Goal: Task Accomplishment & Management: Manage account settings

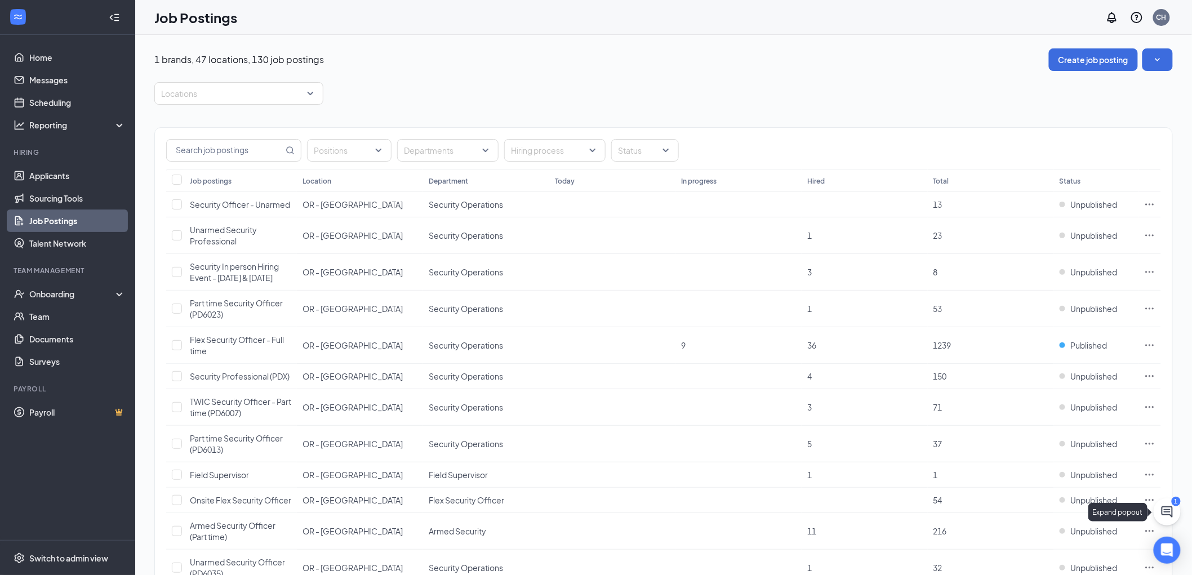
click at [1167, 514] on icon "ChatActive" at bounding box center [1168, 513] width 14 height 14
click at [972, 558] on div "Chat 1" at bounding box center [968, 562] width 41 height 14
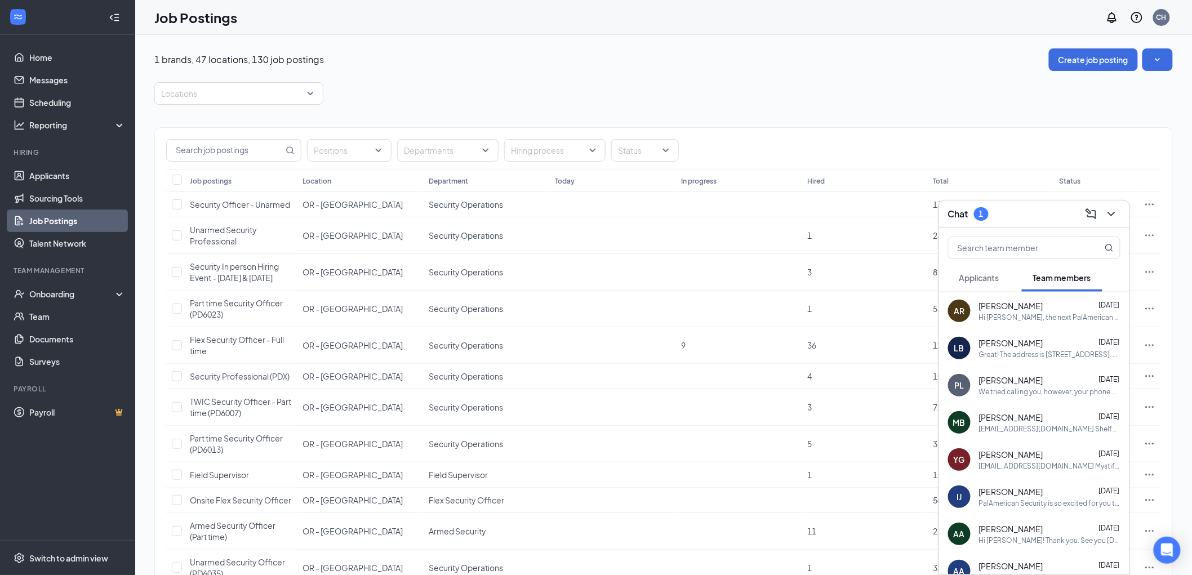
click at [976, 275] on span "Applicants" at bounding box center [980, 278] width 40 height 10
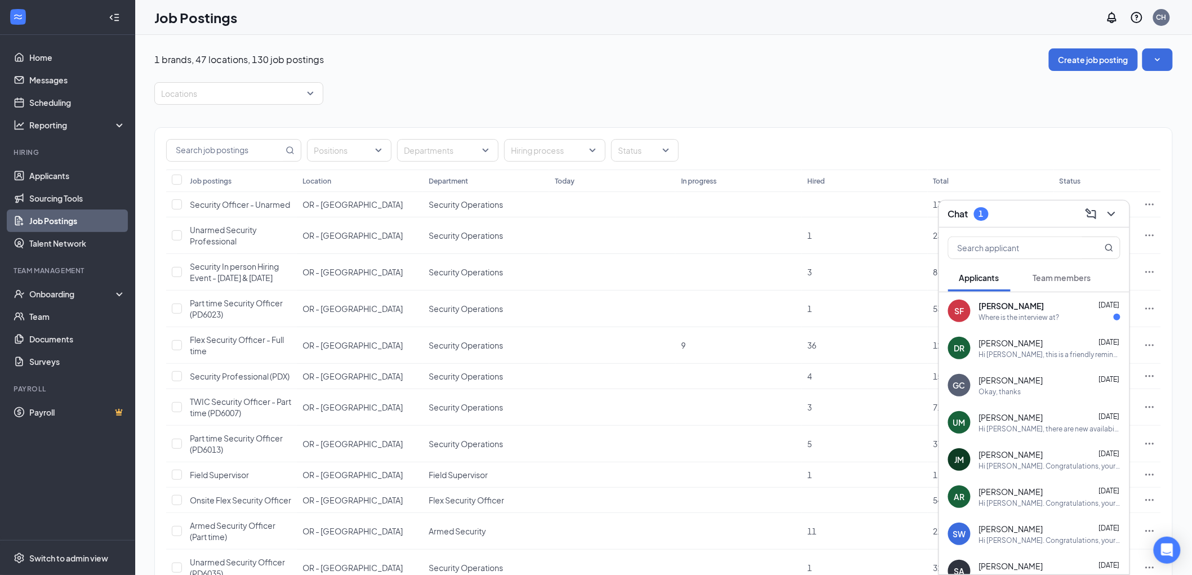
click at [1018, 303] on span "[PERSON_NAME]" at bounding box center [1011, 305] width 65 height 11
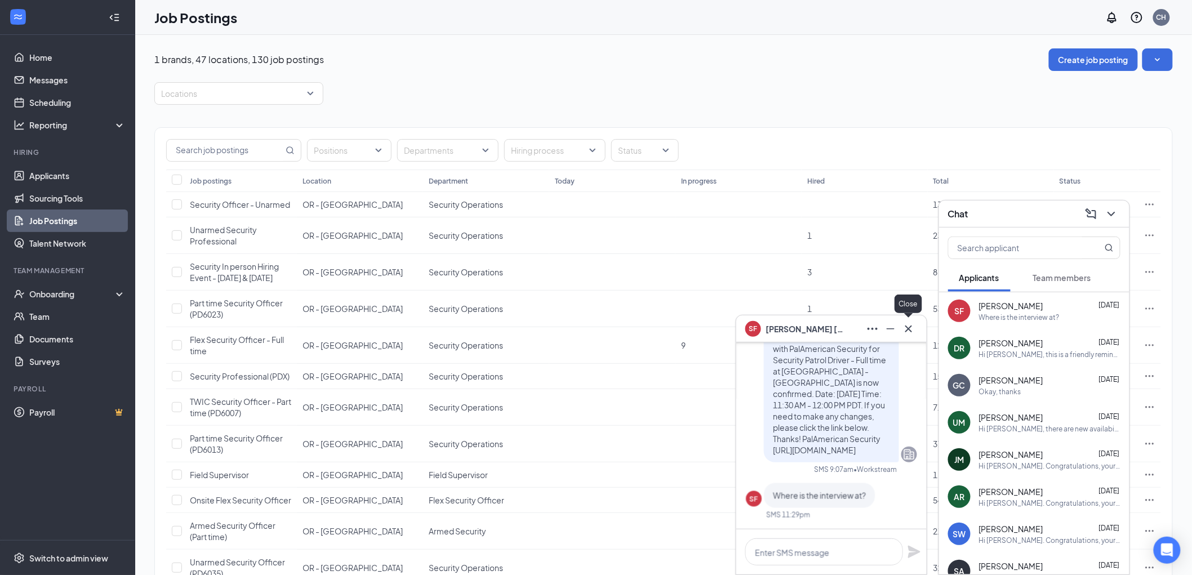
click at [910, 325] on icon "Cross" at bounding box center [909, 329] width 14 height 14
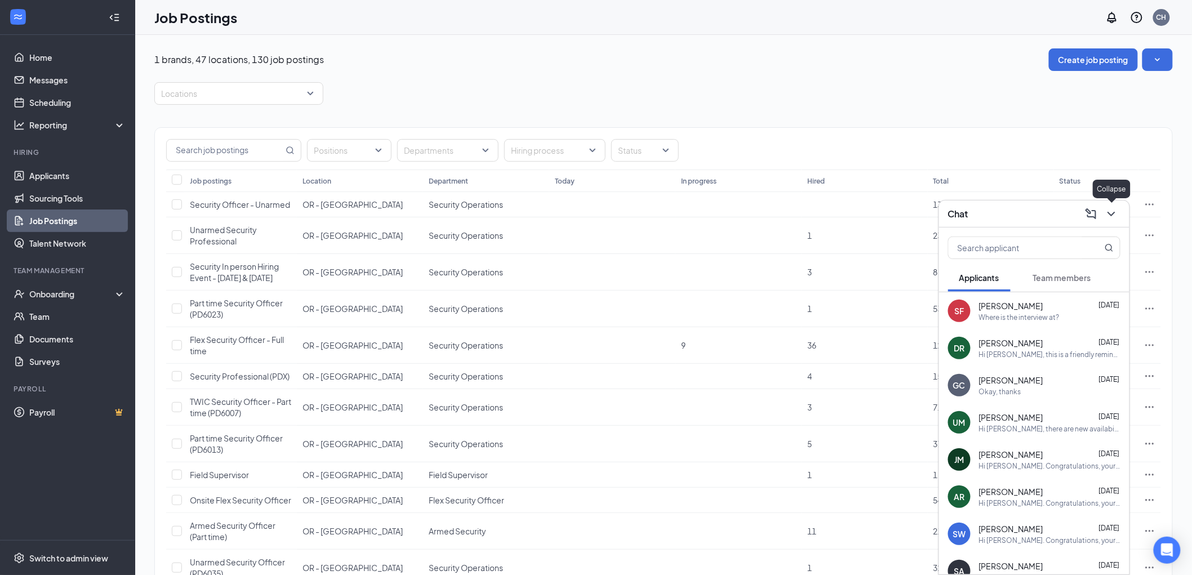
click at [1114, 212] on icon "ChevronDown" at bounding box center [1112, 214] width 14 height 14
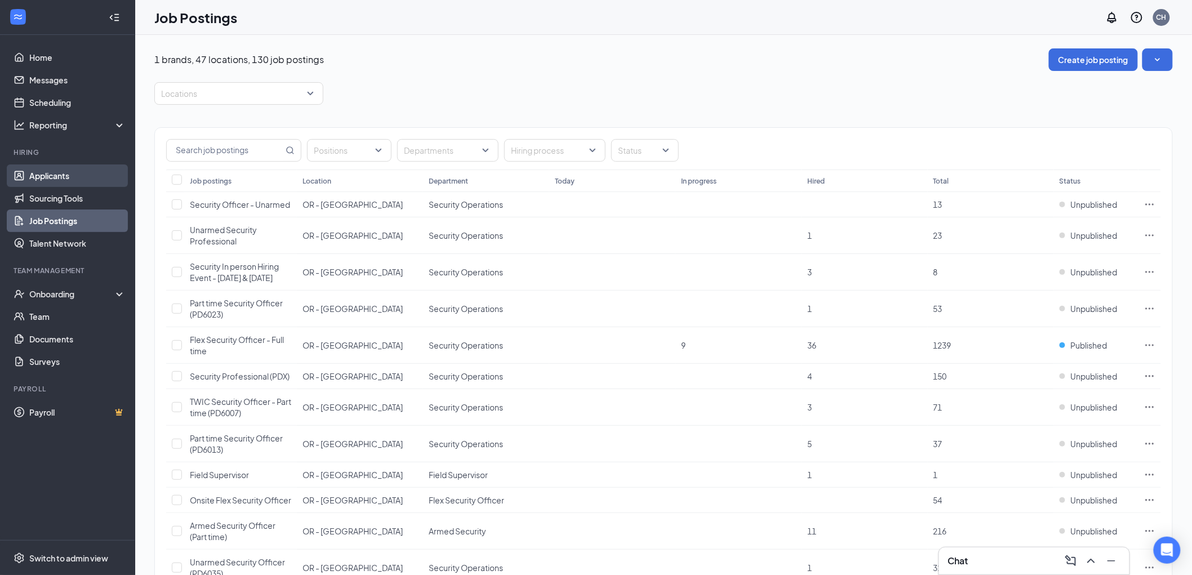
click at [64, 173] on link "Applicants" at bounding box center [77, 176] width 96 height 23
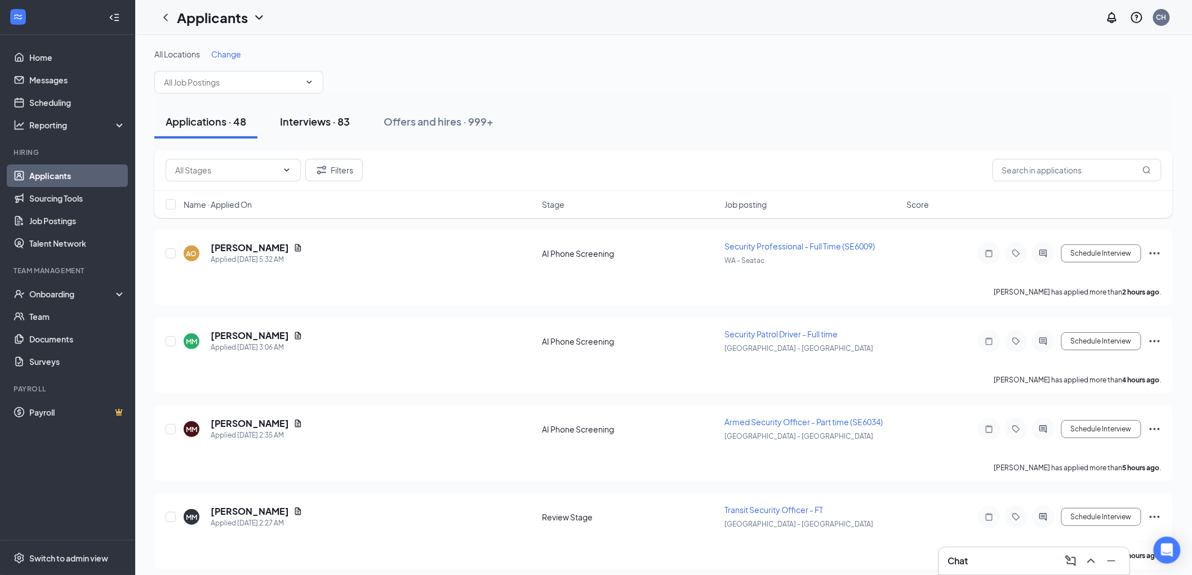
click at [320, 121] on div "Interviews · 83" at bounding box center [315, 121] width 70 height 14
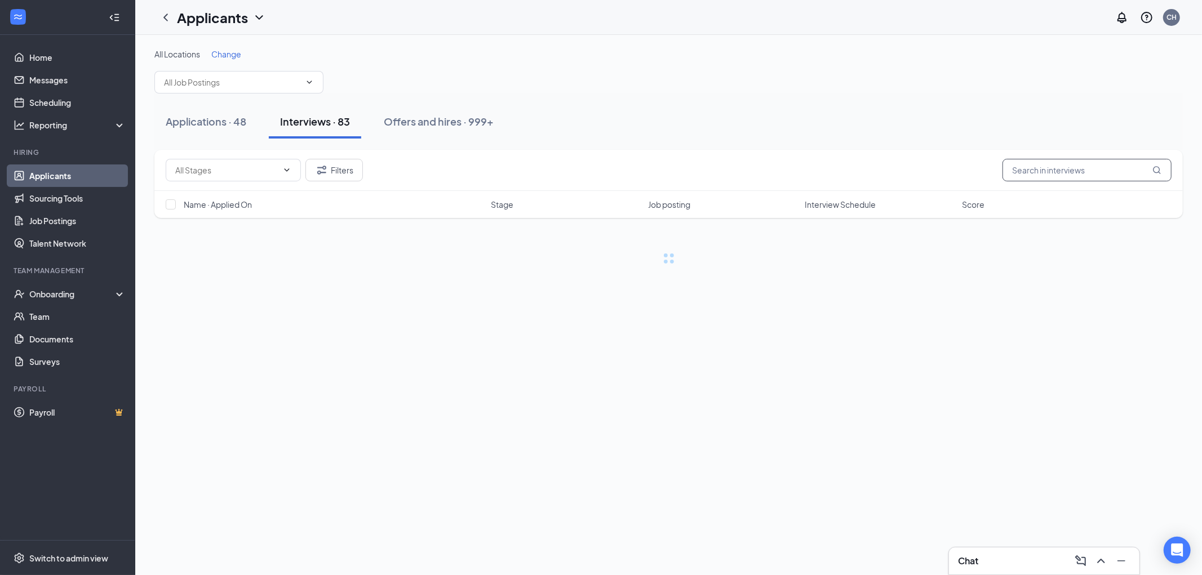
click at [1090, 175] on input "text" at bounding box center [1087, 170] width 169 height 23
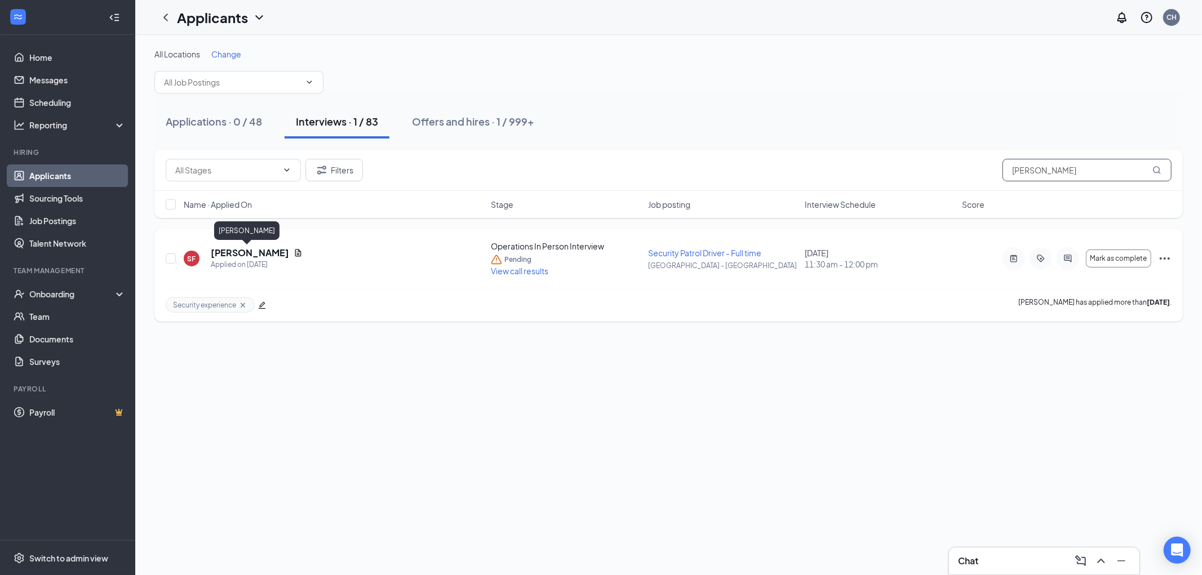
type input "faizi"
click at [229, 252] on h5 "[PERSON_NAME]" at bounding box center [250, 253] width 78 height 12
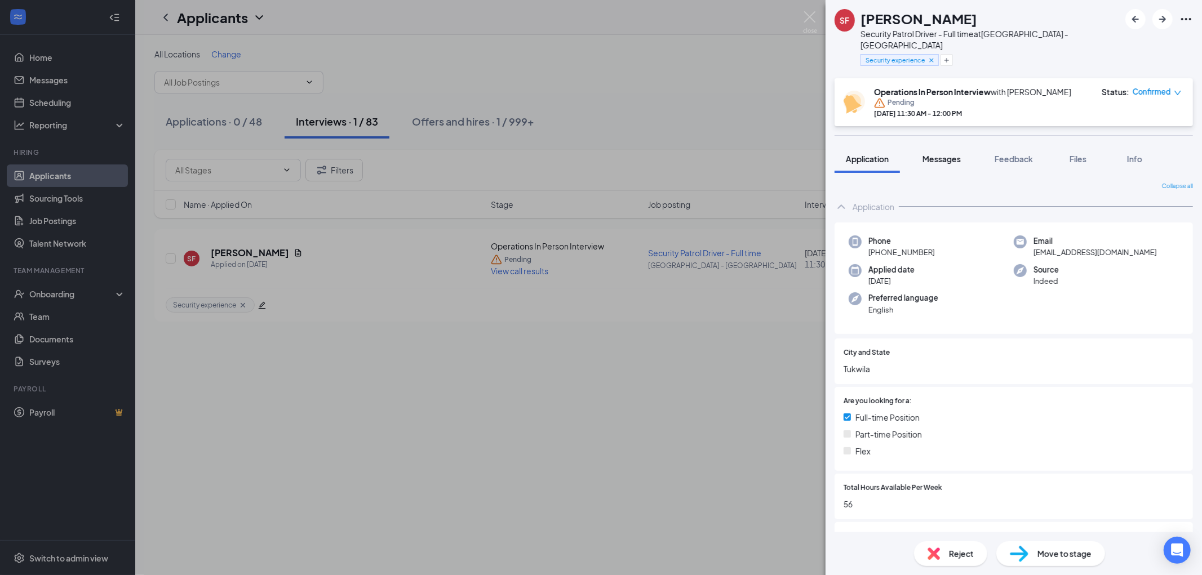
click at [947, 154] on span "Messages" at bounding box center [942, 159] width 38 height 10
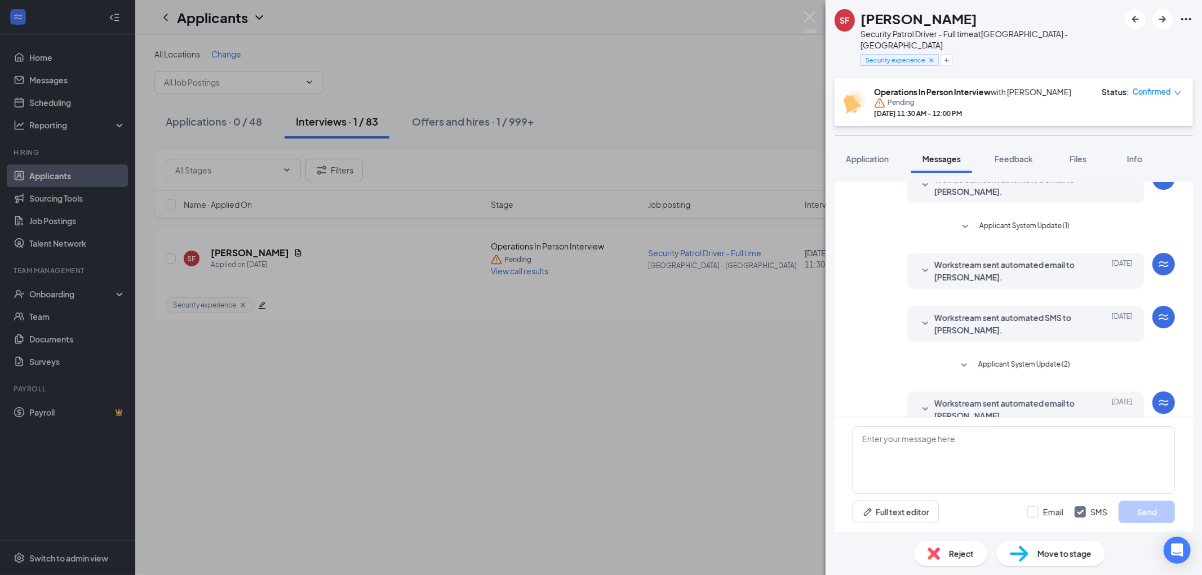
scroll to position [108, 0]
click at [919, 265] on icon "SmallChevronDown" at bounding box center [926, 272] width 14 height 14
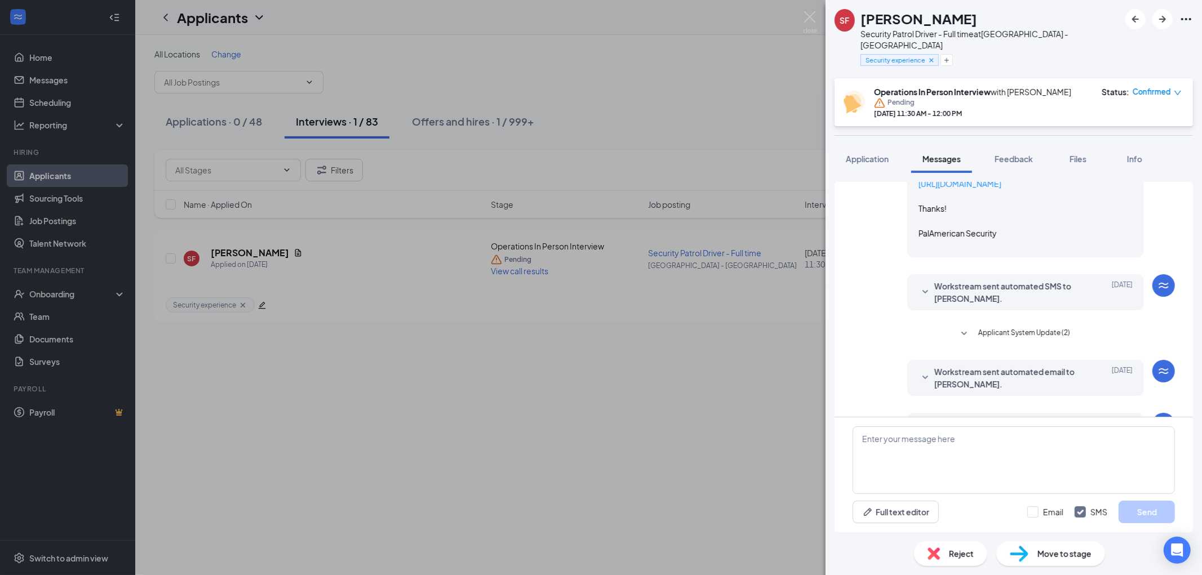
scroll to position [296, 0]
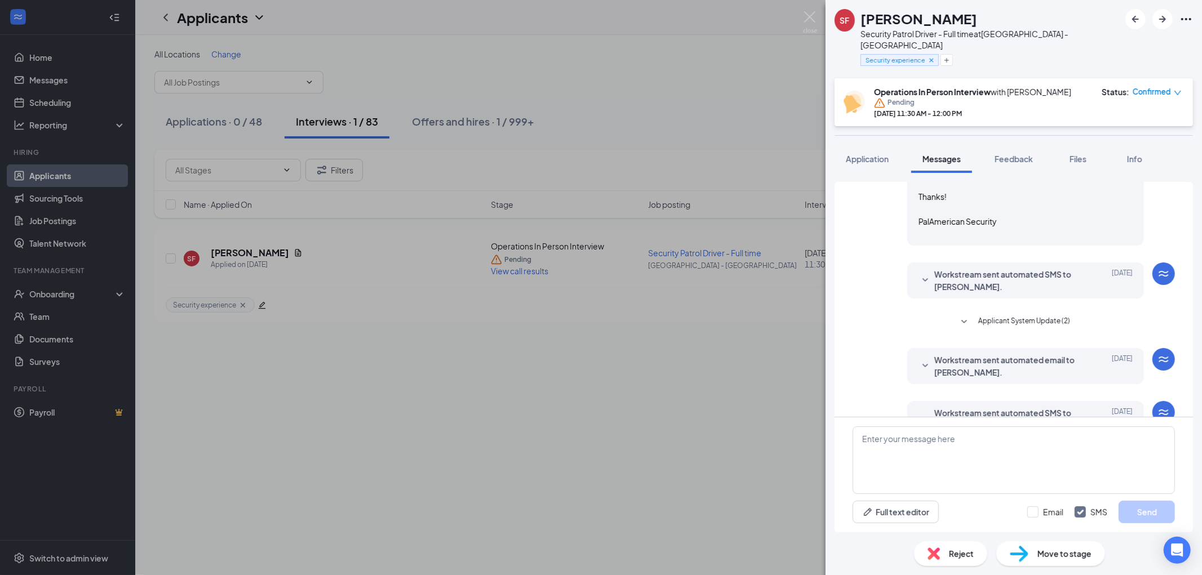
click at [923, 278] on icon "SmallChevronDown" at bounding box center [926, 279] width 6 height 3
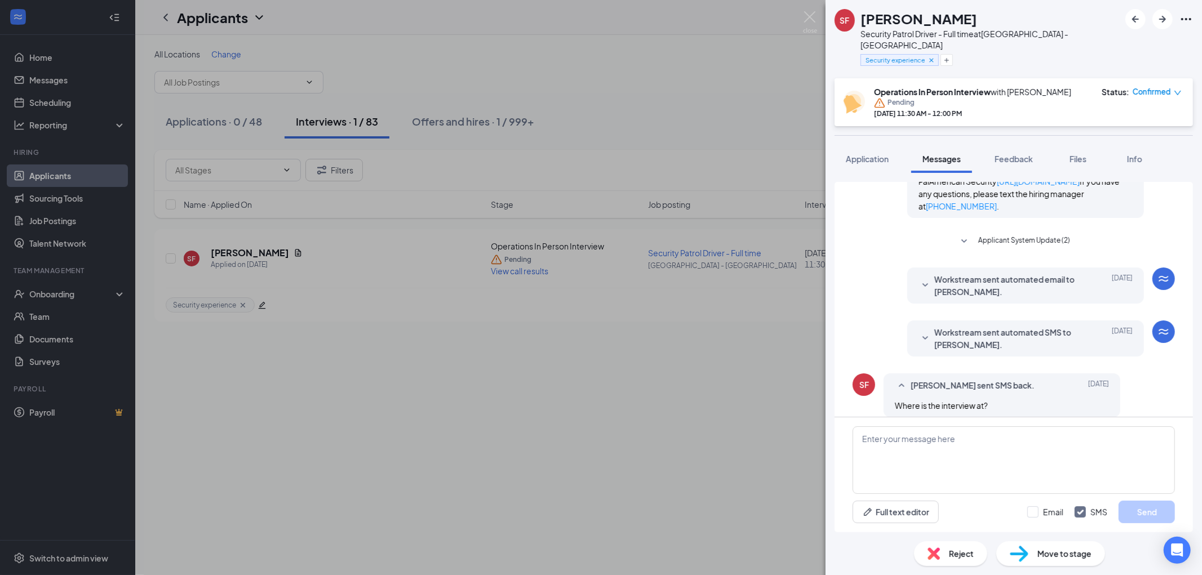
scroll to position [484, 0]
click at [919, 282] on icon "SmallChevronDown" at bounding box center [926, 285] width 14 height 14
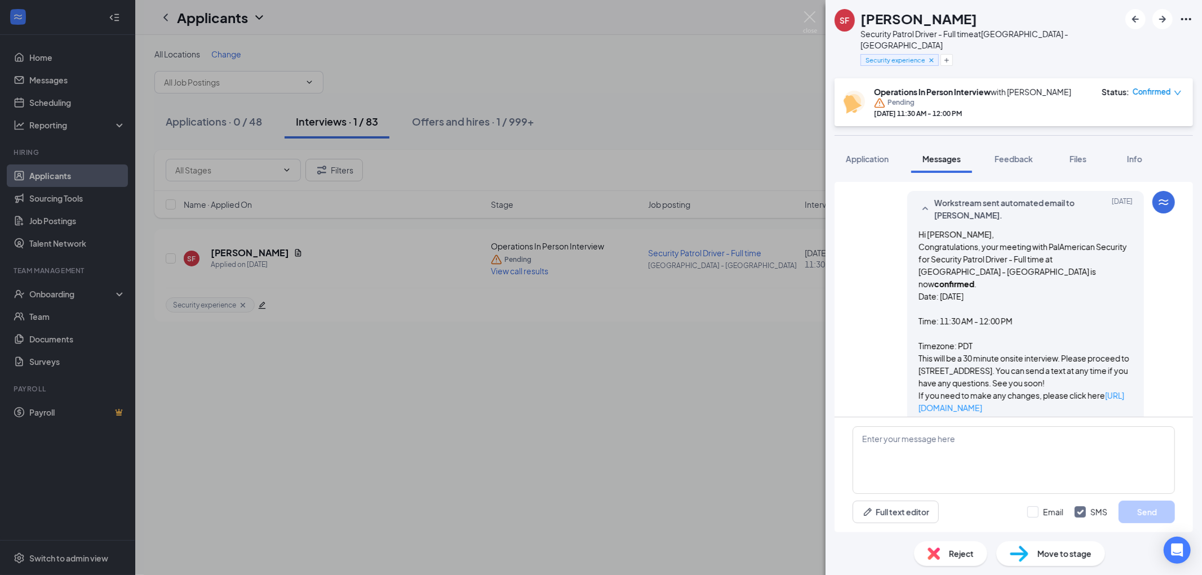
scroll to position [609, 0]
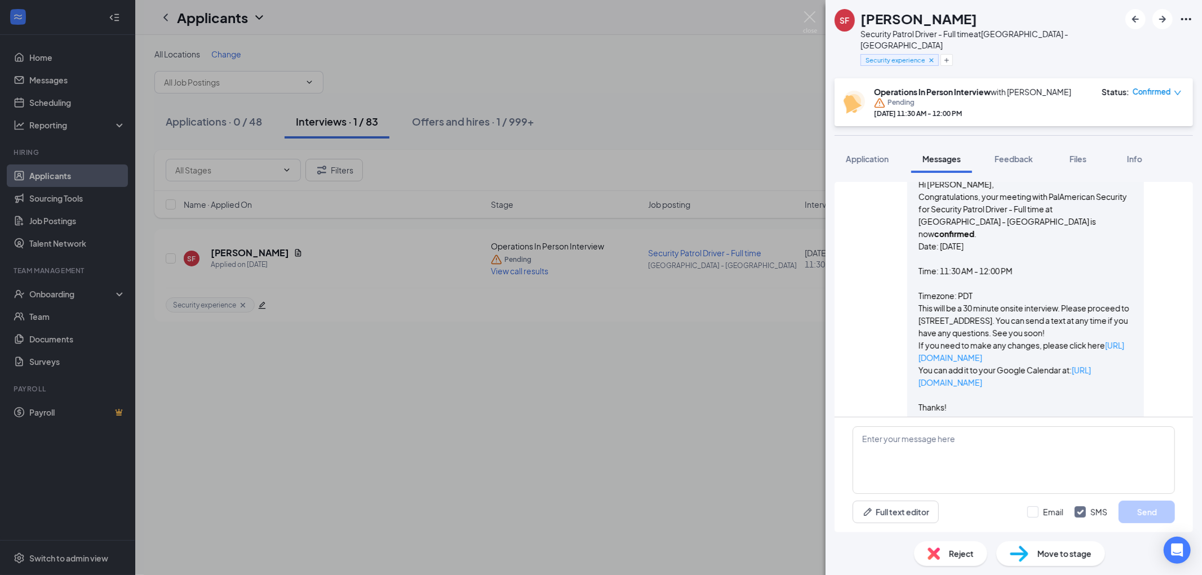
drag, startPoint x: 945, startPoint y: 334, endPoint x: 902, endPoint y: 232, distance: 110.9
click at [907, 232] on div "Workstream sent automated email to Shahram FAIZI. Aug 26 Hi Shahram, Congratula…" at bounding box center [1025, 299] width 237 height 316
copy span "Date: 28 August 2025 Time: 11:30 AM - 12:00 PM Timezone: PDT This will be a 30 …"
click at [950, 451] on textarea at bounding box center [1014, 461] width 322 height 68
paste textarea "Date: 28 August 2025 Time: 11:30 AM - 12:00 PM Timezone: PDT This will be a 30 …"
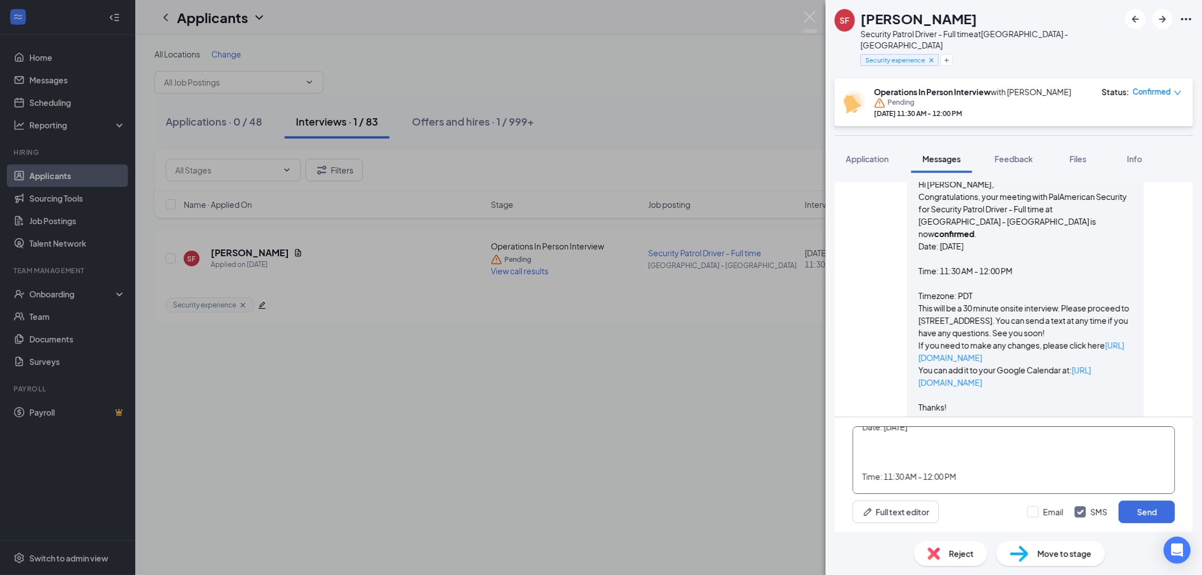
scroll to position [74, 0]
click at [906, 435] on textarea "Date: 28 August 2025 Time: 11:30 AM - 12:00 PM Timezone: PDT This will be a 30 …" at bounding box center [1014, 461] width 322 height 68
click at [917, 471] on textarea "Date: 28 August 2025 Time: 11:30 AM - 12:00 PM Timezone: PDT This will be a 30 …" at bounding box center [1014, 461] width 322 height 68
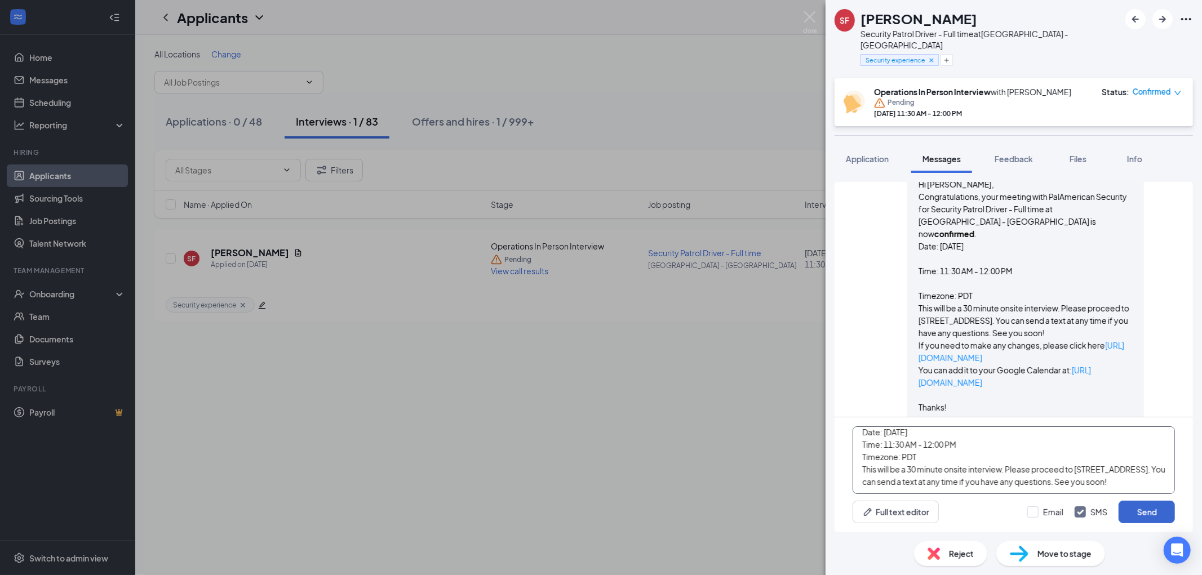
type textarea "Date: 28 August 2025 Time: 11:30 AM - 12:00 PM Timezone: PDT This will be a 30 …"
click at [1163, 512] on button "Send" at bounding box center [1147, 512] width 56 height 23
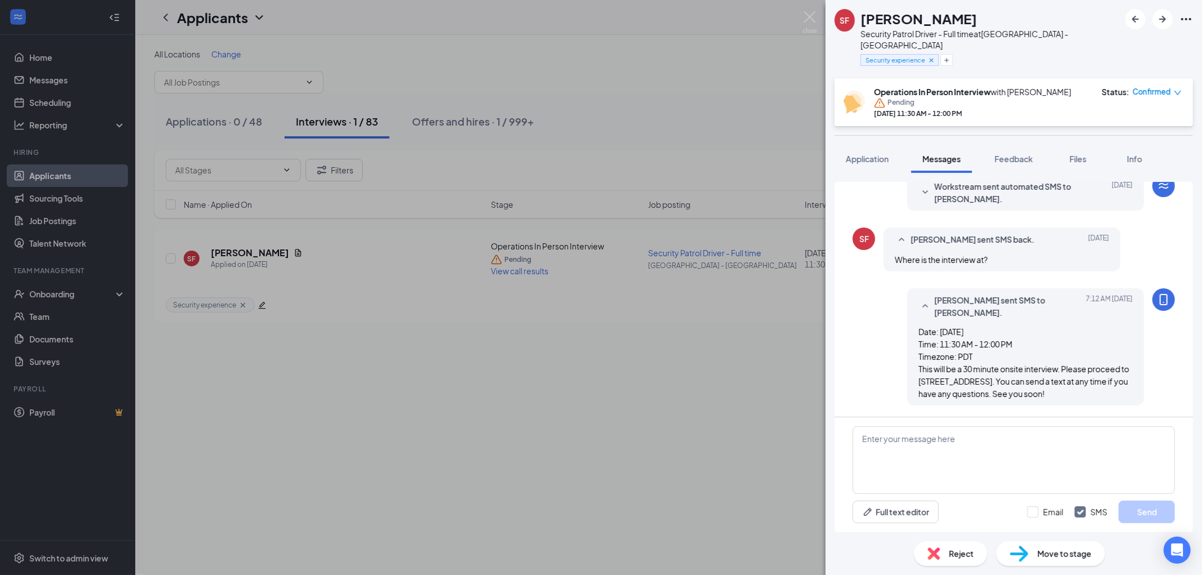
scroll to position [920, 0]
click at [810, 16] on img at bounding box center [810, 22] width 14 height 22
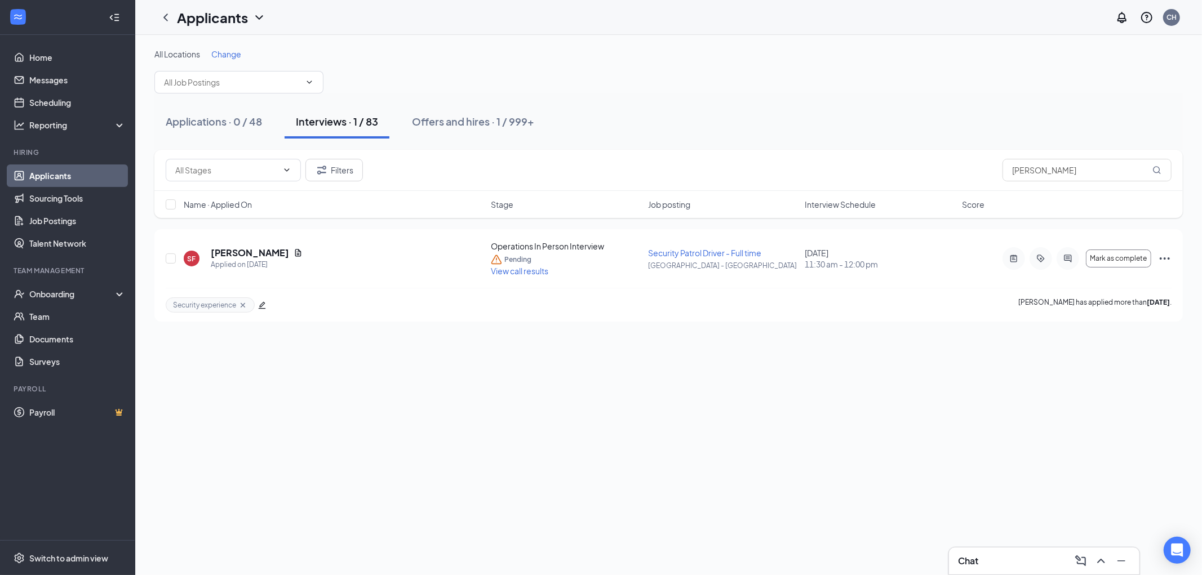
click at [42, 172] on link "Applicants" at bounding box center [77, 176] width 96 height 23
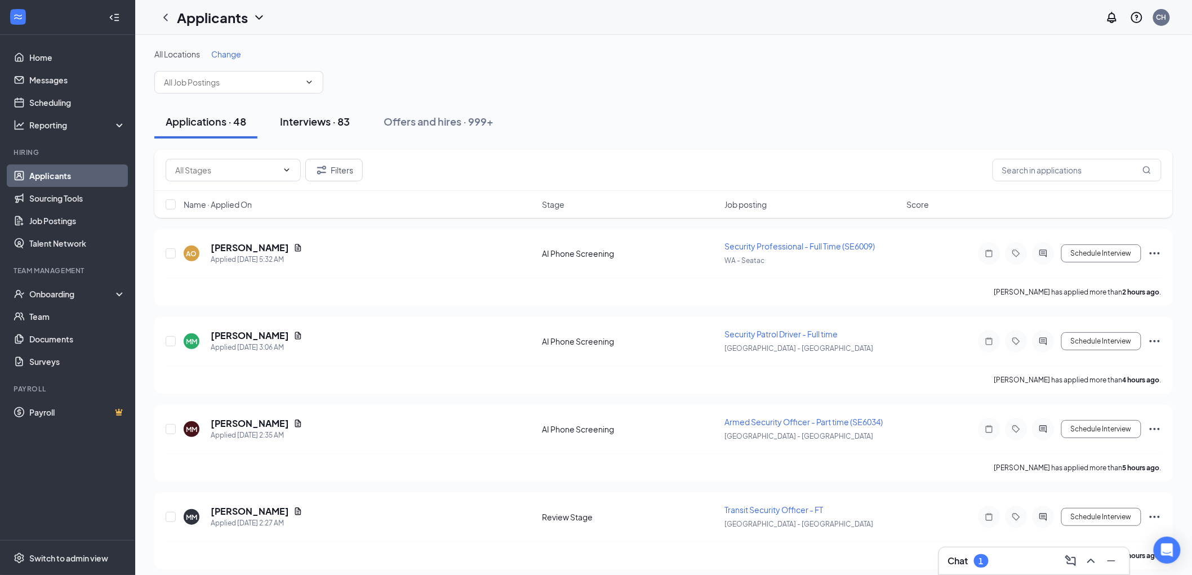
click at [311, 116] on div "Interviews · 83" at bounding box center [315, 121] width 70 height 14
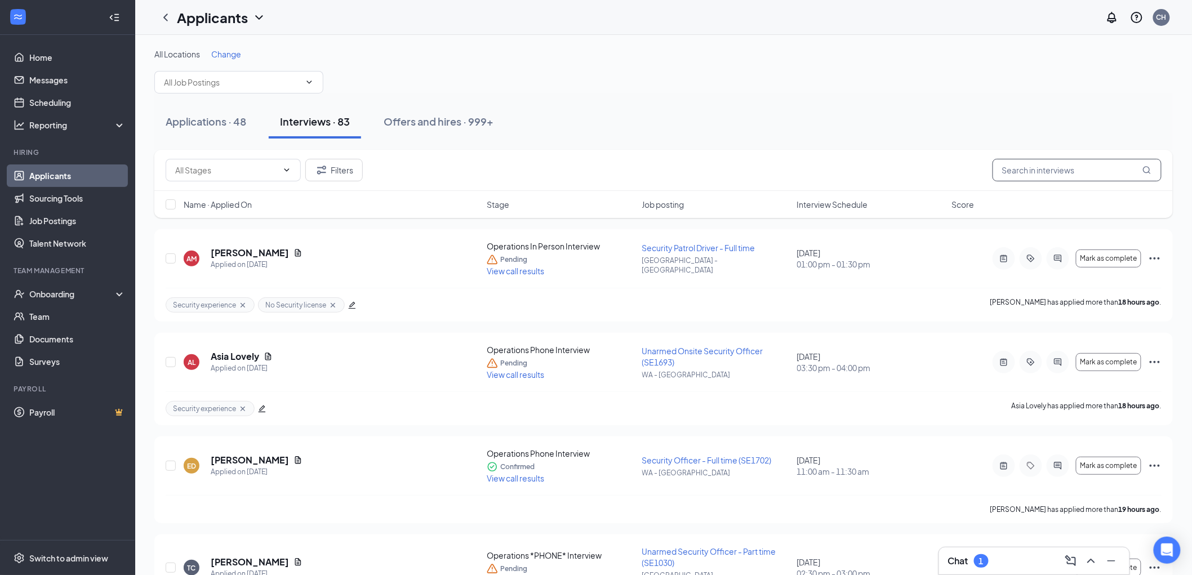
click at [1057, 172] on input "text" at bounding box center [1077, 170] width 169 height 23
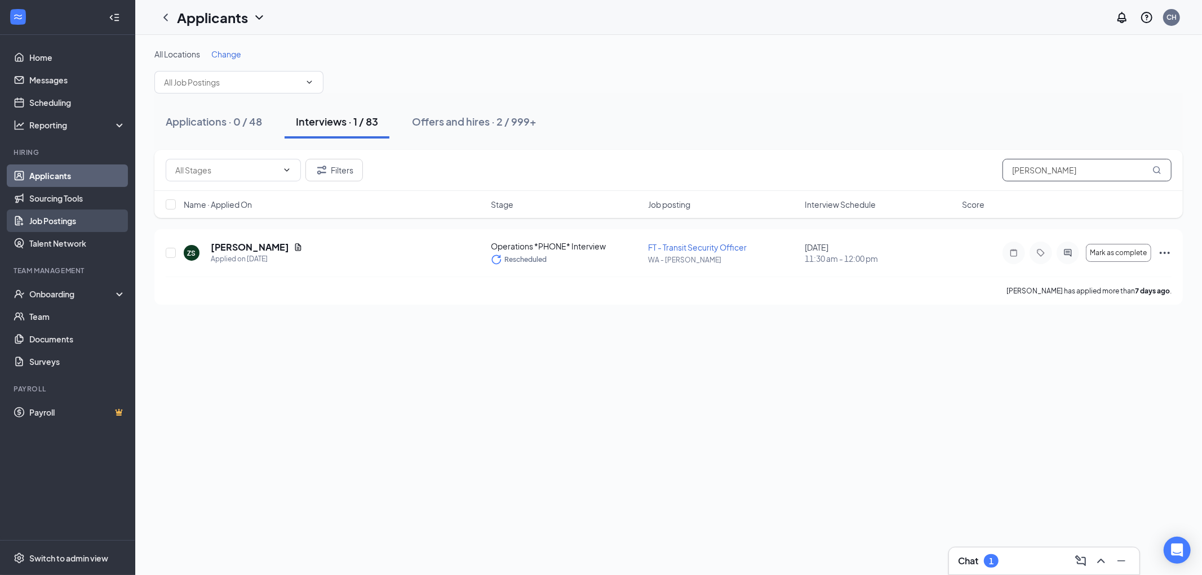
type input "zack"
click at [42, 316] on link "Team" at bounding box center [77, 316] width 96 height 23
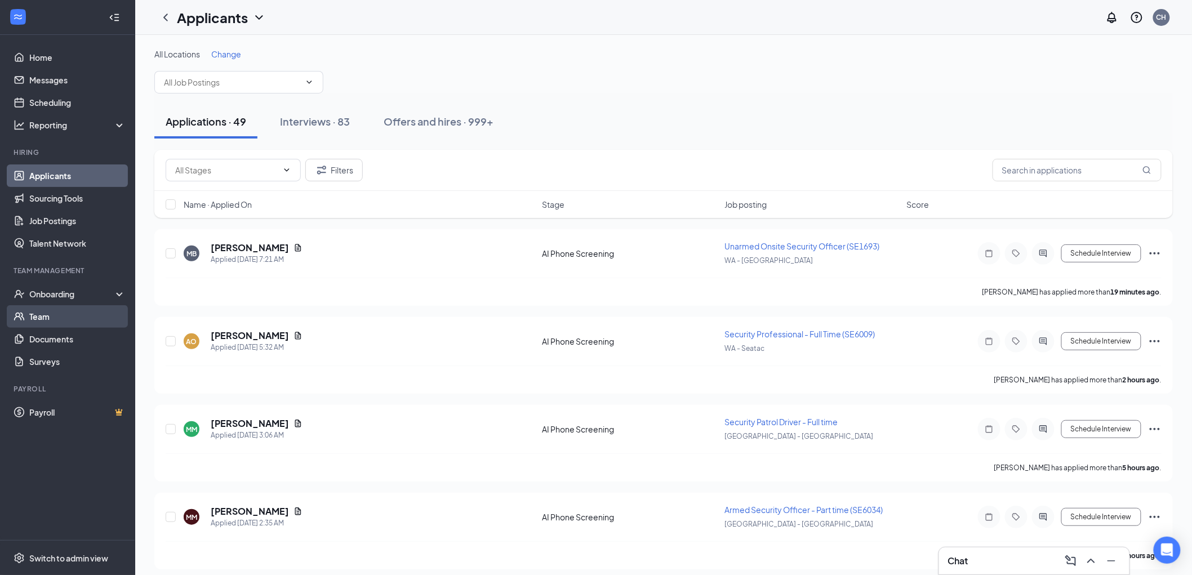
click at [37, 314] on link "Team" at bounding box center [77, 316] width 96 height 23
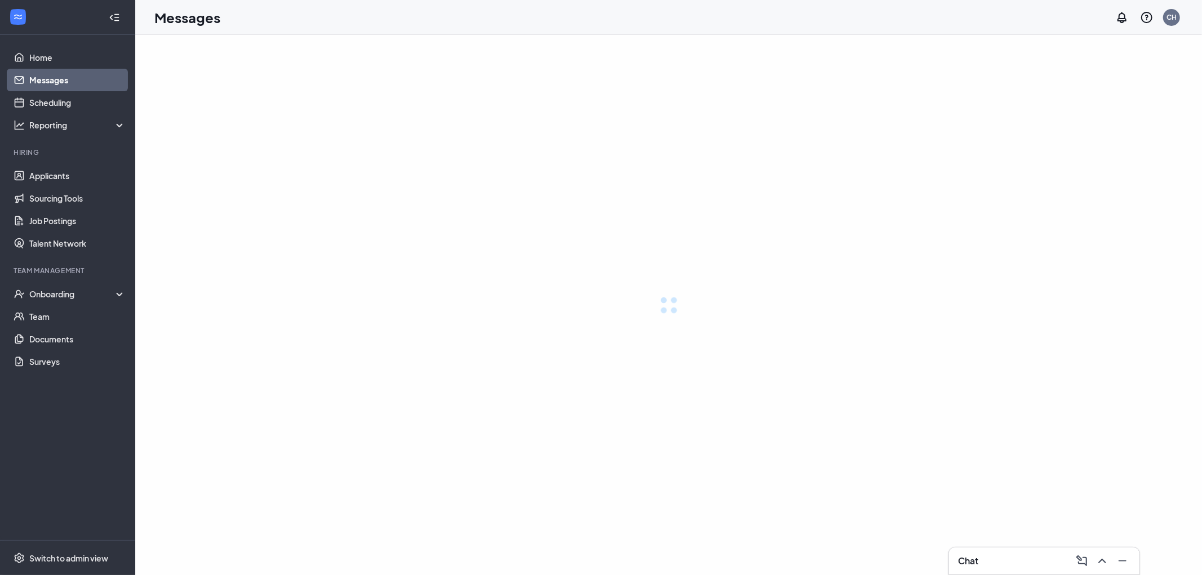
click at [45, 100] on link "Scheduling" at bounding box center [77, 102] width 96 height 23
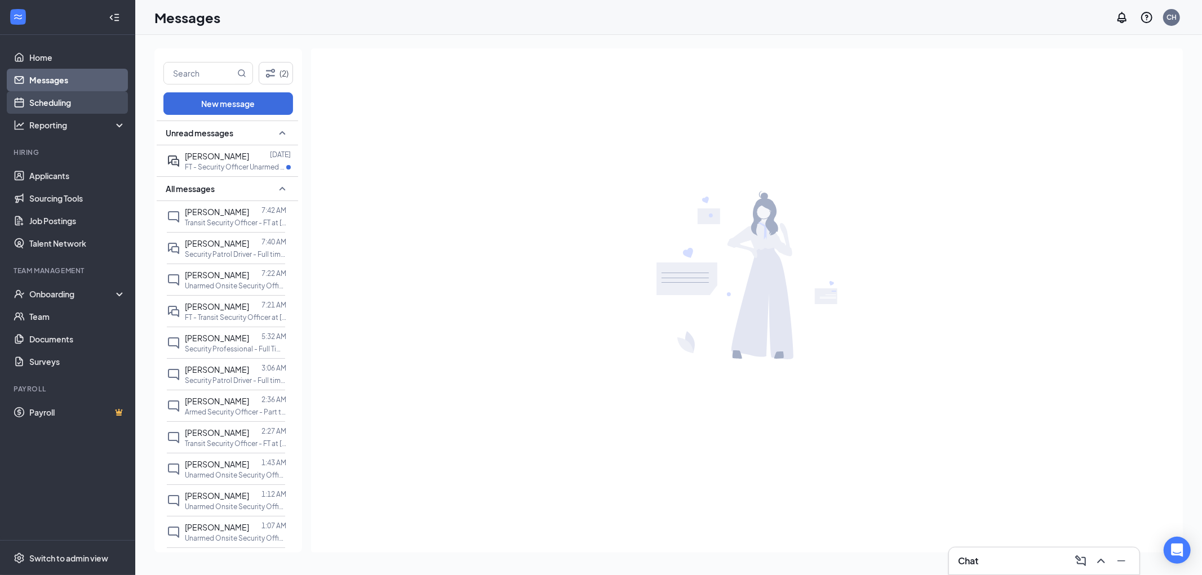
click at [54, 102] on link "Scheduling" at bounding box center [77, 102] width 96 height 23
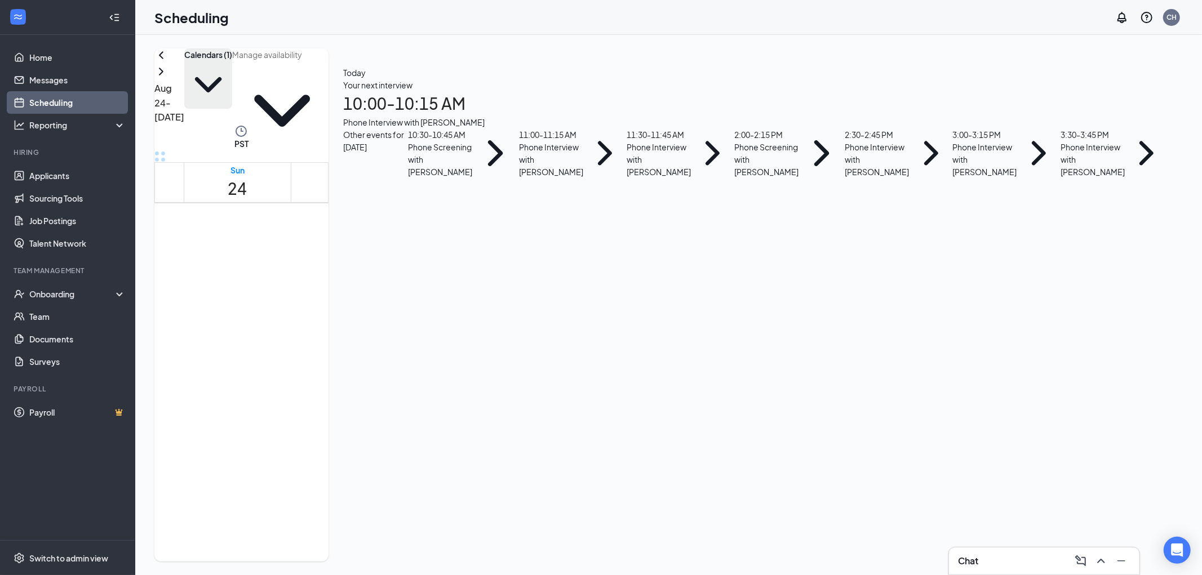
scroll to position [554, 0]
click at [232, 75] on button "Calendars (1)" at bounding box center [208, 78] width 48 height 60
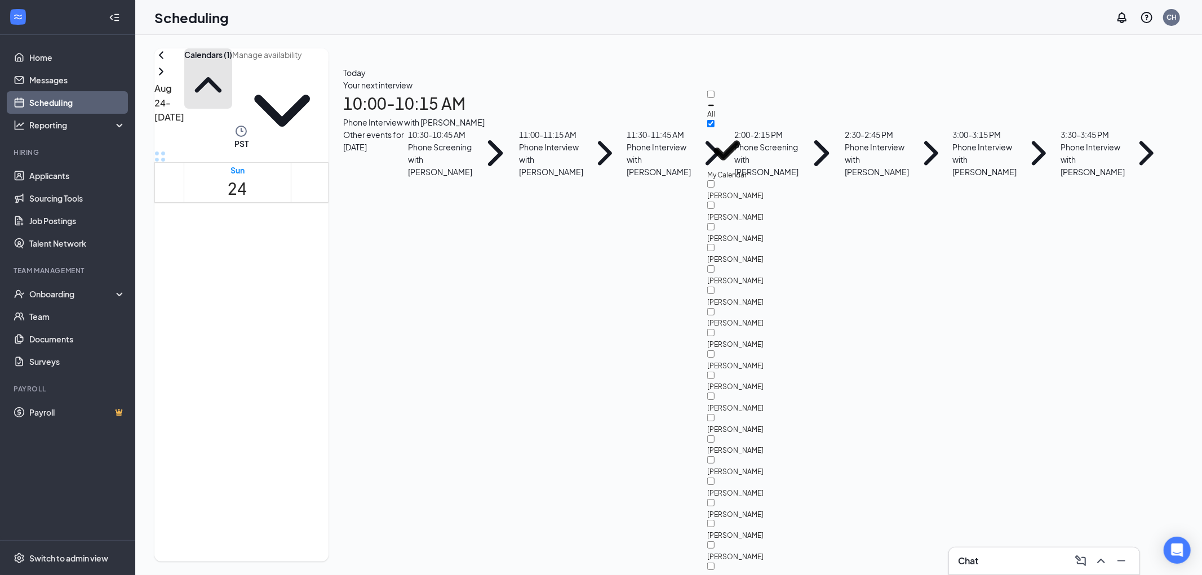
scroll to position [2254, 0]
checkbox input "true"
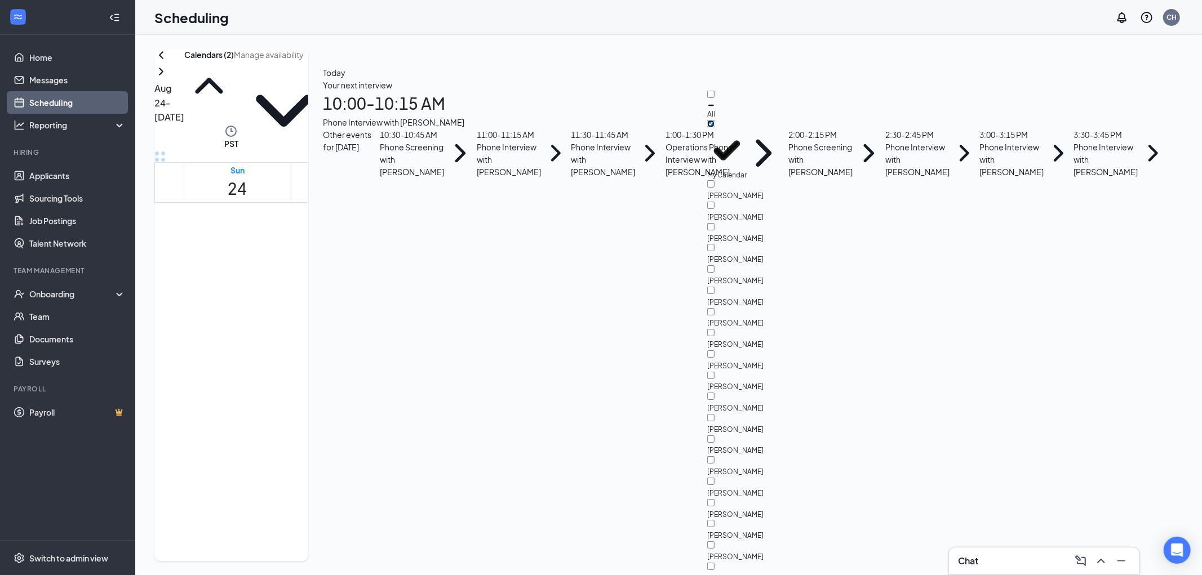
click at [715, 125] on input "My Calendar" at bounding box center [710, 123] width 7 height 7
checkbox input "false"
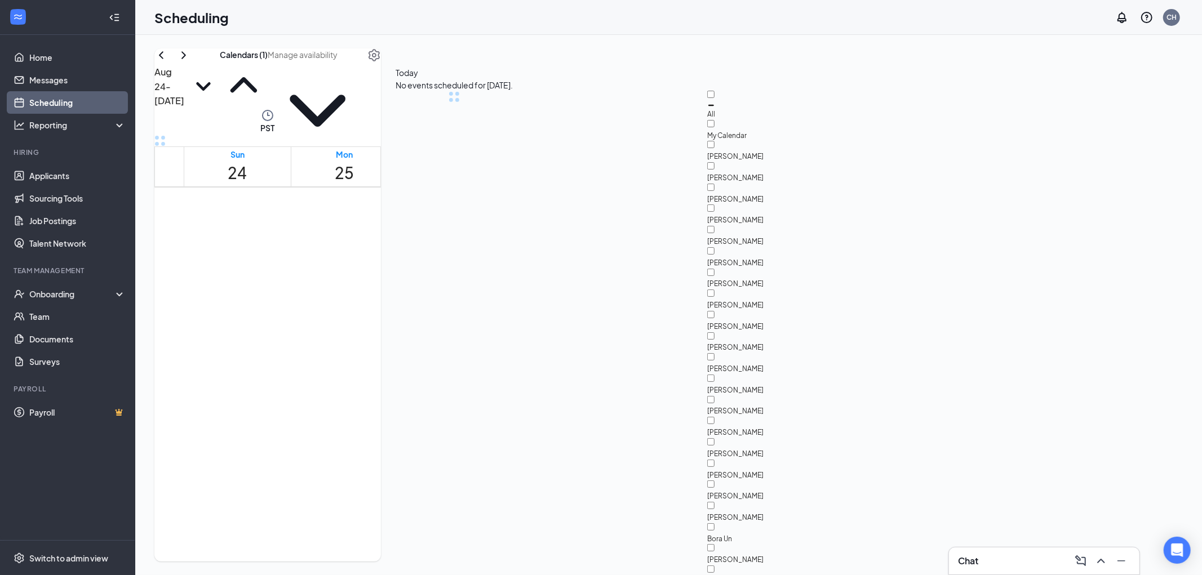
click at [381, 56] on div "[DATE] - [DATE] Calendars (1) PST Sun 24 Mon 25 Tue 26 Wed 27 Thu 28 Fri 29 Sat…" at bounding box center [267, 304] width 227 height 513
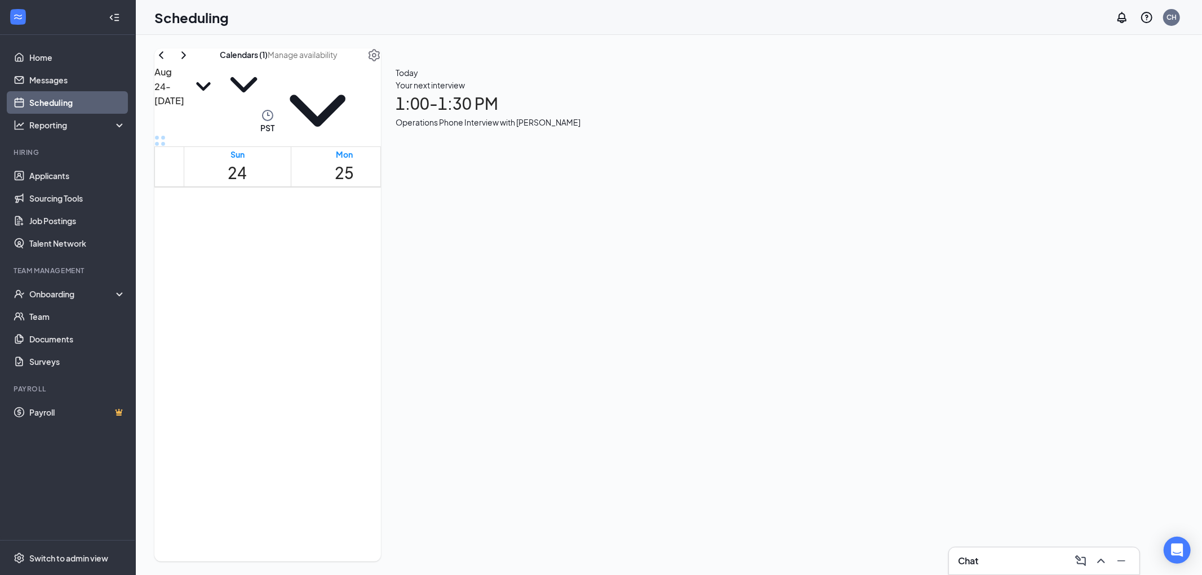
click at [190, 62] on icon "ChevronRight" at bounding box center [184, 55] width 14 height 14
click at [564, 188] on span "2:00-2:30 PM" at bounding box center [586, 182] width 44 height 12
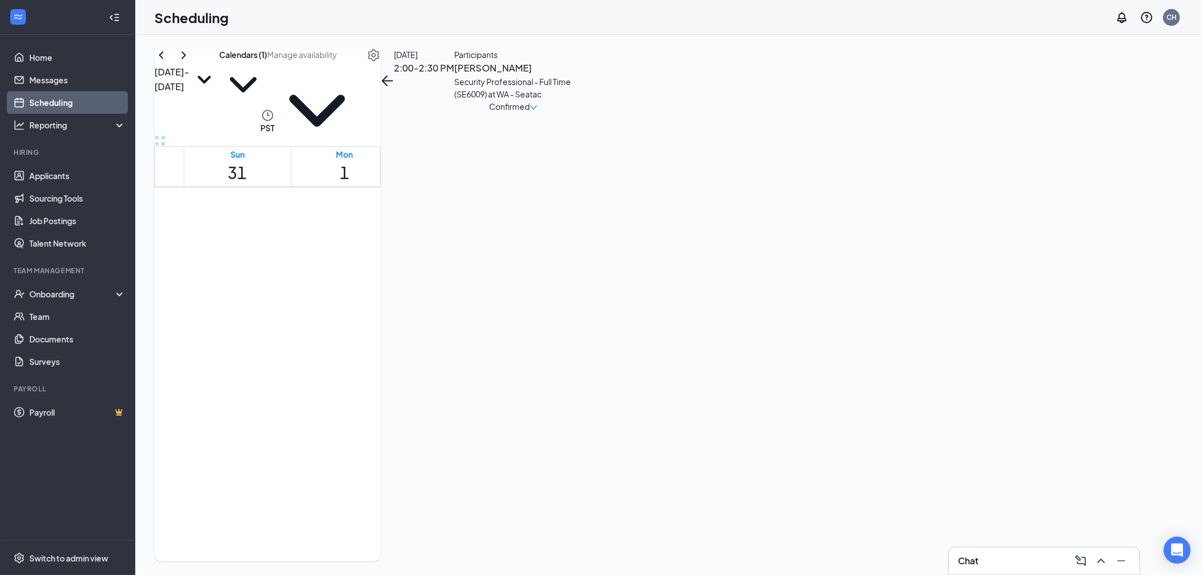
click at [530, 113] on span "Confirmed" at bounding box center [509, 106] width 41 height 12
click at [1116, 170] on span "Request Reschedule" at bounding box center [1096, 175] width 77 height 10
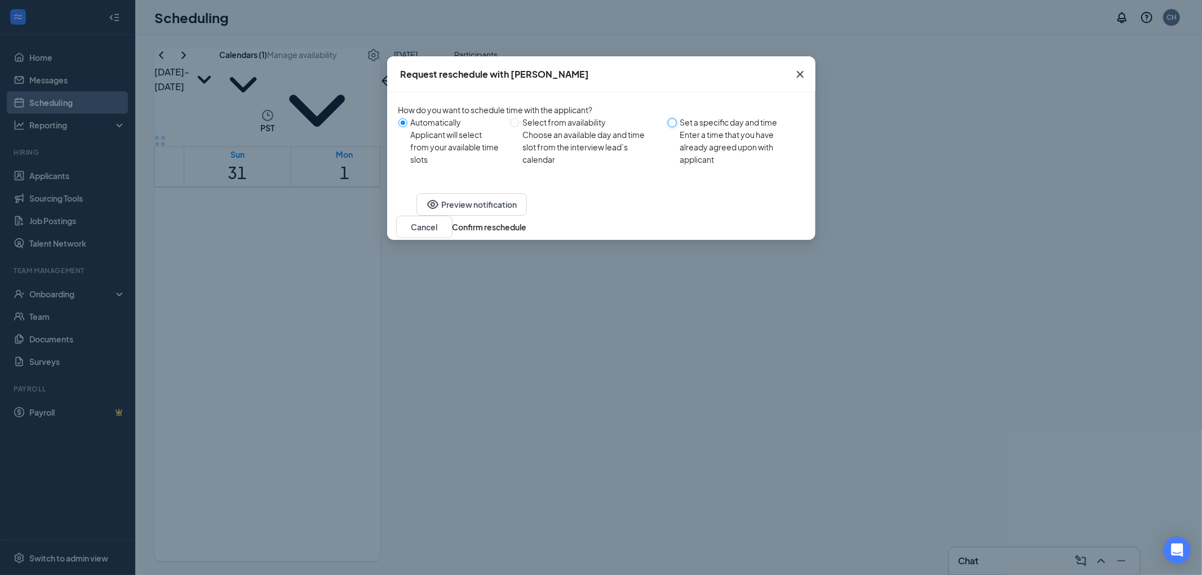
drag, startPoint x: 676, startPoint y: 125, endPoint x: 670, endPoint y: 136, distance: 13.1
click at [676, 125] on input "Set a specific day and time Enter a time that you have already agreed upon with…" at bounding box center [672, 122] width 9 height 9
radio input "true"
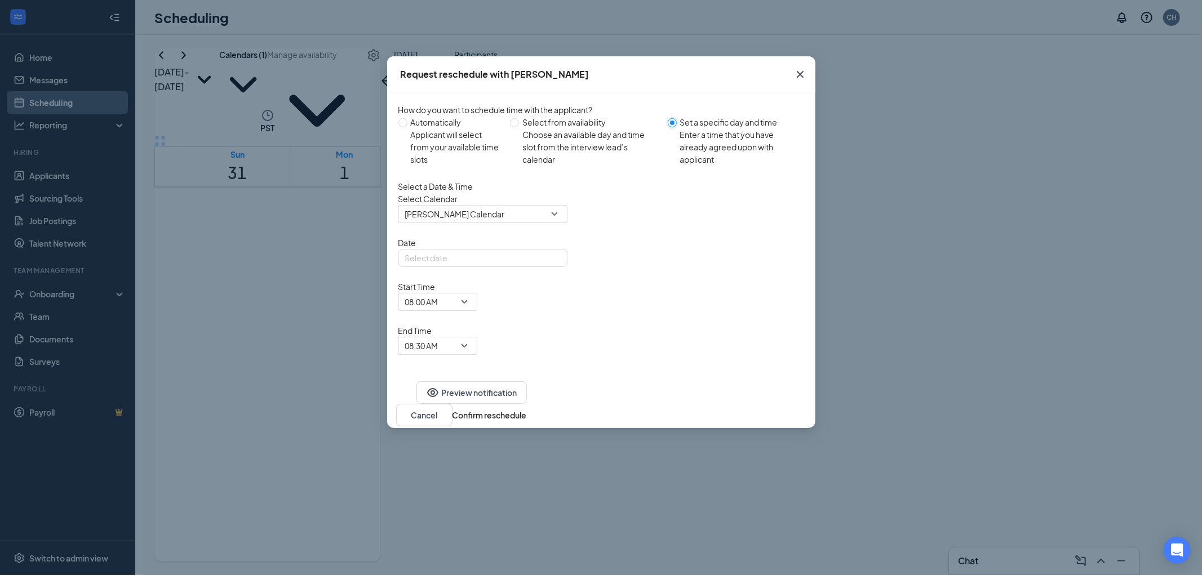
radio input "false"
click at [440, 223] on span "[PERSON_NAME] Calendar" at bounding box center [455, 214] width 100 height 17
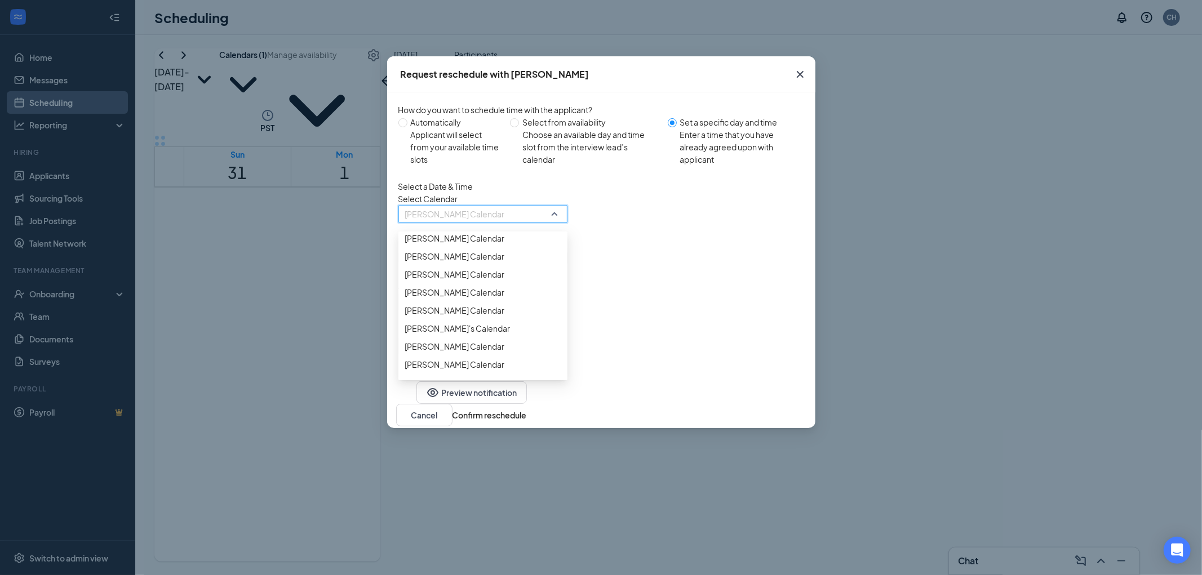
scroll to position [2329, 0]
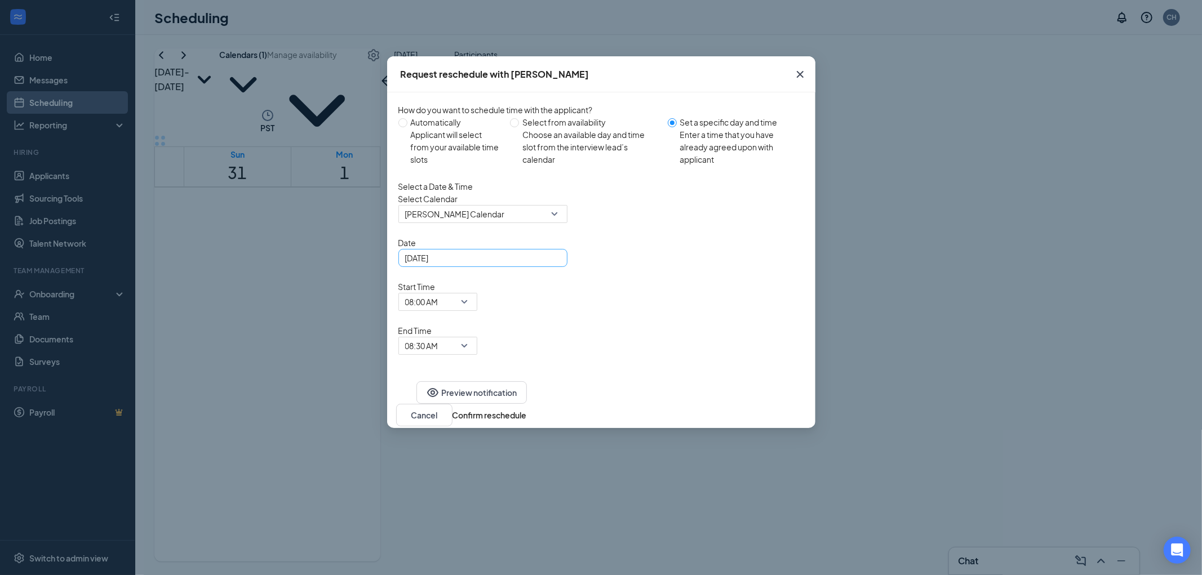
click at [551, 264] on div "[DATE]" at bounding box center [483, 258] width 156 height 12
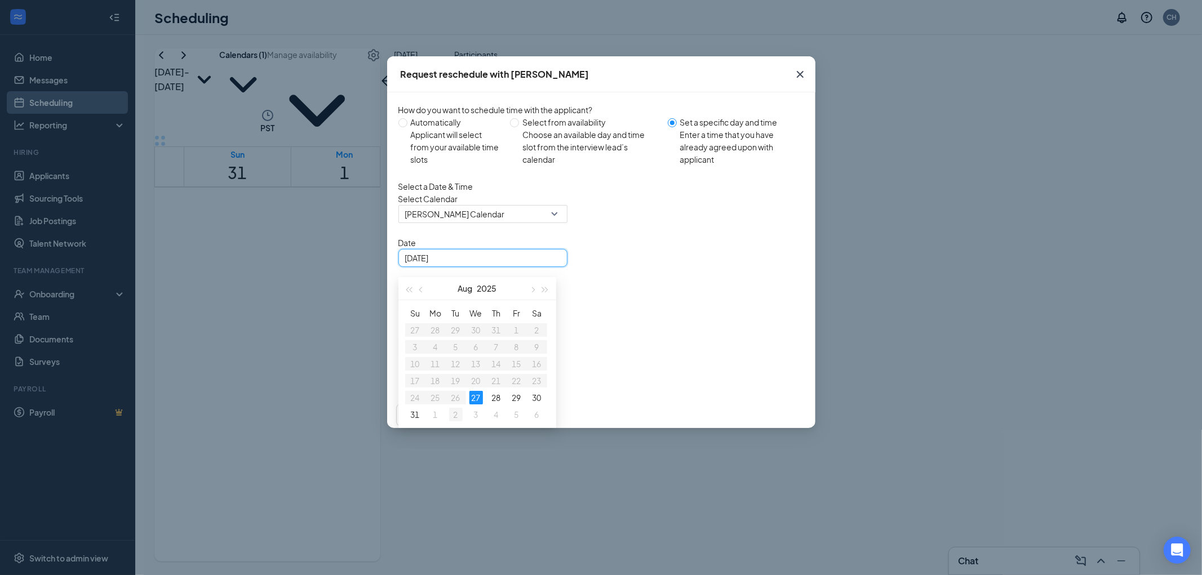
type input "[DATE]"
click at [455, 422] on div "2" at bounding box center [456, 415] width 14 height 14
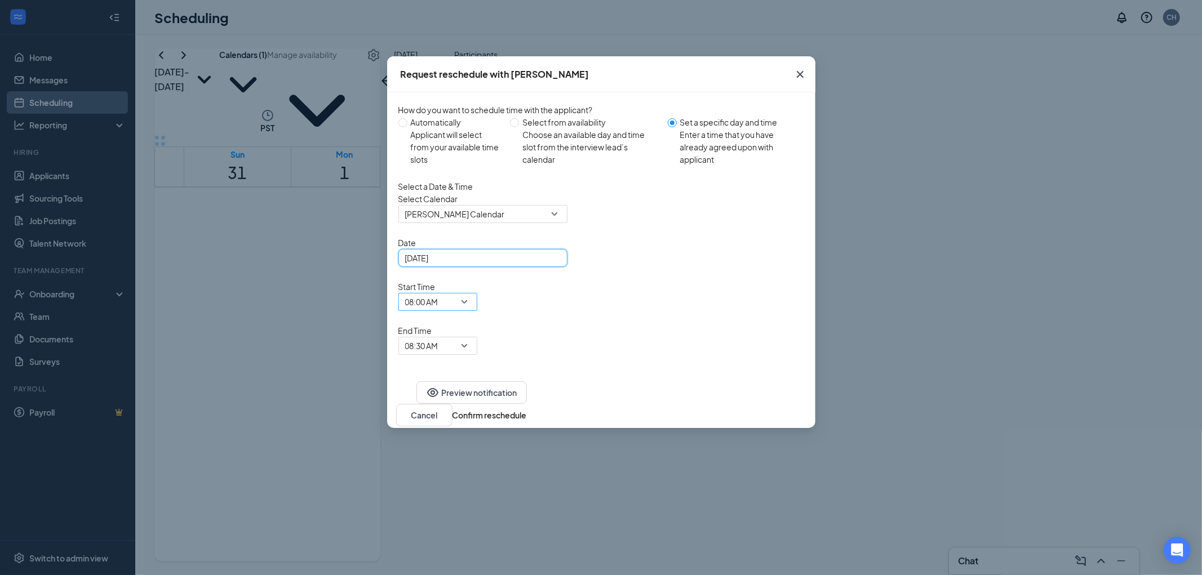
click at [438, 294] on span "08:00 AM" at bounding box center [421, 302] width 33 height 17
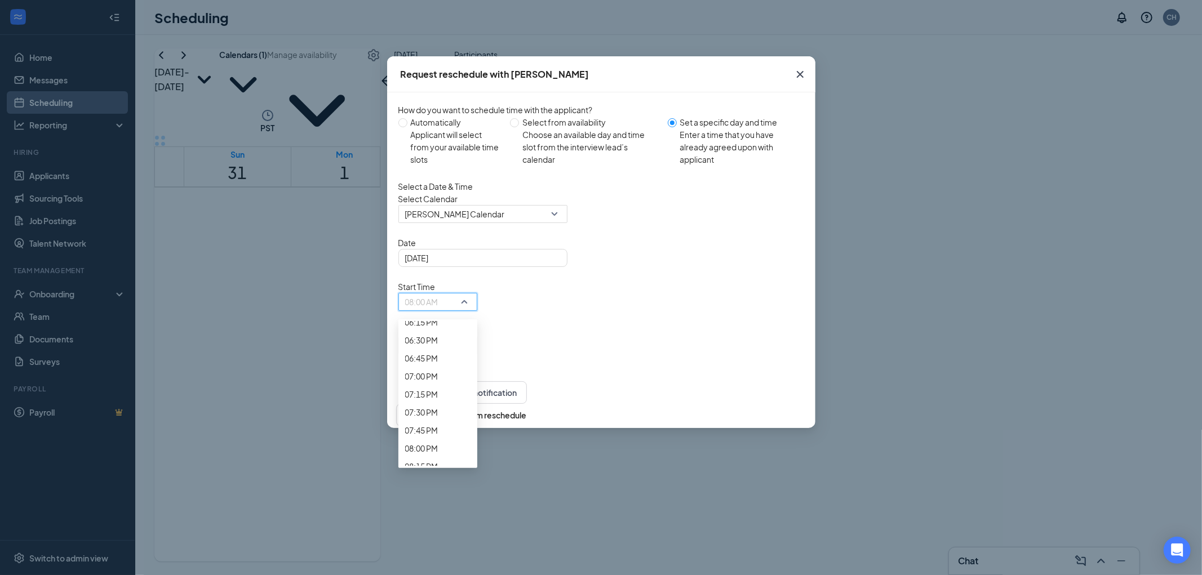
scroll to position [1401, 0]
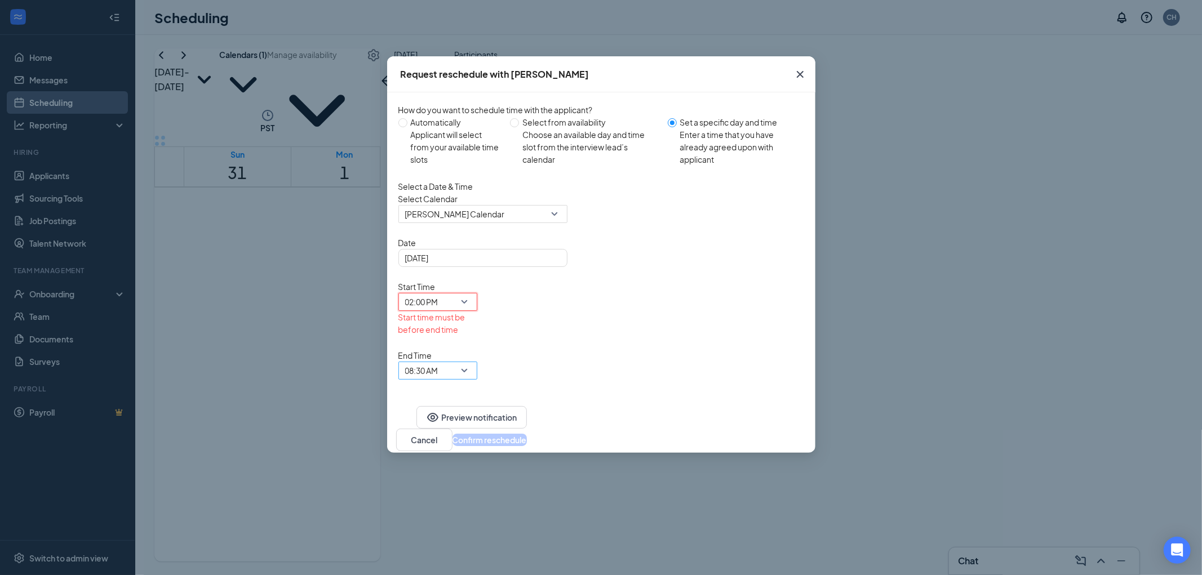
click at [438, 362] on span "08:30 AM" at bounding box center [421, 370] width 33 height 17
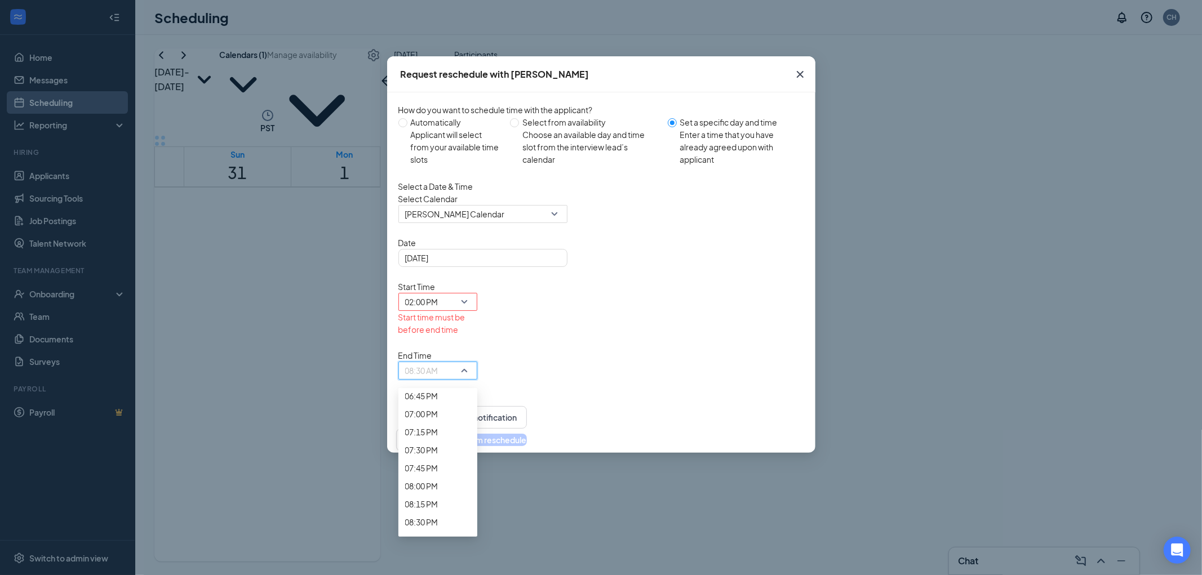
scroll to position [1390, 0]
click at [438, 76] on span "02:30 PM" at bounding box center [421, 69] width 33 height 12
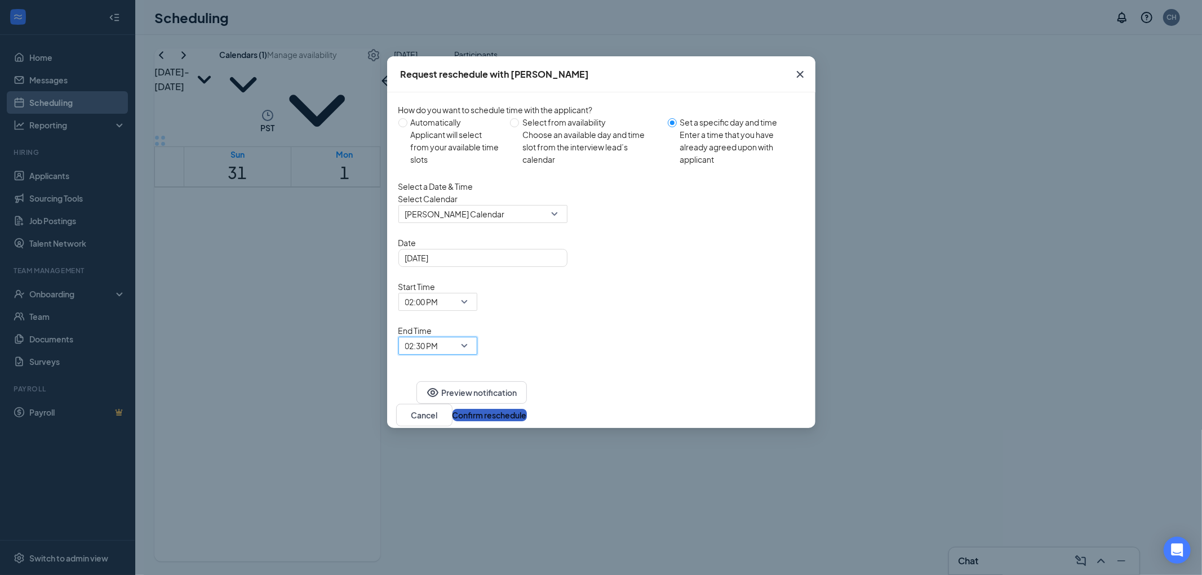
click at [527, 409] on button "Confirm reschedule" at bounding box center [490, 415] width 74 height 12
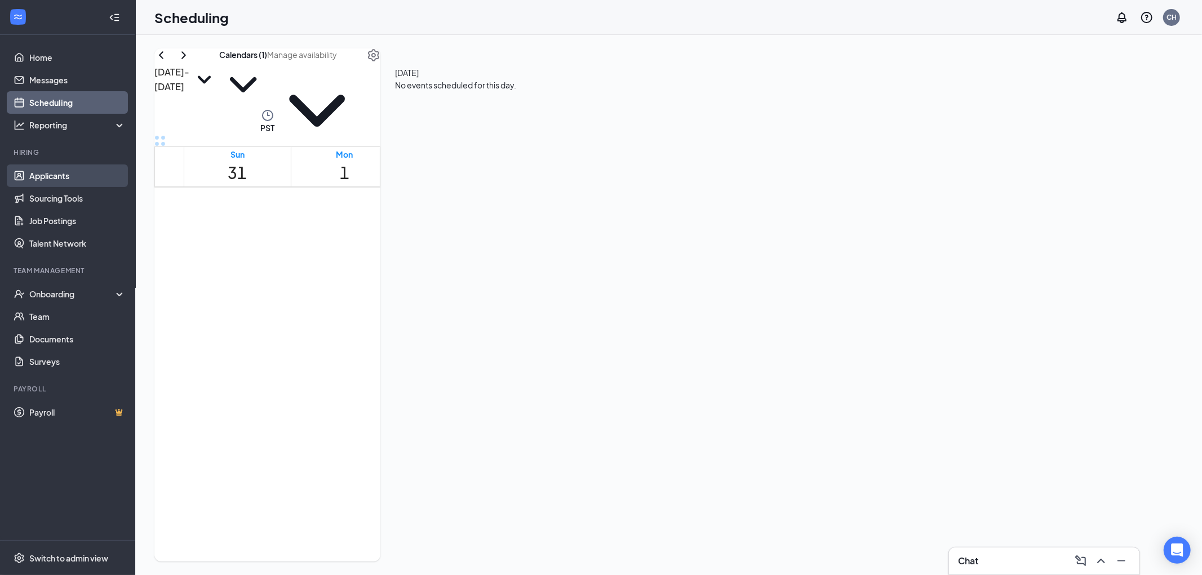
click at [46, 176] on link "Applicants" at bounding box center [77, 176] width 96 height 23
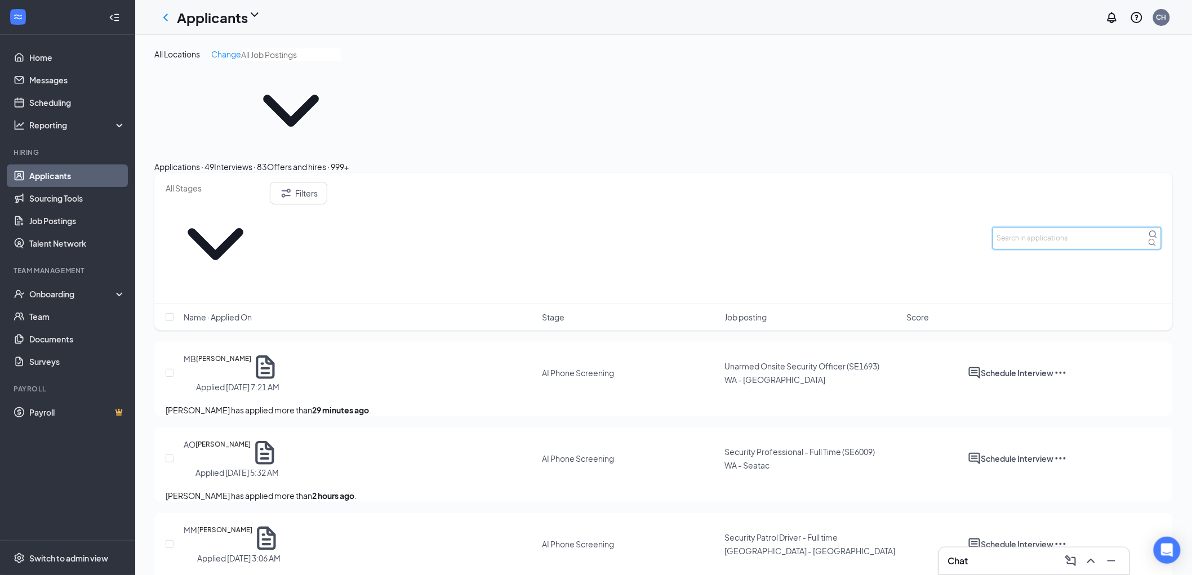
click at [1068, 227] on input "text" at bounding box center [1077, 238] width 169 height 23
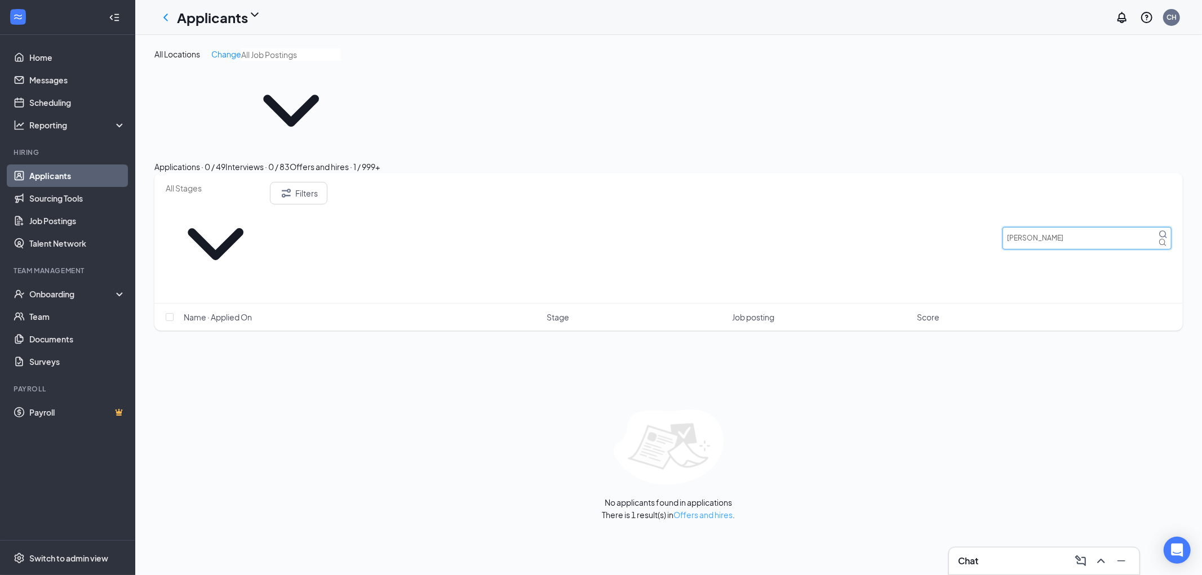
type input "[PERSON_NAME]"
click at [686, 510] on link "Offers and hires" at bounding box center [703, 515] width 59 height 10
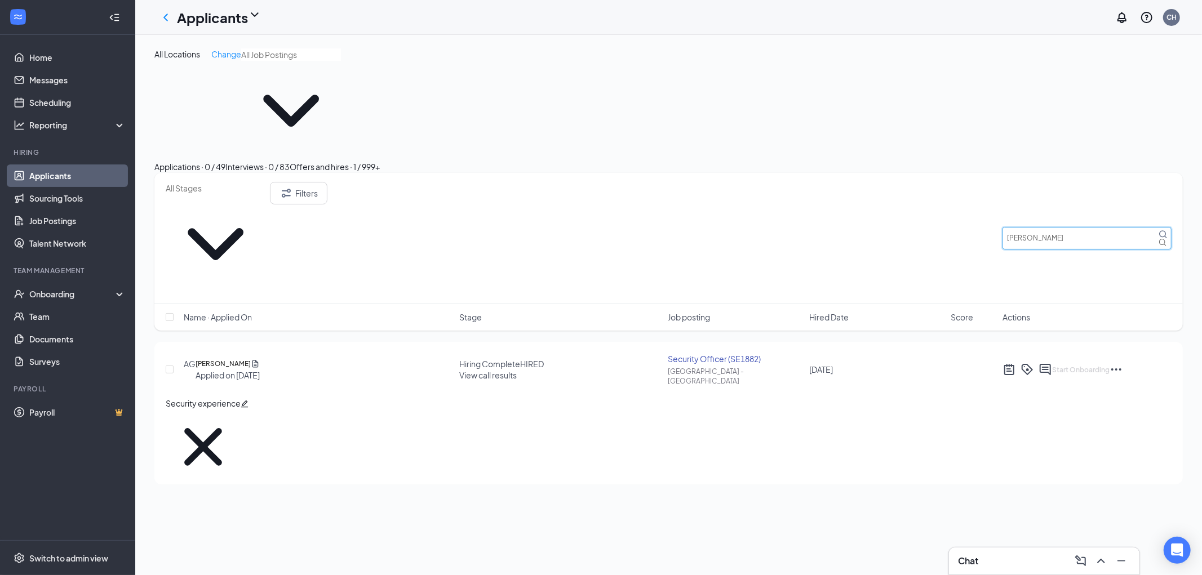
drag, startPoint x: 1049, startPoint y: 172, endPoint x: 947, endPoint y: 167, distance: 102.1
click at [947, 182] on div "Filters [PERSON_NAME]" at bounding box center [669, 238] width 1006 height 112
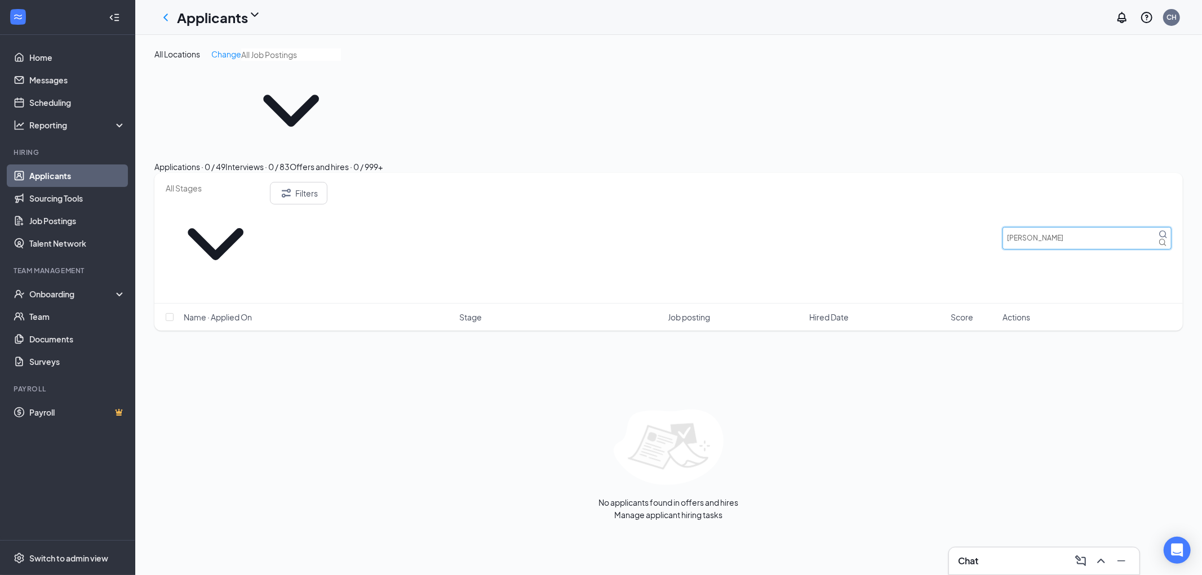
type input "[PERSON_NAME]"
click at [290, 161] on div "Interviews · 0 / 83" at bounding box center [257, 167] width 64 height 12
click at [216, 161] on div "Applications · 0 / 49" at bounding box center [189, 167] width 71 height 12
click at [327, 182] on button "Filters" at bounding box center [298, 193] width 57 height 23
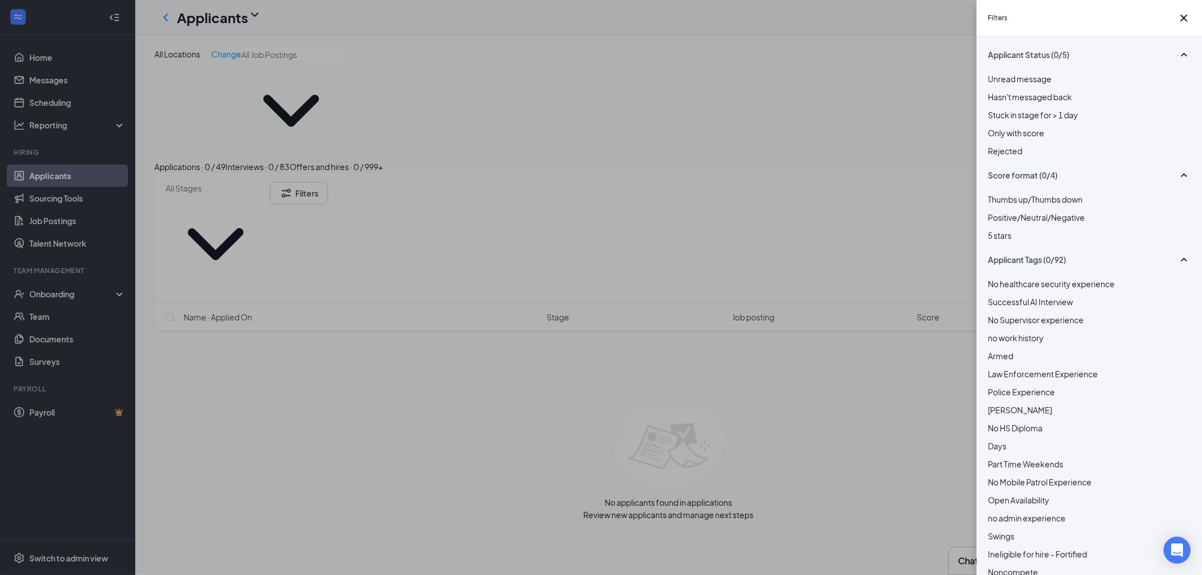
click at [990, 145] on div at bounding box center [1089, 145] width 203 height 0
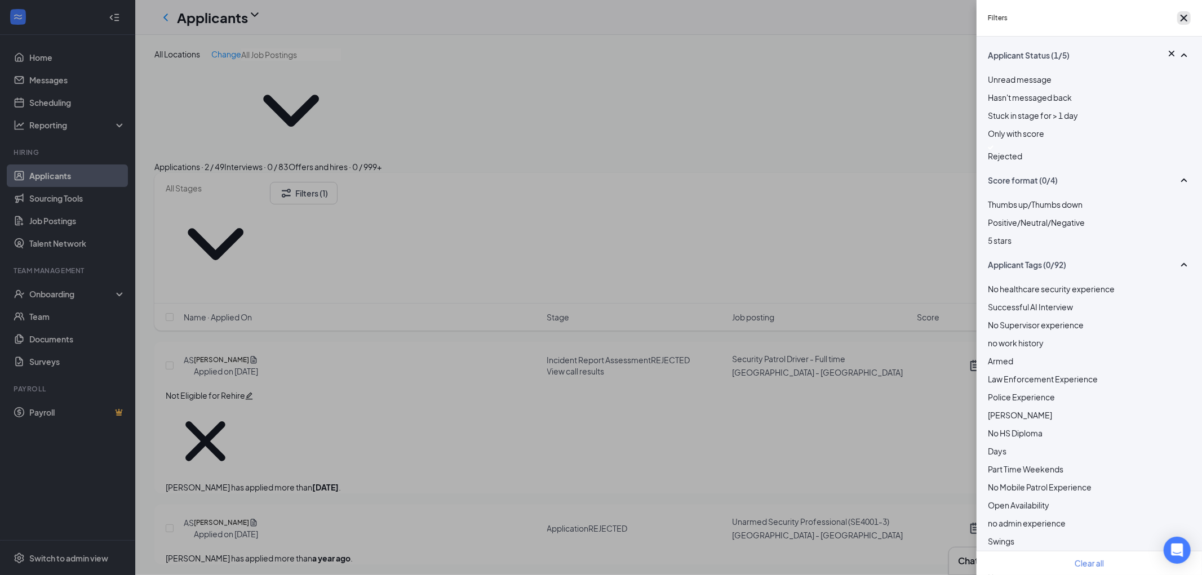
click at [1186, 25] on icon "Cross" at bounding box center [1184, 18] width 14 height 14
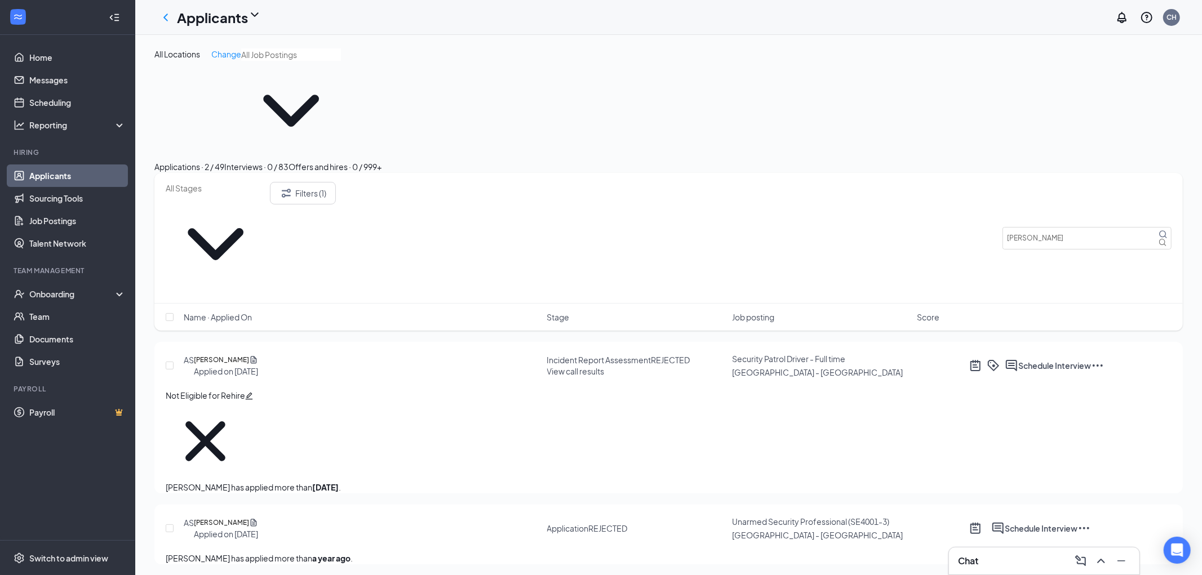
click at [1105, 359] on icon "Ellipses" at bounding box center [1098, 366] width 14 height 14
click at [1087, 282] on p "Unreject" at bounding box center [1113, 277] width 101 height 11
click at [1105, 359] on icon "Ellipses" at bounding box center [1098, 366] width 14 height 14
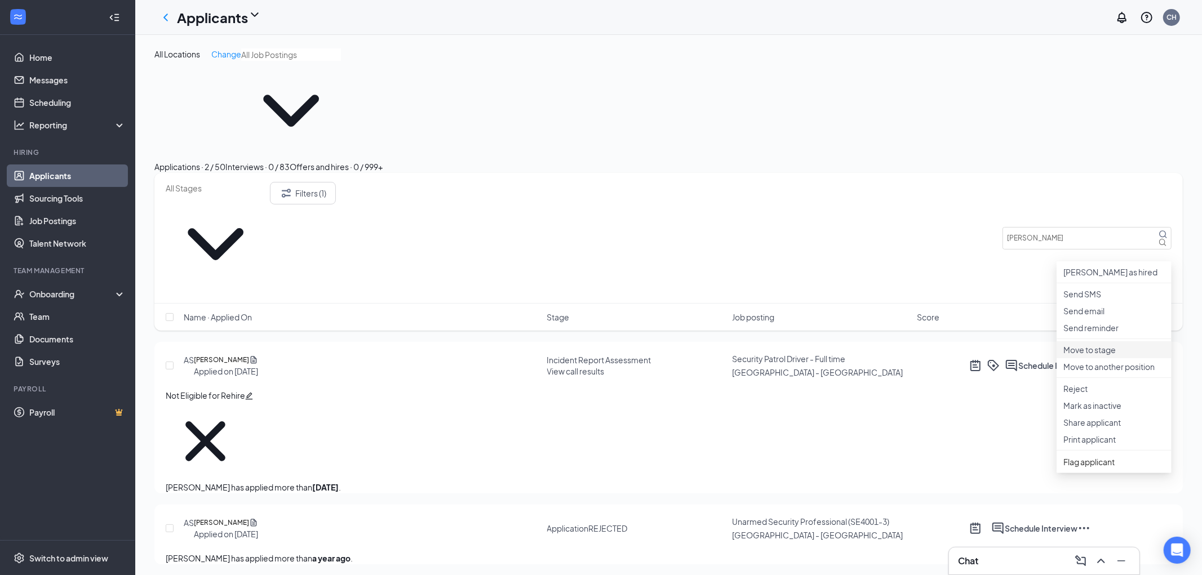
click at [1101, 356] on p "Move to stage" at bounding box center [1113, 349] width 101 height 11
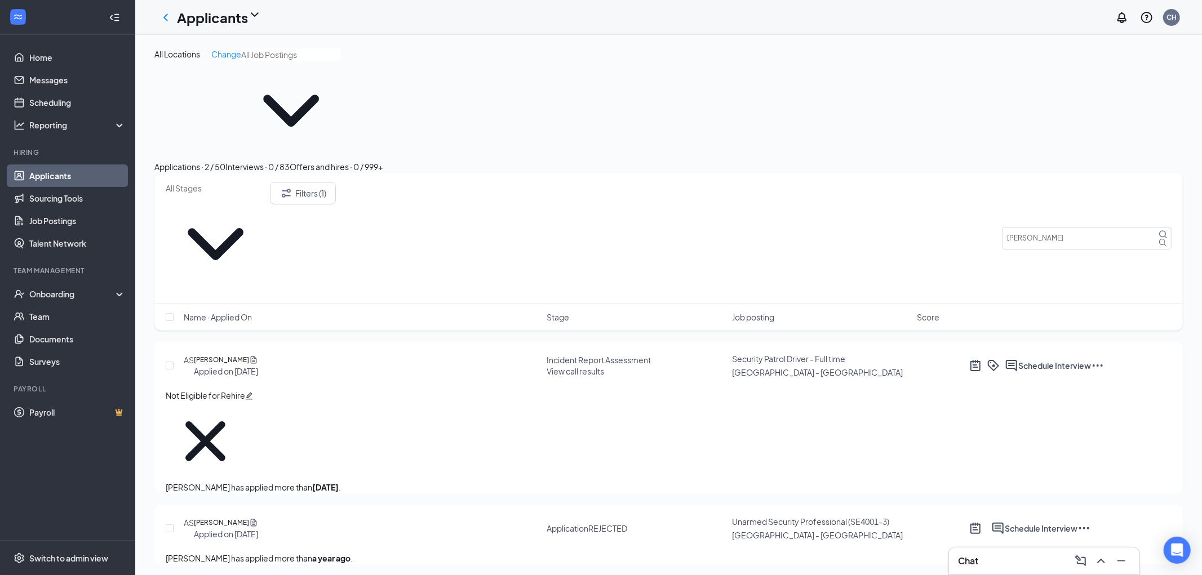
click at [245, 402] on icon "Cross" at bounding box center [205, 441] width 79 height 79
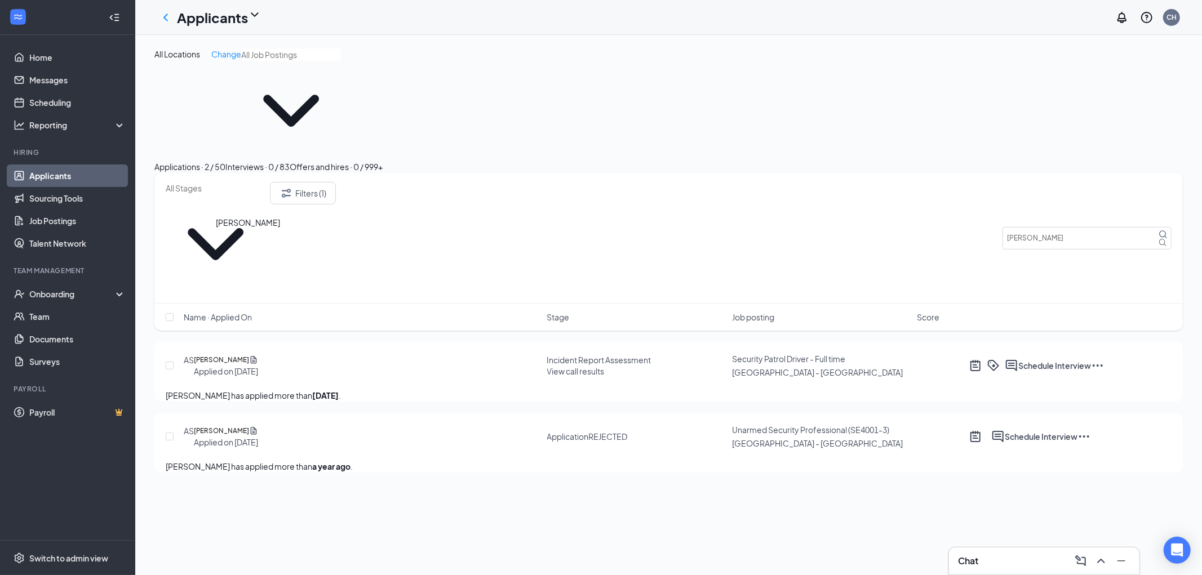
click at [228, 354] on h5 "[PERSON_NAME]" at bounding box center [221, 359] width 55 height 11
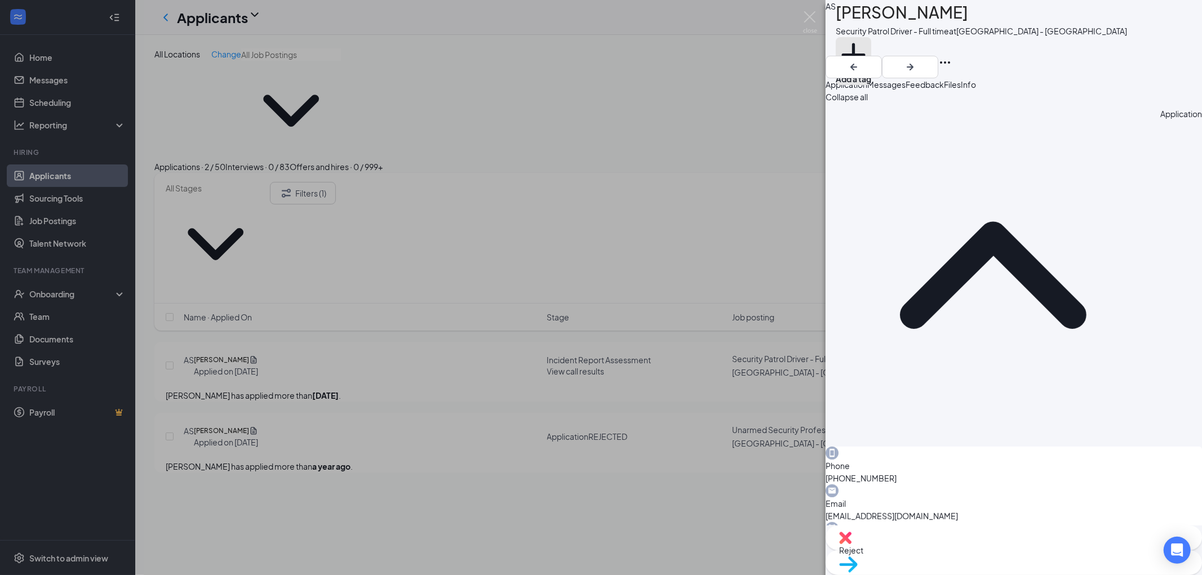
click at [871, 49] on button "Add a tag" at bounding box center [854, 61] width 36 height 48
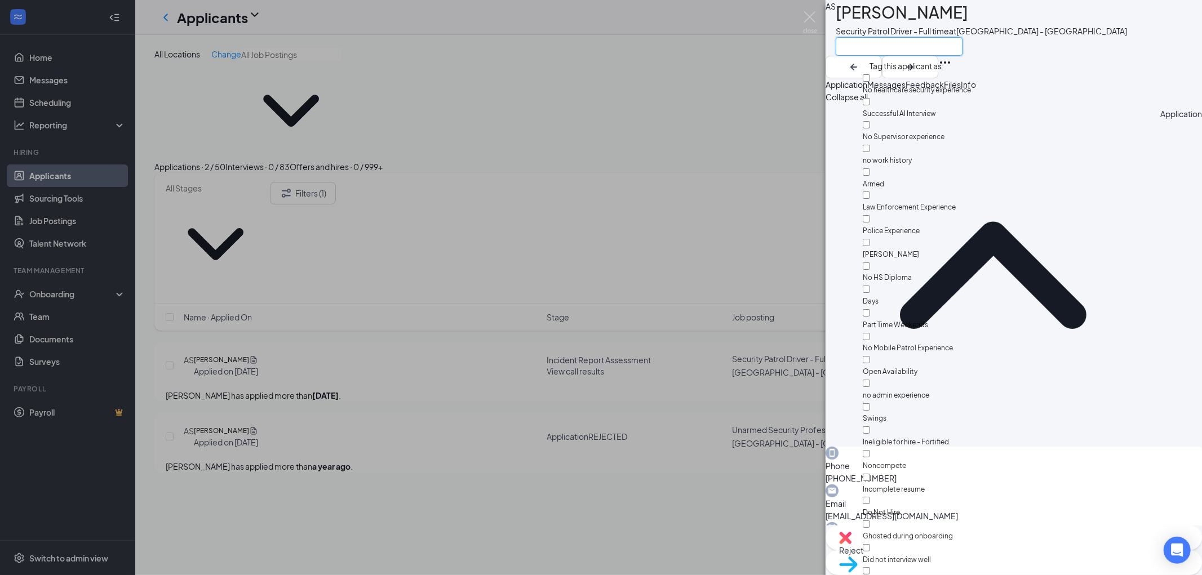
click at [886, 49] on input "text" at bounding box center [899, 46] width 127 height 19
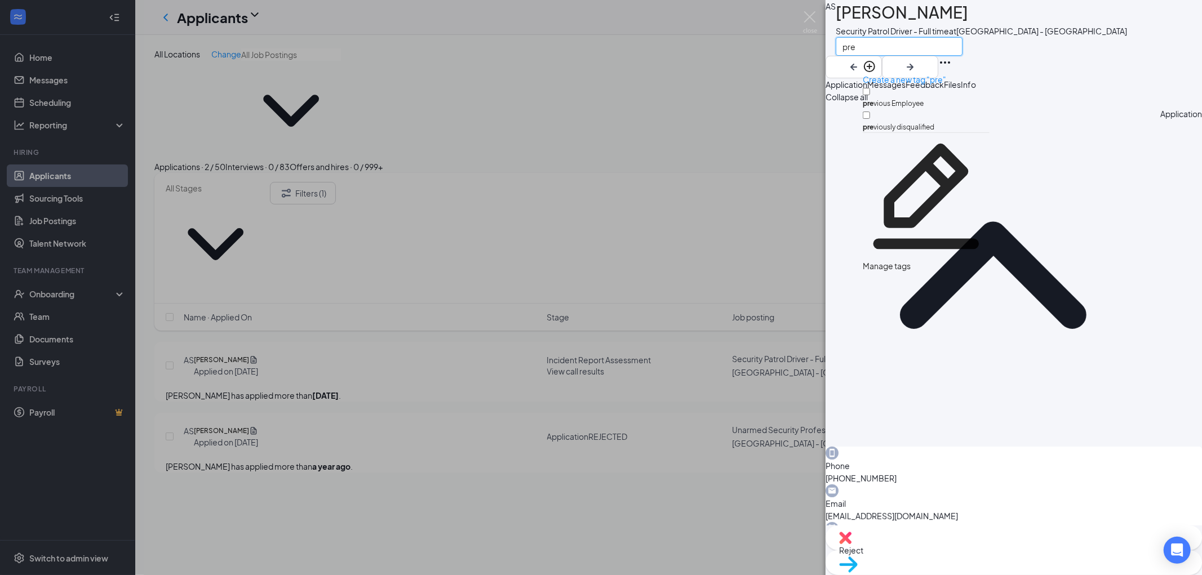
type input "pre"
click at [868, 87] on div "pre vious Employee" at bounding box center [926, 98] width 127 height 24
checkbox input "true"
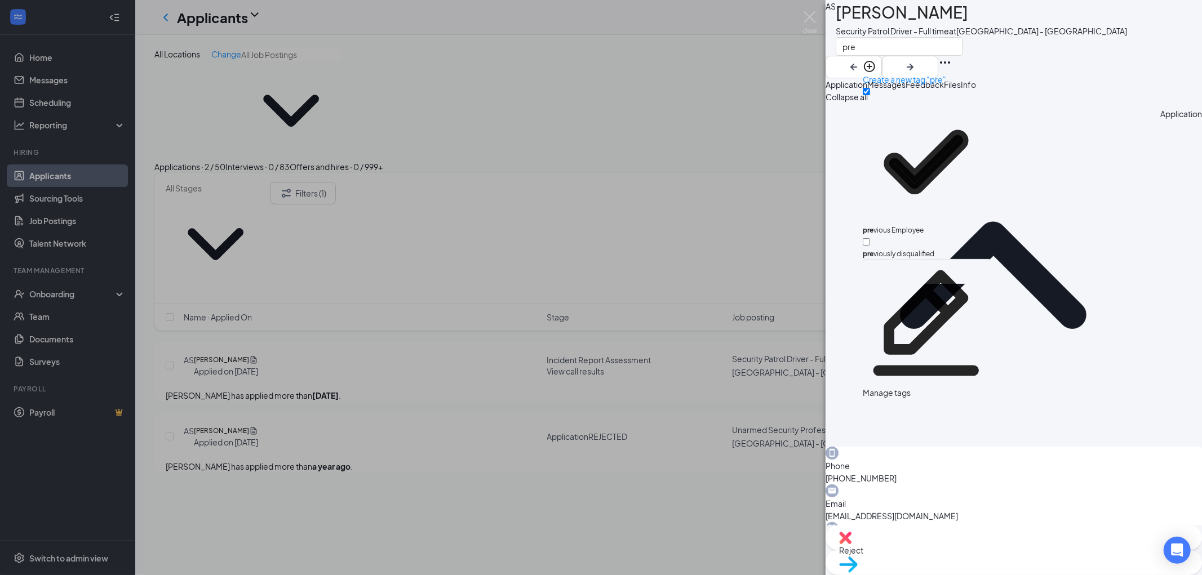
click at [1067, 44] on div "AS [PERSON_NAME] Security Patrol Driver - Full time at [GEOGRAPHIC_DATA] - [GEO…" at bounding box center [1014, 39] width 376 height 78
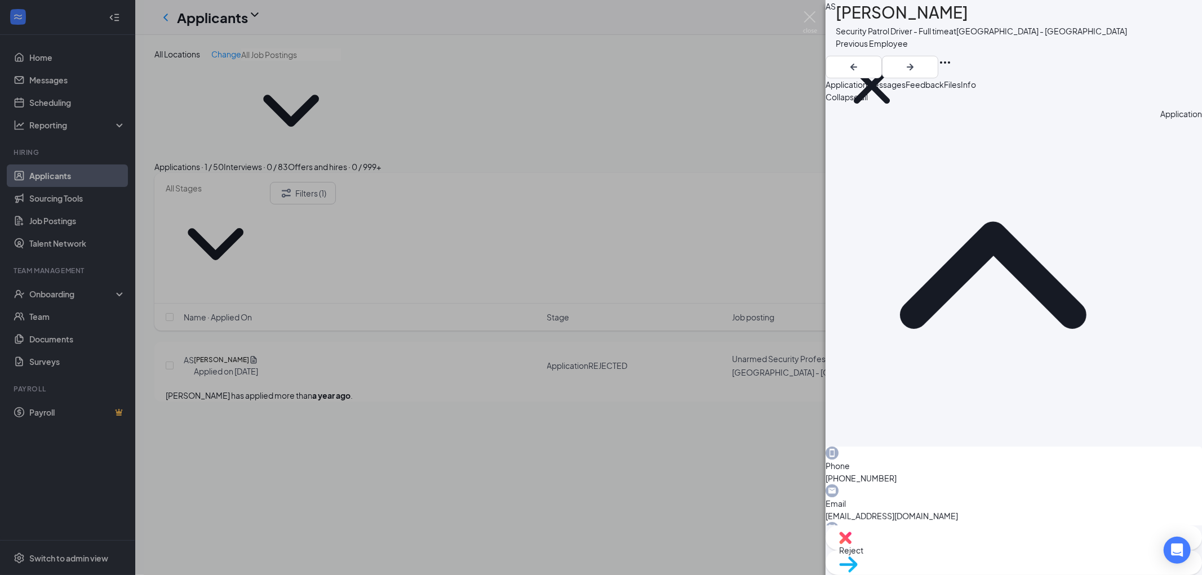
click at [1053, 551] on div "Move to stage" at bounding box center [1014, 563] width 376 height 25
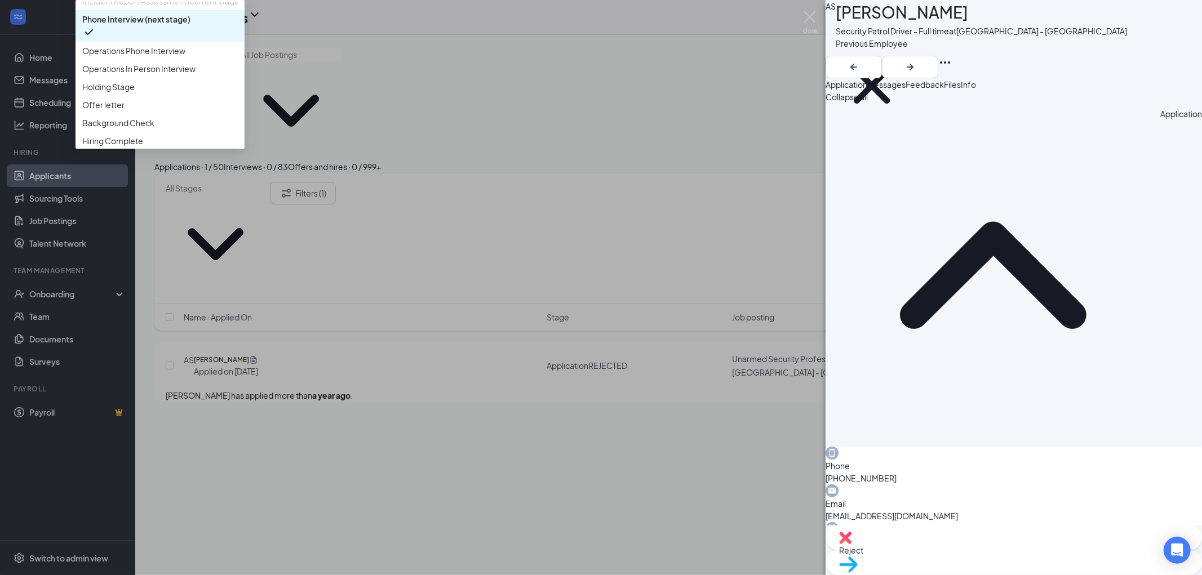
scroll to position [63, 0]
click at [196, 72] on span "Operations In Person Interview" at bounding box center [138, 65] width 113 height 12
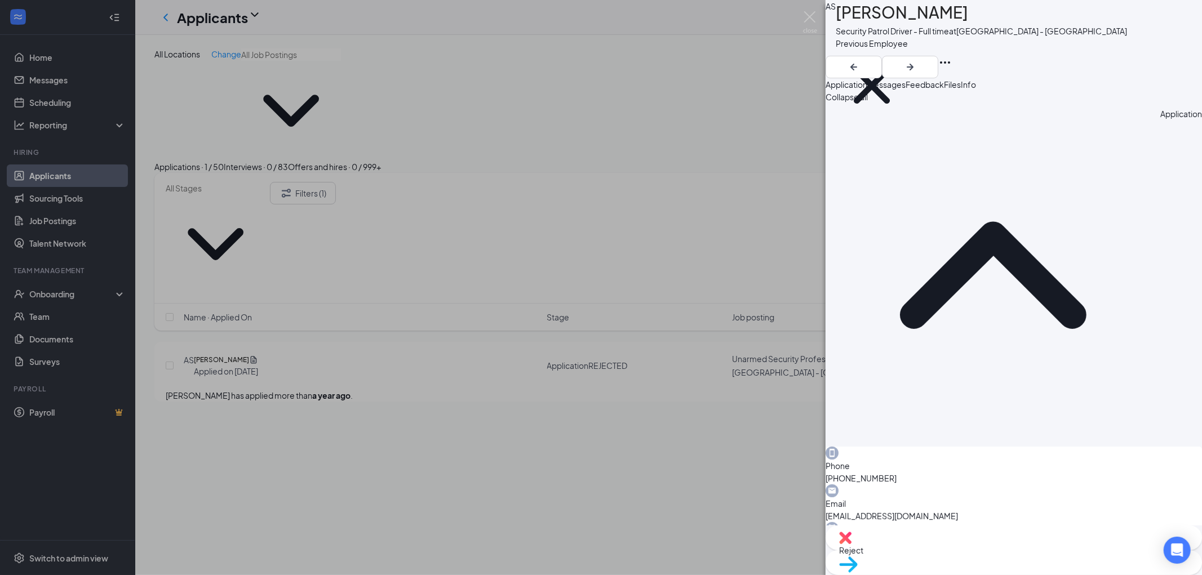
radio input "true"
radio input "false"
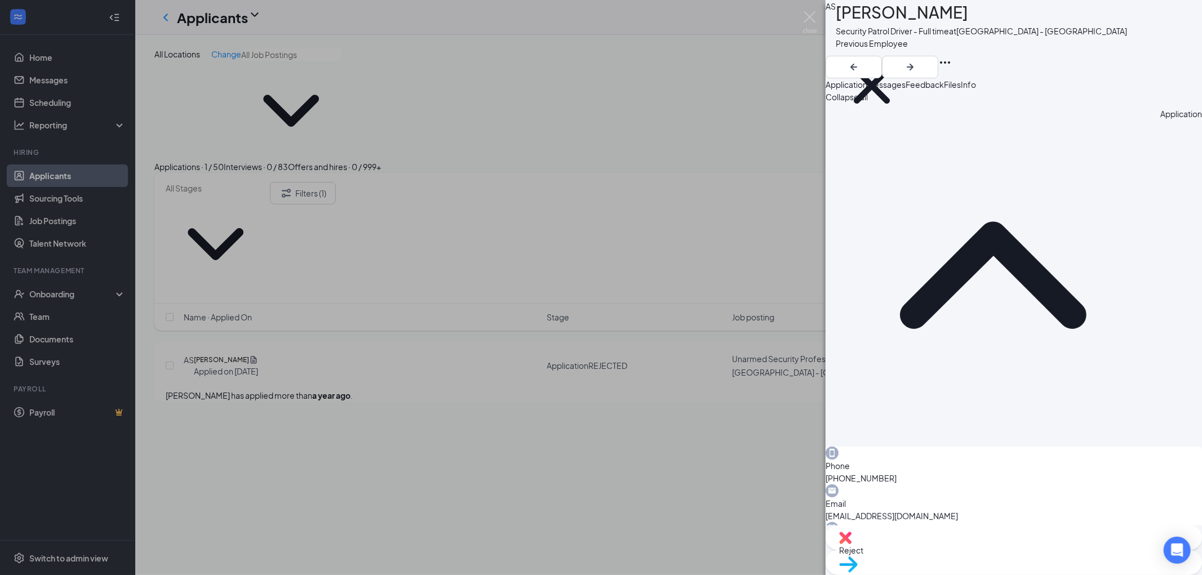
click at [107, 407] on span "[PERSON_NAME] Calendar" at bounding box center [57, 413] width 100 height 12
type input "[DATE]"
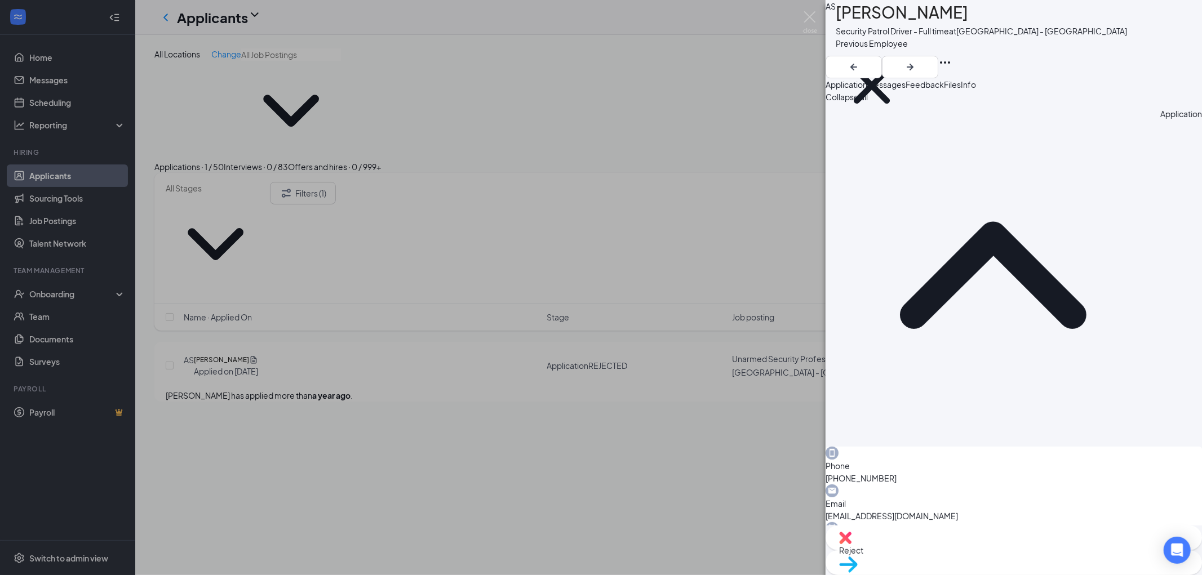
scroll to position [1276, 0]
click at [40, 304] on span "12:30 PM" at bounding box center [23, 310] width 33 height 12
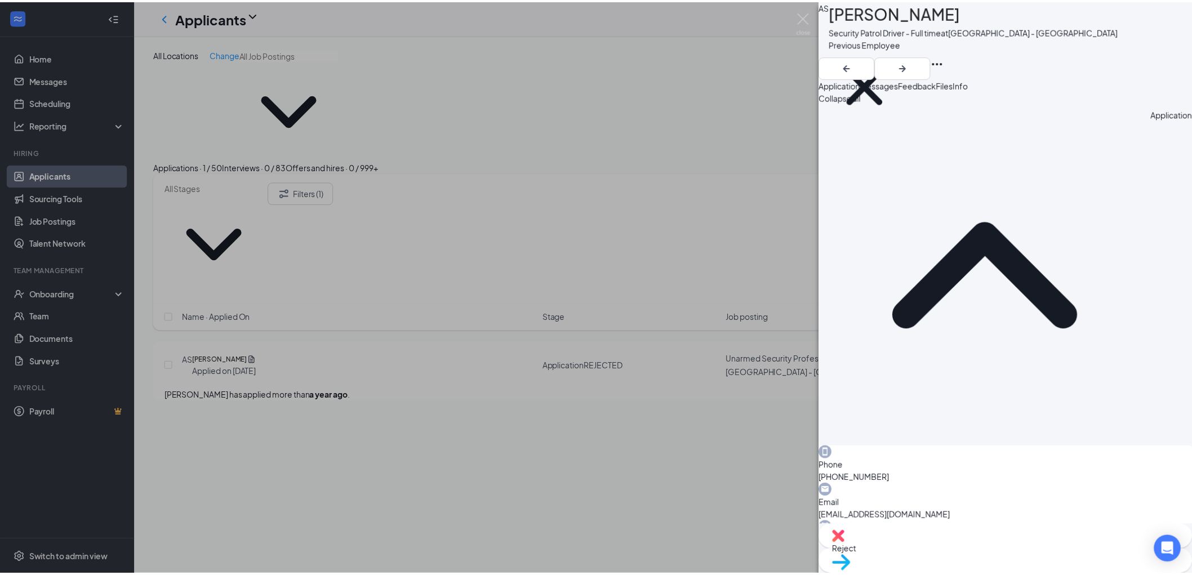
scroll to position [1265, 0]
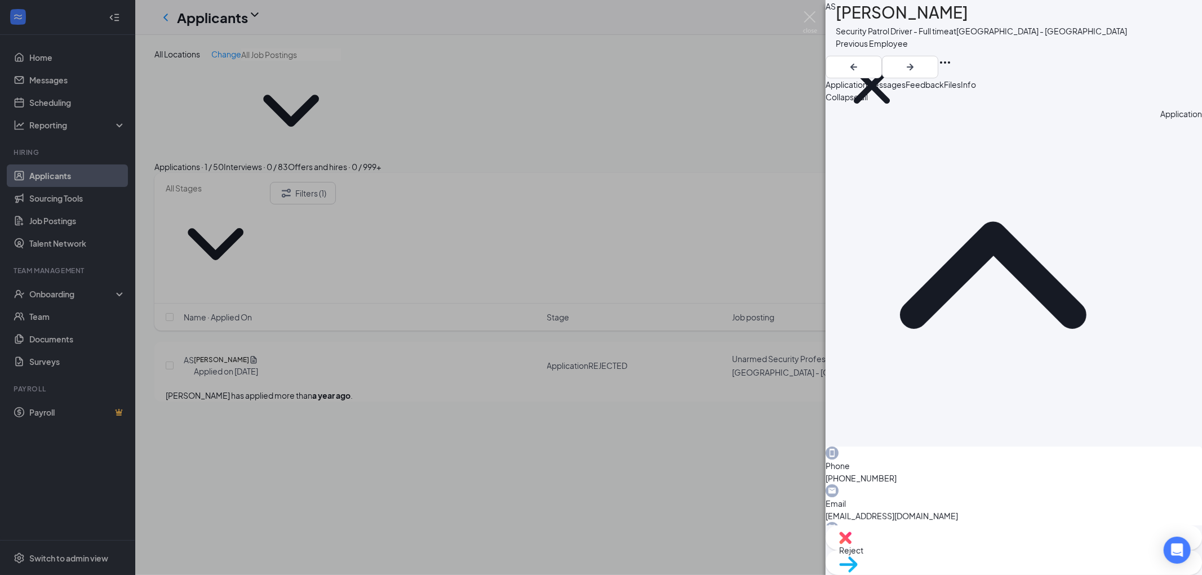
click at [40, 420] on span "01:00 PM" at bounding box center [23, 426] width 33 height 12
click at [809, 16] on img at bounding box center [810, 22] width 14 height 22
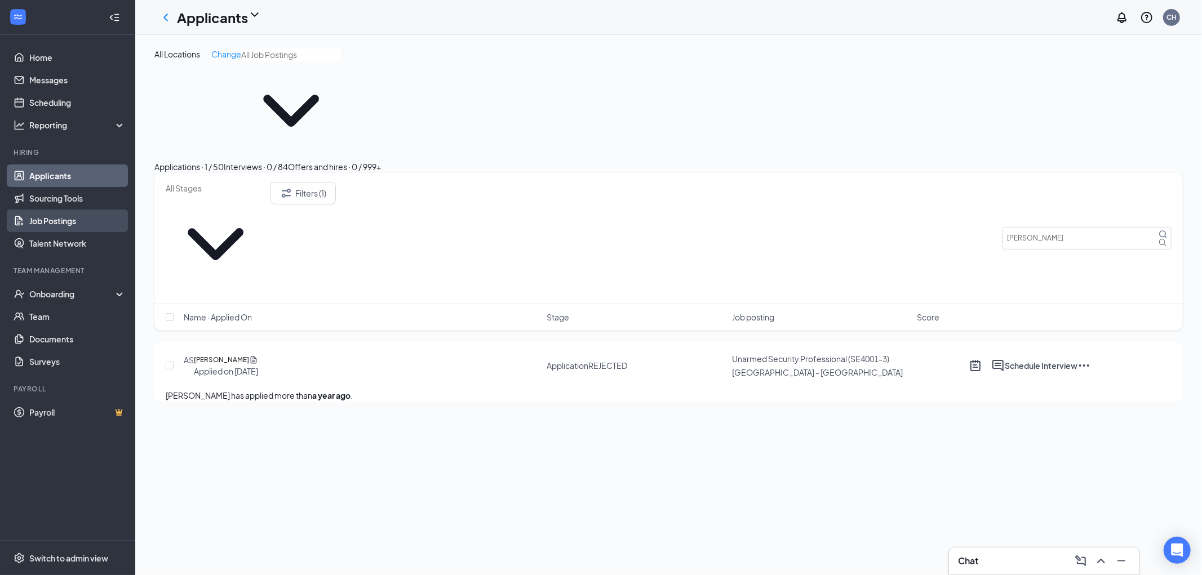
click at [52, 227] on link "Job Postings" at bounding box center [77, 221] width 96 height 23
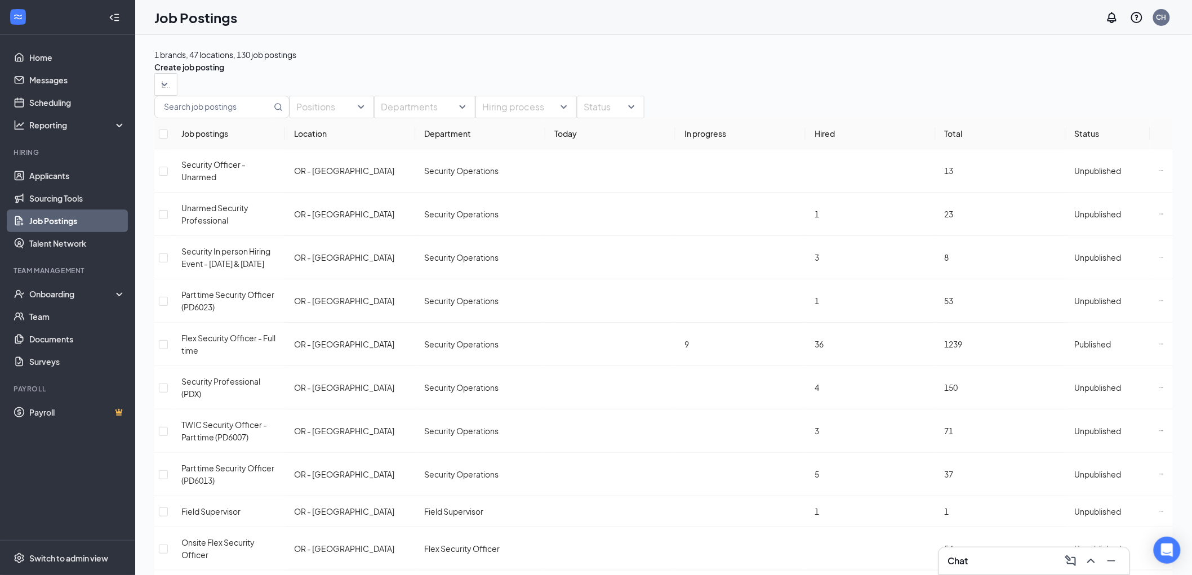
drag, startPoint x: 571, startPoint y: 60, endPoint x: 530, endPoint y: 86, distance: 49.1
click at [571, 60] on div "1 brands, 47 locations, 130 job postings Create job posting" at bounding box center [663, 60] width 1019 height 25
click at [1114, 561] on icon "Minimize" at bounding box center [1112, 561] width 8 height 1
click at [44, 176] on link "Applicants" at bounding box center [77, 176] width 96 height 23
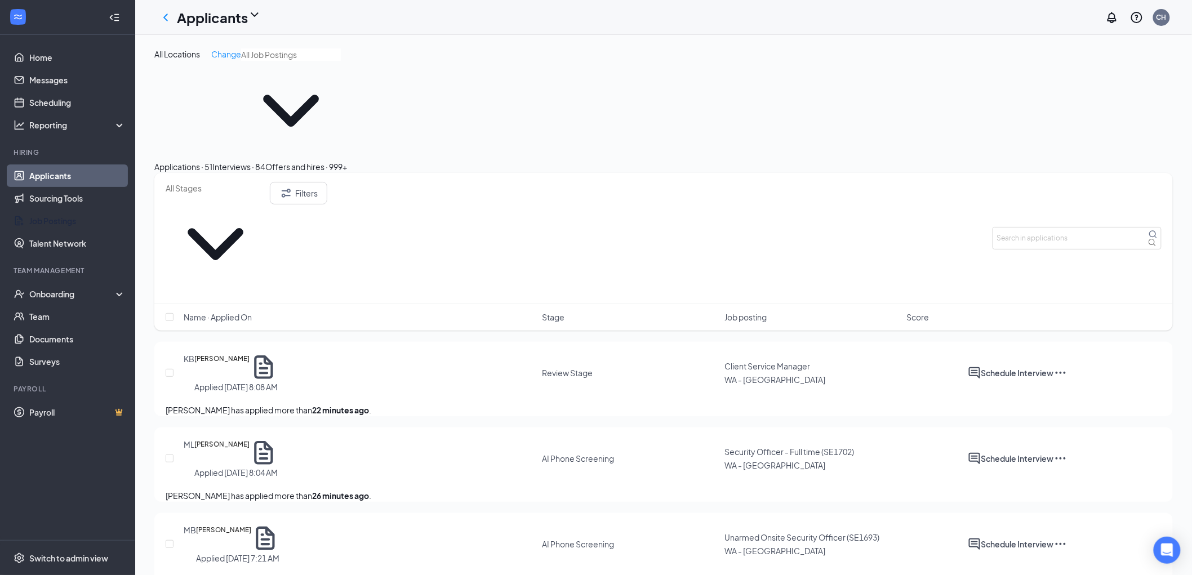
click at [64, 225] on link "Job Postings" at bounding box center [77, 221] width 96 height 23
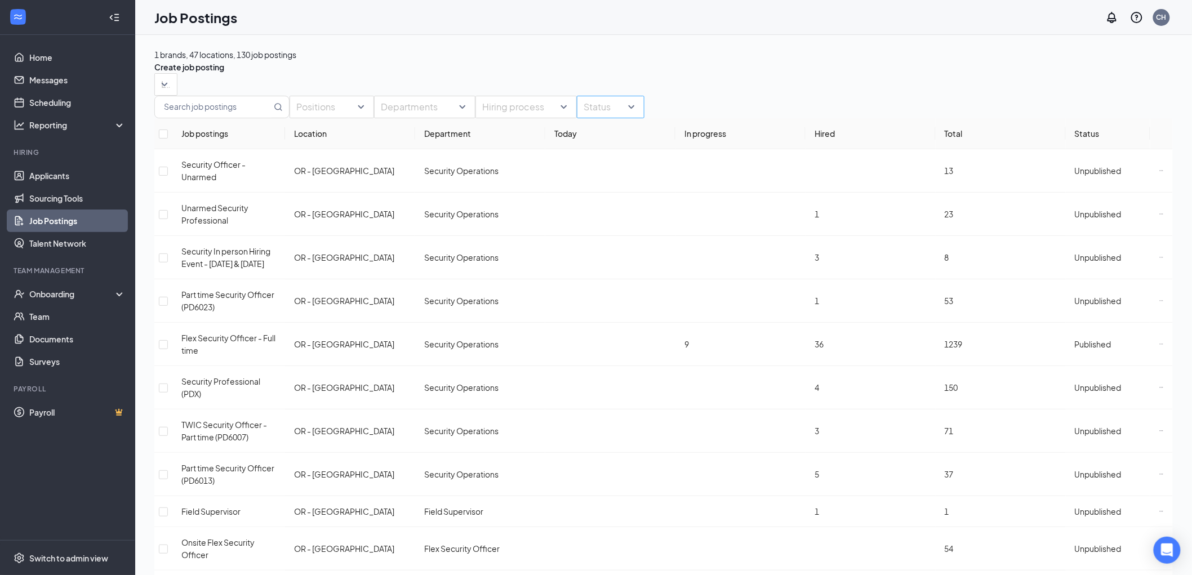
click at [631, 116] on div at bounding box center [605, 107] width 51 height 18
click at [652, 216] on span "Unpublished" at bounding box center [641, 211] width 47 height 10
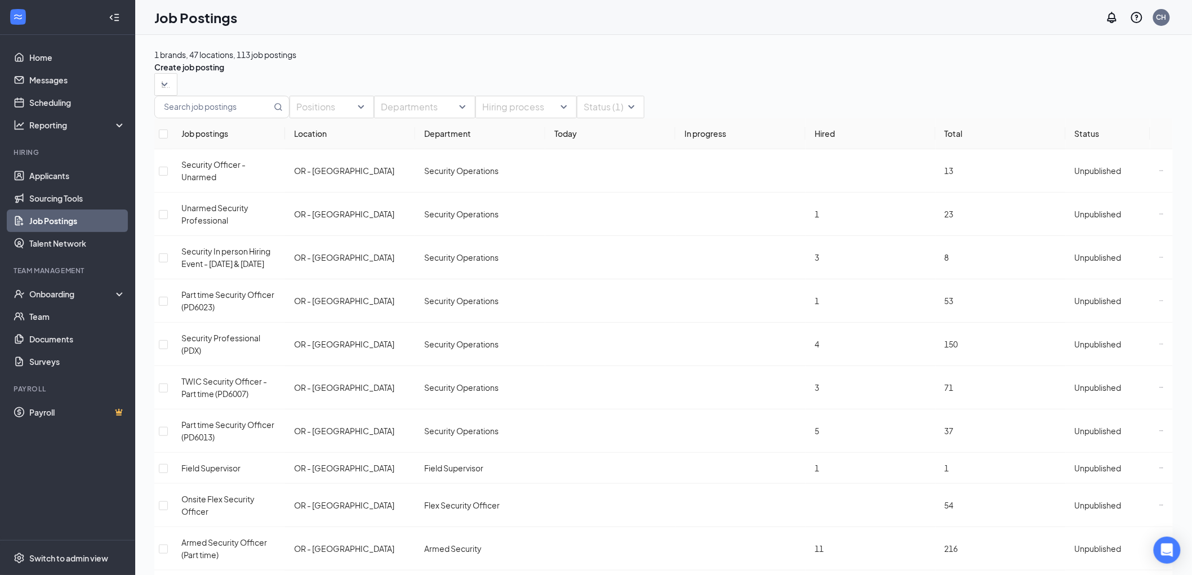
click at [446, 140] on div "Department" at bounding box center [480, 133] width 112 height 12
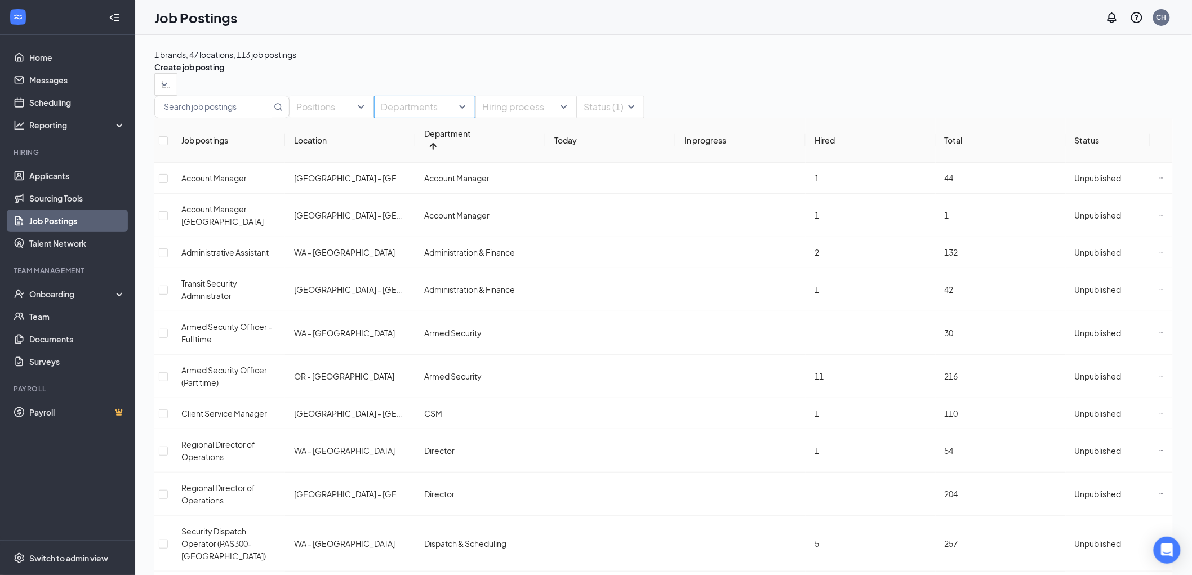
click at [452, 118] on div "Departments" at bounding box center [424, 107] width 101 height 23
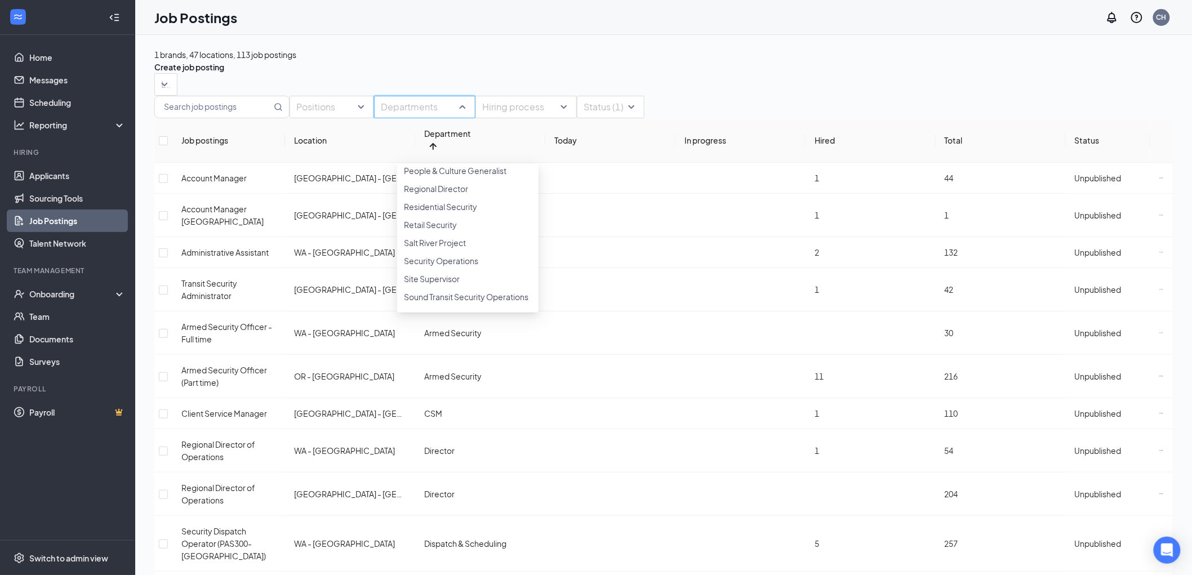
scroll to position [438, 0]
click at [411, 74] on div at bounding box center [468, 74] width 128 height 0
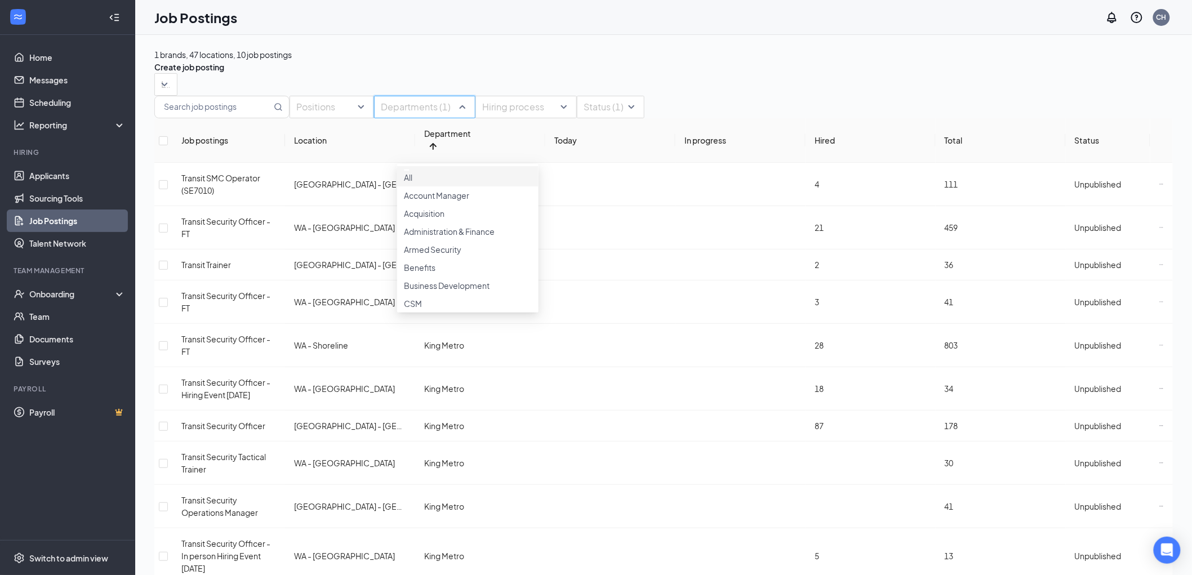
click at [738, 96] on div "Locations" at bounding box center [663, 84] width 1019 height 23
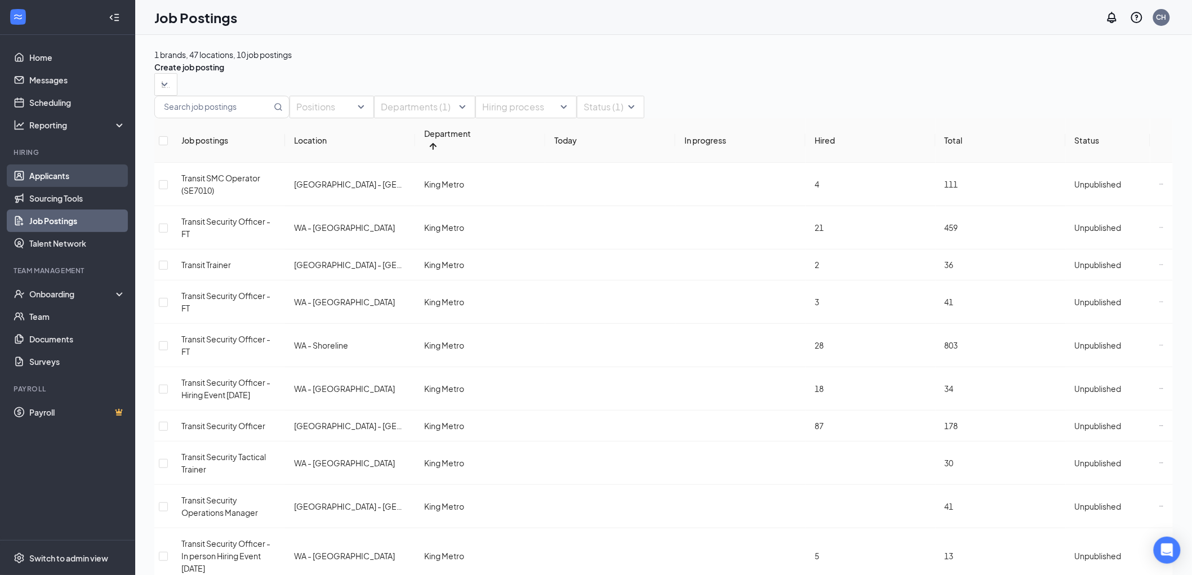
click at [54, 174] on link "Applicants" at bounding box center [77, 176] width 96 height 23
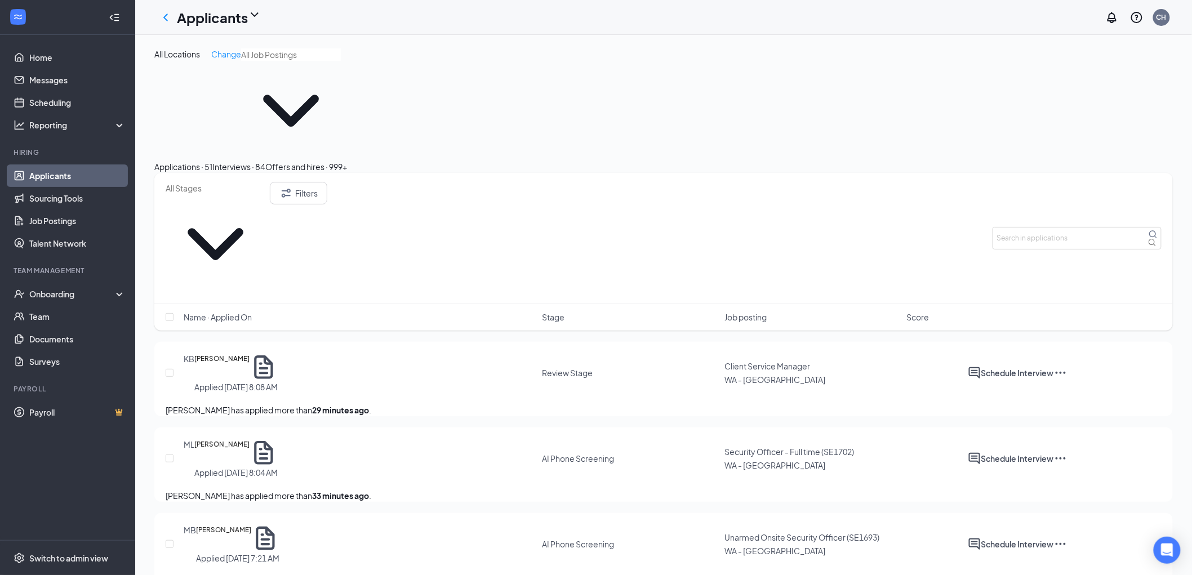
click at [265, 161] on div "Interviews · 84" at bounding box center [238, 167] width 53 height 12
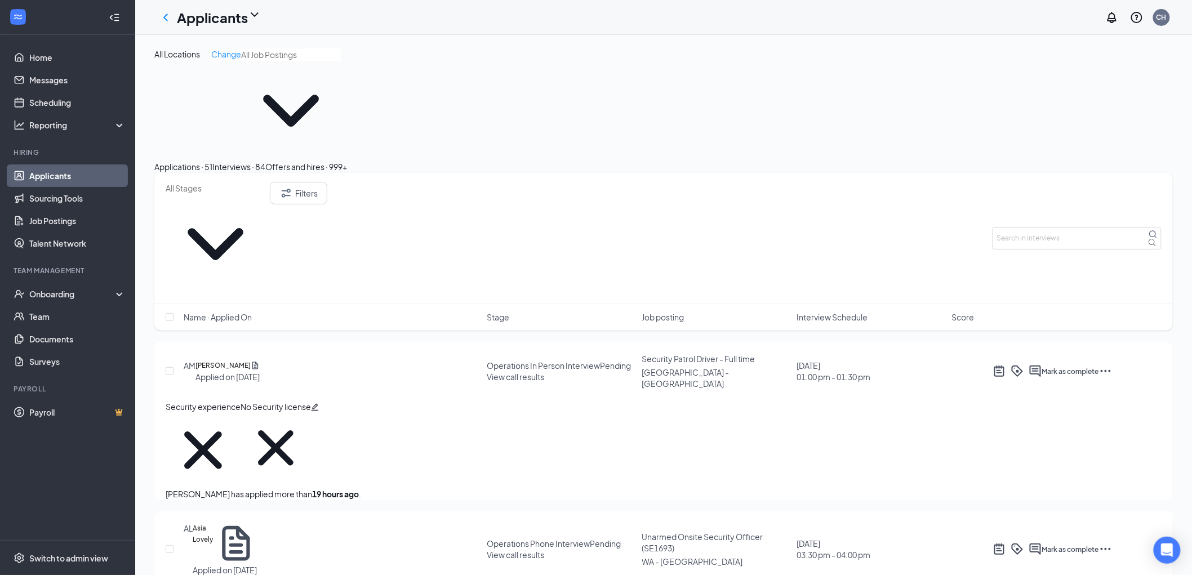
click at [823, 312] on span "Interview Schedule" at bounding box center [832, 317] width 71 height 11
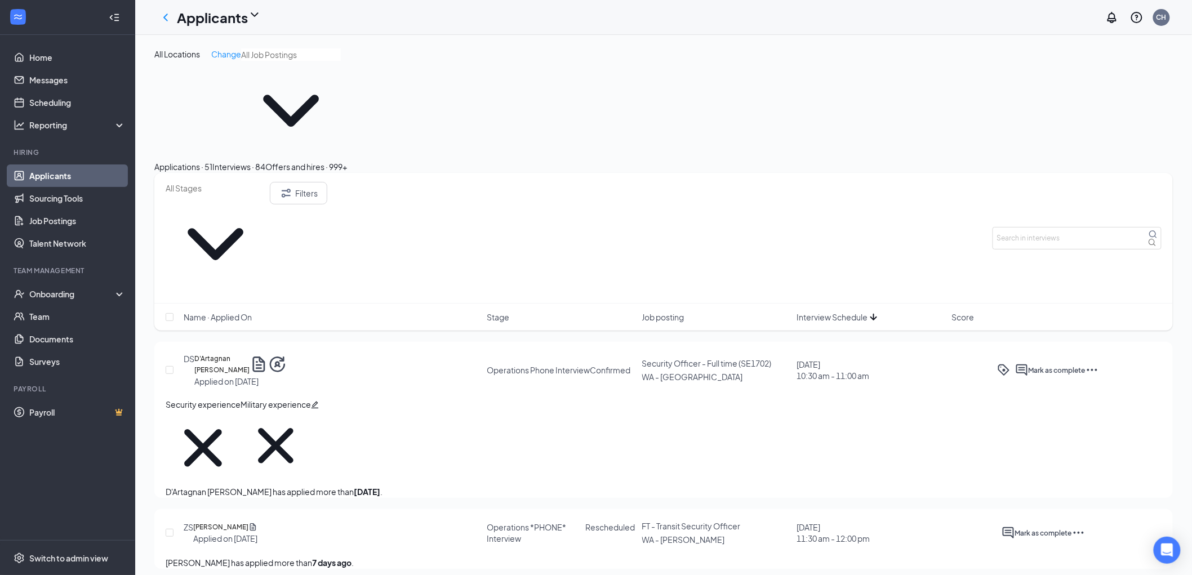
click at [823, 312] on span "Interview Schedule" at bounding box center [832, 317] width 71 height 11
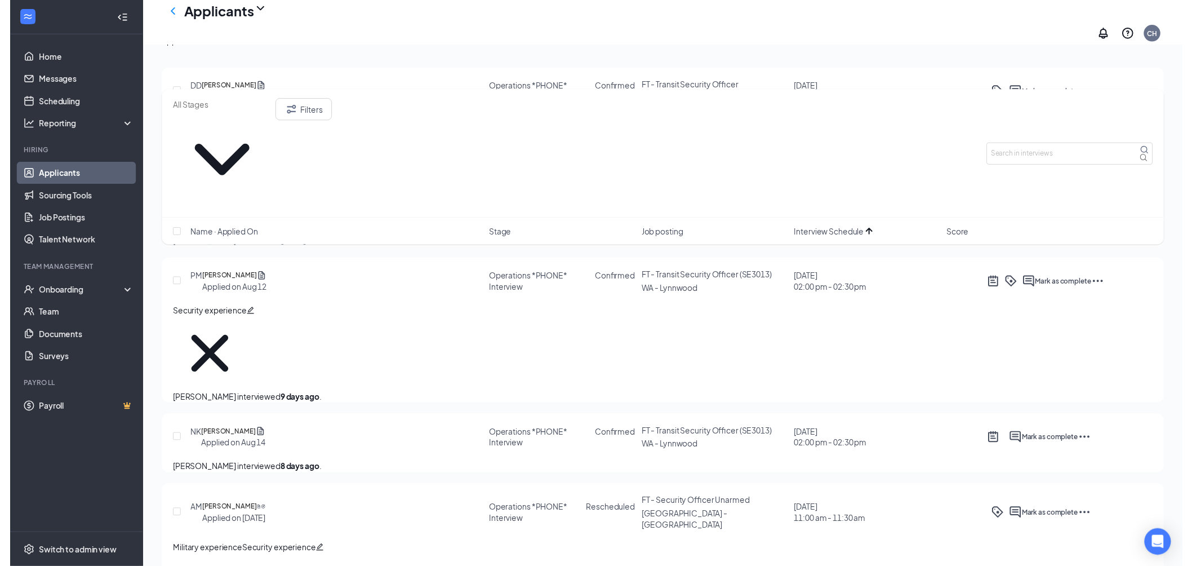
scroll to position [250, 0]
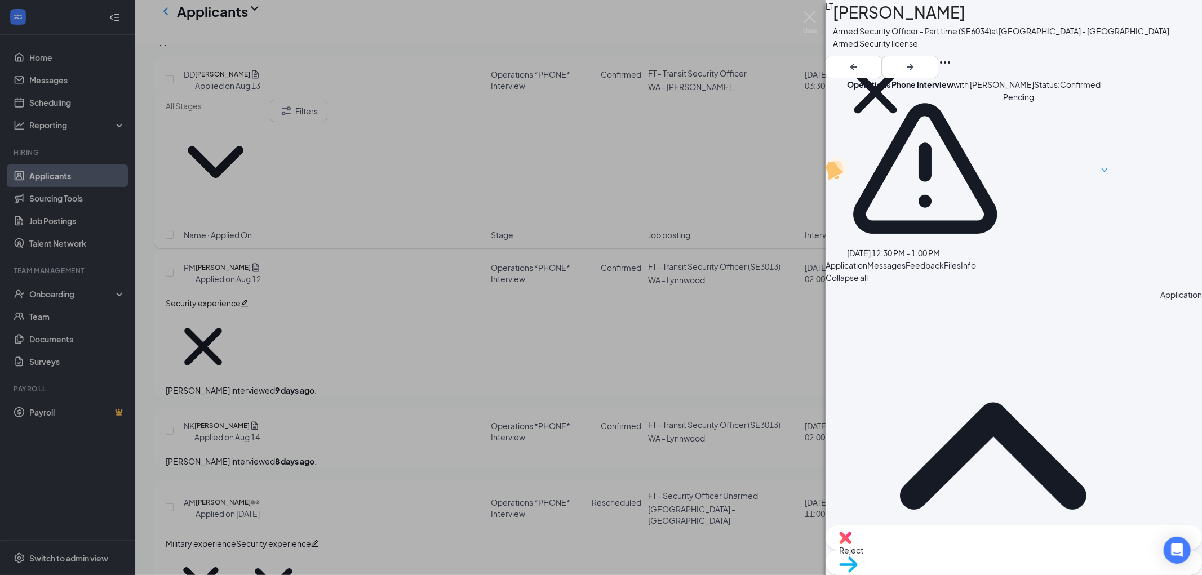
click at [944, 260] on span "Feedback" at bounding box center [925, 265] width 38 height 10
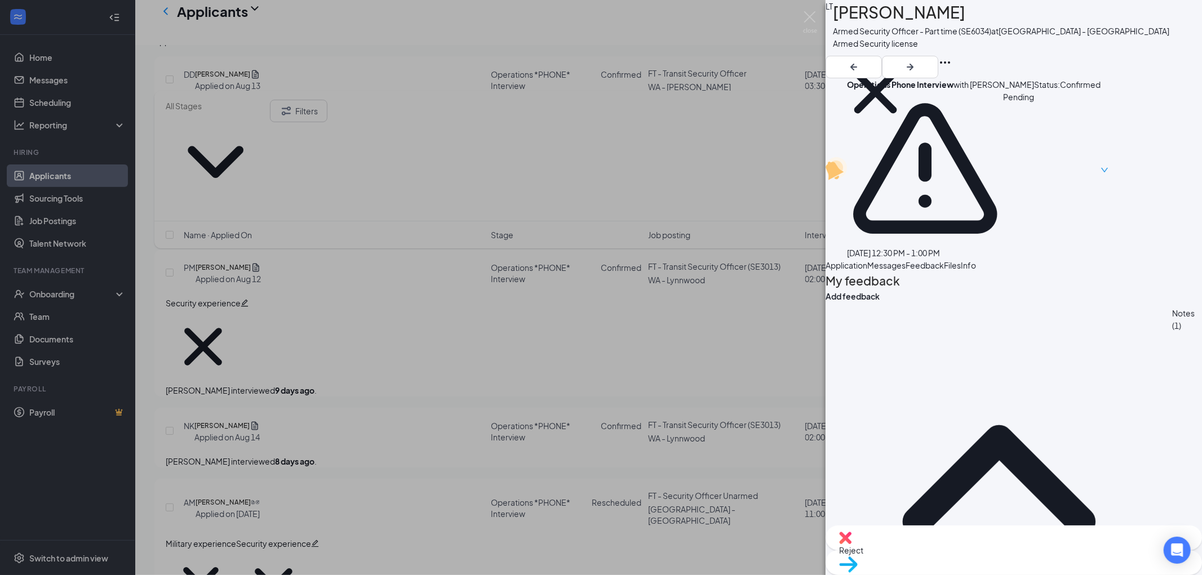
click at [813, 20] on img at bounding box center [810, 22] width 14 height 22
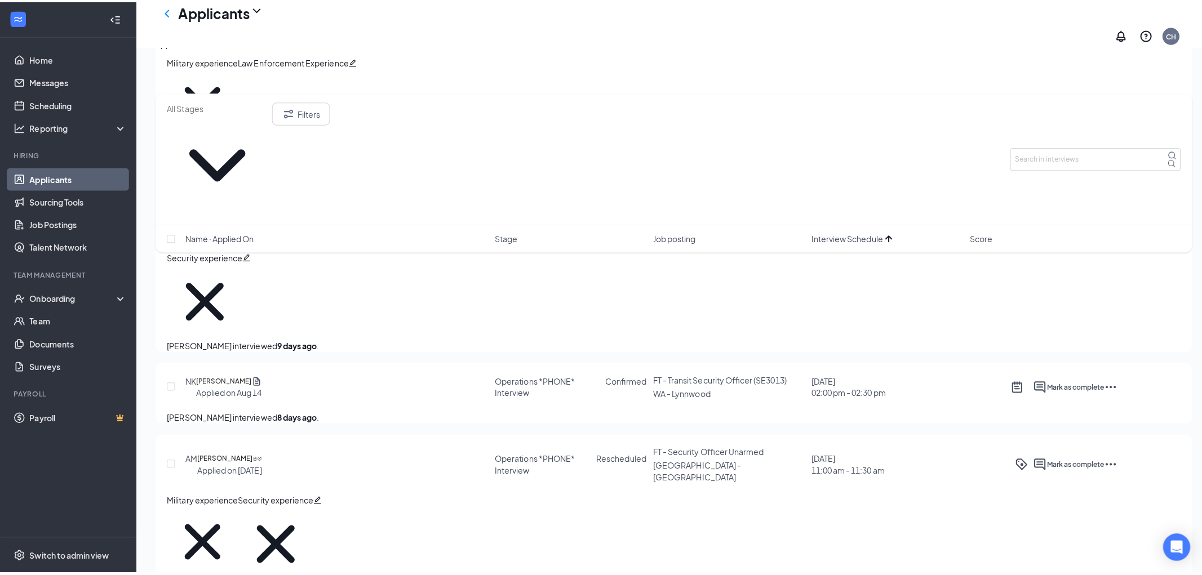
scroll to position [375, 0]
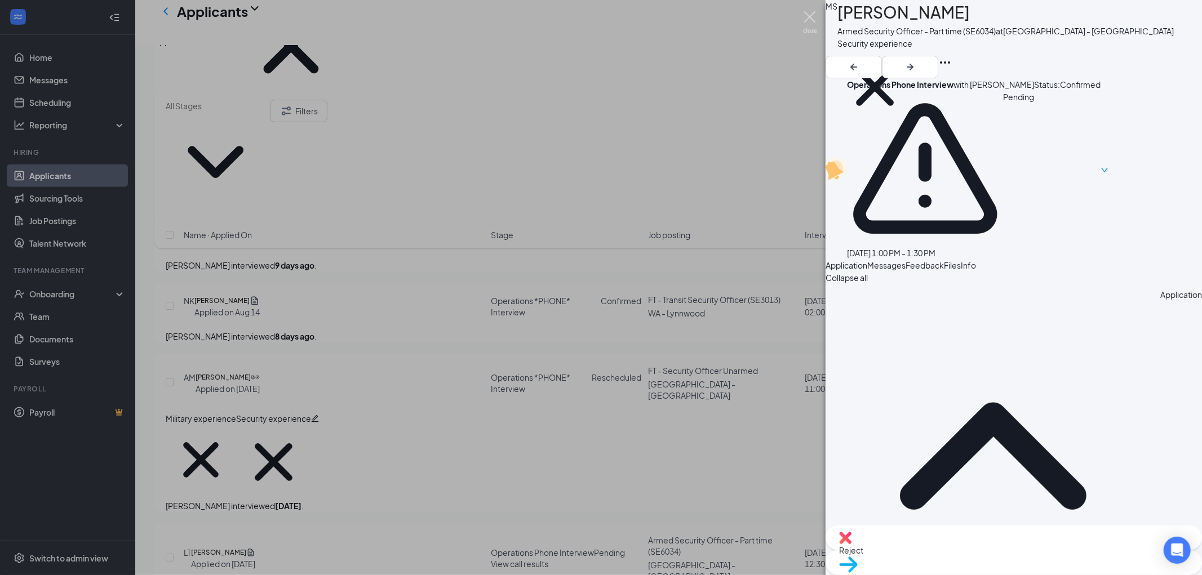
drag, startPoint x: 809, startPoint y: 15, endPoint x: 285, endPoint y: 290, distance: 591.4
click at [809, 15] on img at bounding box center [810, 22] width 14 height 22
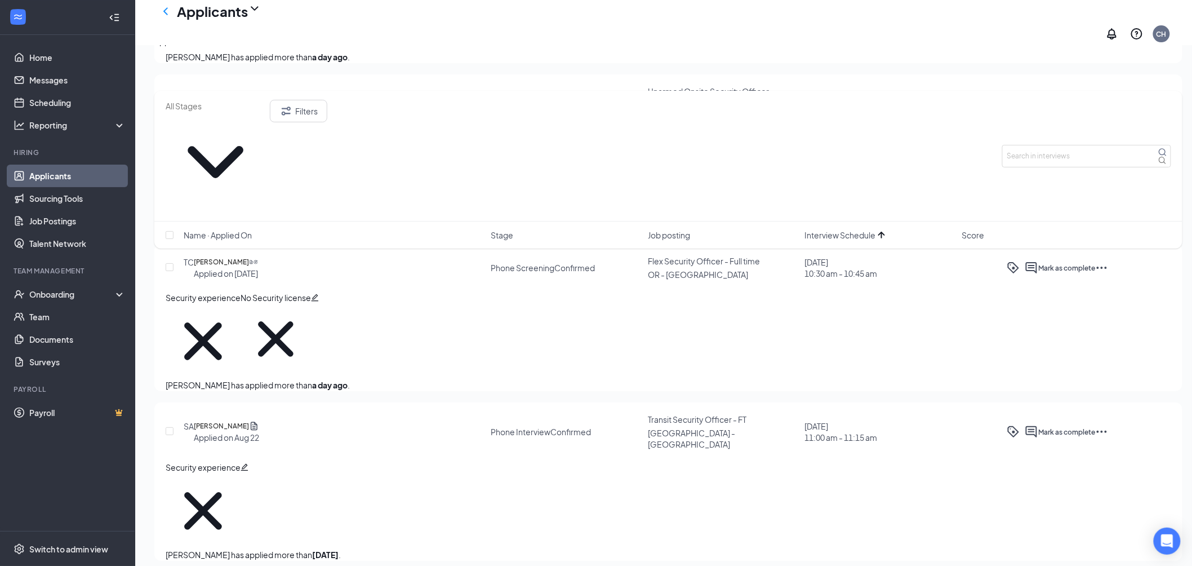
scroll to position [1753, 0]
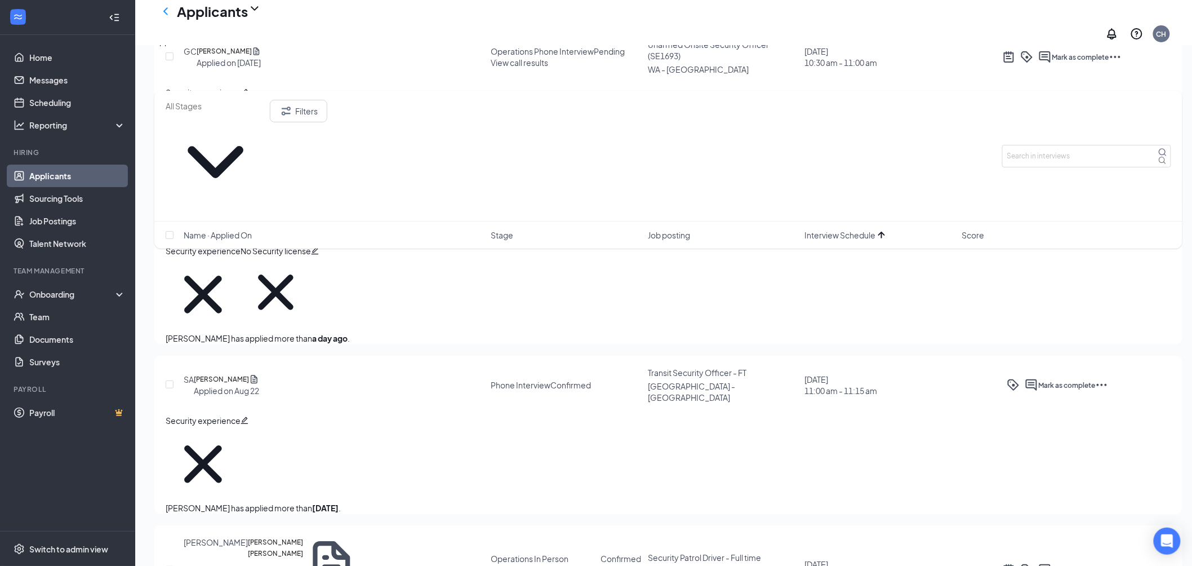
click at [212, 47] on div "Applications · 51" at bounding box center [183, 41] width 58 height 12
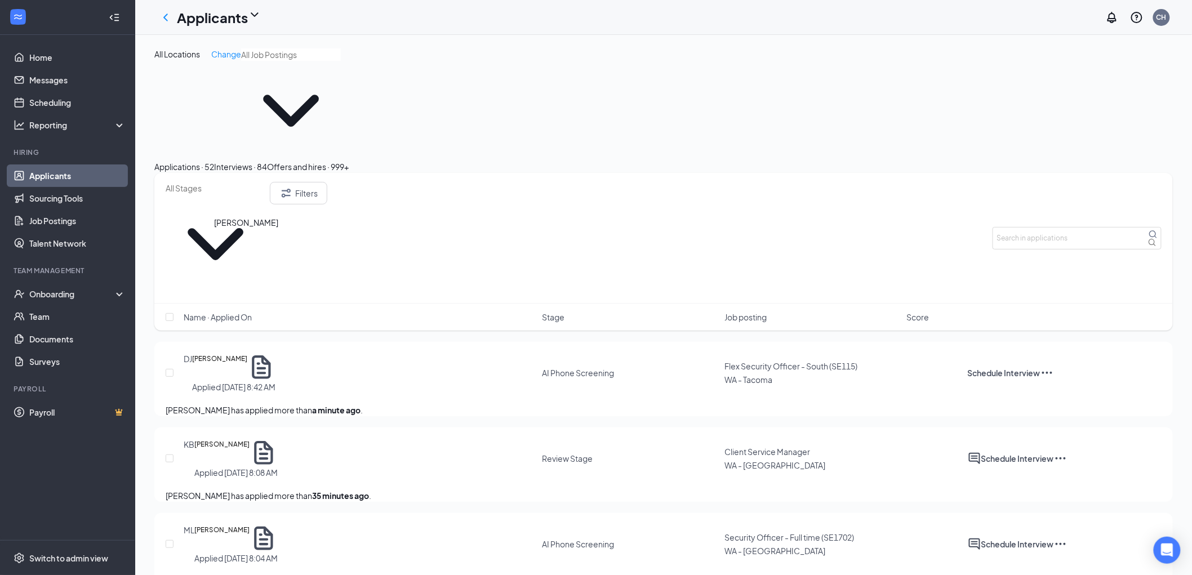
click at [240, 353] on h5 "[PERSON_NAME]" at bounding box center [219, 367] width 55 height 28
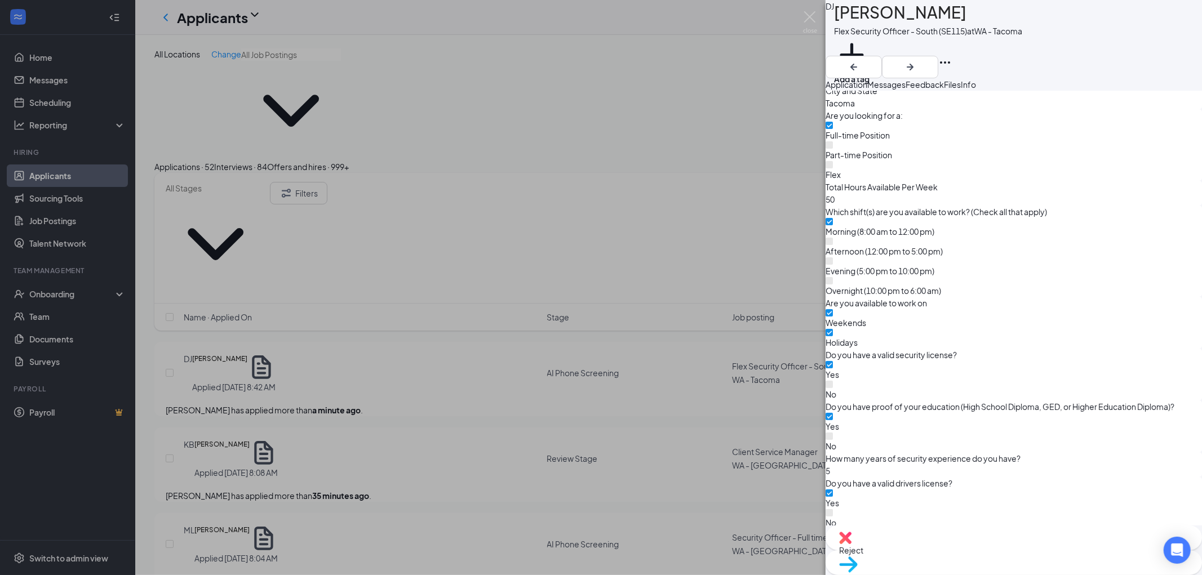
scroll to position [556, 0]
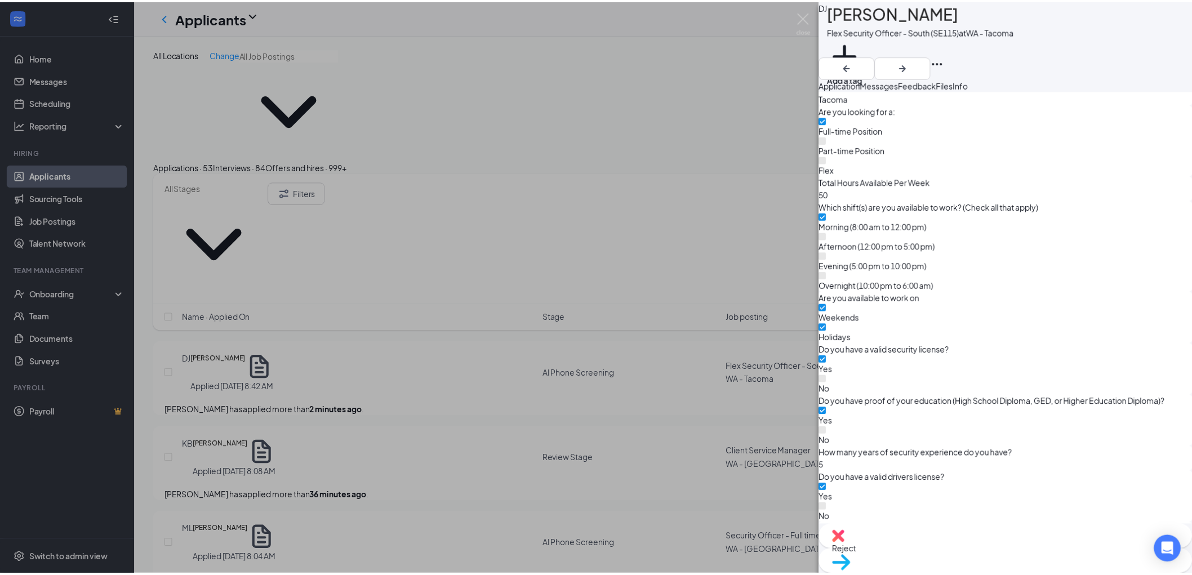
scroll to position [553, 0]
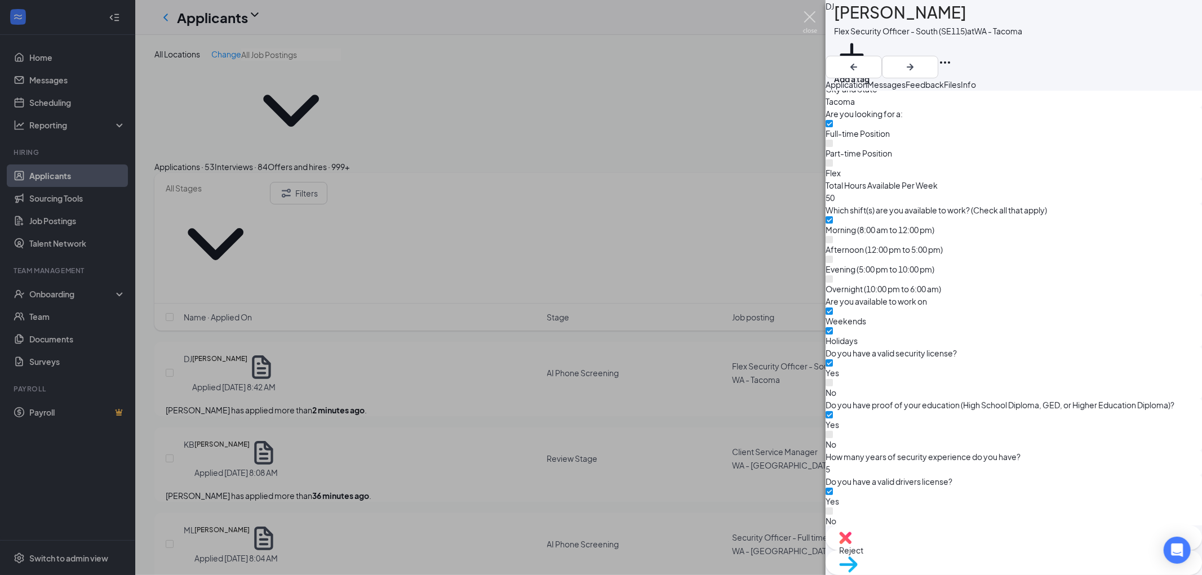
click at [805, 17] on img at bounding box center [810, 22] width 14 height 22
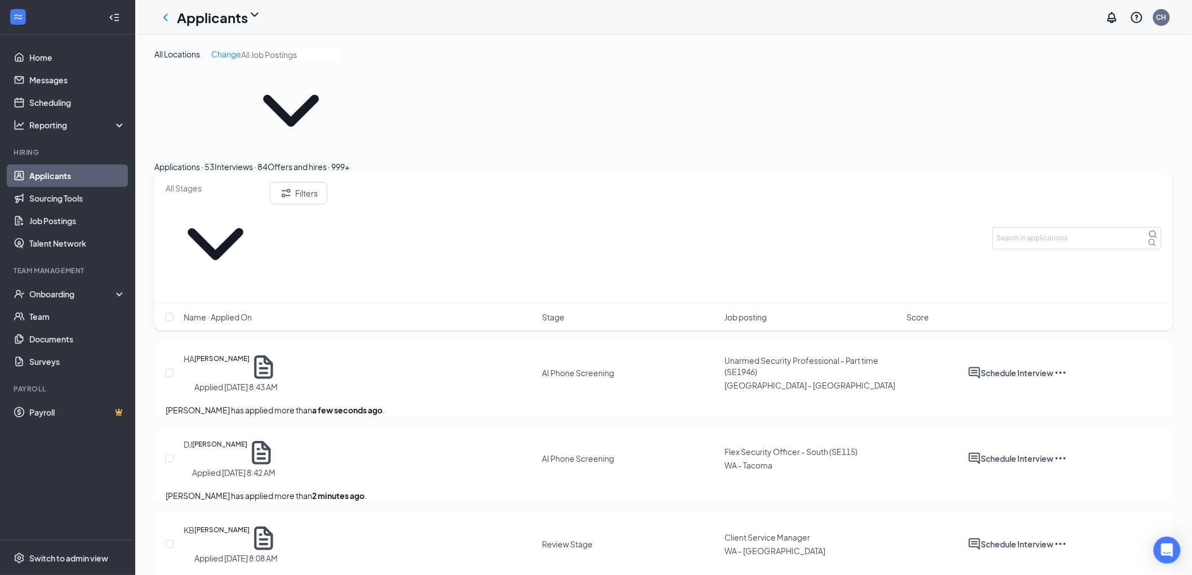
click at [268, 161] on div "Interviews · 84" at bounding box center [241, 167] width 53 height 12
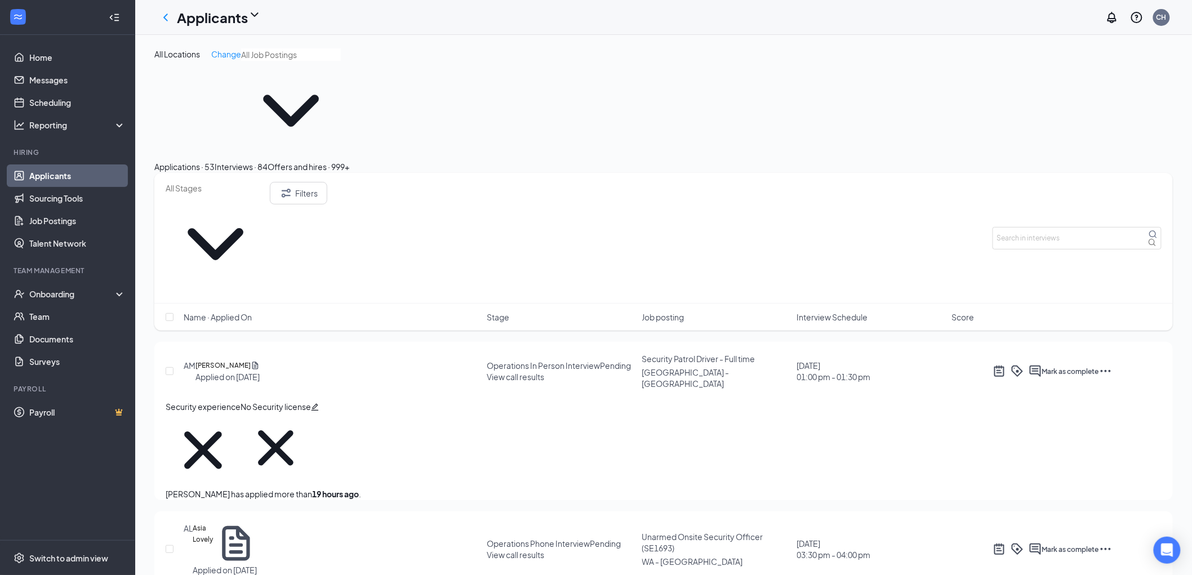
click at [824, 312] on span "Interview Schedule" at bounding box center [832, 317] width 71 height 11
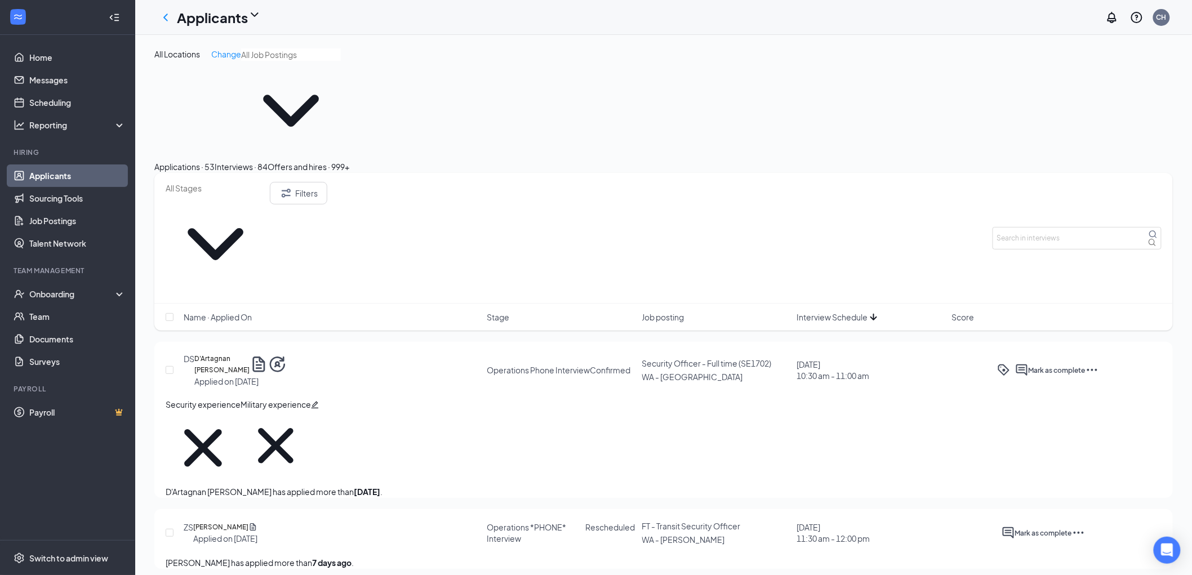
click at [824, 312] on span "Interview Schedule" at bounding box center [832, 317] width 71 height 11
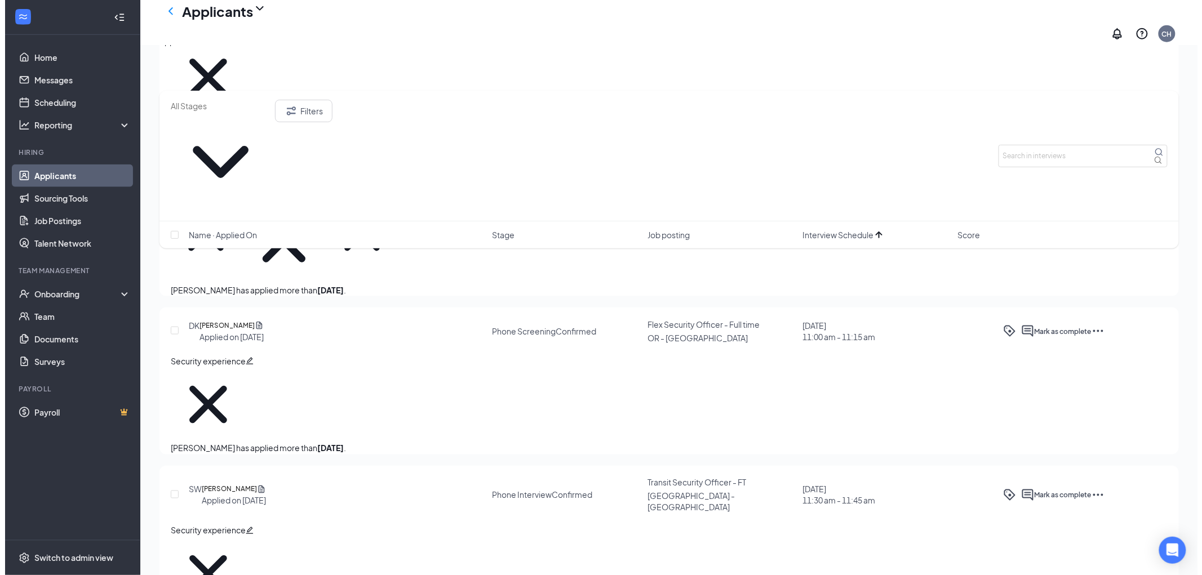
scroll to position [7612, 0]
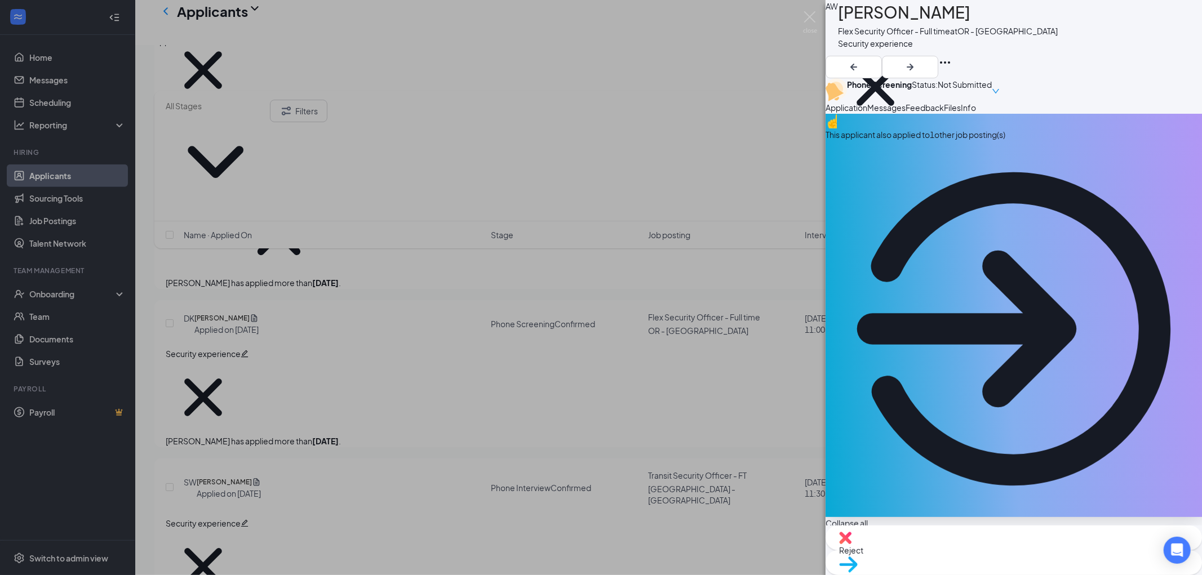
click at [906, 113] on span "Messages" at bounding box center [886, 108] width 38 height 10
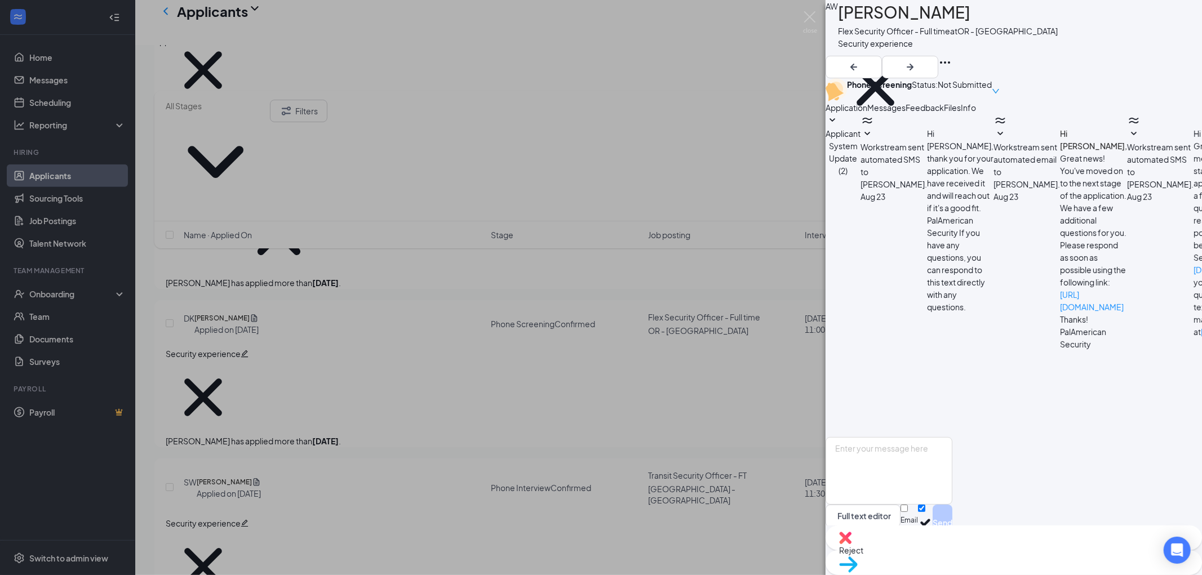
scroll to position [180, 0]
click at [852, 544] on img at bounding box center [845, 538] width 12 height 12
type textarea "Unresponsive to interview invite"
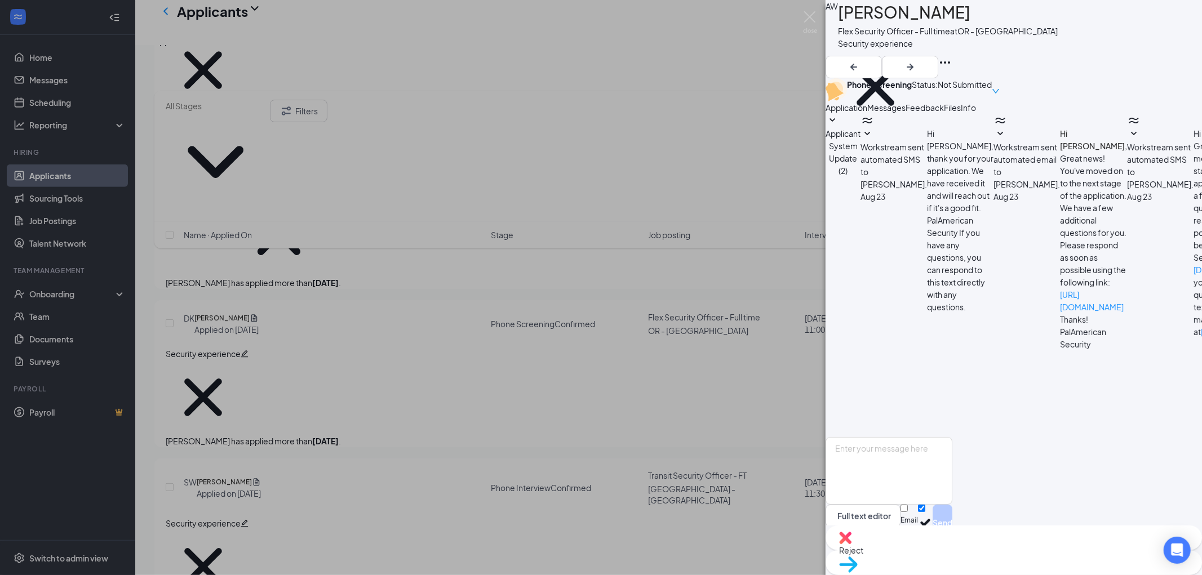
checkbox input "true"
drag, startPoint x: 577, startPoint y: 260, endPoint x: 391, endPoint y: 251, distance: 186.2
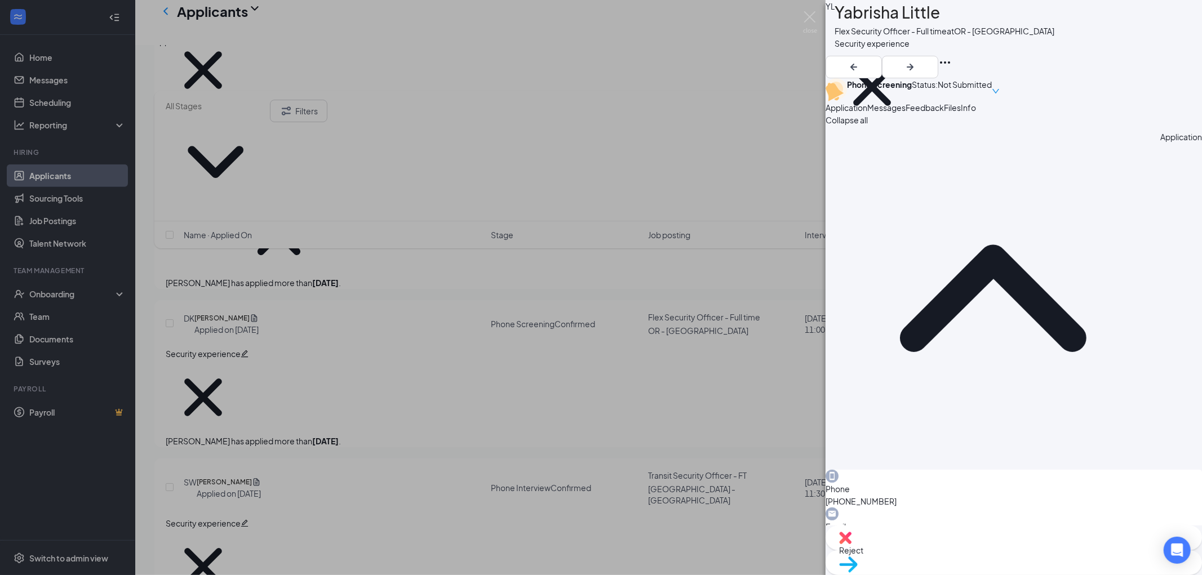
click at [906, 113] on span "Messages" at bounding box center [886, 108] width 38 height 10
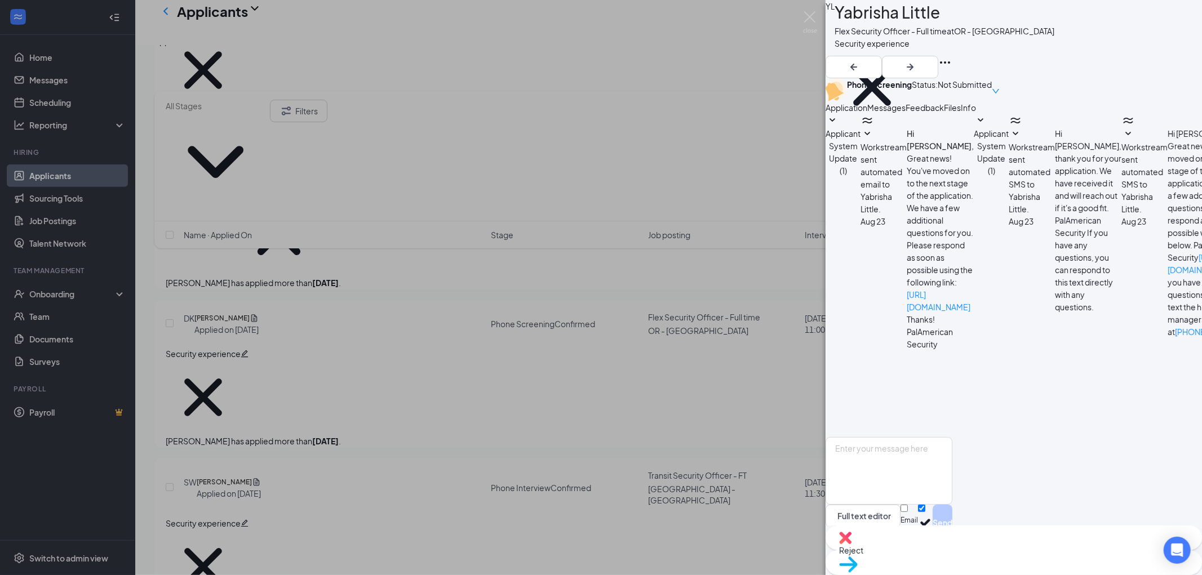
scroll to position [107, 0]
click at [852, 544] on img at bounding box center [845, 538] width 12 height 12
paste textarea "Unresponsive to interview invite"
type textarea "Unresponsive to interview invite"
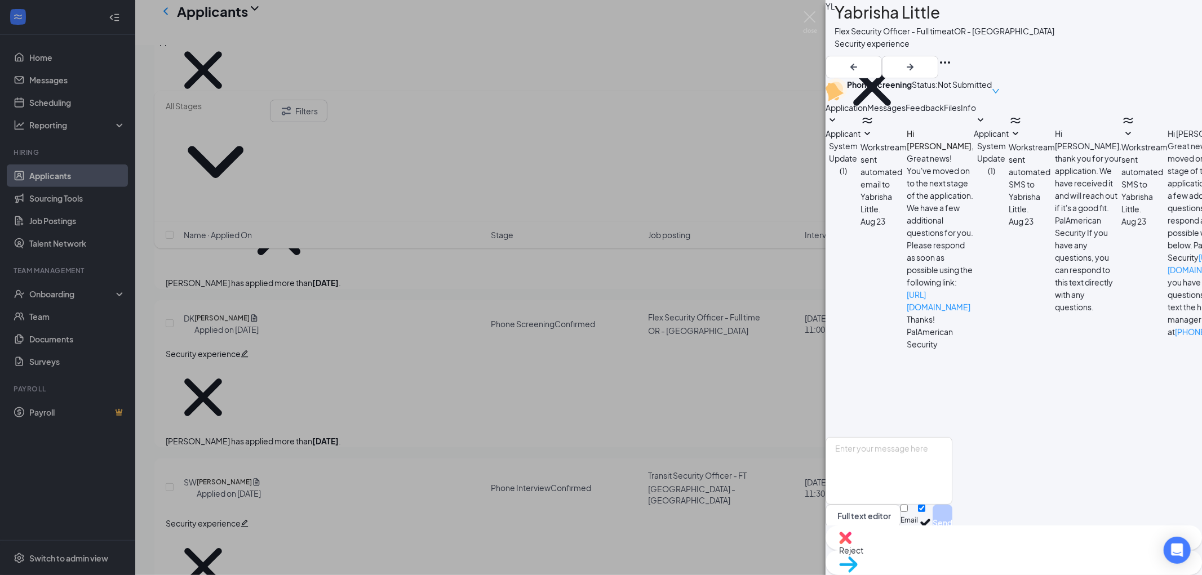
checkbox input "true"
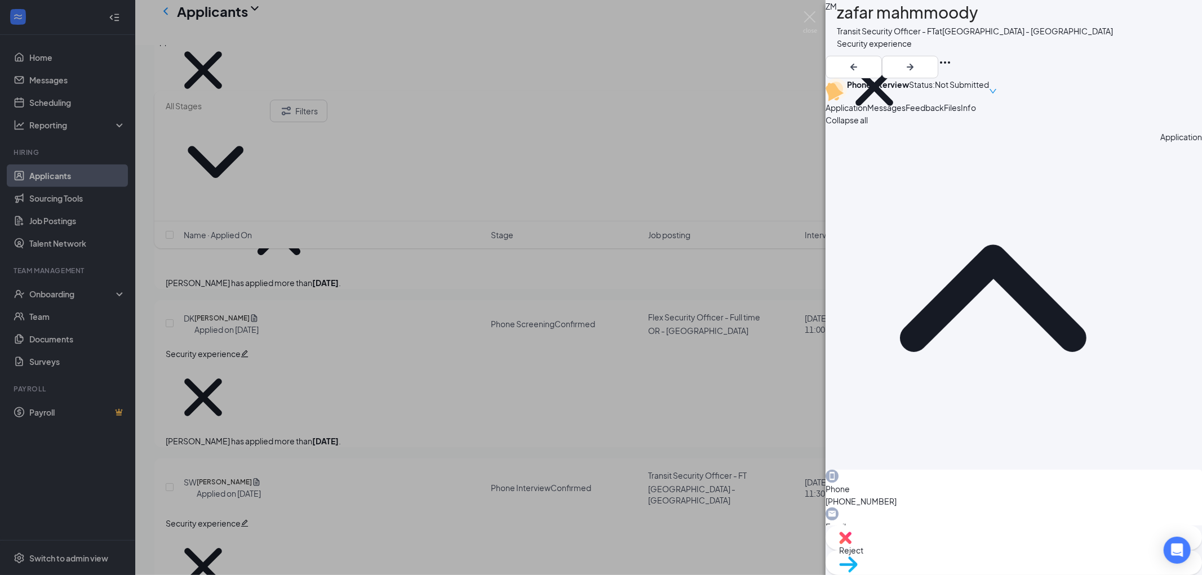
click at [906, 113] on span "Messages" at bounding box center [886, 108] width 38 height 10
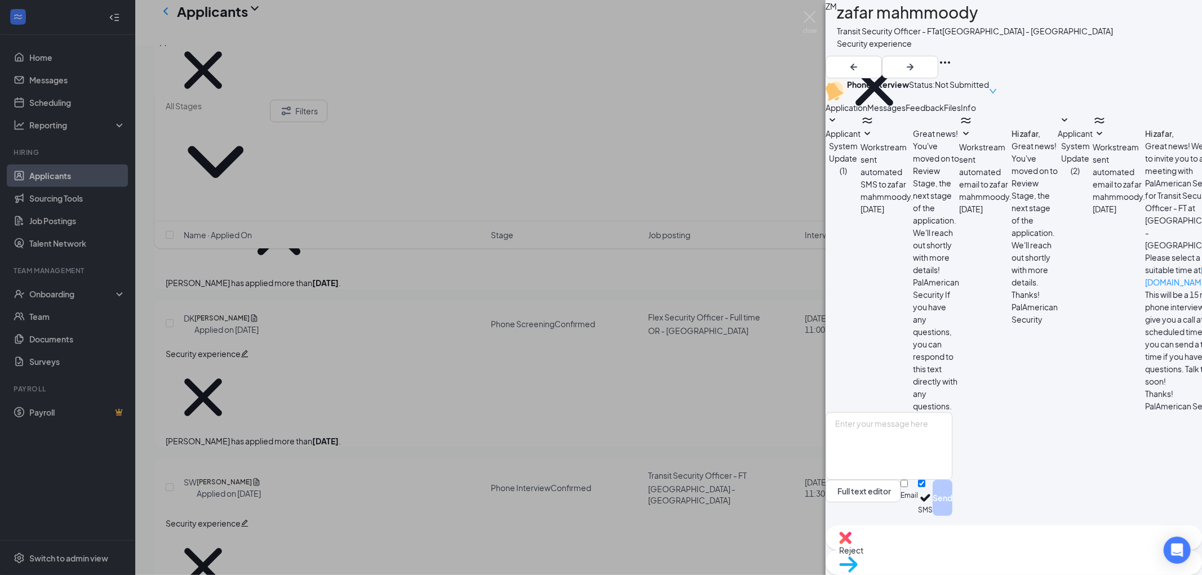
scroll to position [215, 0]
click at [943, 551] on div "Reject" at bounding box center [1014, 538] width 376 height 25
paste textarea "Unresponsive to interview invite"
type textarea "Unresponsive to interview invite"
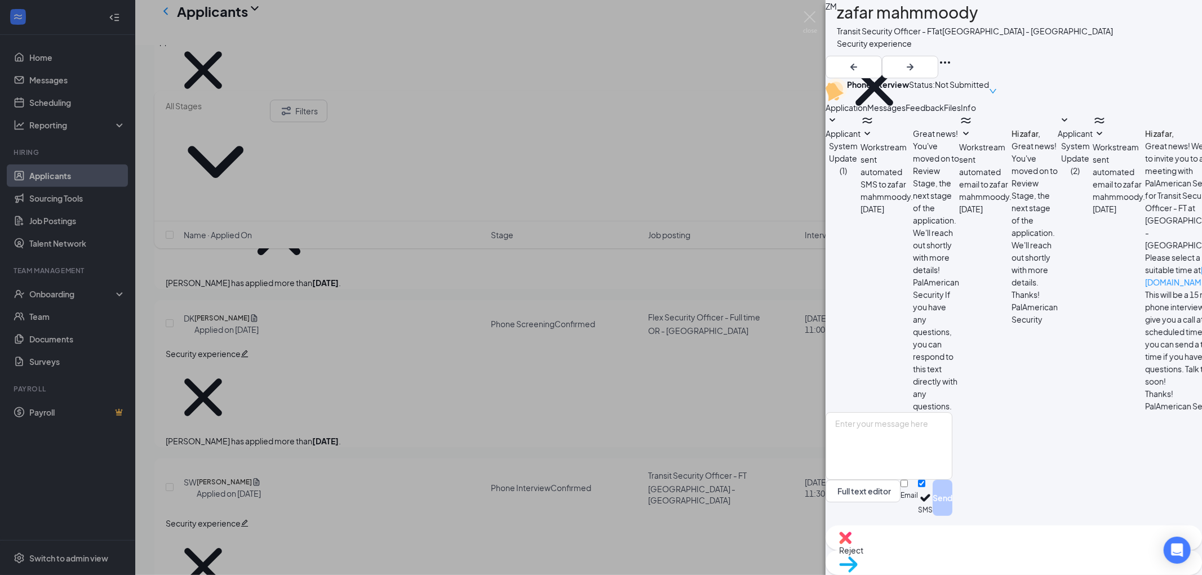
checkbox input "true"
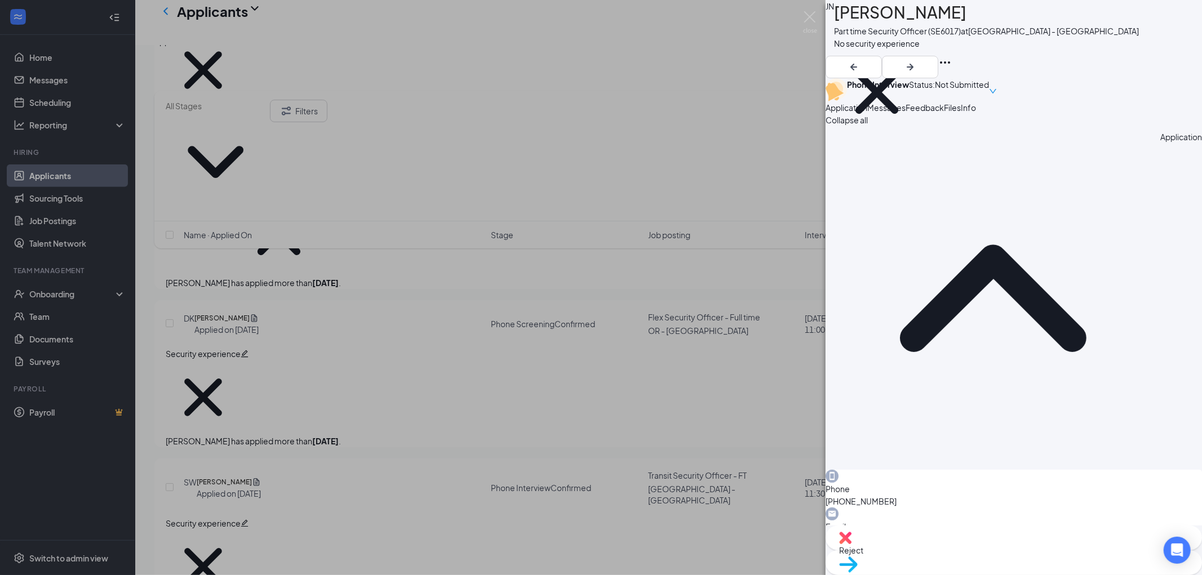
click at [906, 113] on span "Messages" at bounding box center [886, 108] width 38 height 10
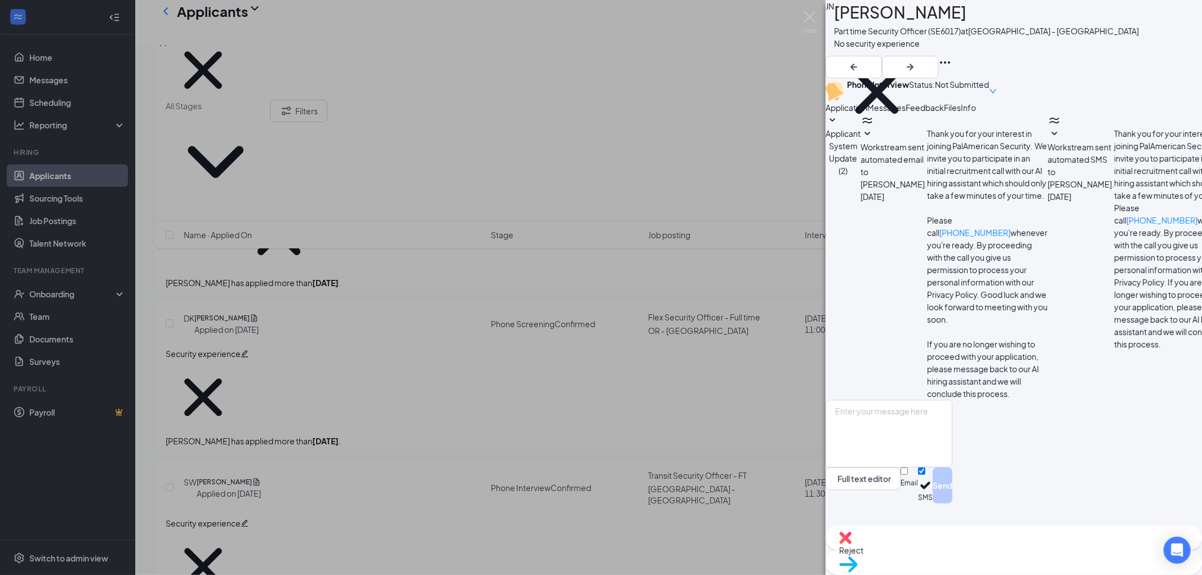
click at [1048, 141] on icon "SmallChevronDown" at bounding box center [1055, 134] width 14 height 14
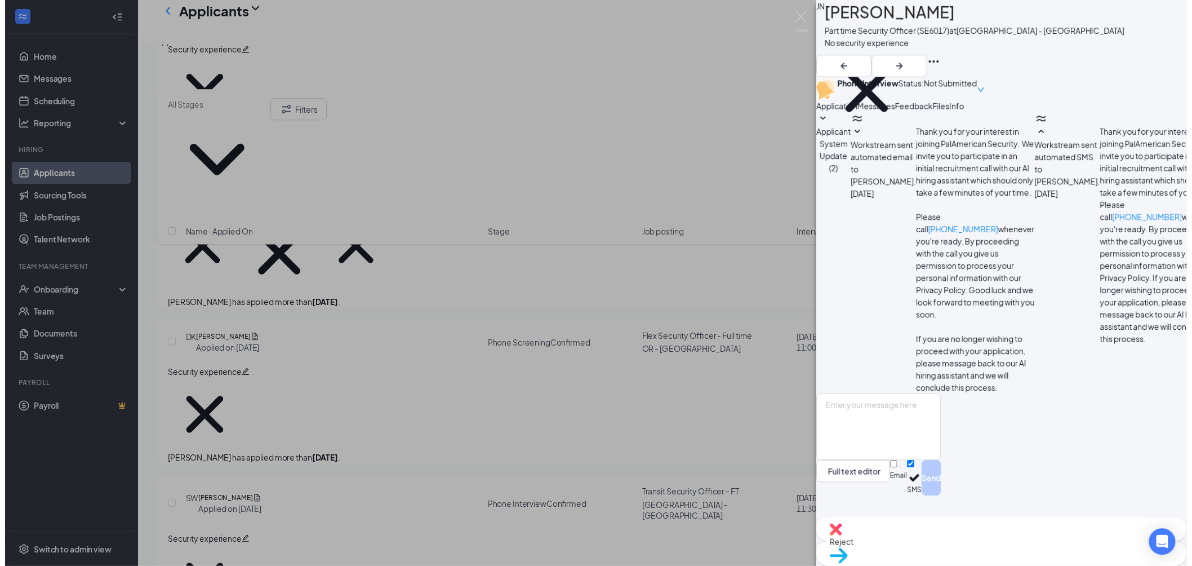
scroll to position [131, 0]
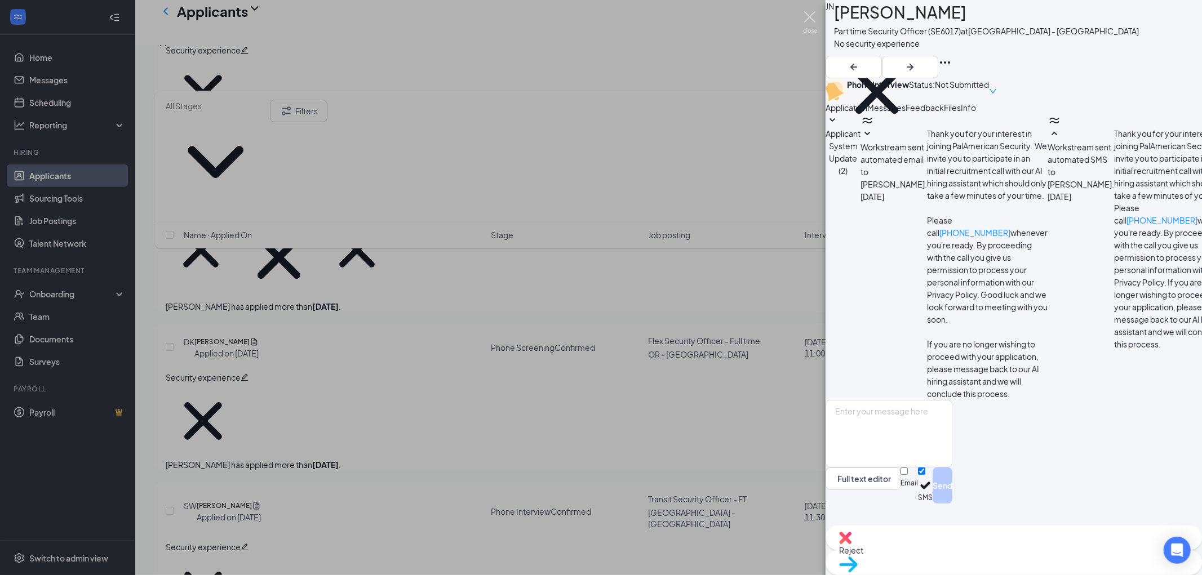
click at [810, 12] on img at bounding box center [810, 22] width 14 height 22
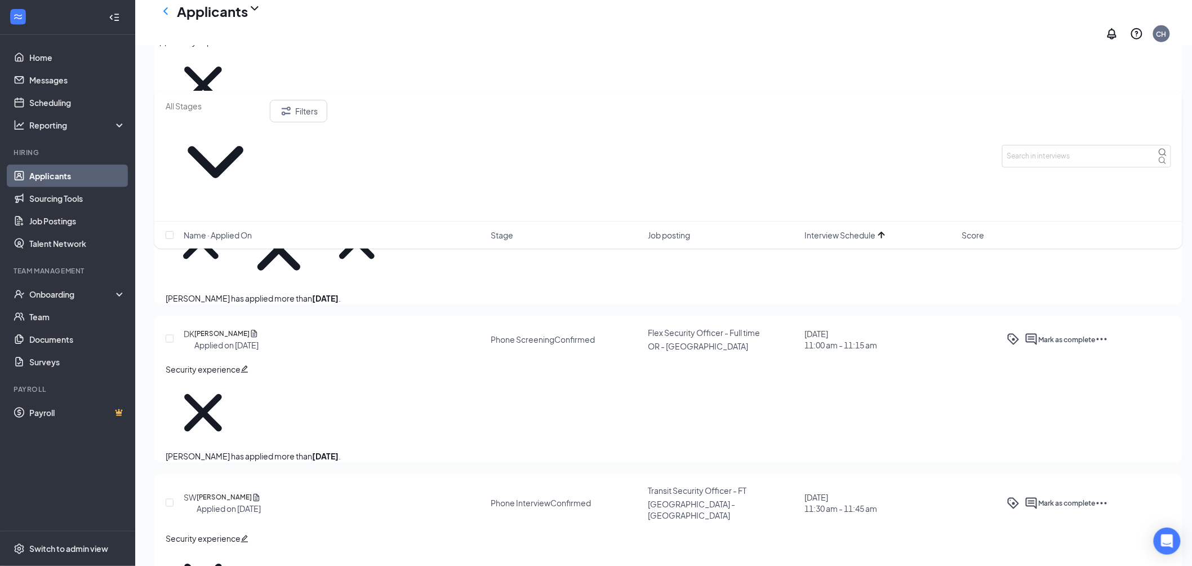
scroll to position [7598, 0]
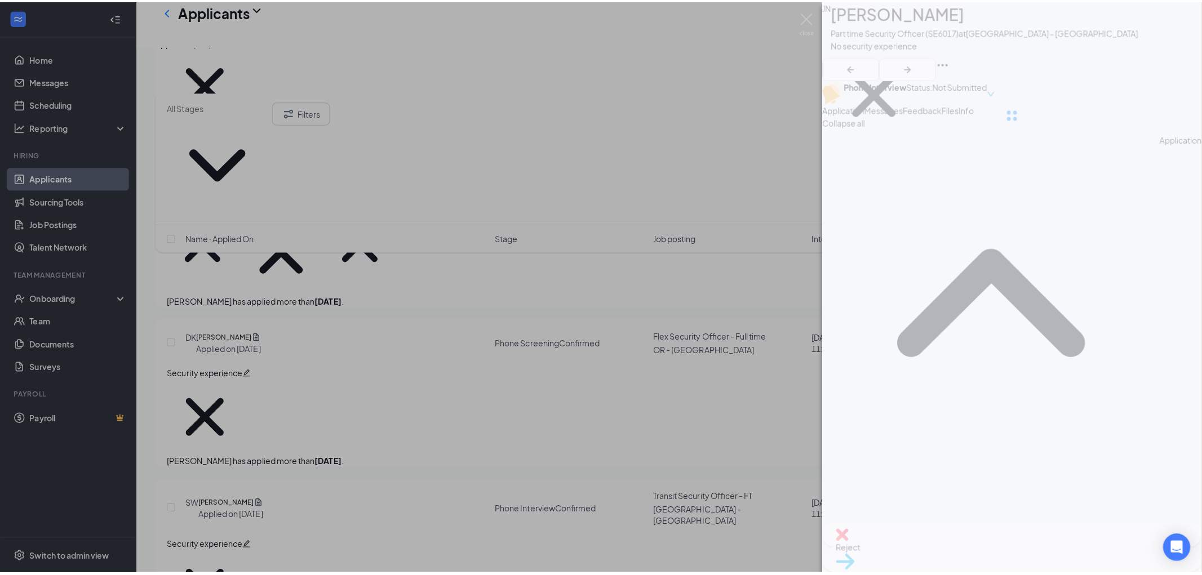
scroll to position [7589, 0]
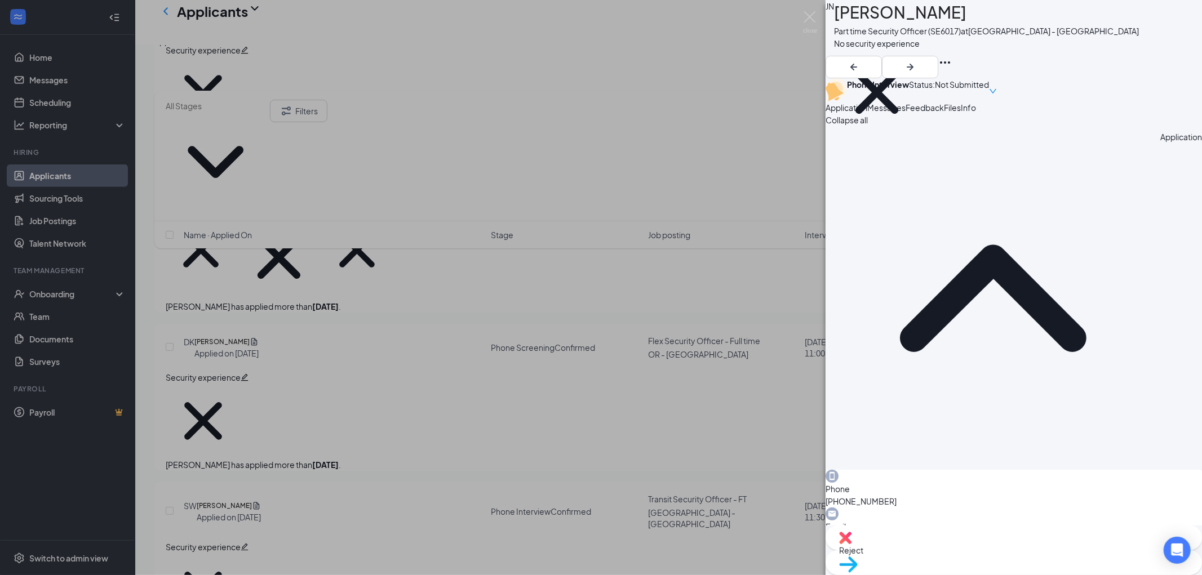
click at [944, 113] on span "Feedback" at bounding box center [925, 108] width 38 height 10
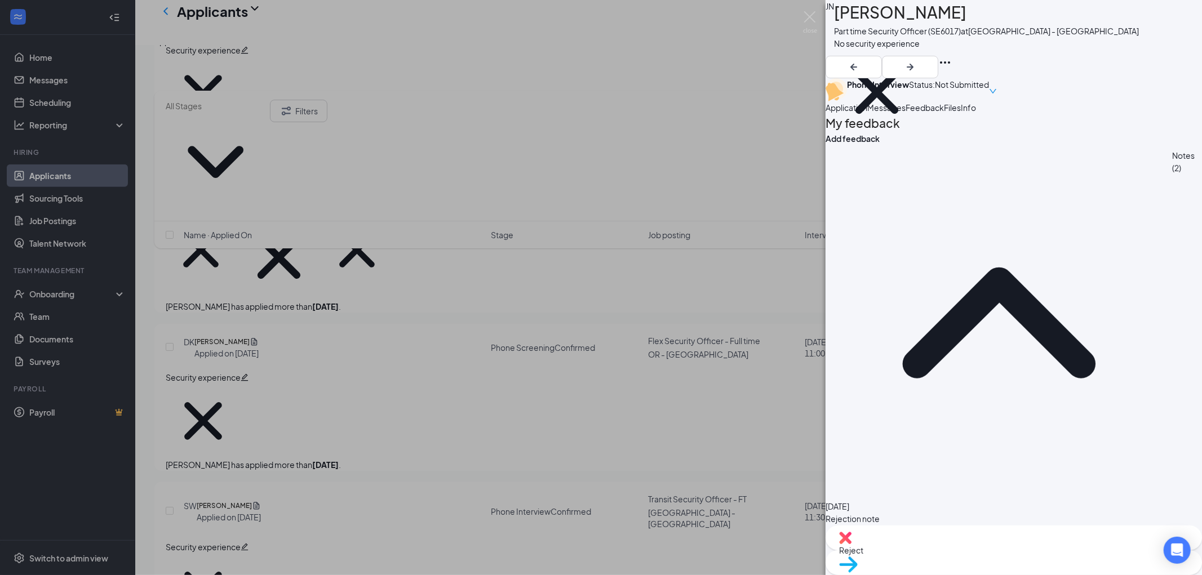
click at [906, 113] on span "Messages" at bounding box center [886, 108] width 38 height 10
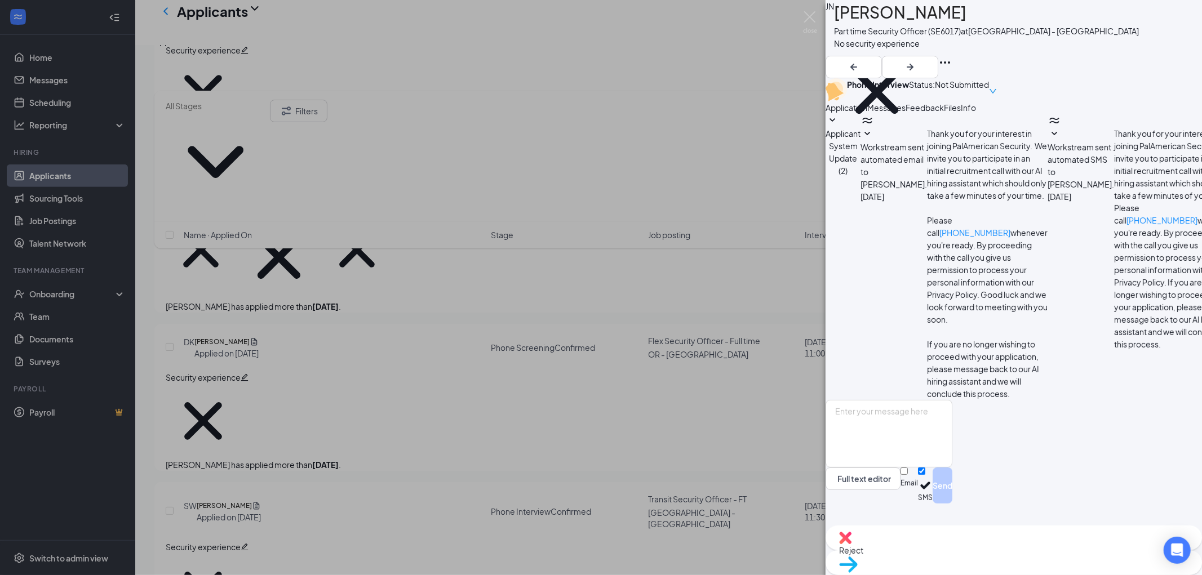
click at [812, 17] on img at bounding box center [810, 22] width 14 height 22
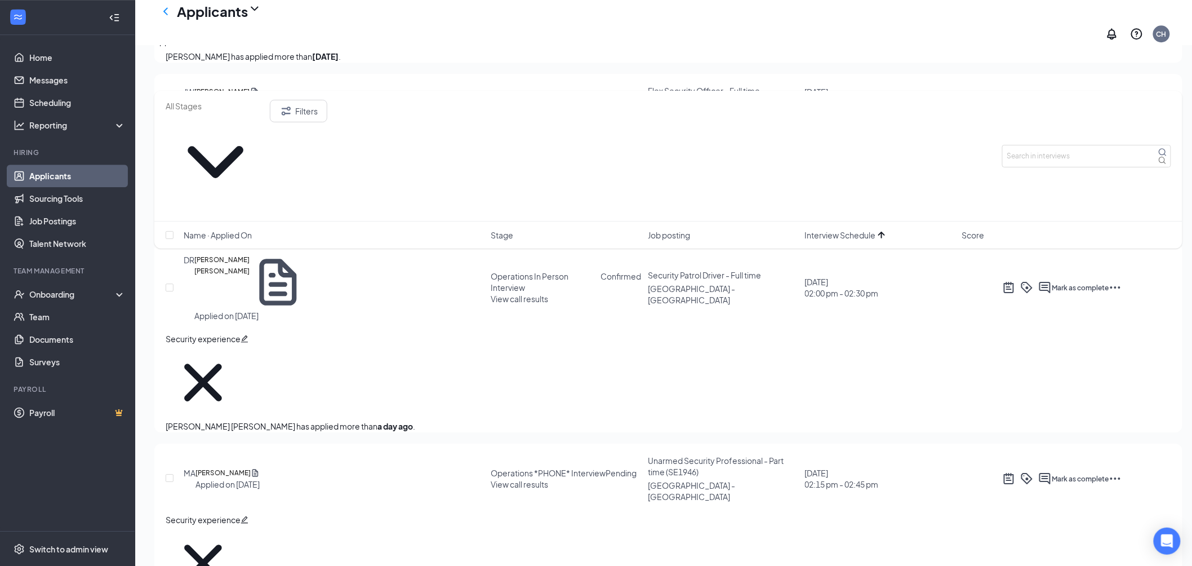
scroll to position [4396, 0]
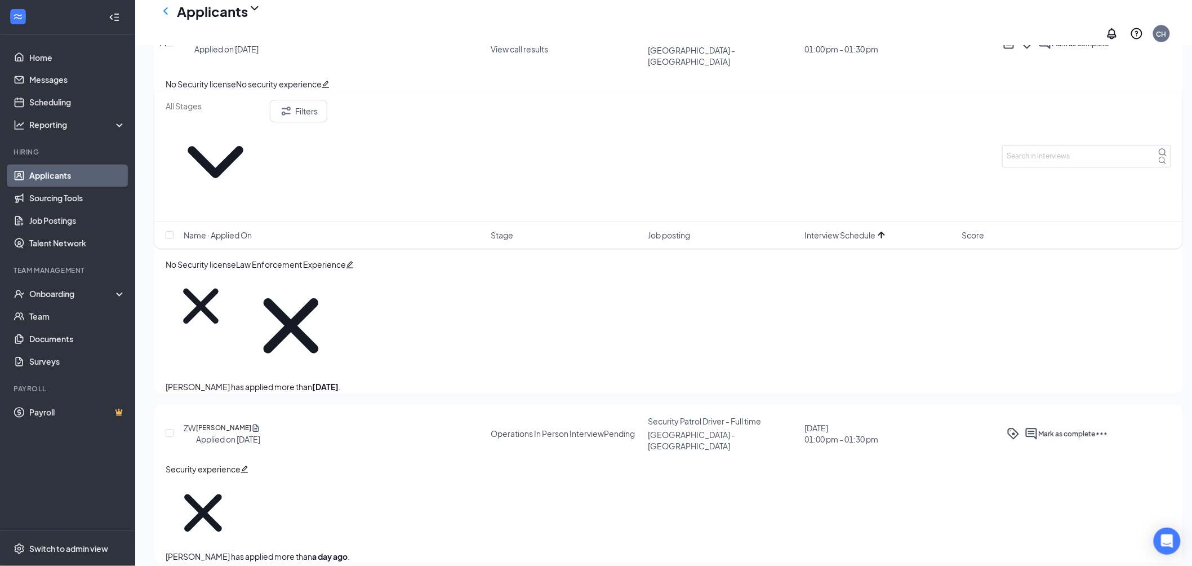
drag, startPoint x: 437, startPoint y: 62, endPoint x: 446, endPoint y: 112, distance: 50.3
click at [347, 47] on div "Offers and hires · 999+" at bounding box center [306, 41] width 82 height 12
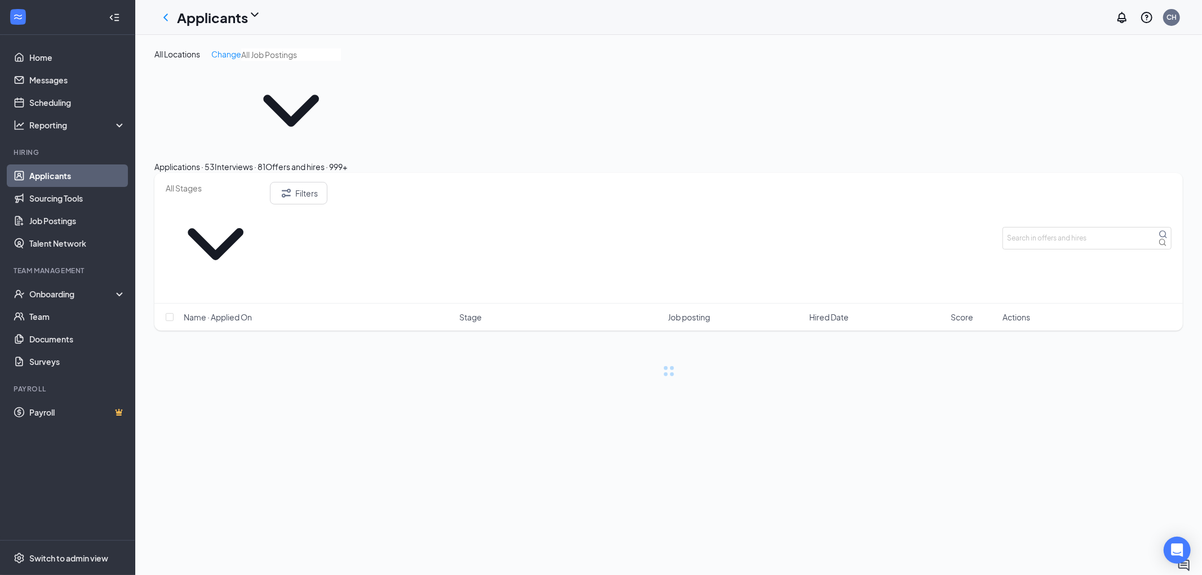
click at [244, 182] on input "text" at bounding box center [216, 188] width 100 height 12
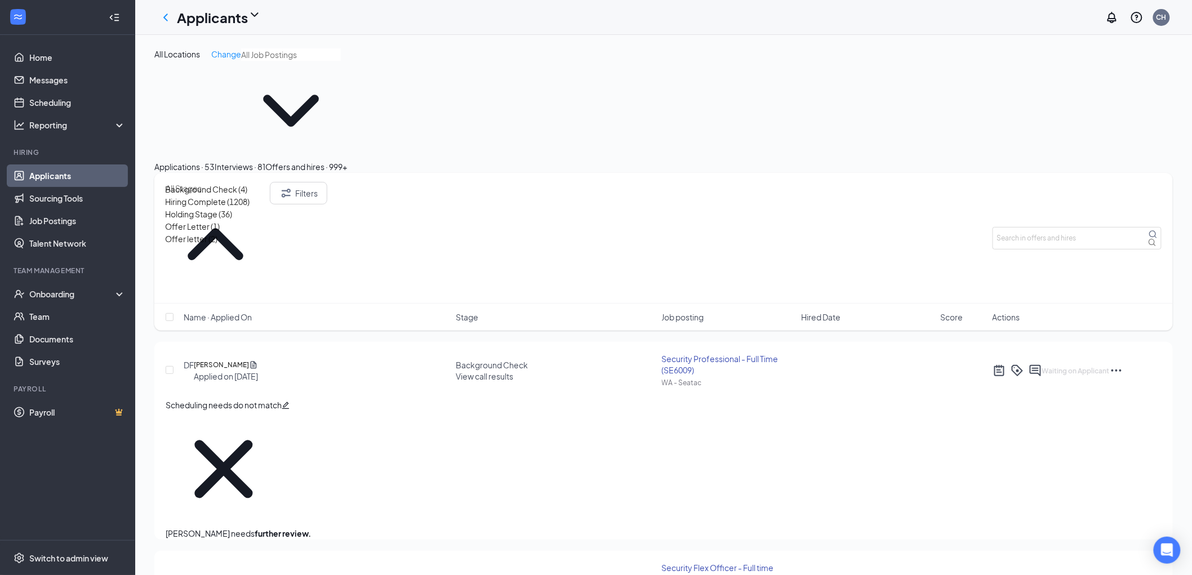
click at [218, 220] on div "Holding Stage (36)" at bounding box center [198, 214] width 67 height 12
type input "Holding Stage (36)"
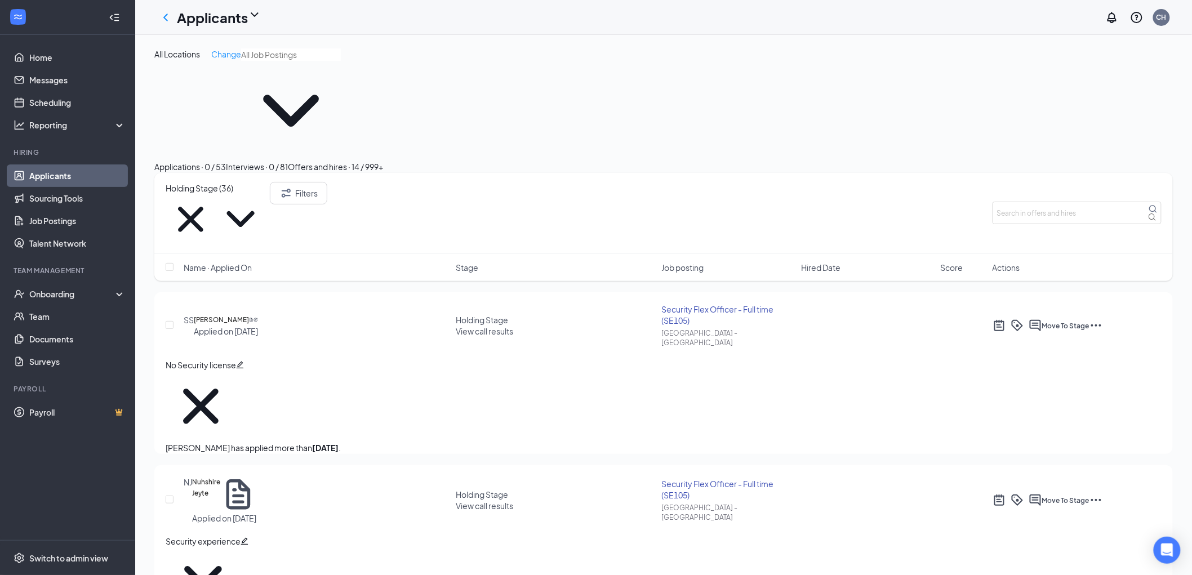
click at [684, 262] on span "Job posting" at bounding box center [683, 267] width 42 height 11
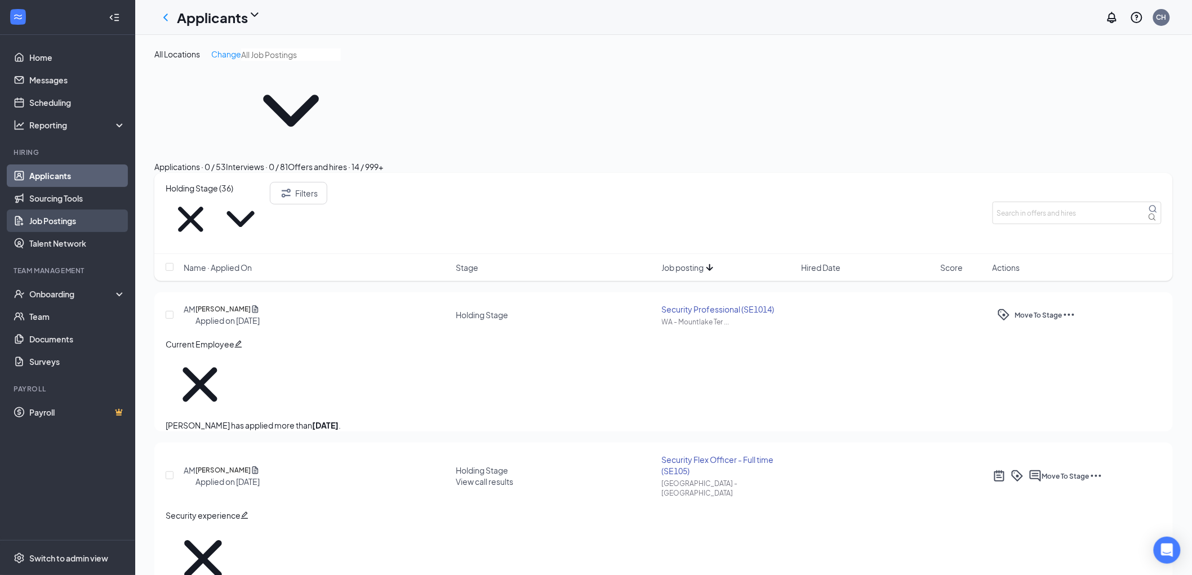
drag, startPoint x: 54, startPoint y: 215, endPoint x: 51, endPoint y: 230, distance: 15.5
click at [54, 215] on link "Job Postings" at bounding box center [77, 221] width 96 height 23
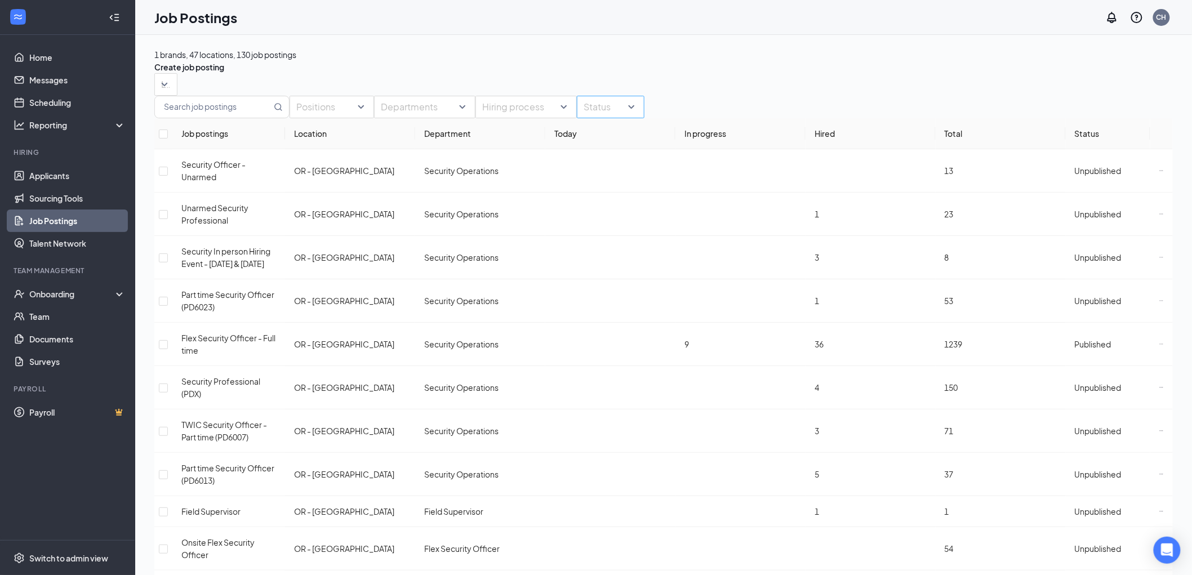
click at [627, 116] on div at bounding box center [605, 107] width 51 height 18
click at [639, 200] on div "Published" at bounding box center [645, 193] width 68 height 18
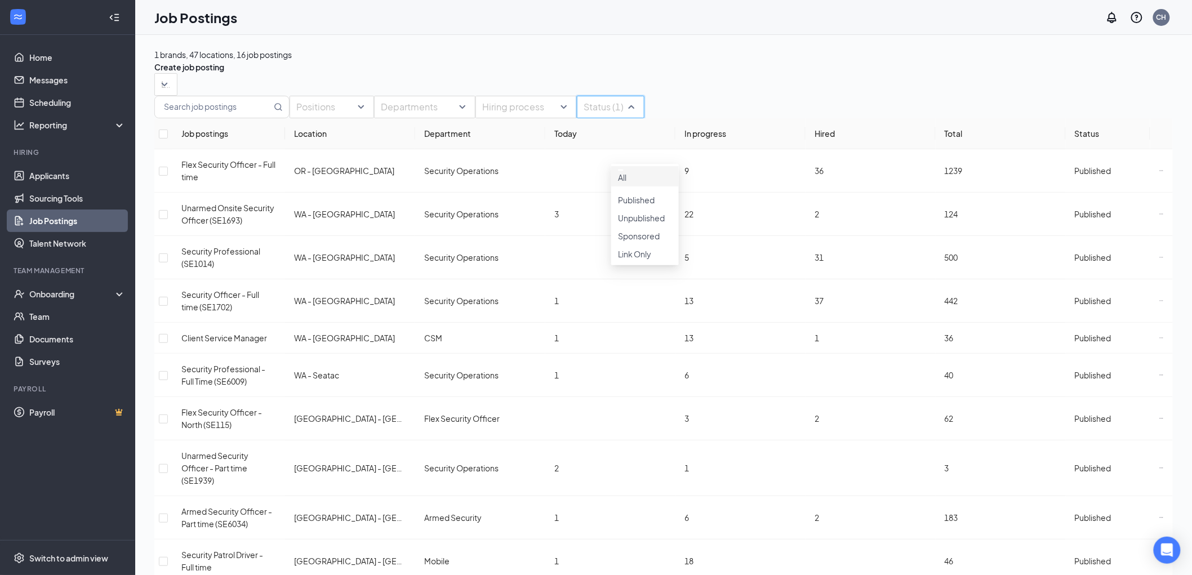
click at [522, 64] on div "1 brands, 47 locations, 16 job postings Create job posting" at bounding box center [663, 60] width 1019 height 25
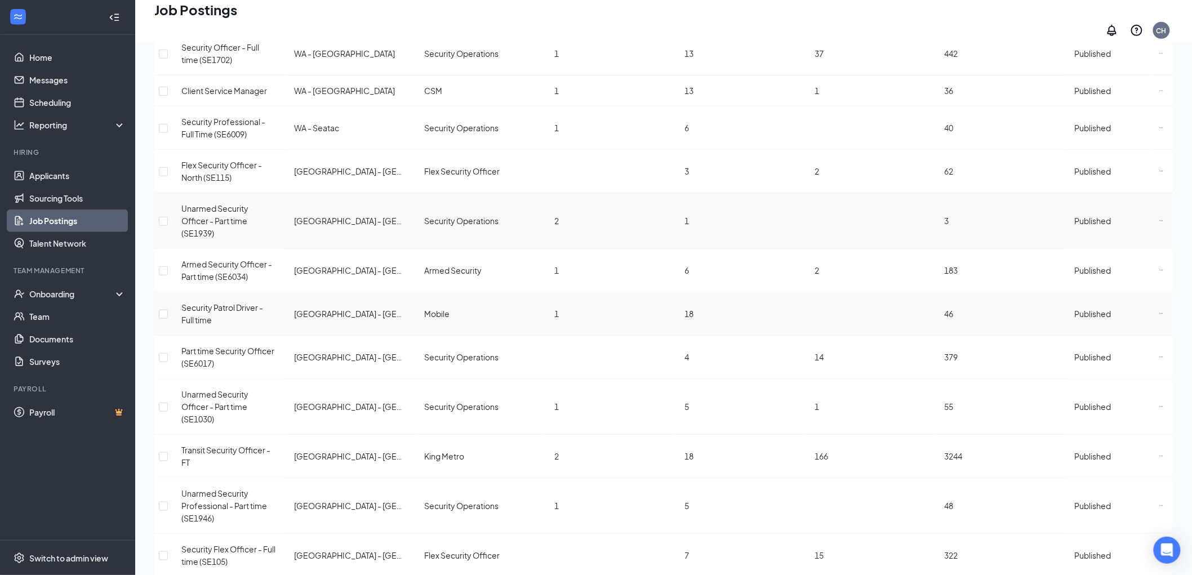
scroll to position [255, 0]
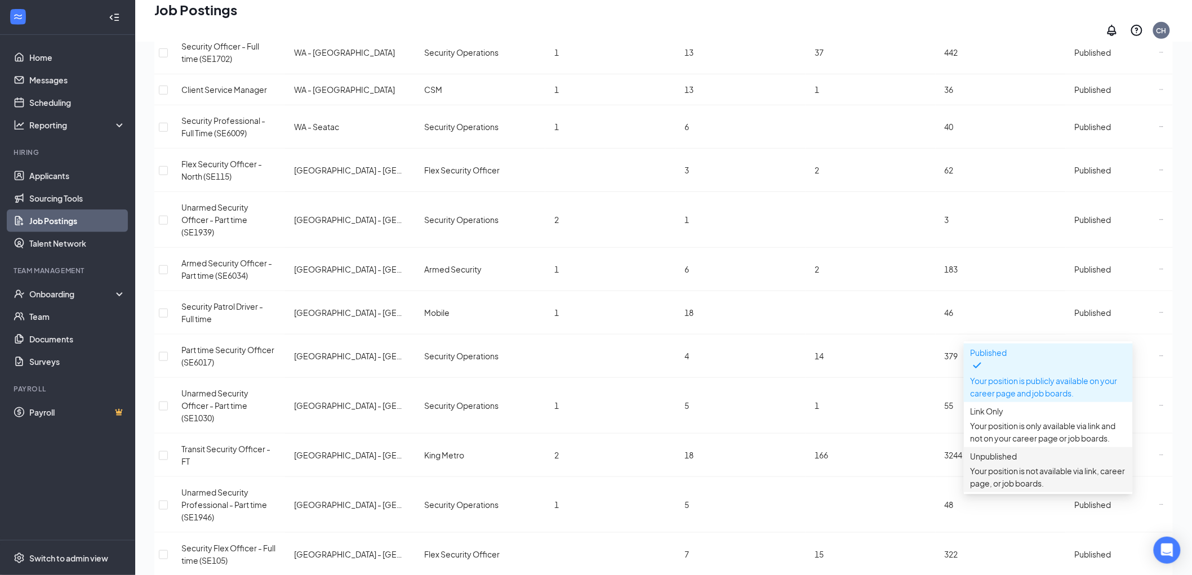
click at [1017, 465] on p "Your position is not available via link, career page, or job boards." at bounding box center [1049, 477] width 156 height 25
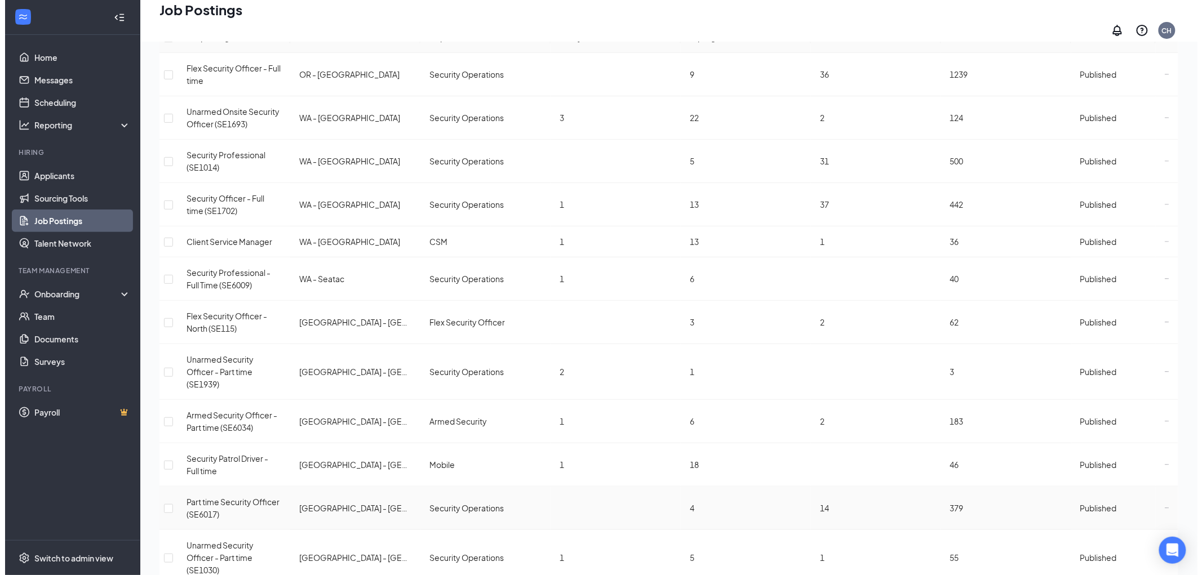
scroll to position [0, 0]
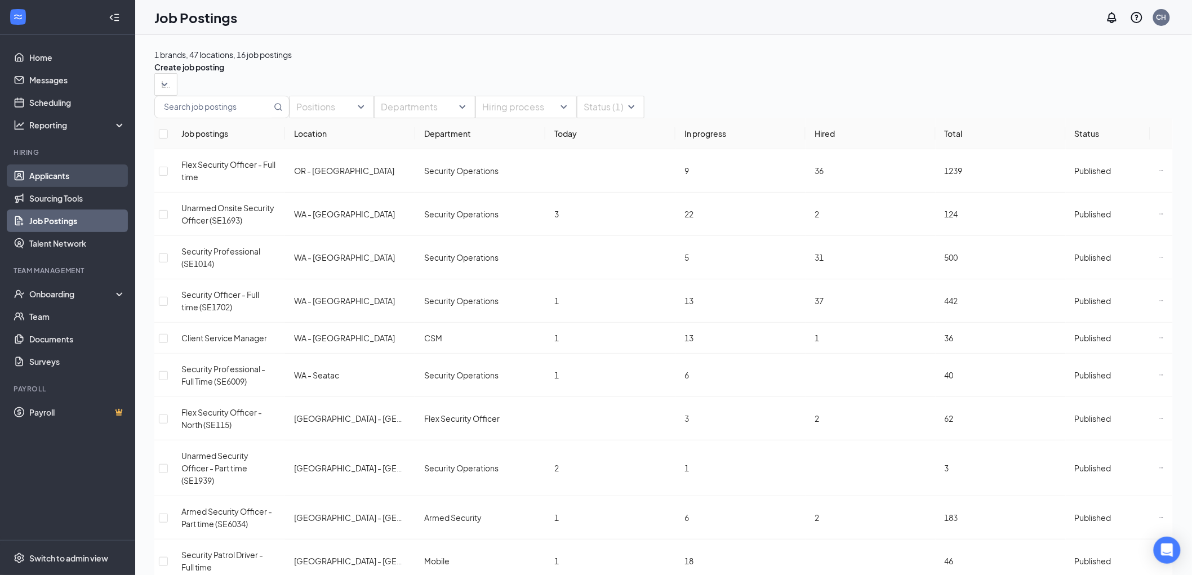
click at [41, 177] on link "Applicants" at bounding box center [77, 176] width 96 height 23
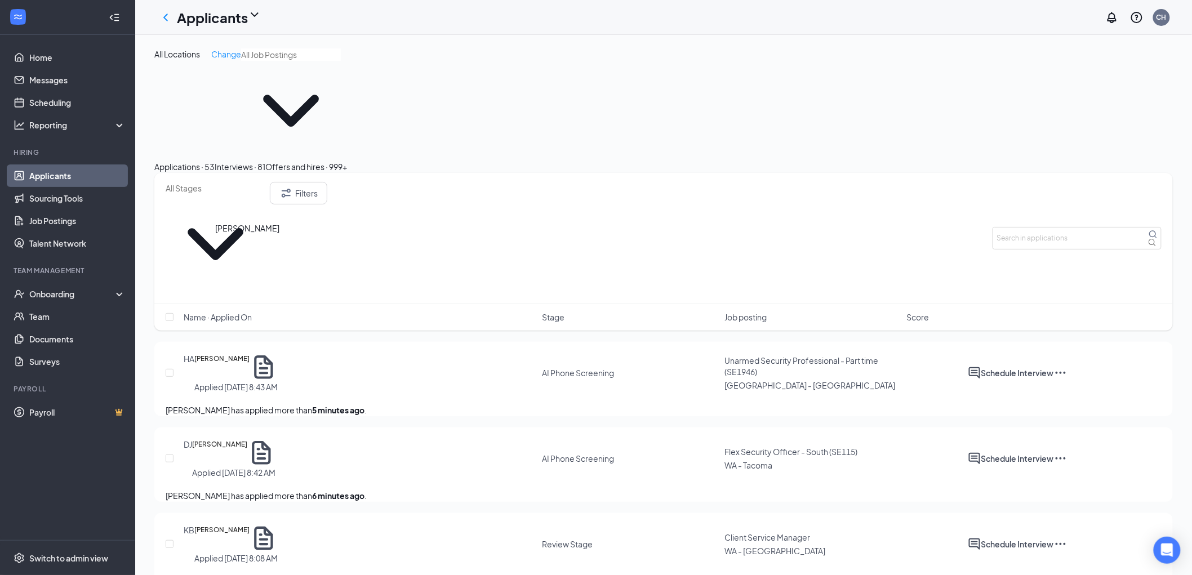
click at [238, 353] on h5 "[PERSON_NAME]" at bounding box center [221, 367] width 55 height 28
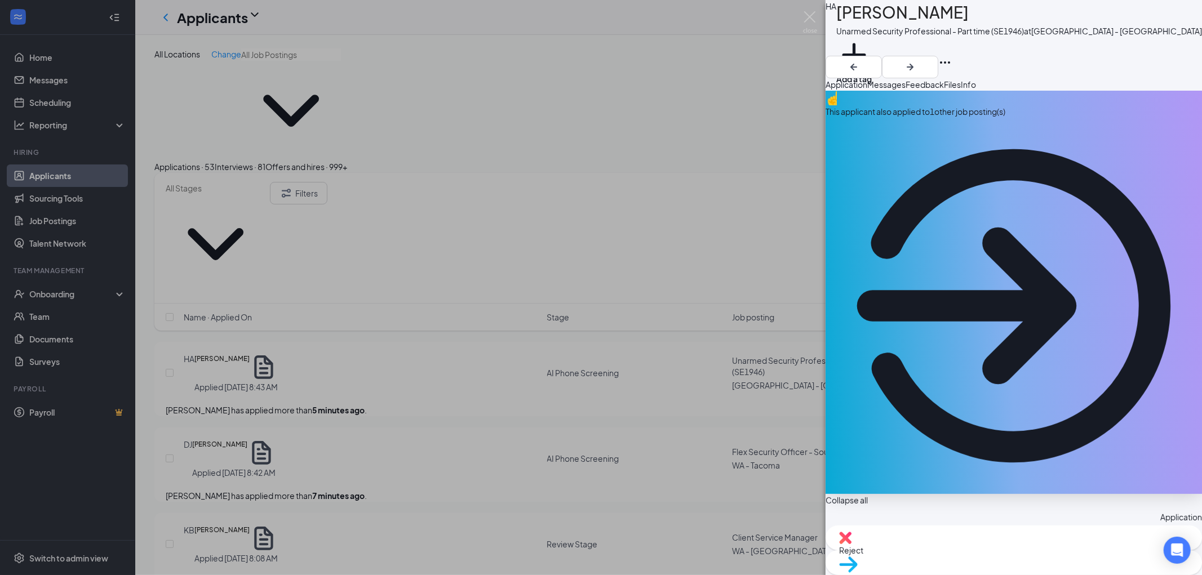
click at [968, 118] on div "This applicant also applied to 1 other job posting(s)" at bounding box center [1014, 111] width 376 height 12
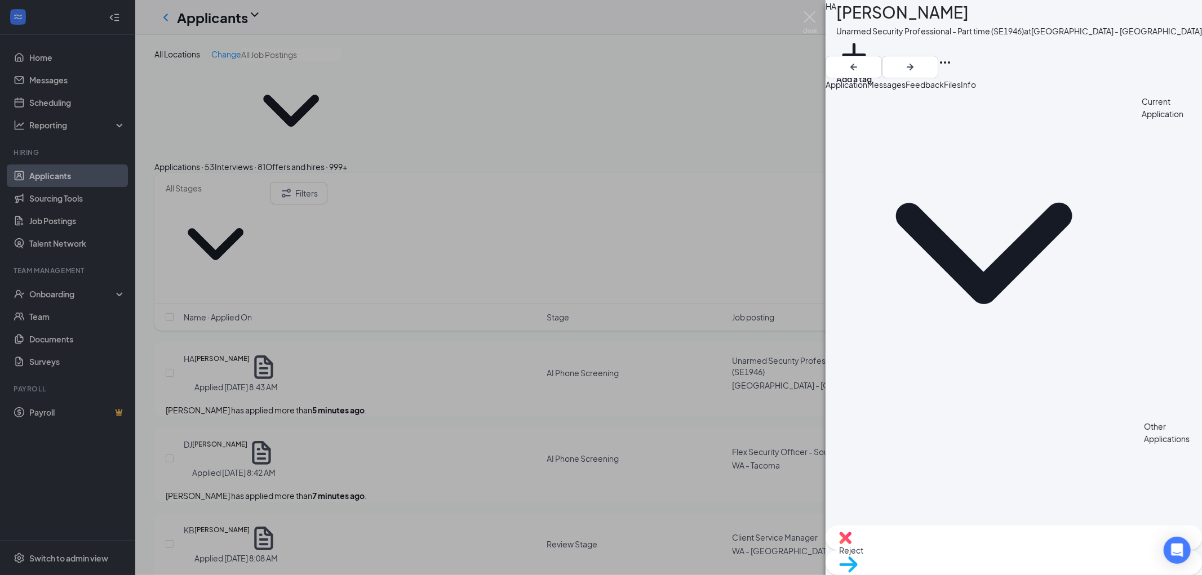
click at [867, 90] on span "Application" at bounding box center [847, 84] width 42 height 10
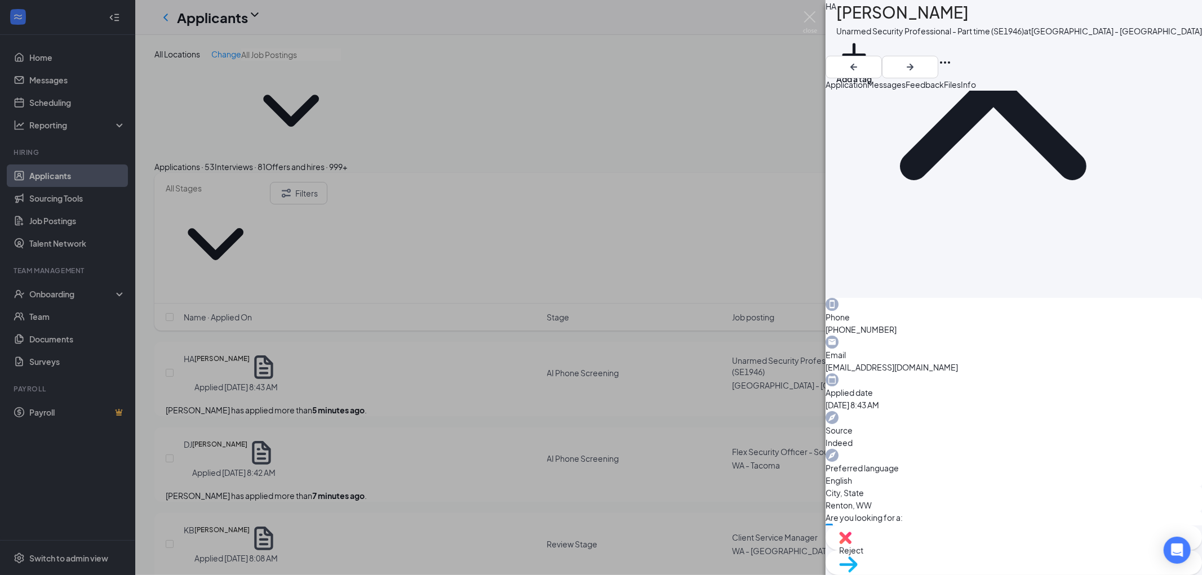
scroll to position [588, 0]
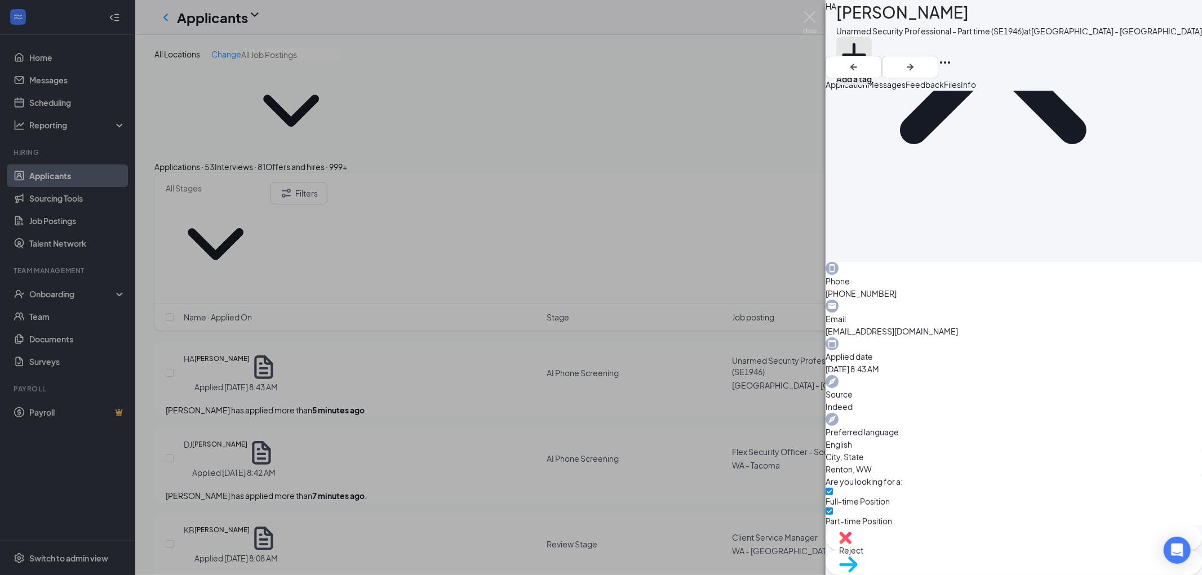
click at [872, 44] on button "Add a tag" at bounding box center [854, 61] width 36 height 48
click at [886, 44] on input "text" at bounding box center [899, 46] width 127 height 19
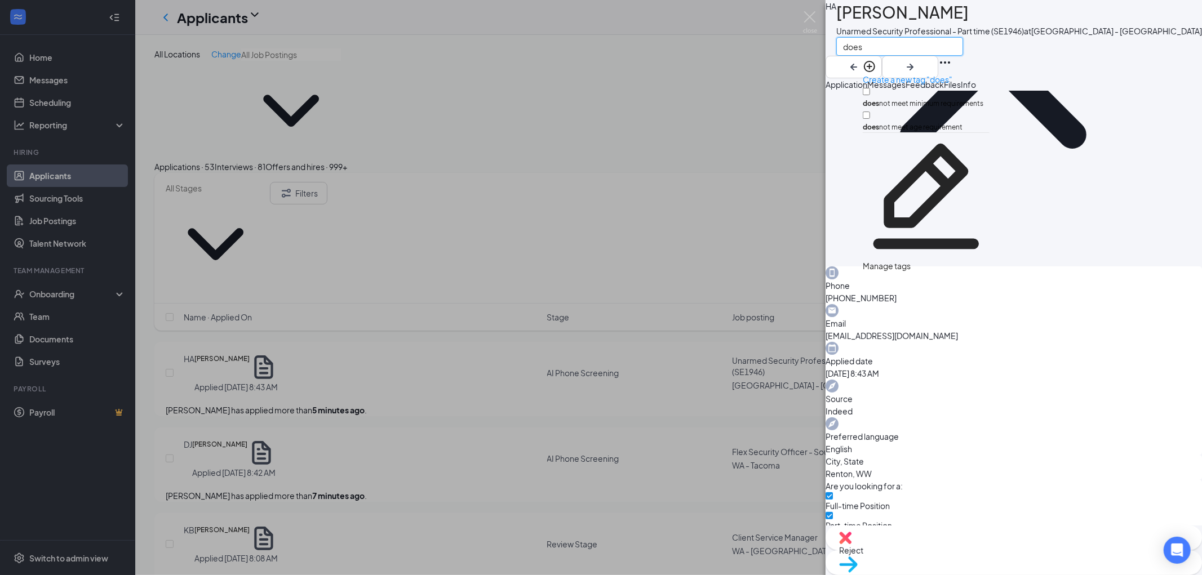
type input "does"
click at [870, 112] on input "does not meet age requirement" at bounding box center [866, 115] width 7 height 7
checkbox input "true"
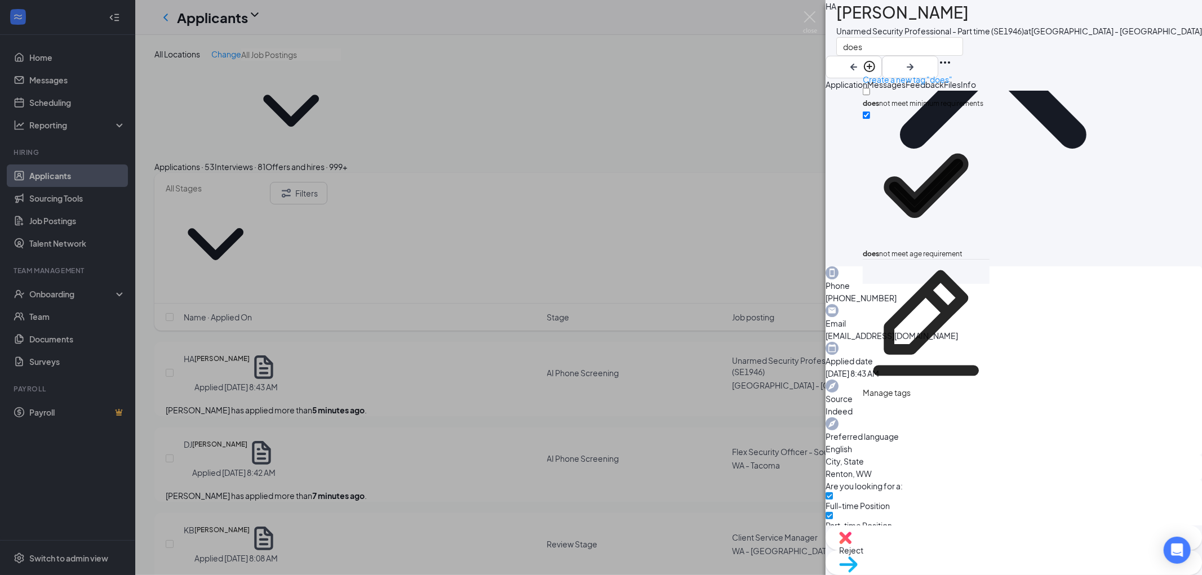
click at [1064, 61] on div "HA [PERSON_NAME] Unarmed Security Professional - Part time (SE1946) at [GEOGRAP…" at bounding box center [1014, 39] width 376 height 78
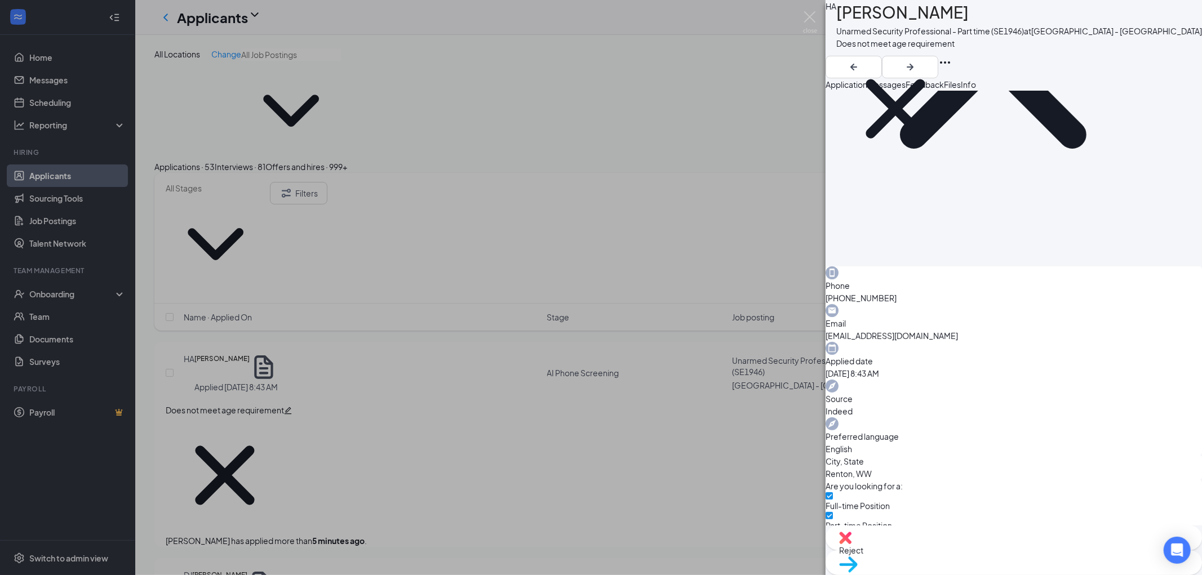
click at [852, 544] on img at bounding box center [845, 538] width 12 height 12
checkbox input "true"
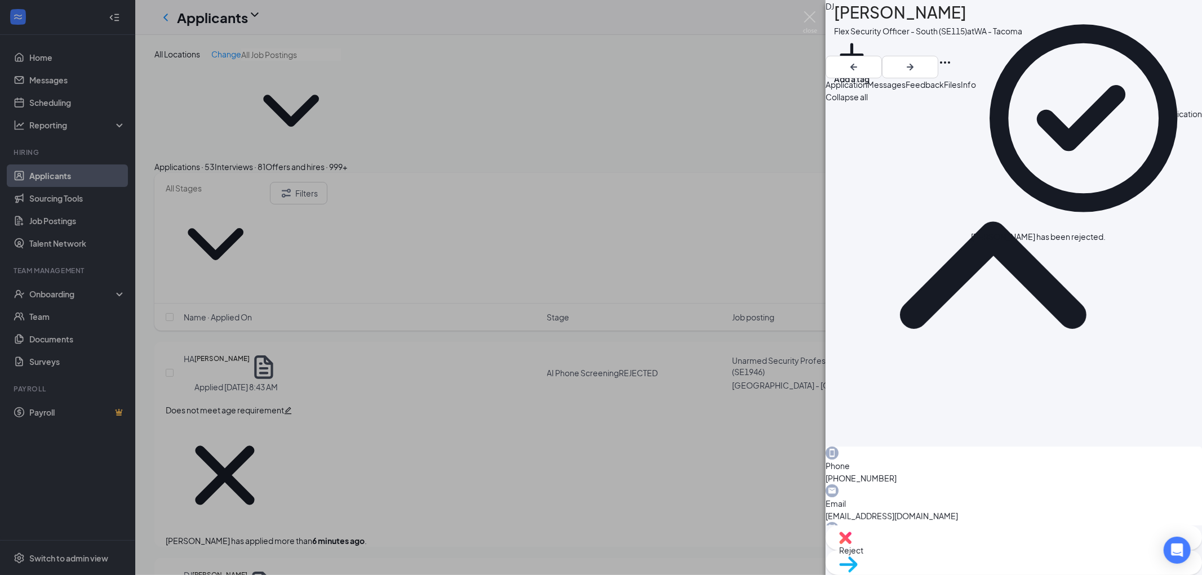
click at [1026, 447] on div "Phone [PHONE_NUMBER] Email [EMAIL_ADDRESS][DOMAIN_NAME] Applied date [DATE] 8:4…" at bounding box center [1014, 541] width 376 height 189
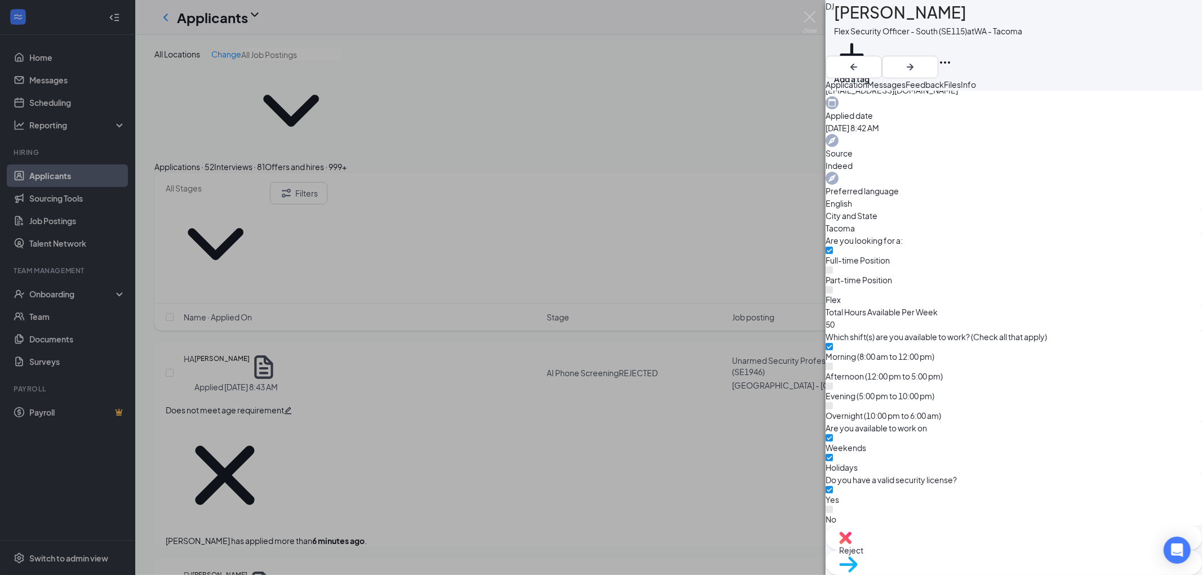
scroll to position [556, 0]
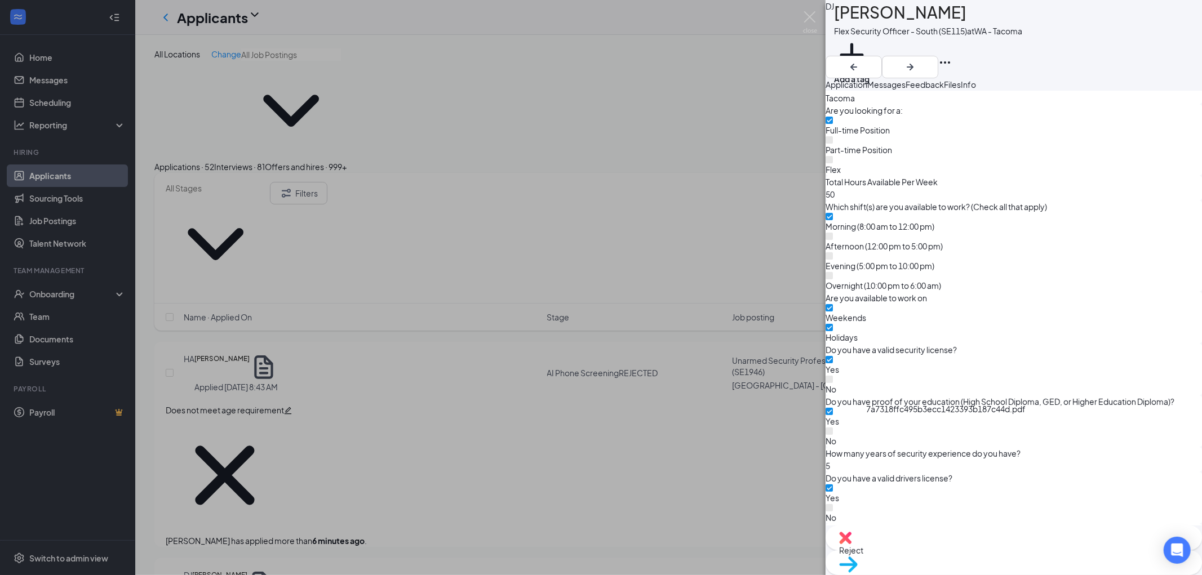
click at [870, 48] on button "Add a tag" at bounding box center [852, 61] width 36 height 48
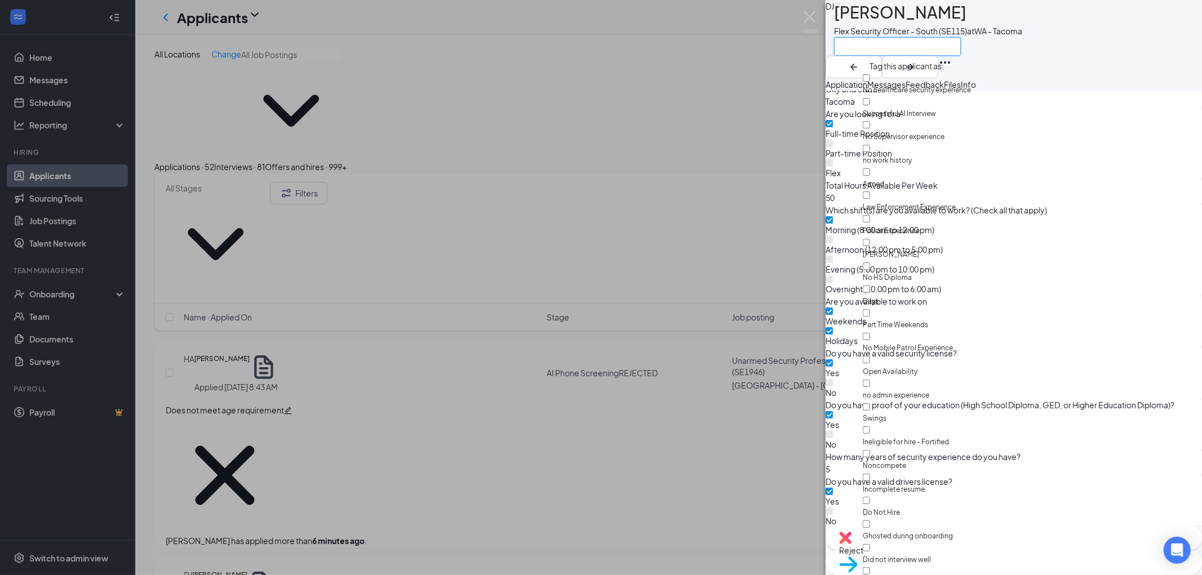
click at [889, 47] on input "text" at bounding box center [897, 46] width 127 height 19
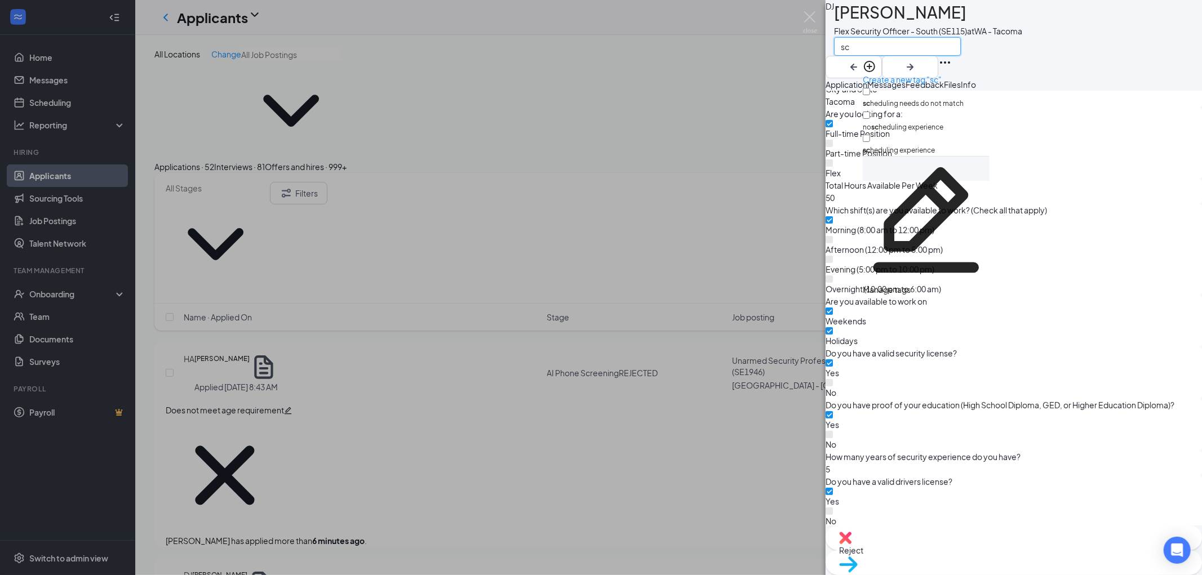
type input "sc"
click at [870, 88] on input "sc heduling needs do not match" at bounding box center [866, 91] width 7 height 7
checkbox input "true"
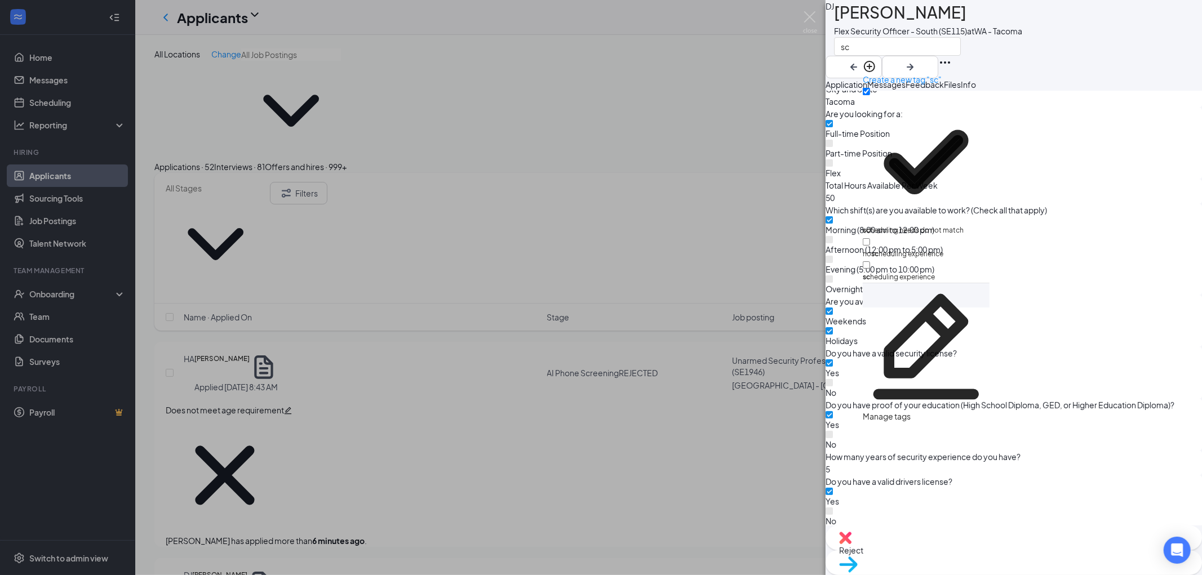
click at [1084, 55] on div "DJ [PERSON_NAME] Flex Security Officer - South (SE115) at [GEOGRAPHIC_DATA] sc" at bounding box center [1014, 39] width 376 height 78
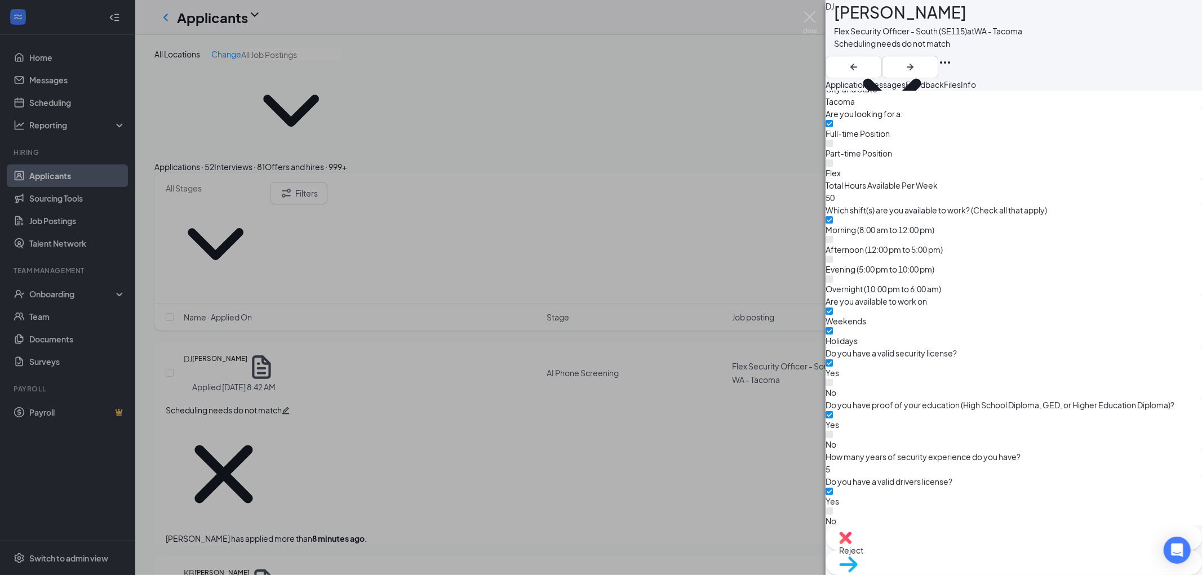
click at [852, 544] on img at bounding box center [845, 538] width 12 height 12
checkbox input "true"
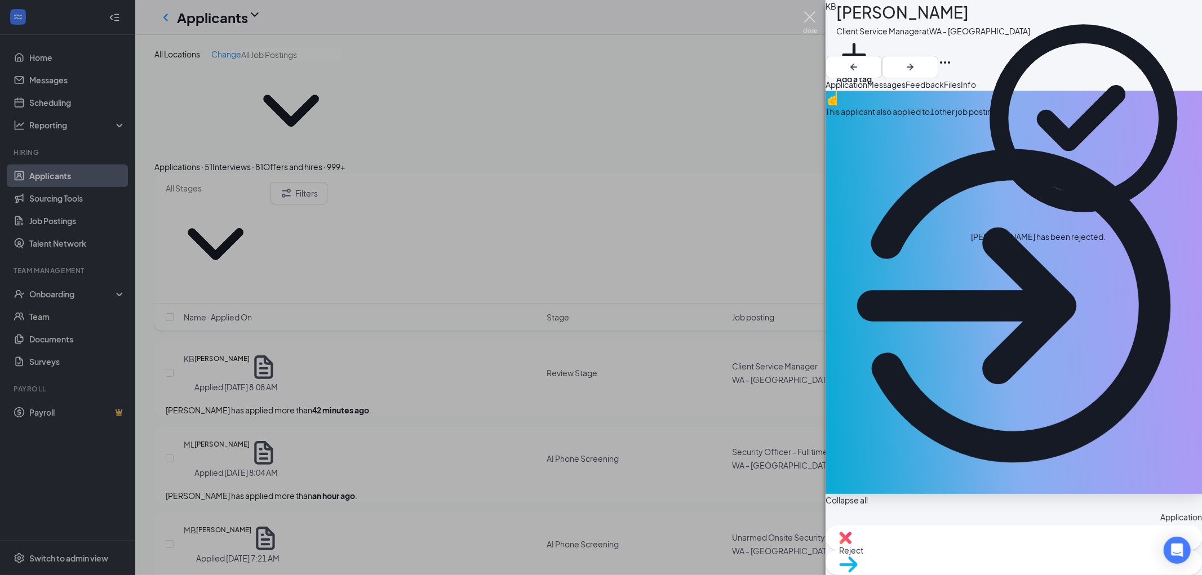
click at [815, 15] on img at bounding box center [810, 22] width 14 height 22
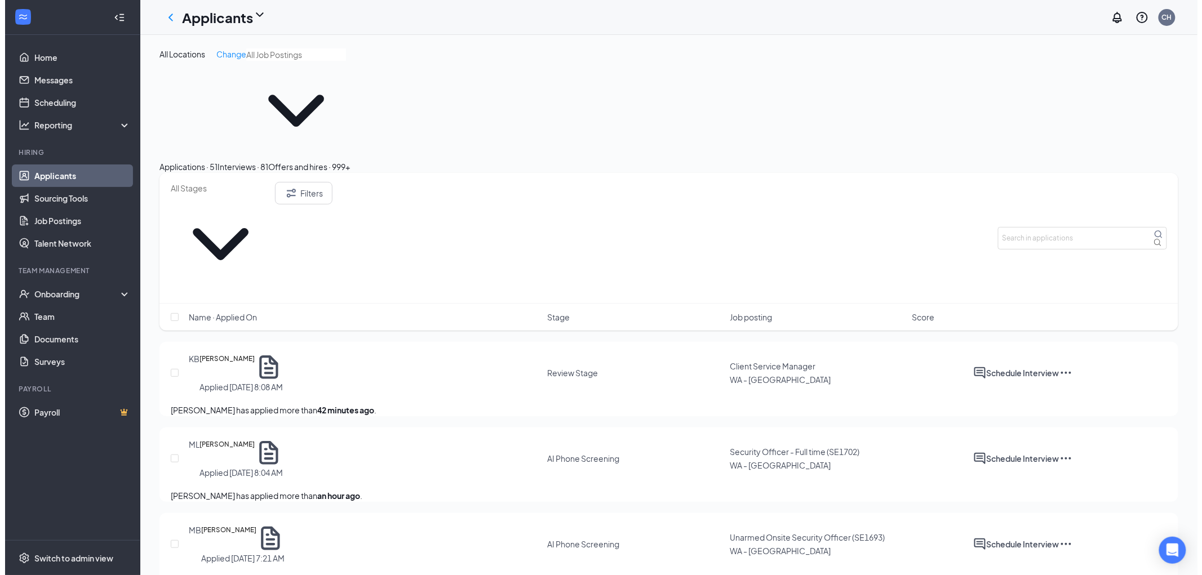
scroll to position [63, 0]
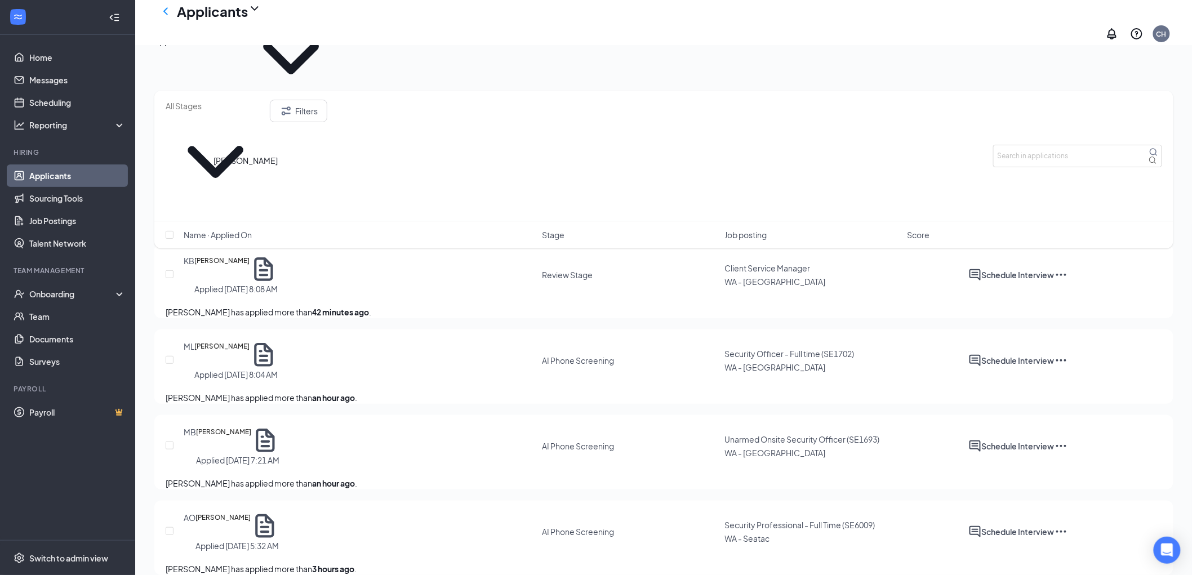
click at [236, 255] on h5 "[PERSON_NAME]" at bounding box center [221, 269] width 55 height 28
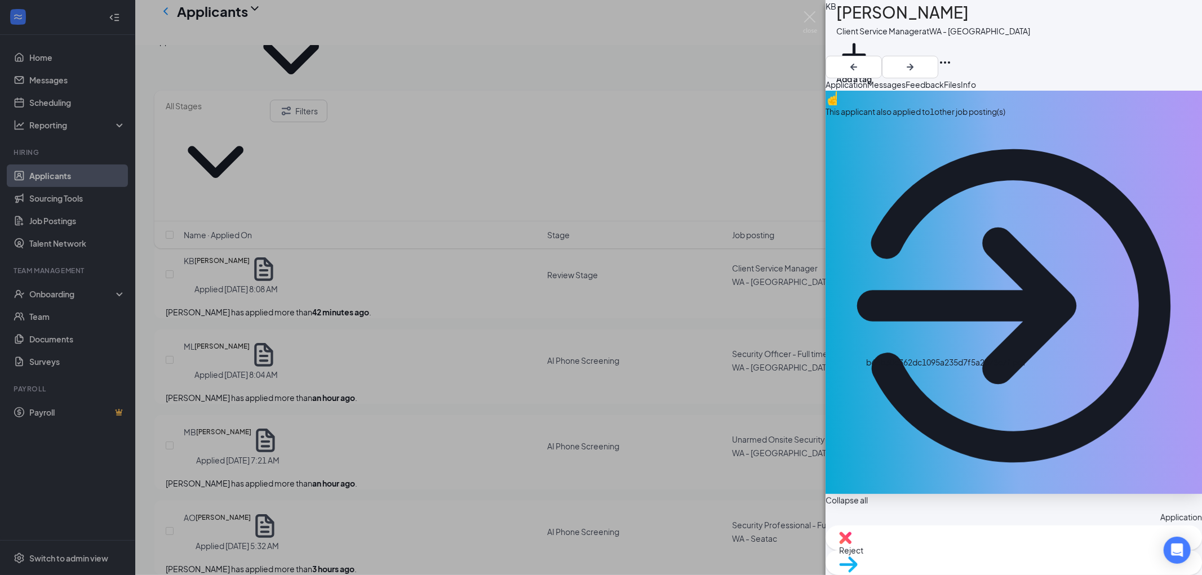
click at [872, 46] on button "Add a tag" at bounding box center [854, 61] width 36 height 48
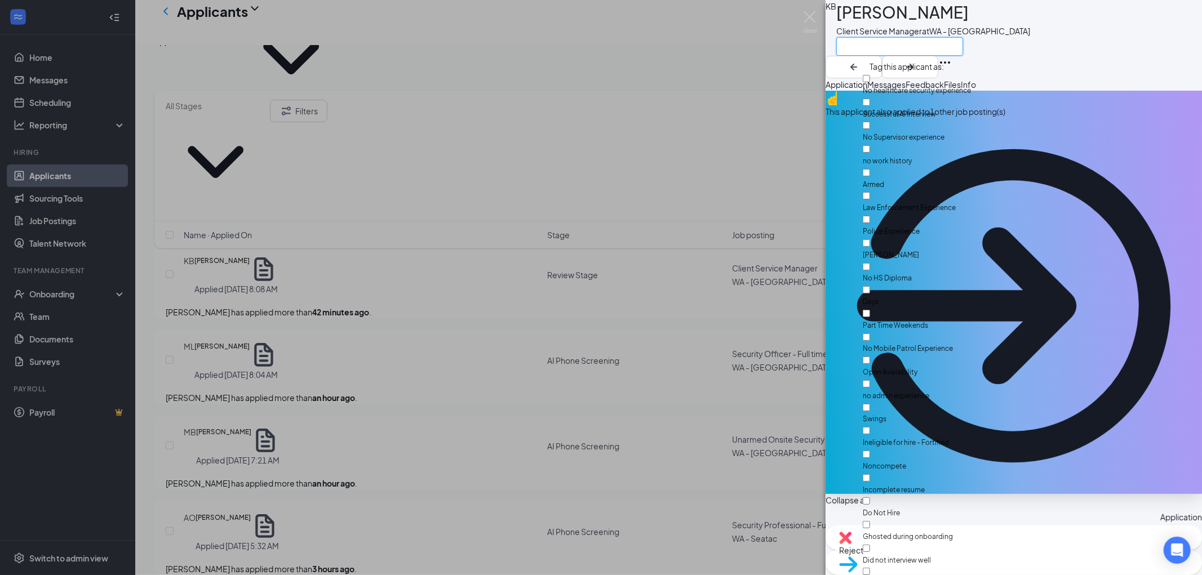
click at [887, 46] on input "text" at bounding box center [899, 46] width 127 height 19
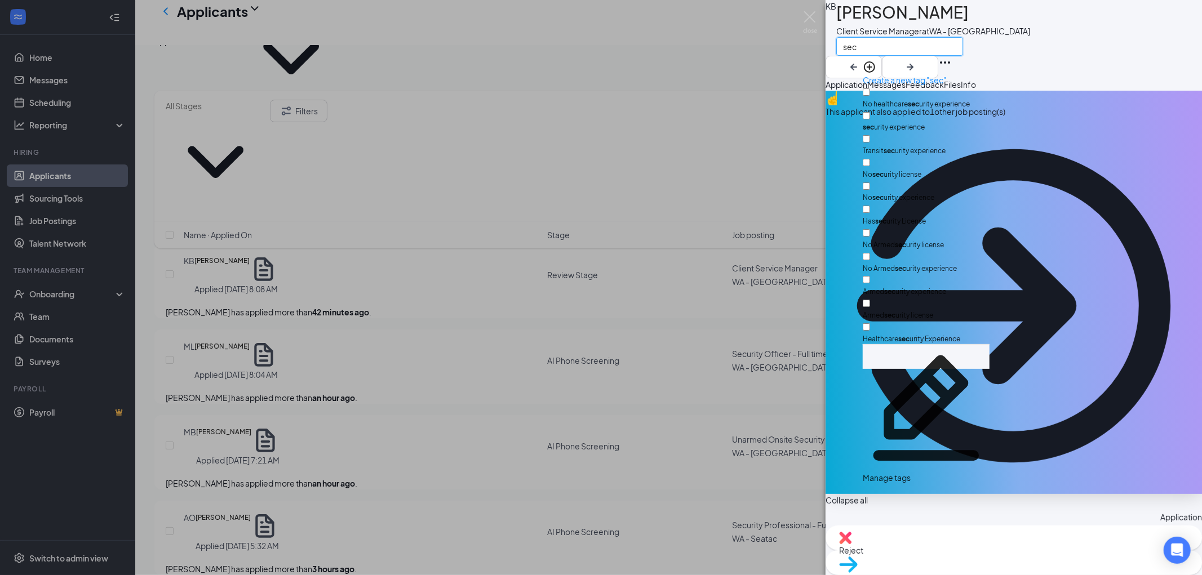
type input "sec"
click at [870, 112] on input "sec urity experience" at bounding box center [866, 115] width 7 height 7
checkbox input "true"
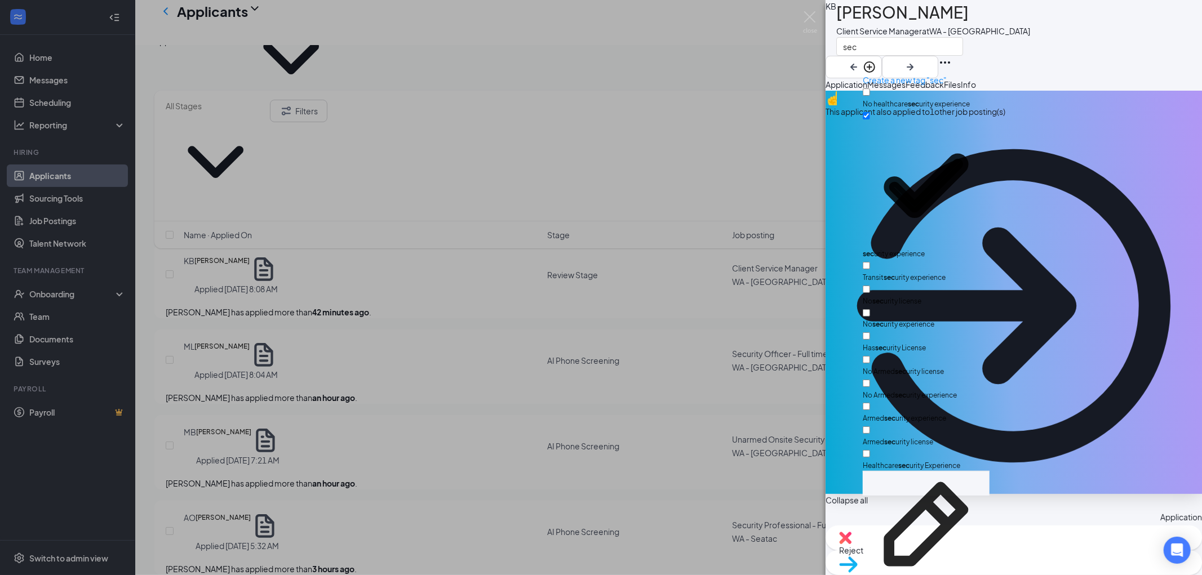
click at [1047, 51] on div "KB [PERSON_NAME] Client Service Manager at [GEOGRAPHIC_DATA] - [GEOGRAPHIC_DATA…" at bounding box center [1014, 39] width 376 height 78
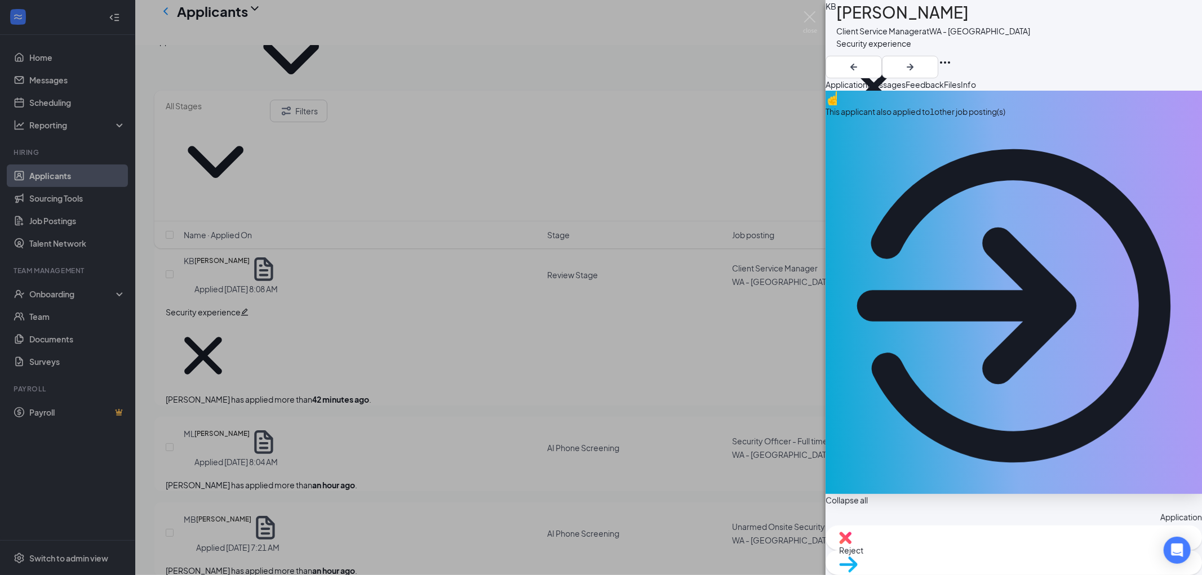
click at [836, 134] on icon "Plus" at bounding box center [836, 134] width 0 height 0
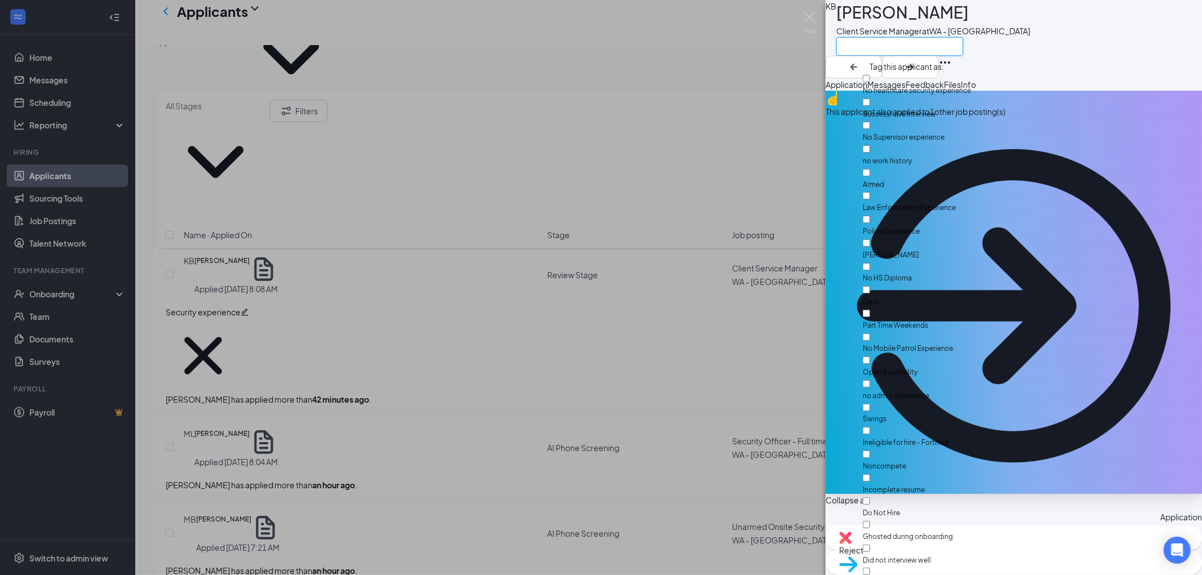
click at [908, 47] on input "text" at bounding box center [899, 46] width 127 height 19
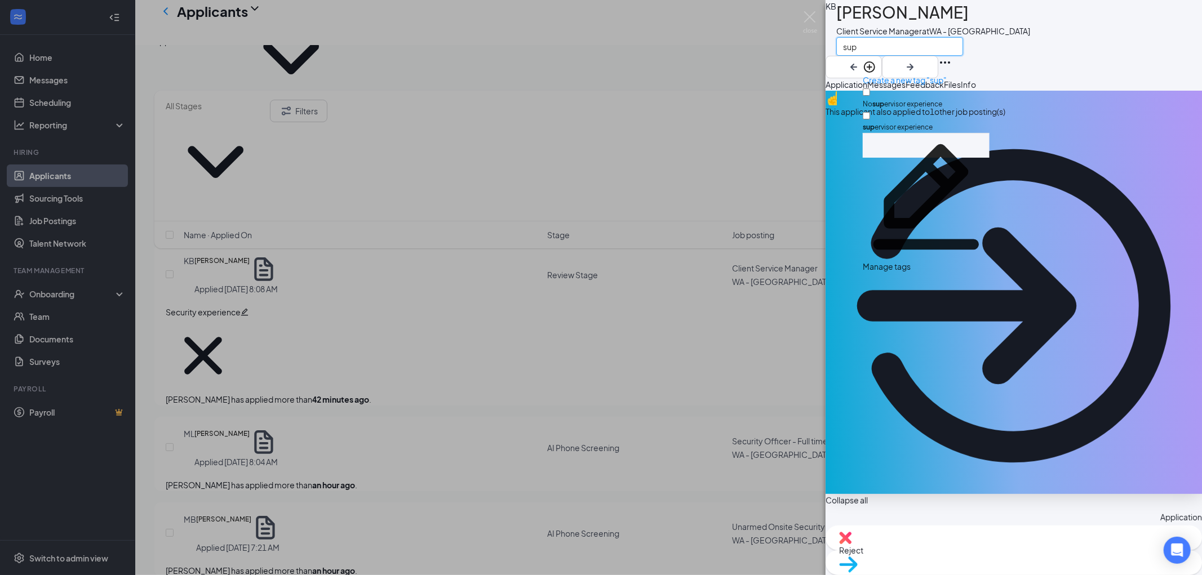
type input "sup"
click at [870, 112] on input "sup ervisor experience" at bounding box center [866, 115] width 7 height 7
checkbox input "true"
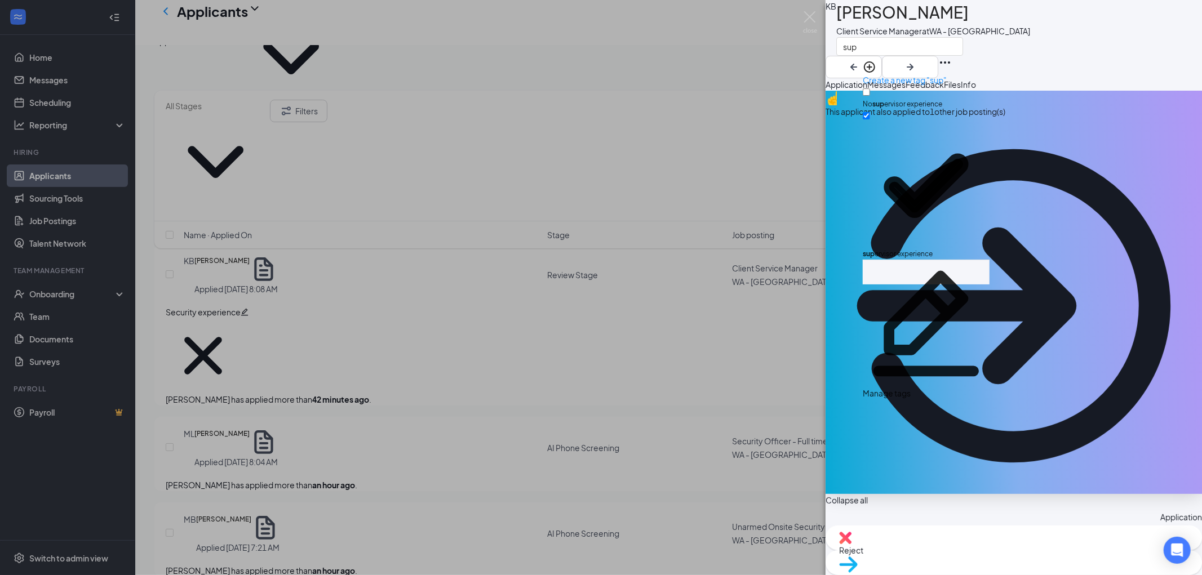
click at [1093, 64] on div "KB [PERSON_NAME] Client Service Manager at [GEOGRAPHIC_DATA] - [GEOGRAPHIC_DATA…" at bounding box center [1014, 39] width 376 height 78
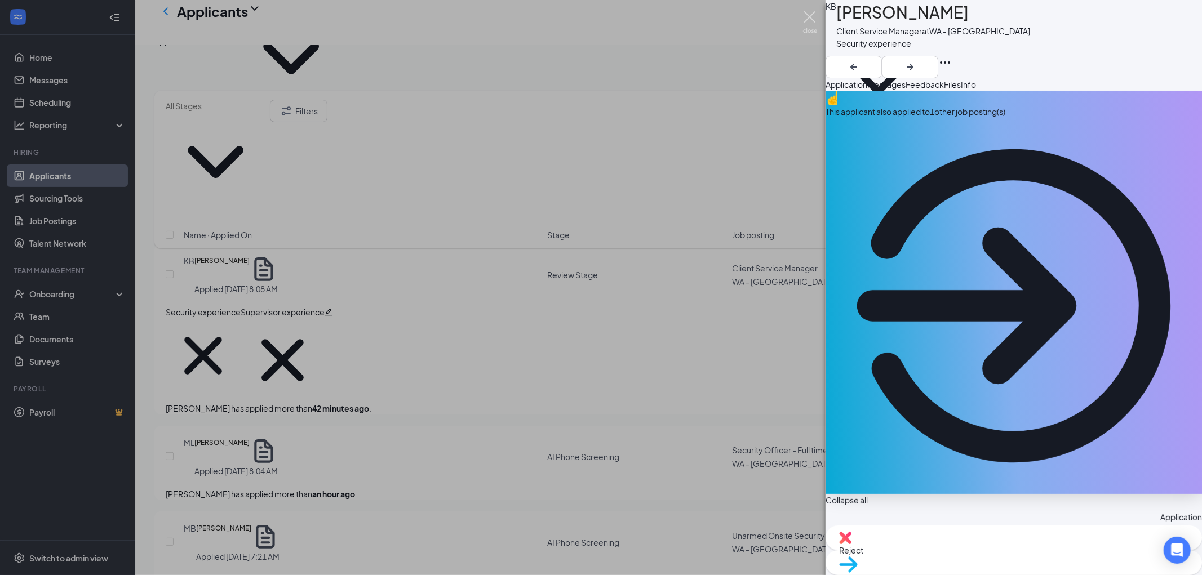
click at [809, 15] on img at bounding box center [810, 22] width 14 height 22
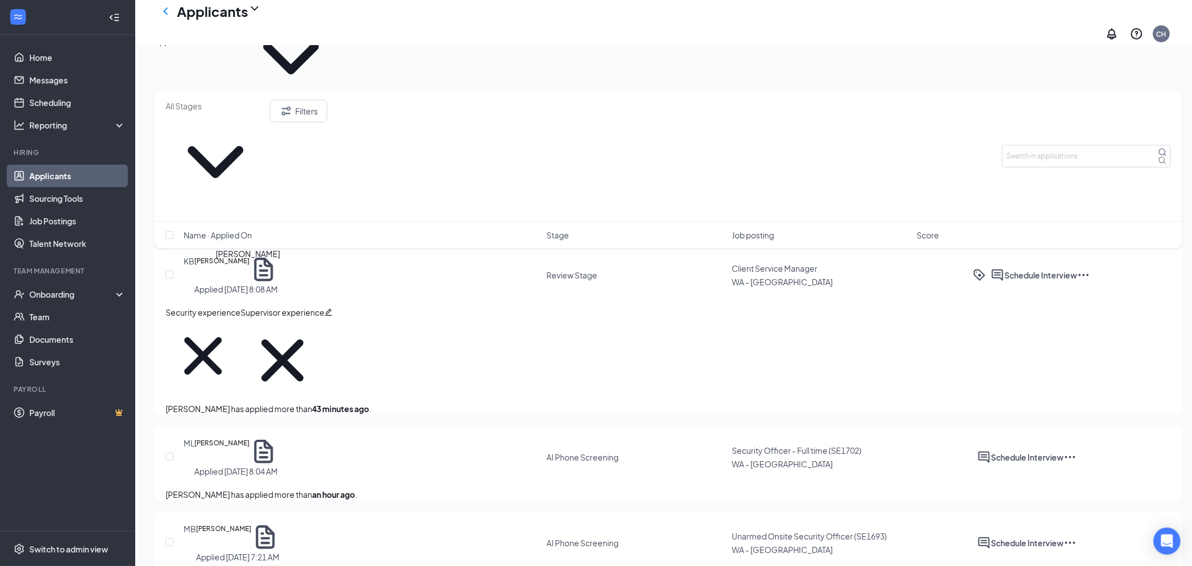
click at [247, 437] on h5 "[PERSON_NAME]" at bounding box center [221, 451] width 55 height 28
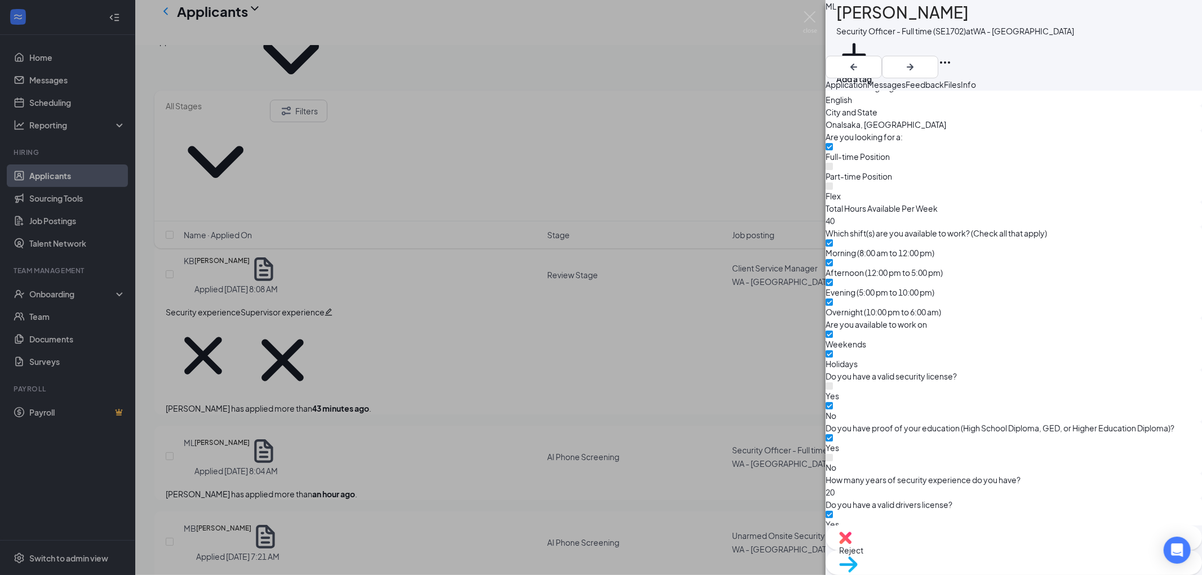
scroll to position [556, 0]
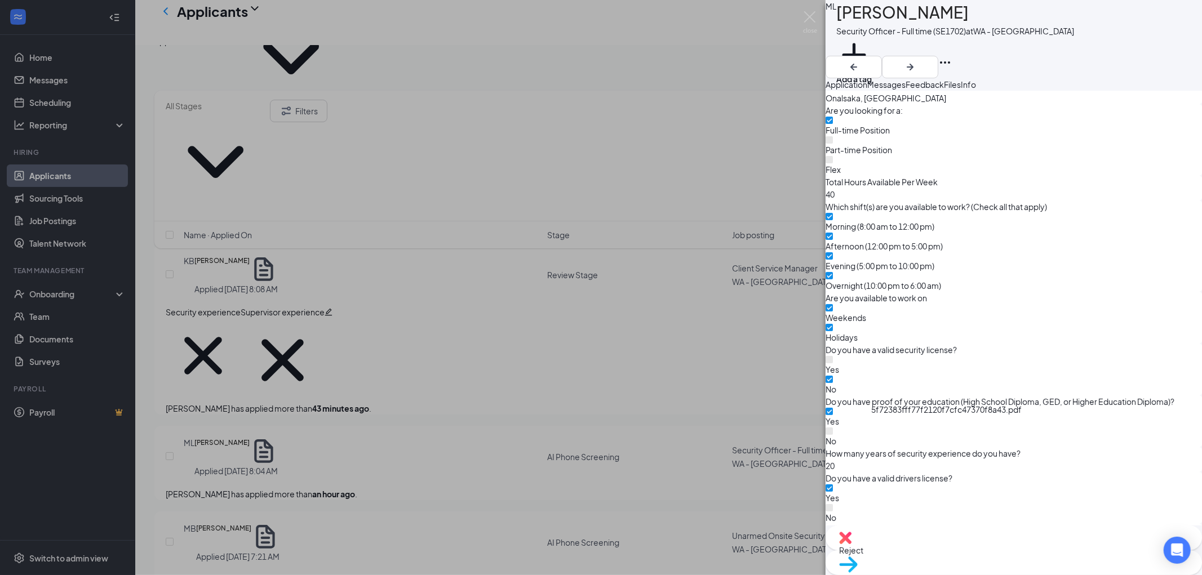
click at [872, 49] on button "Add a tag" at bounding box center [854, 61] width 36 height 48
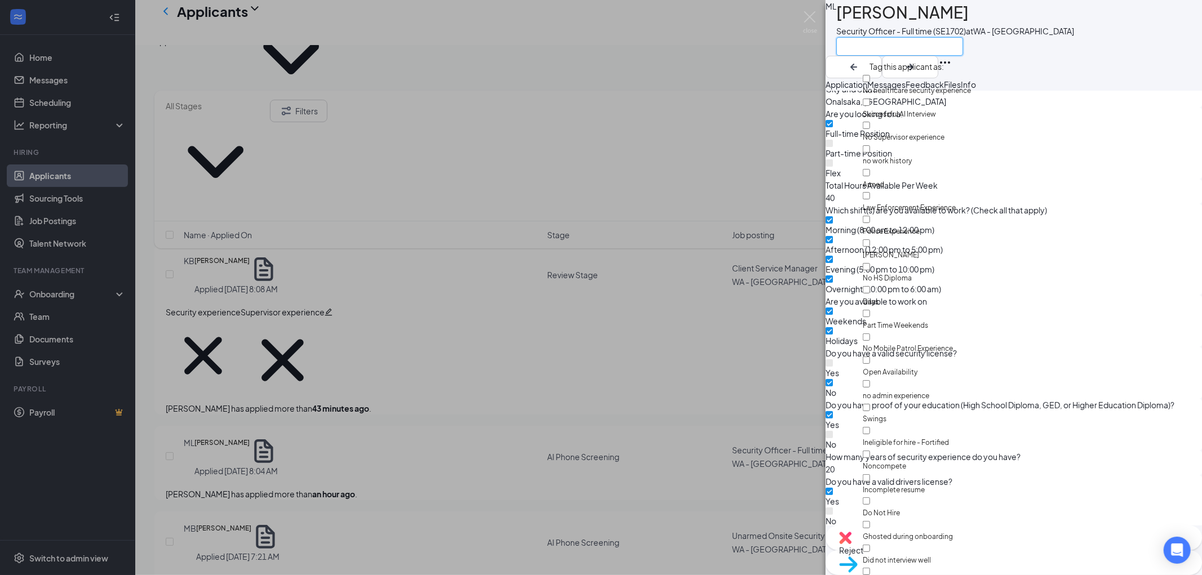
click at [892, 48] on input "text" at bounding box center [899, 46] width 127 height 19
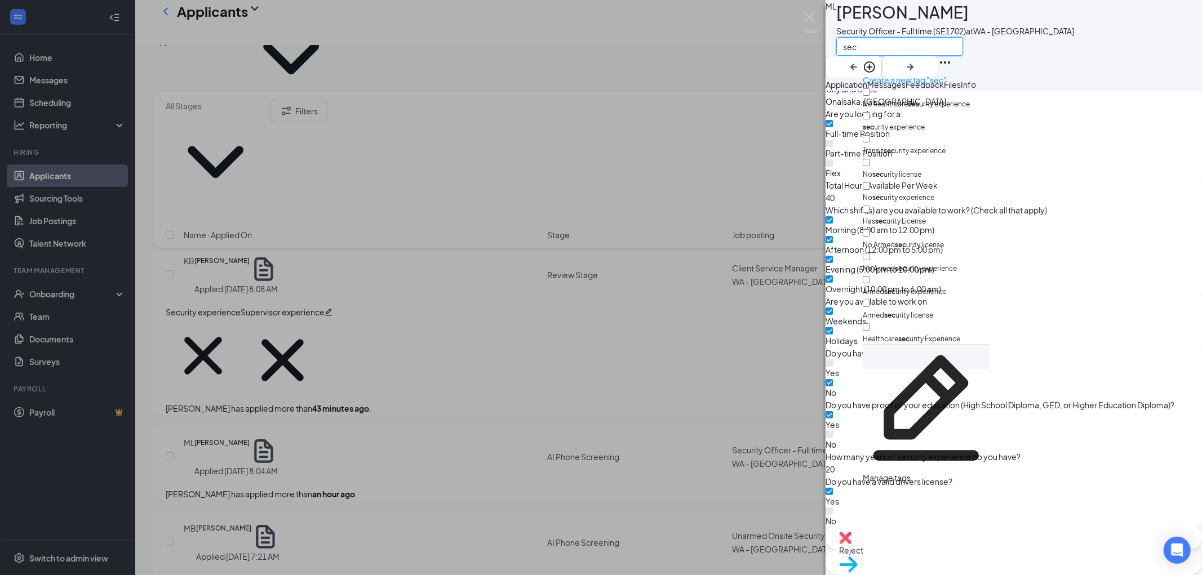
type input "sec"
click at [870, 112] on input "sec urity experience" at bounding box center [866, 115] width 7 height 7
checkbox input "true"
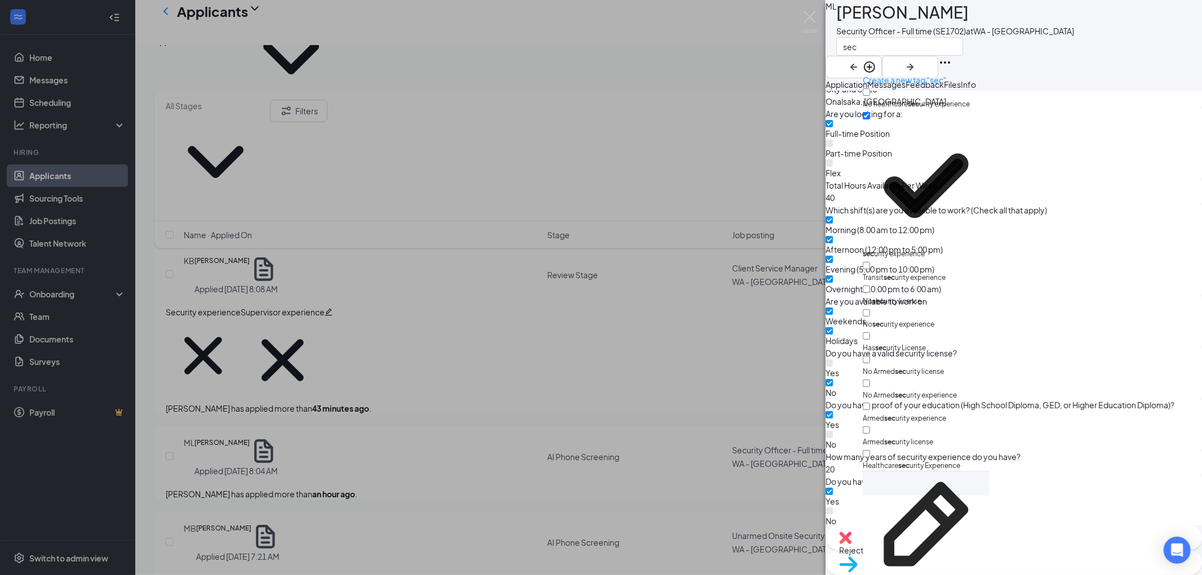
click at [1063, 63] on div "ML [PERSON_NAME] Security Officer - Full time (SE1702) at [GEOGRAPHIC_DATA]" at bounding box center [1014, 39] width 376 height 78
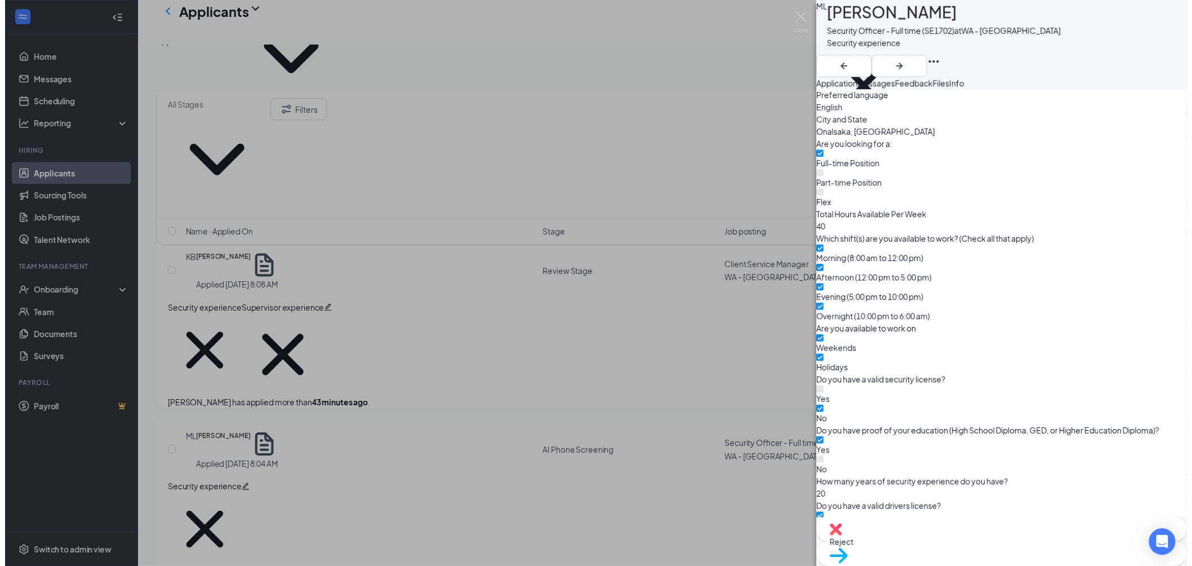
scroll to position [490, 0]
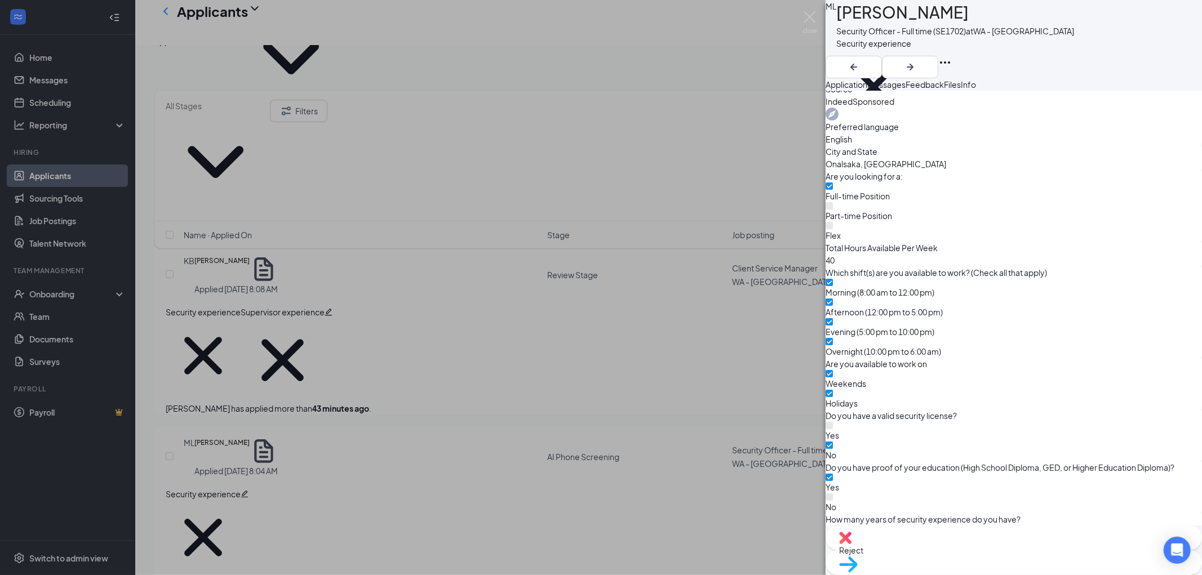
click at [836, 134] on icon "Plus" at bounding box center [836, 134] width 0 height 0
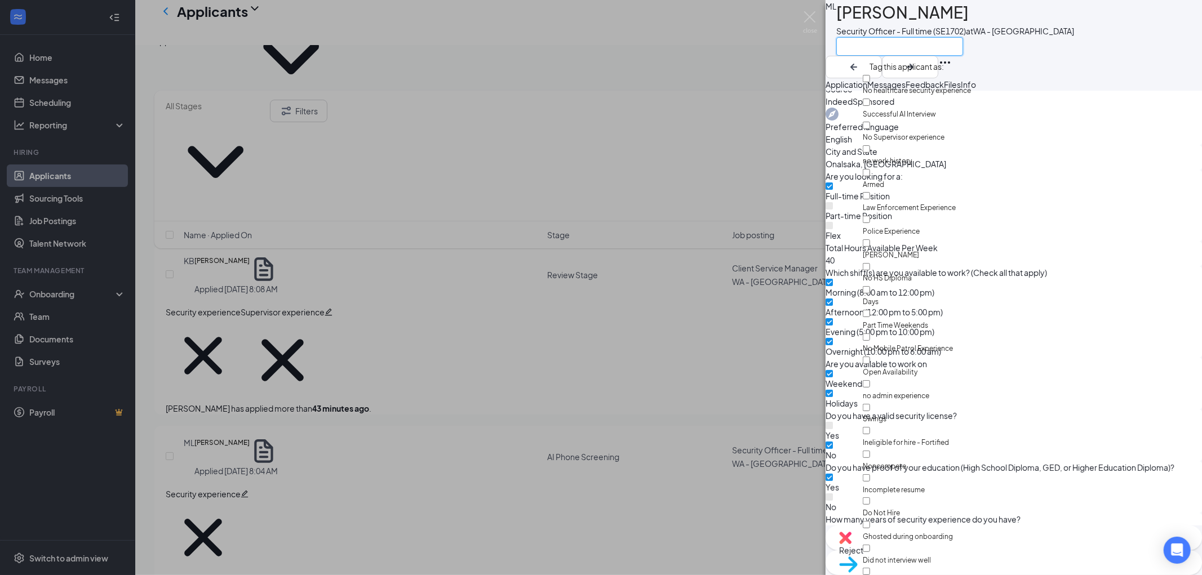
click at [906, 51] on input "text" at bounding box center [899, 46] width 127 height 19
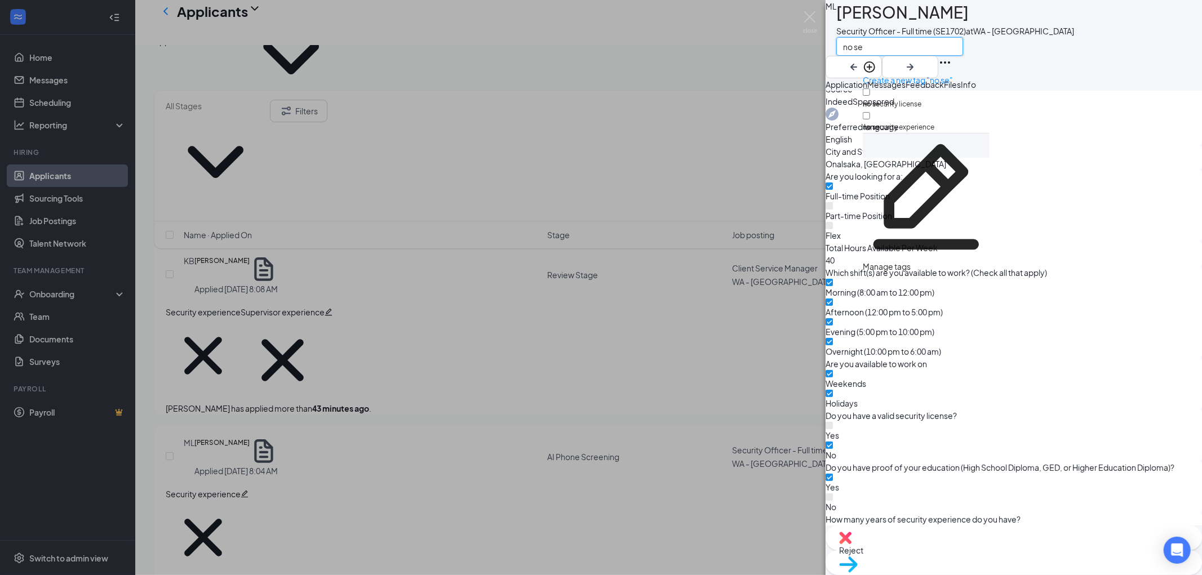
type input "no se"
click at [870, 89] on input "no se curity license" at bounding box center [866, 91] width 7 height 7
checkbox input "true"
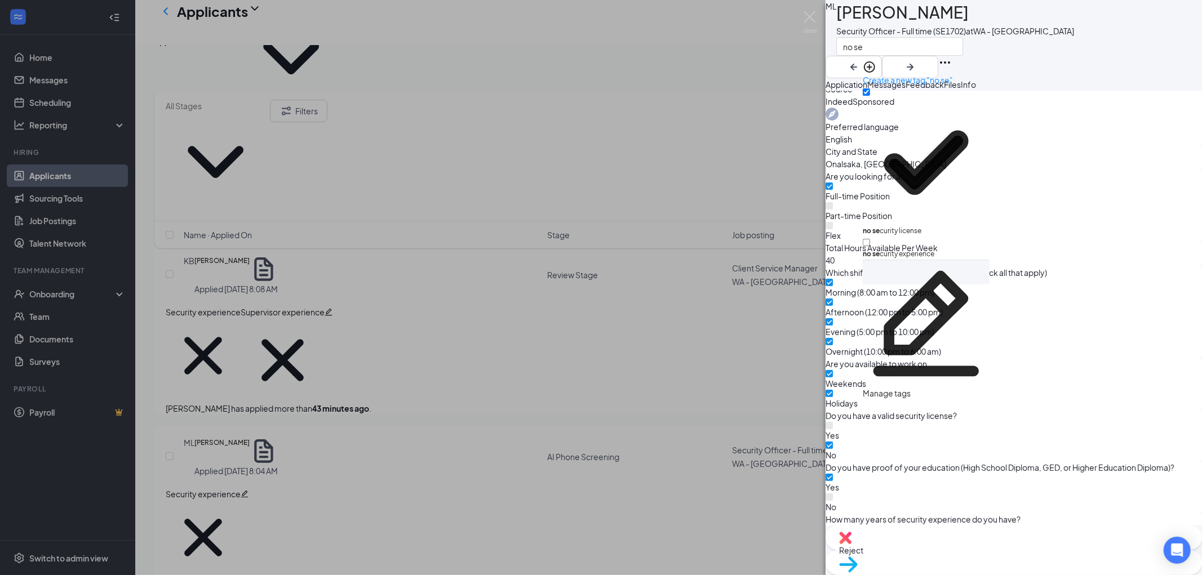
click at [1056, 63] on div "ML [PERSON_NAME] Security Officer - Full time (SE1702) at [GEOGRAPHIC_DATA] no …" at bounding box center [1014, 39] width 376 height 78
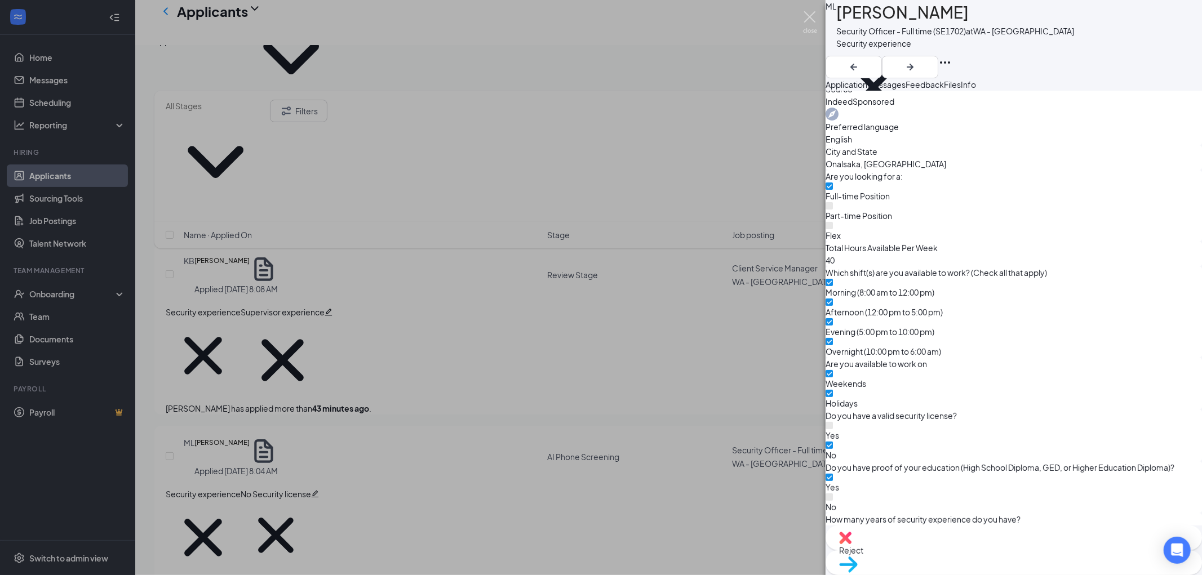
click at [808, 15] on img at bounding box center [810, 22] width 14 height 22
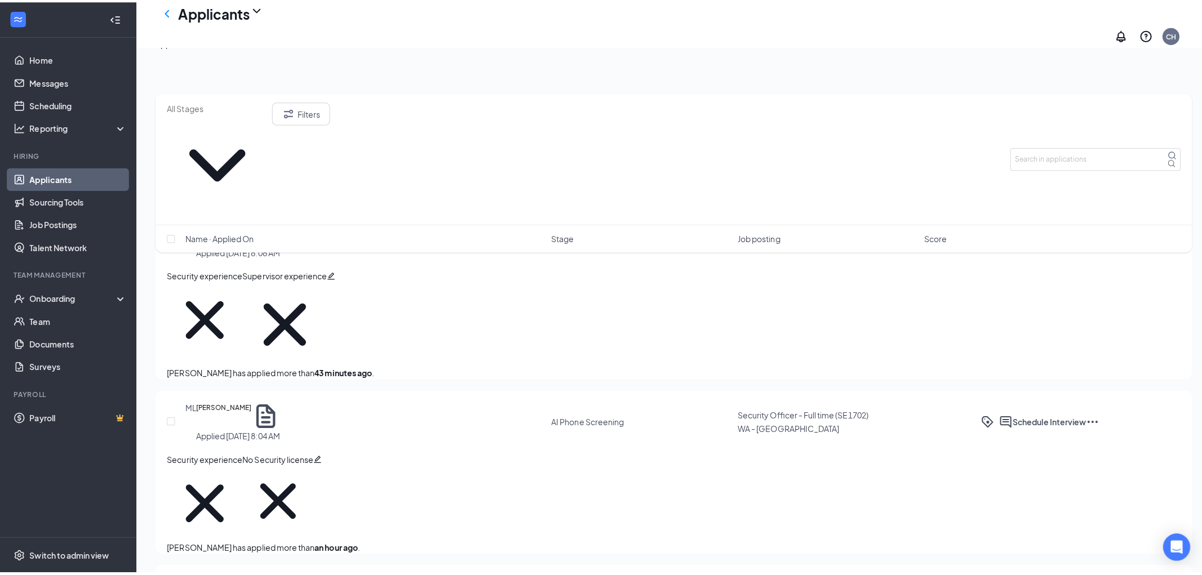
scroll to position [125, 0]
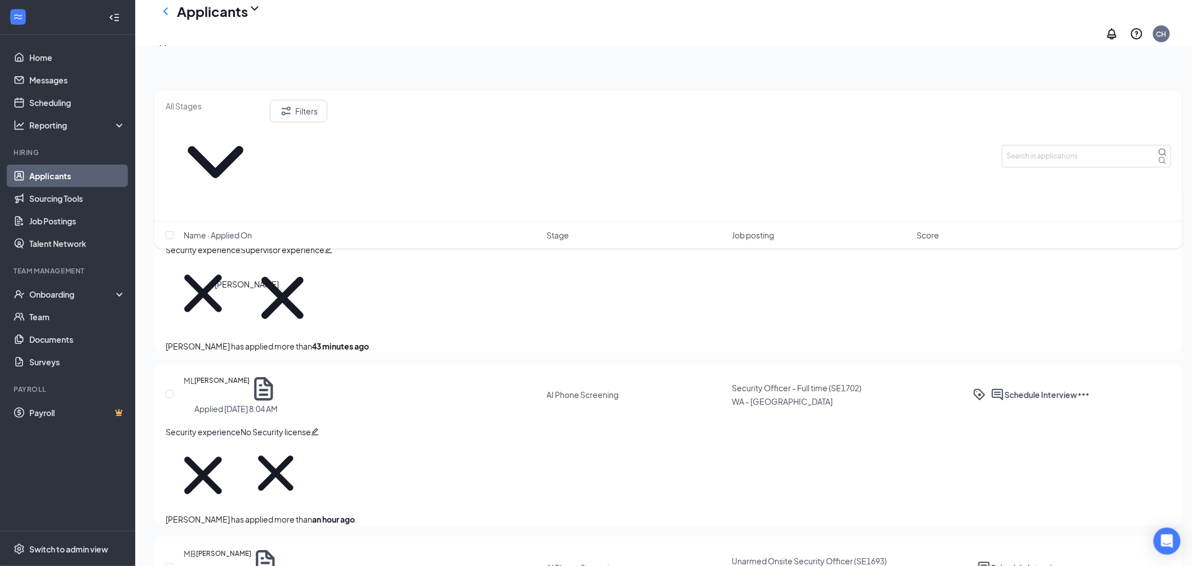
click at [250, 548] on h5 "[PERSON_NAME]" at bounding box center [223, 562] width 55 height 28
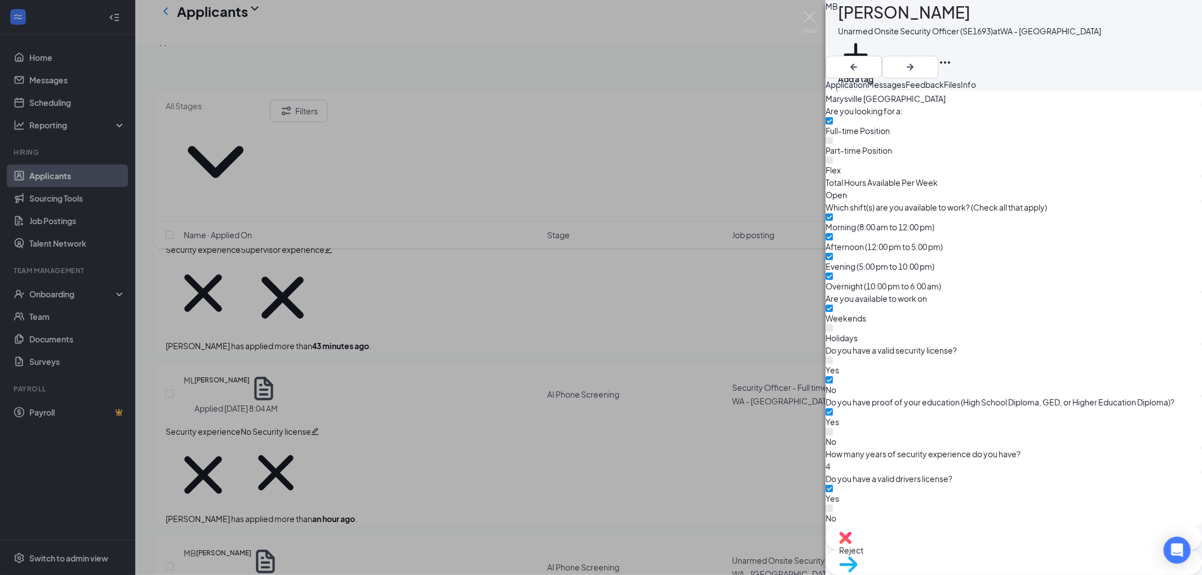
scroll to position [556, 0]
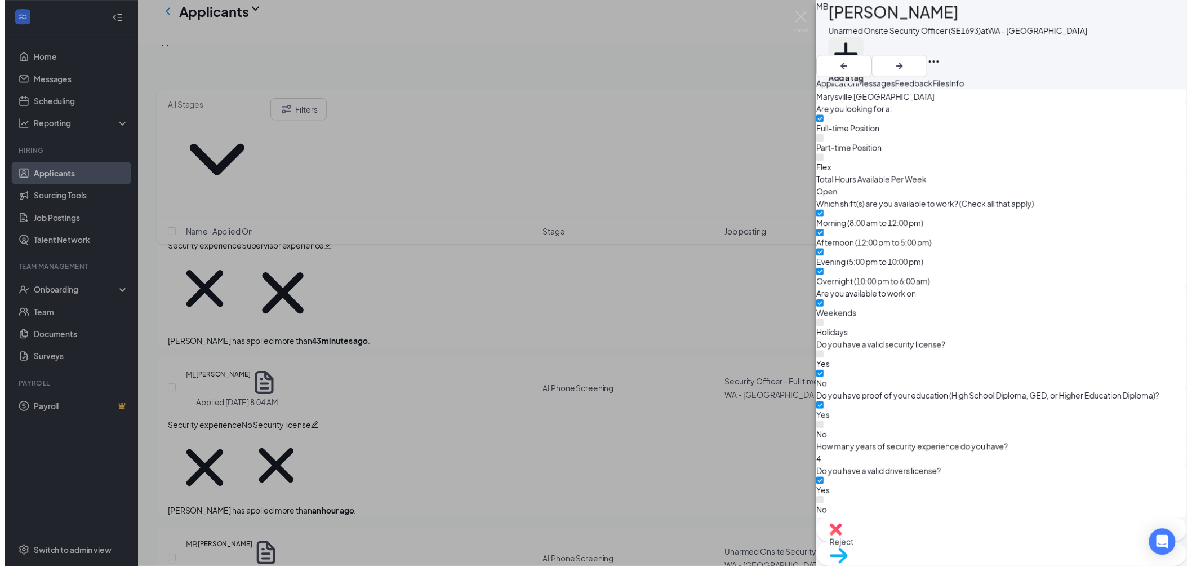
scroll to position [553, 0]
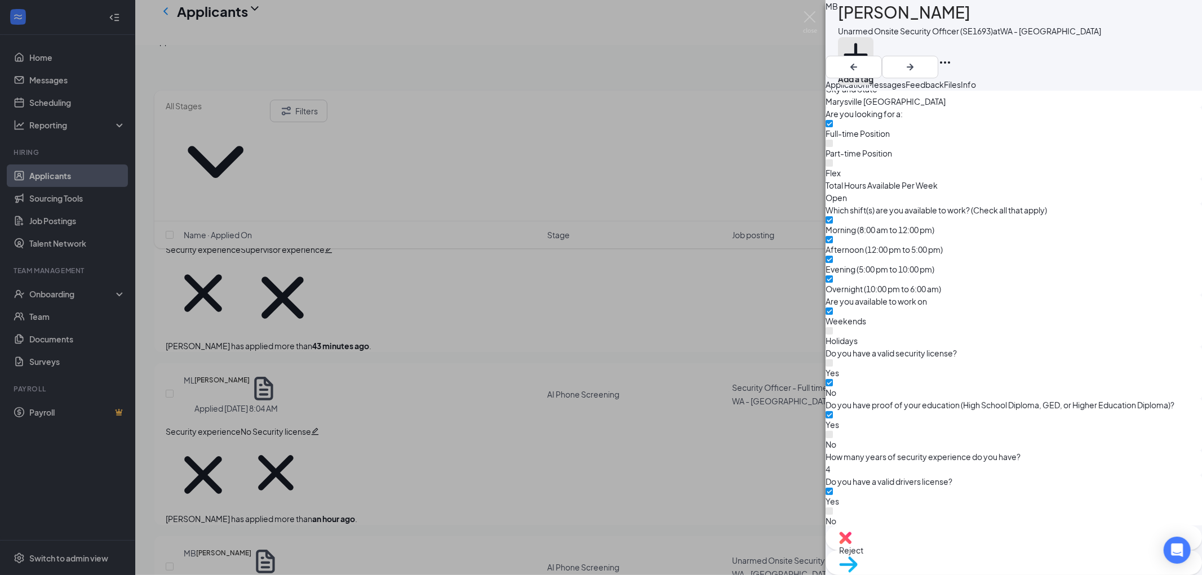
click at [874, 48] on button "Add a tag" at bounding box center [856, 61] width 36 height 48
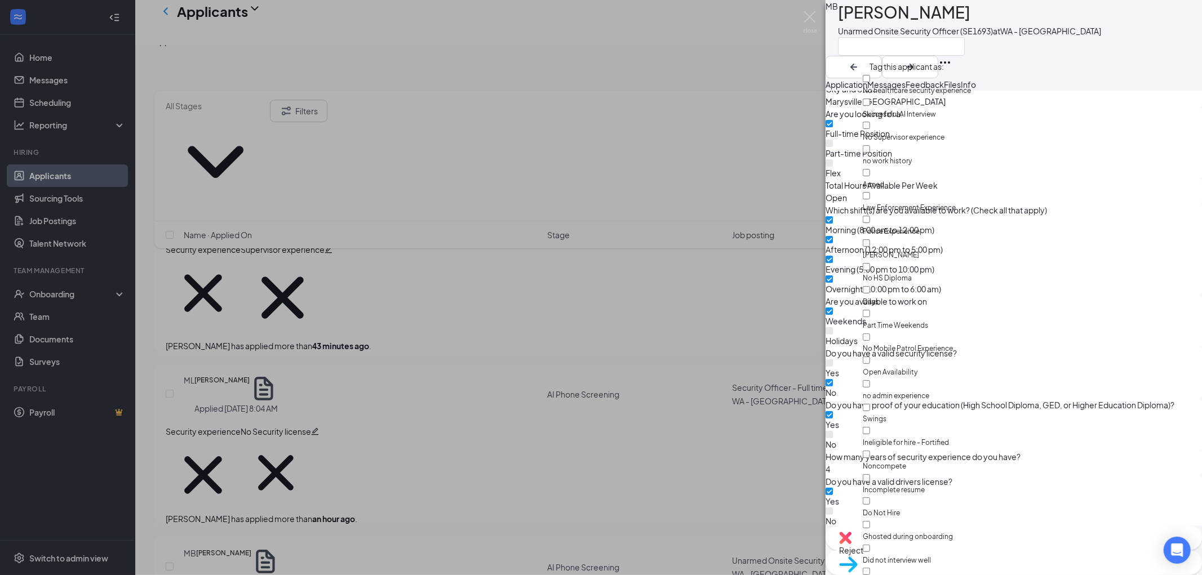
click at [888, 48] on input "text" at bounding box center [901, 46] width 127 height 19
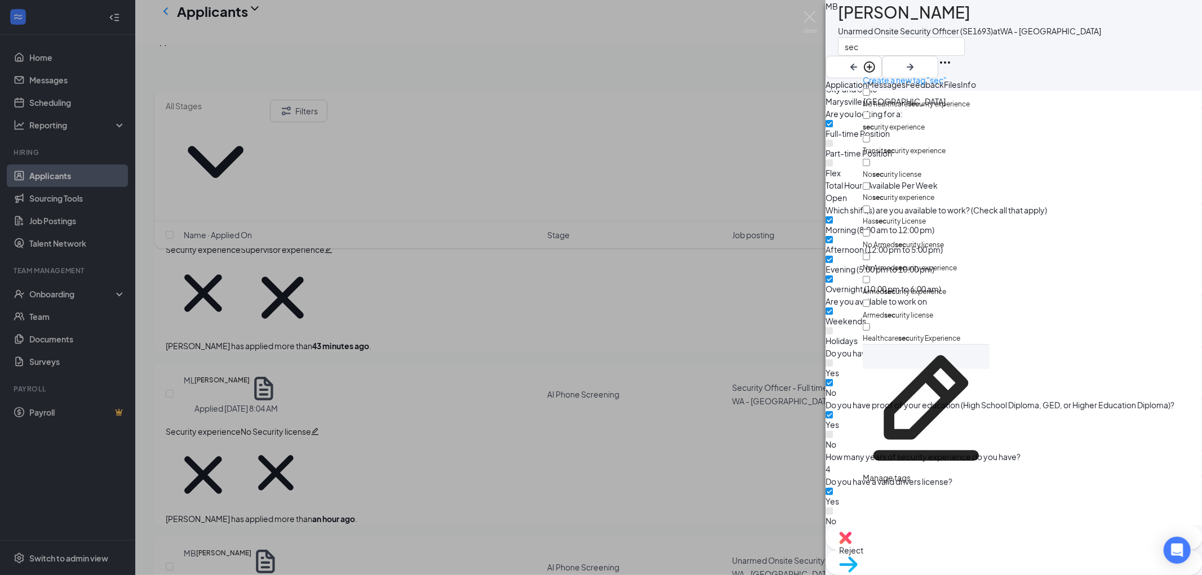
type input "sec"
click at [870, 112] on input "sec urity experience" at bounding box center [866, 115] width 7 height 7
checkbox input "true"
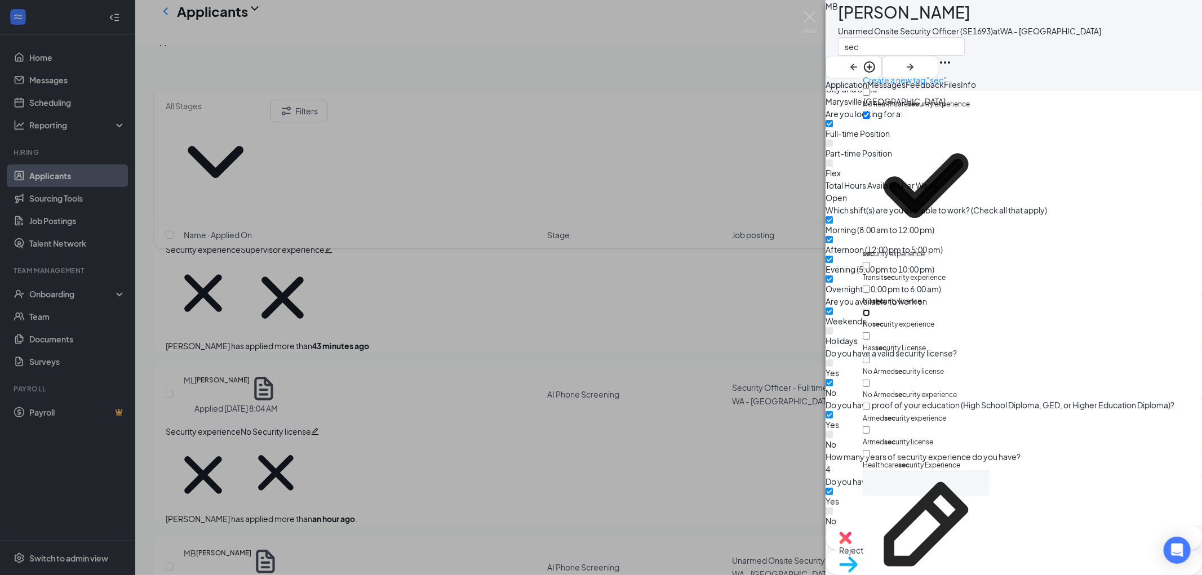
click at [870, 309] on input "No sec urity experience" at bounding box center [866, 312] width 7 height 7
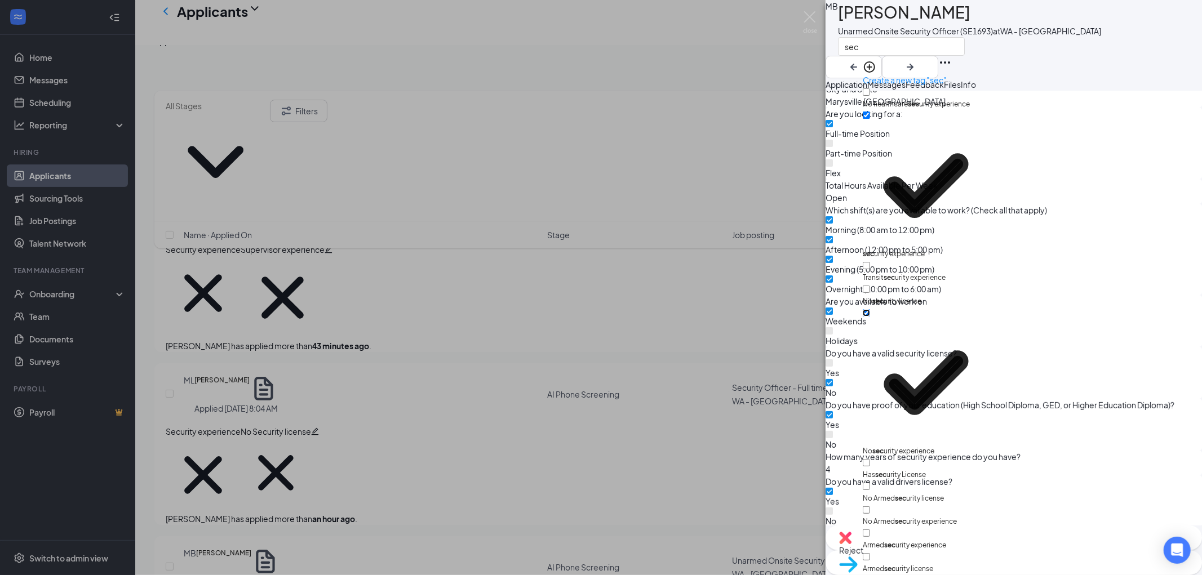
click at [870, 309] on input "No sec urity experience" at bounding box center [866, 312] width 7 height 7
checkbox input "false"
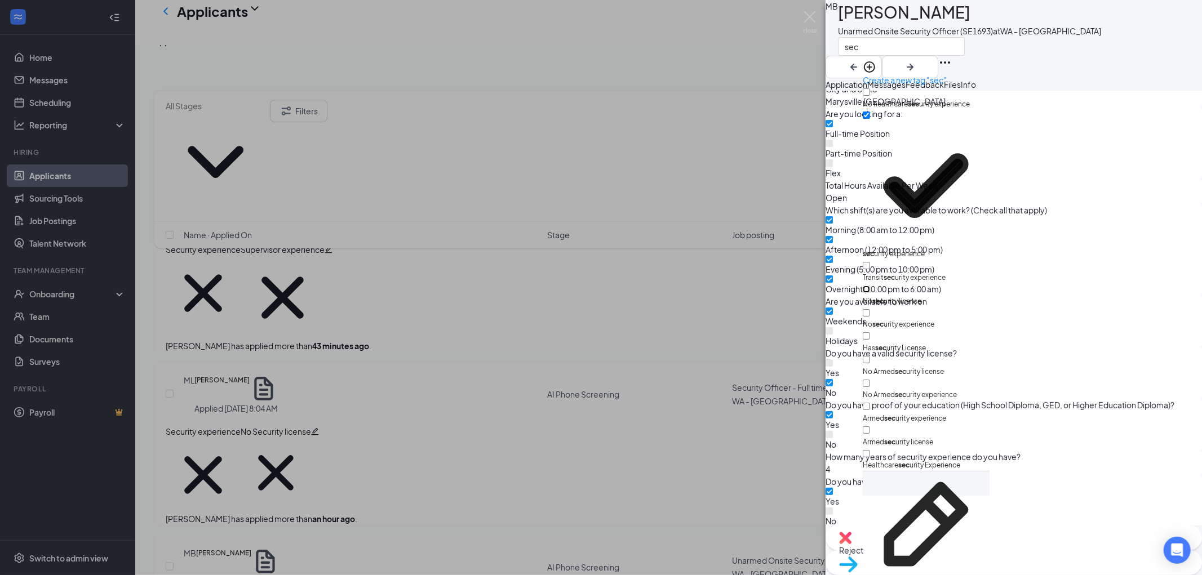
click at [870, 286] on input "No sec urity license" at bounding box center [866, 289] width 7 height 7
checkbox input "true"
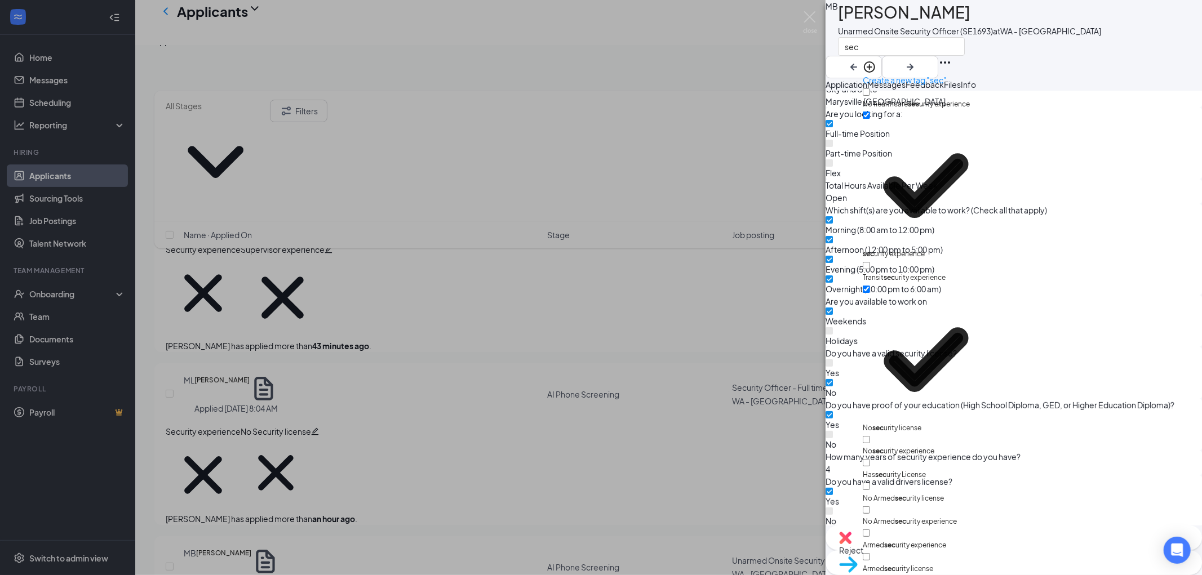
click at [1093, 69] on div "MB [PERSON_NAME] Unarmed Onsite Security Officer (SE1693) at [GEOGRAPHIC_DATA] …" at bounding box center [1014, 287] width 376 height 575
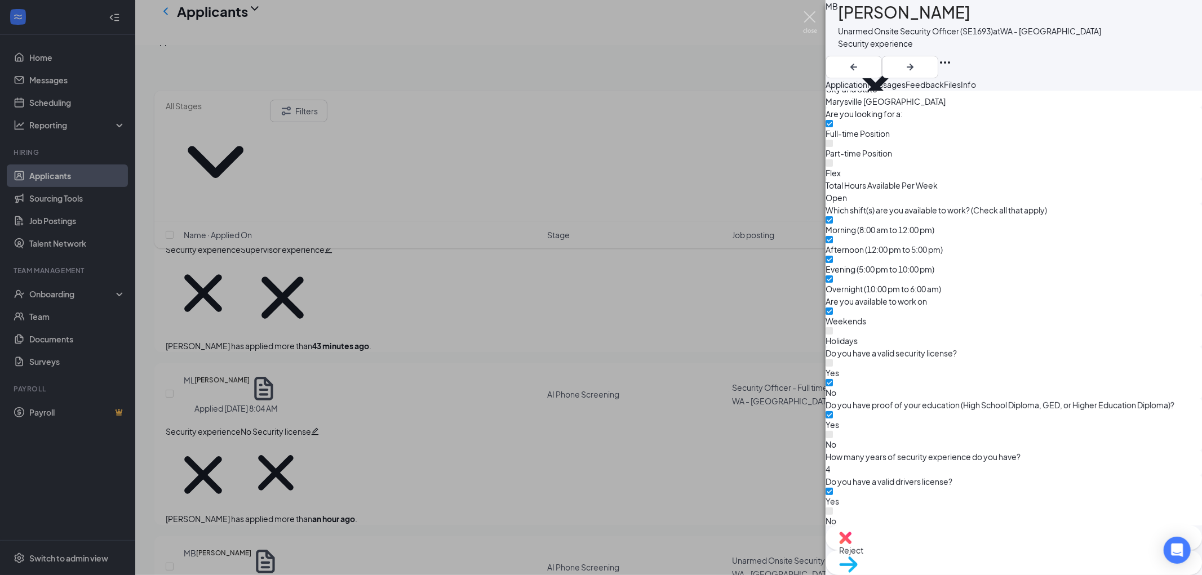
click at [809, 15] on img at bounding box center [810, 22] width 14 height 22
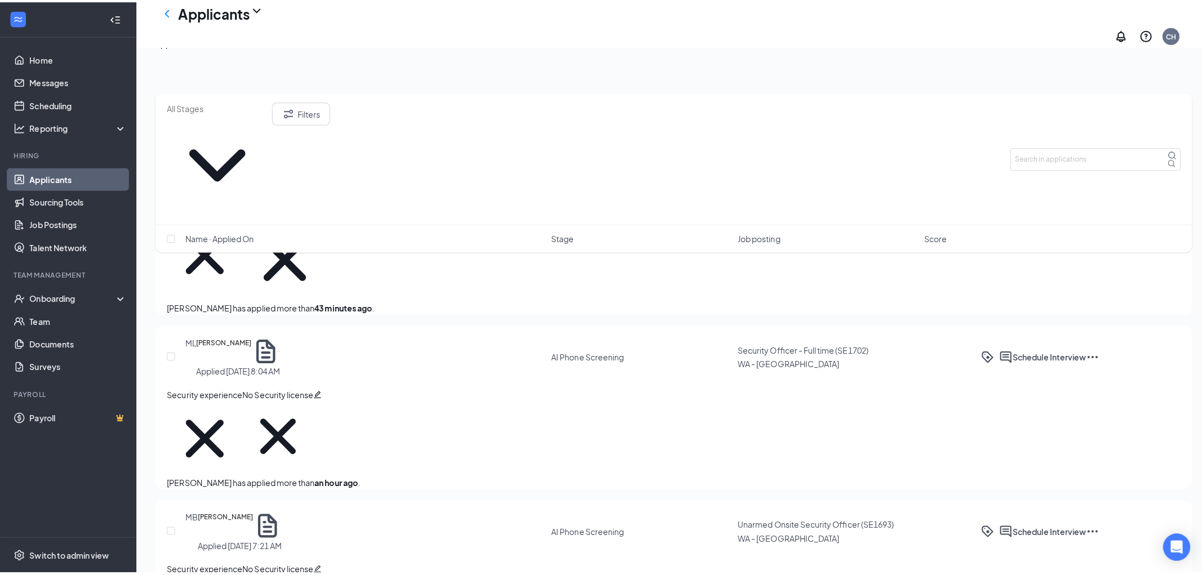
scroll to position [188, 0]
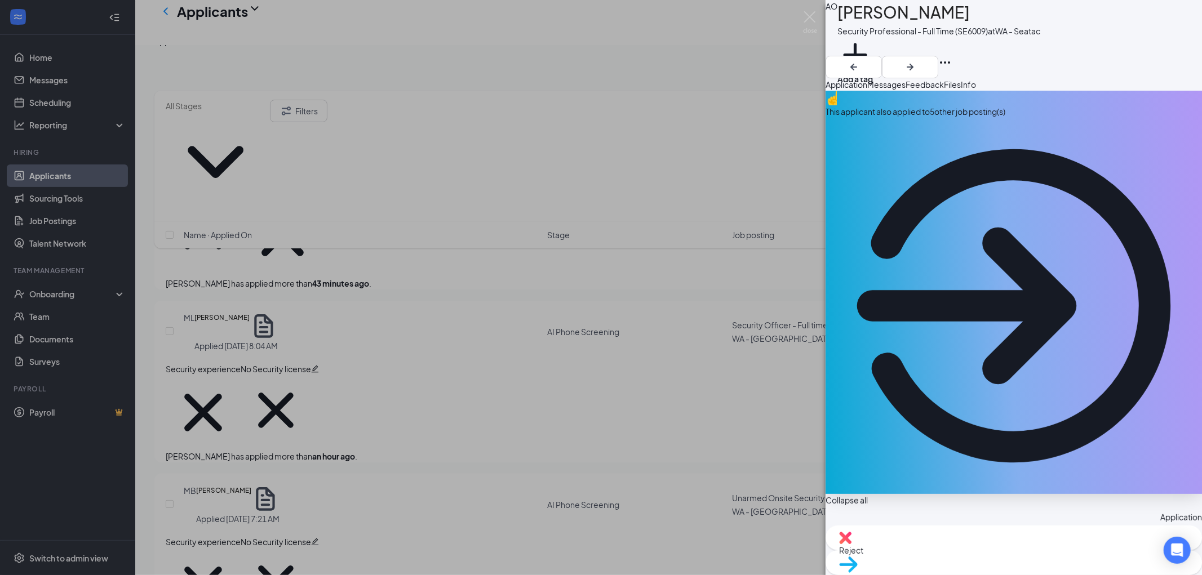
click at [947, 118] on div "This applicant also applied to 5 other job posting(s)" at bounding box center [1014, 111] width 376 height 12
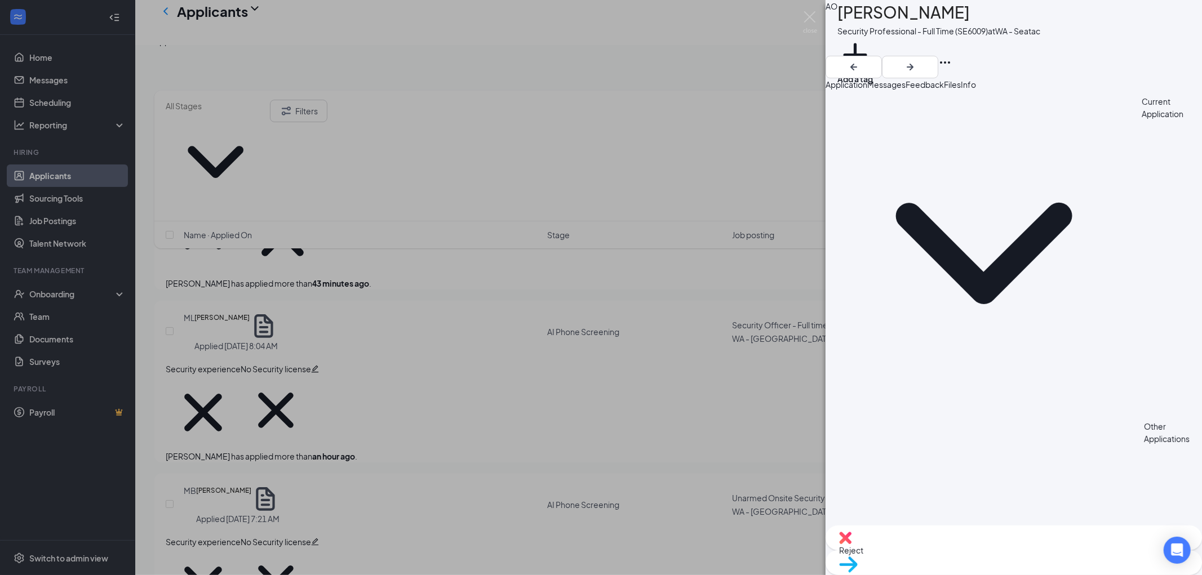
click at [867, 88] on span "Application" at bounding box center [847, 84] width 42 height 10
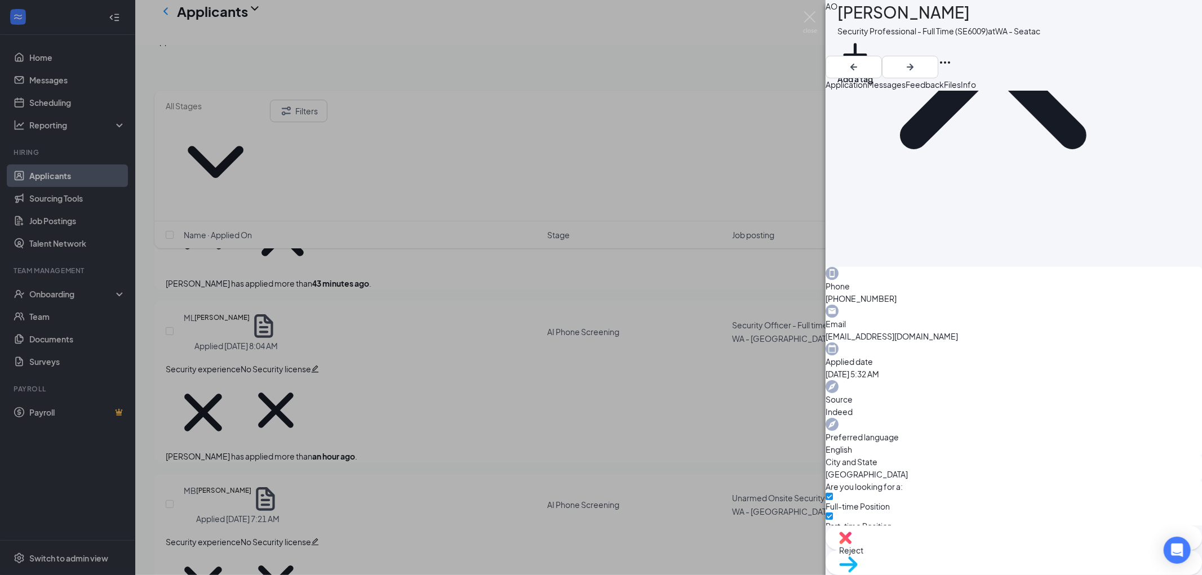
scroll to position [588, 0]
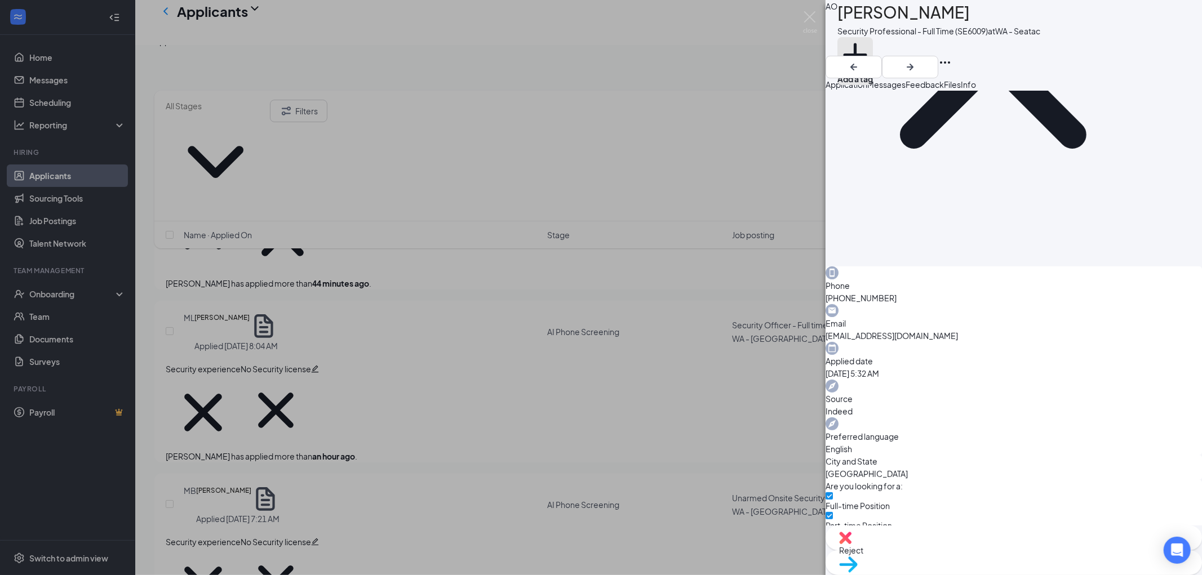
click at [873, 48] on button "Add a tag" at bounding box center [855, 61] width 36 height 48
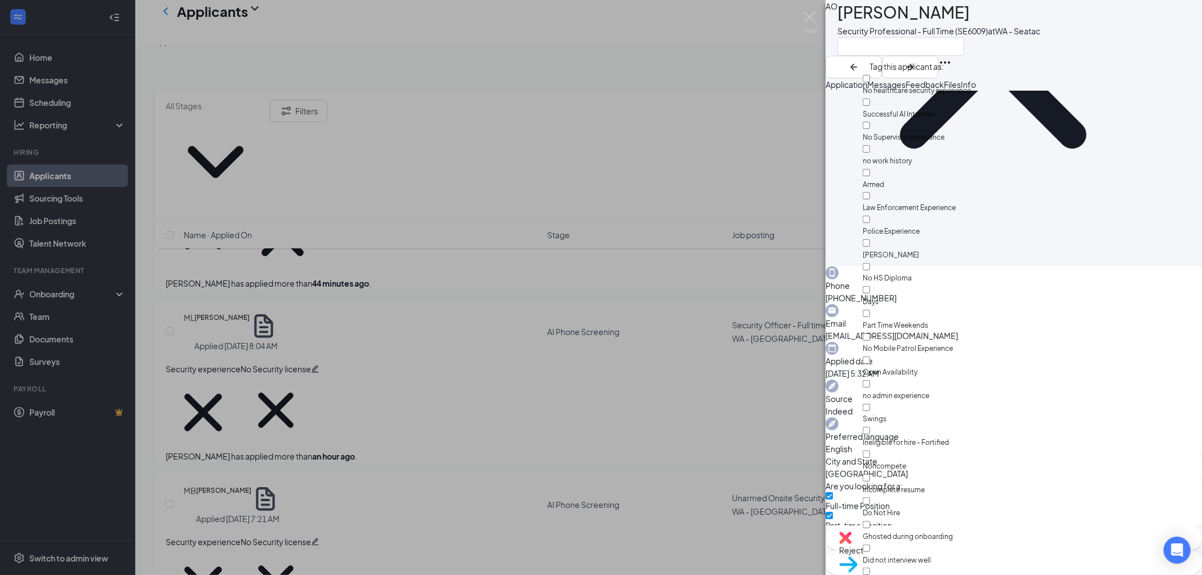
click at [875, 48] on input "text" at bounding box center [900, 46] width 127 height 19
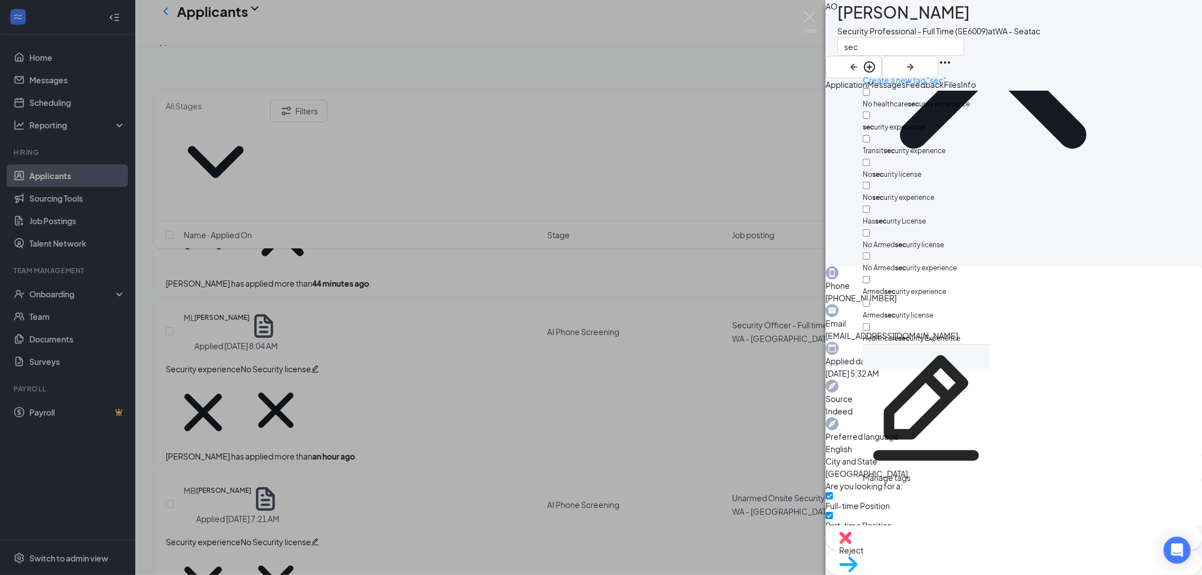
type input "sec"
click at [870, 112] on input "sec urity experience" at bounding box center [866, 115] width 7 height 7
checkbox input "true"
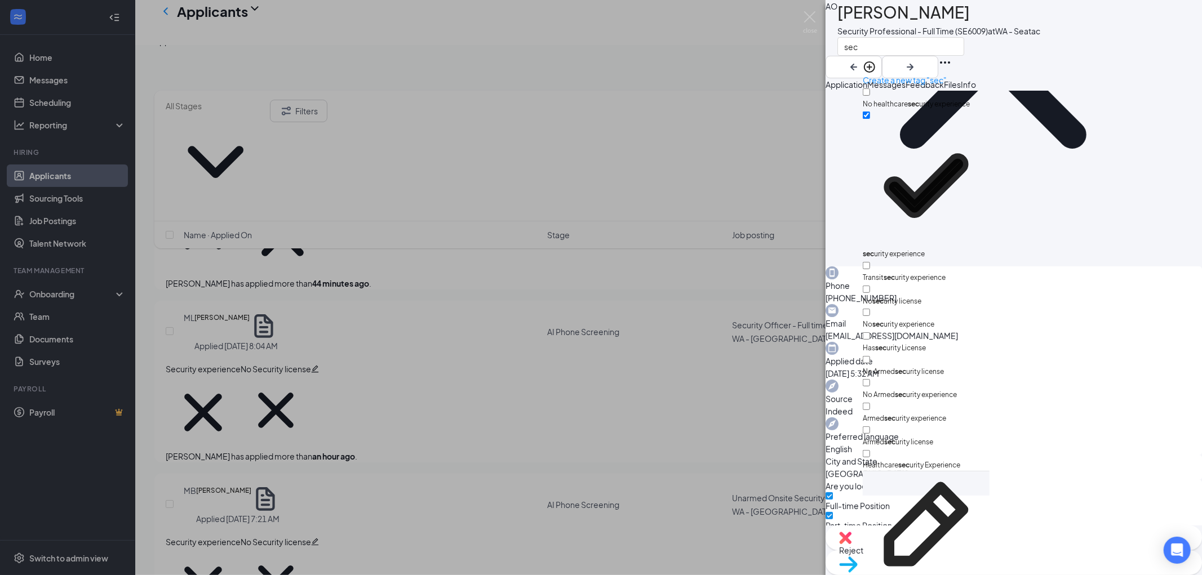
click at [1116, 48] on div "AO [PERSON_NAME] Security Professional - Full Time (SE6009) at WA - Seatac sec" at bounding box center [1014, 39] width 376 height 78
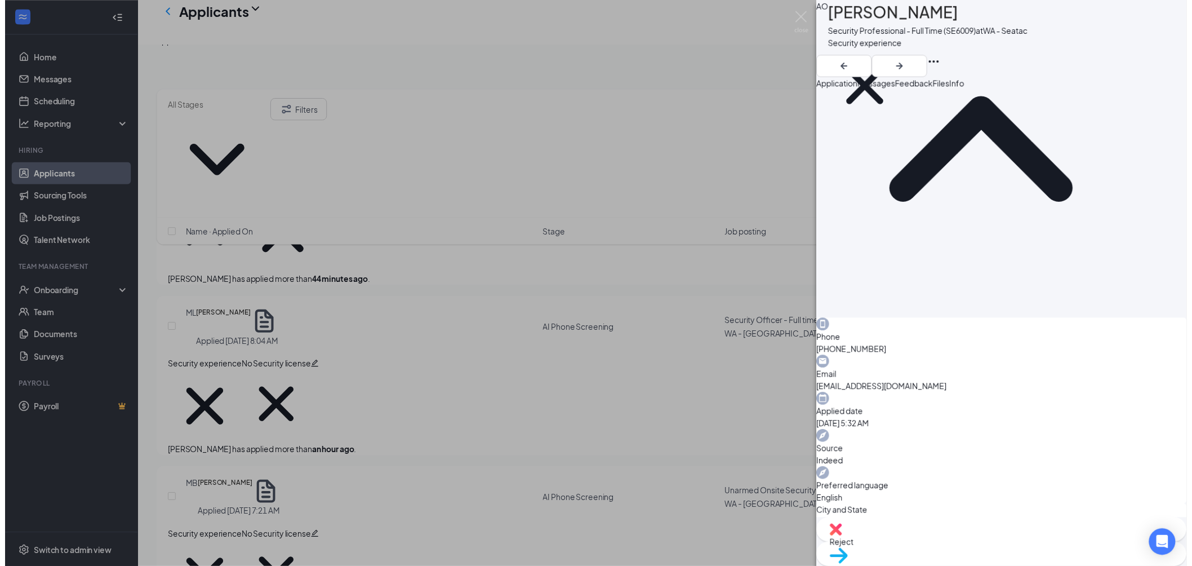
scroll to position [521, 0]
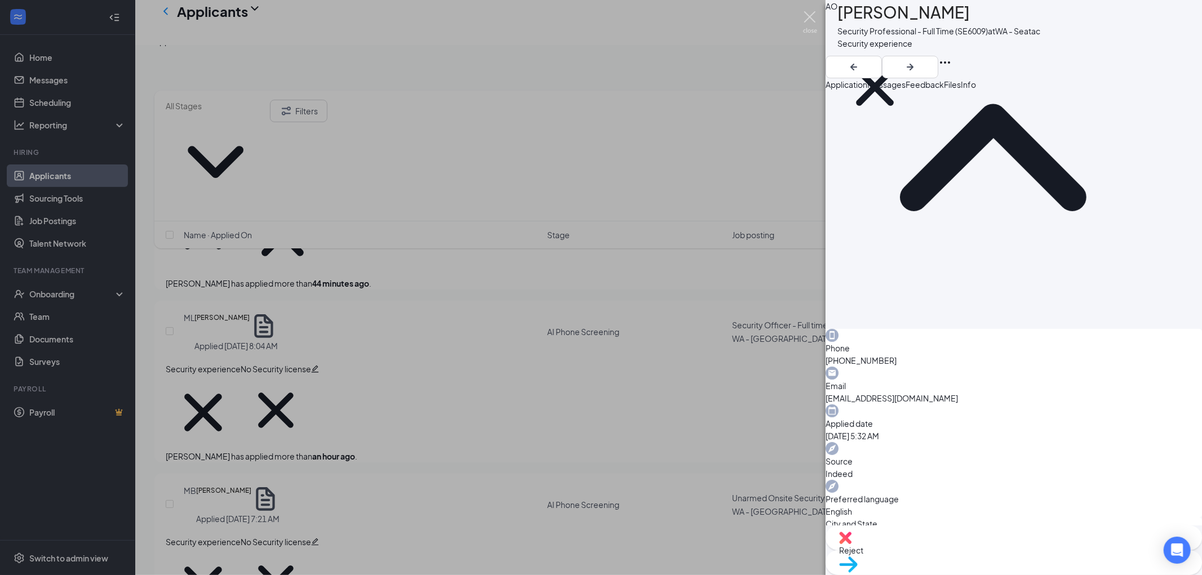
click at [812, 16] on img at bounding box center [810, 22] width 14 height 22
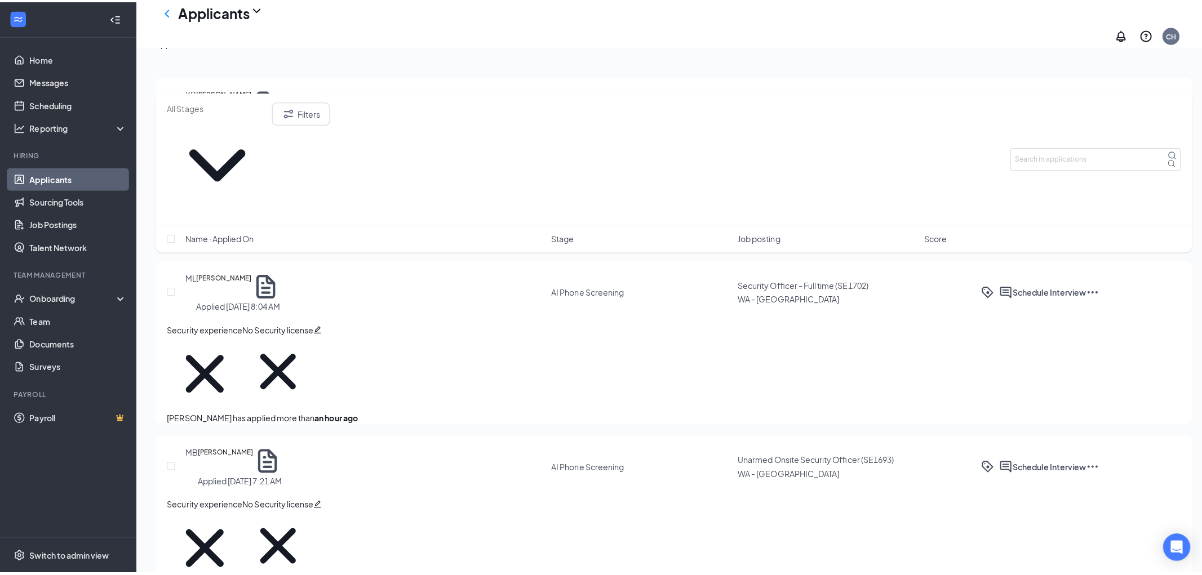
scroll to position [313, 0]
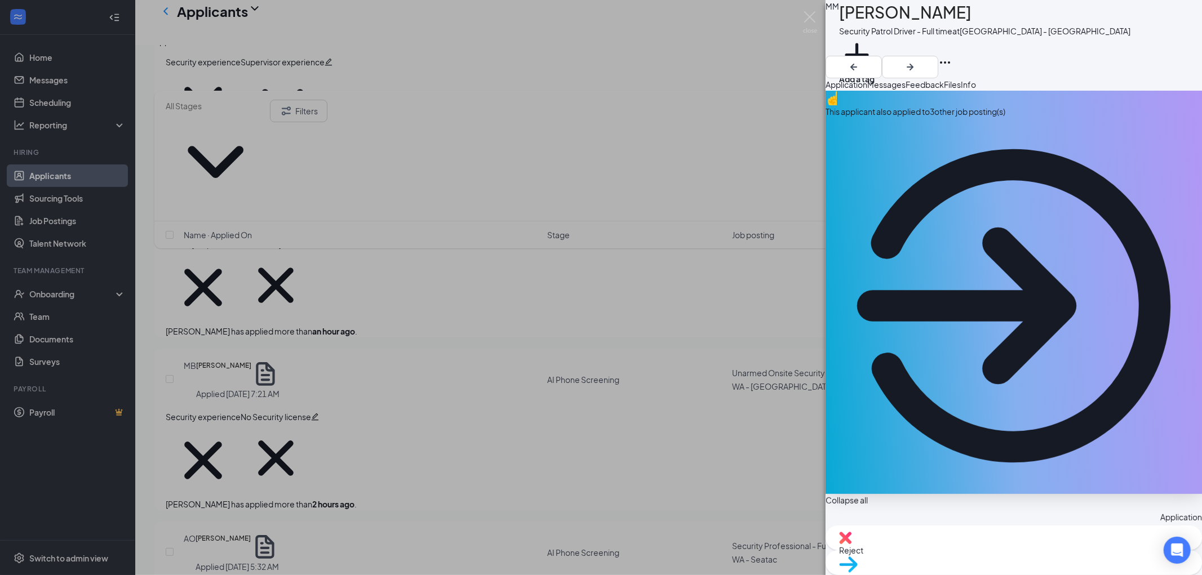
click at [929, 121] on div "This applicant also applied to 3 other job posting(s)" at bounding box center [1014, 293] width 376 height 404
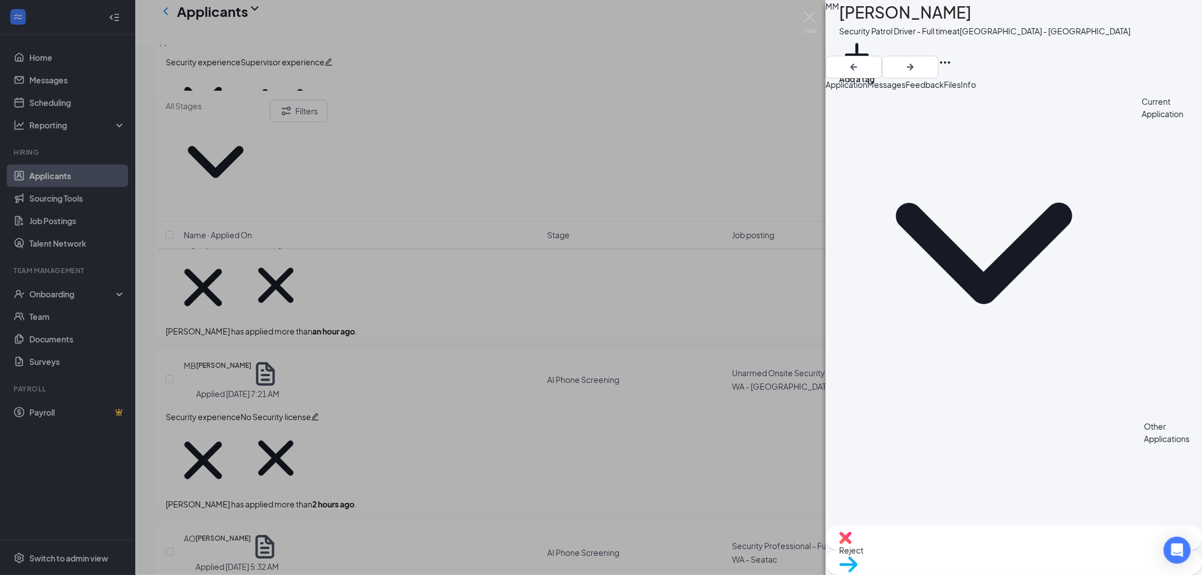
click at [861, 90] on span "Application" at bounding box center [847, 84] width 42 height 10
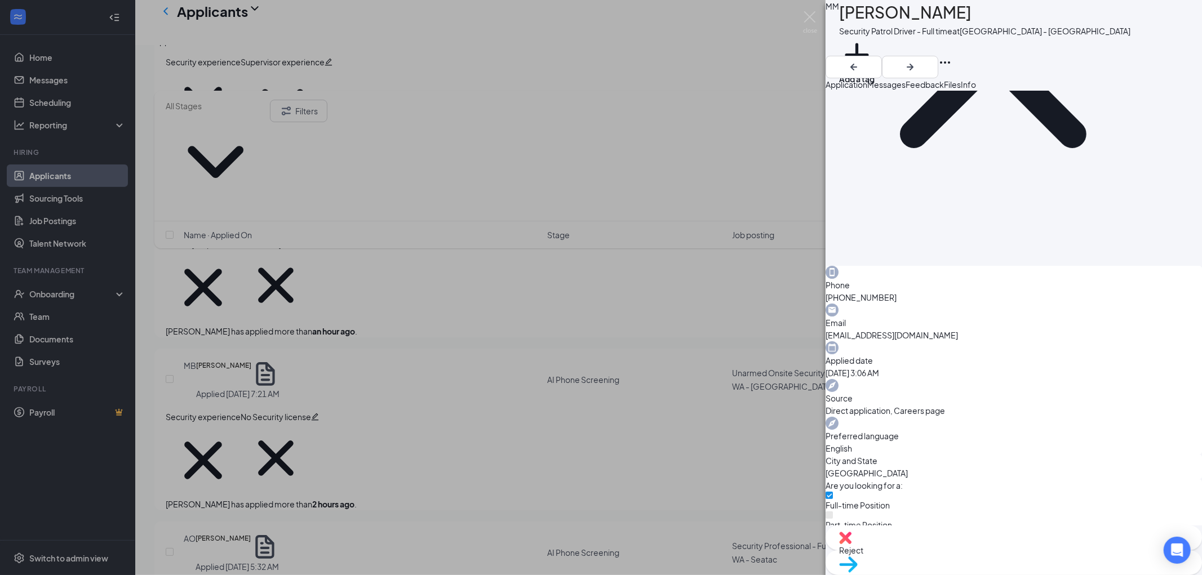
scroll to position [588, 0]
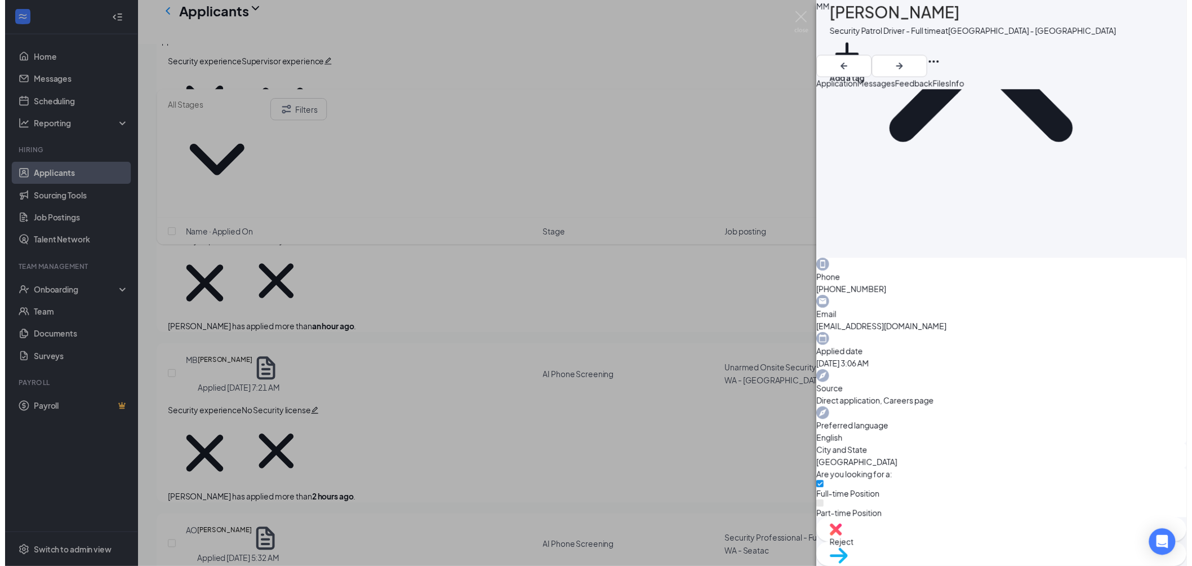
scroll to position [584, 0]
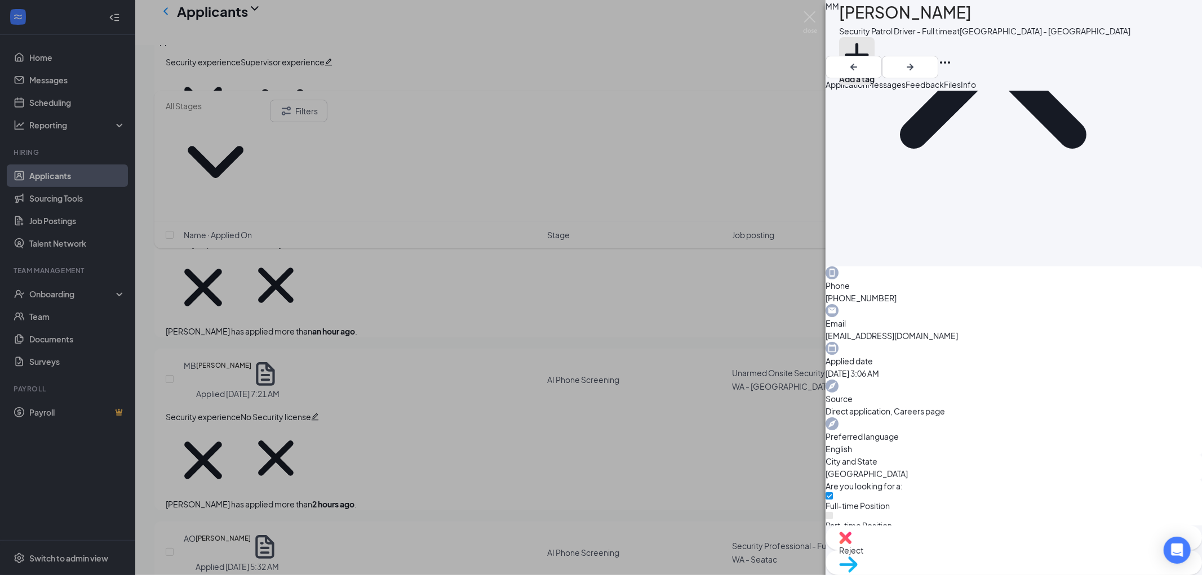
click at [875, 50] on button "Add a tag" at bounding box center [857, 61] width 36 height 48
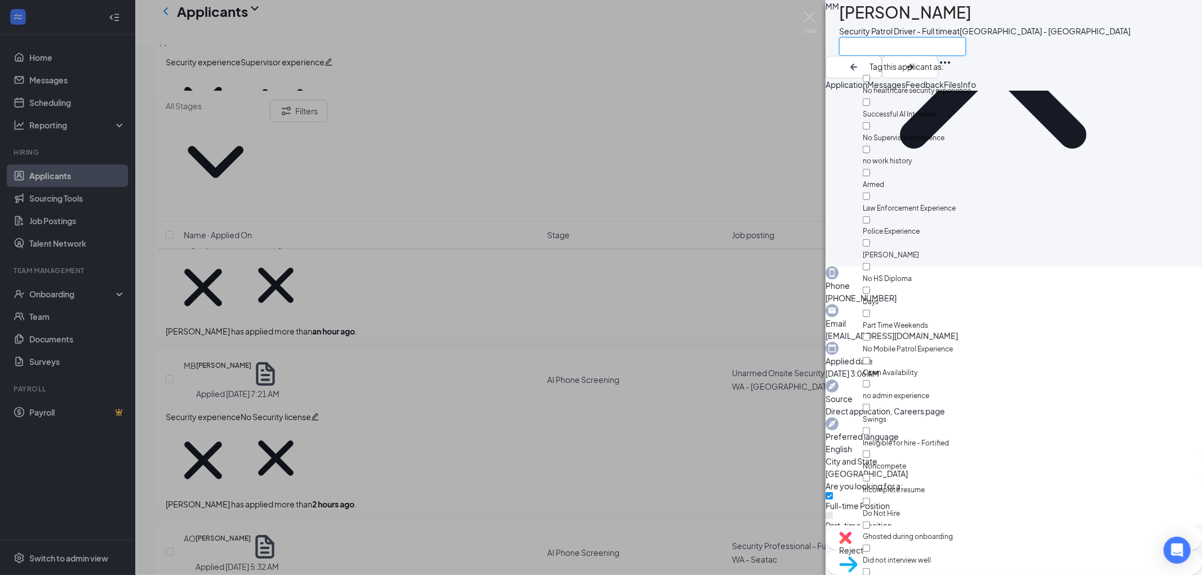
click at [885, 46] on input "text" at bounding box center [902, 46] width 127 height 19
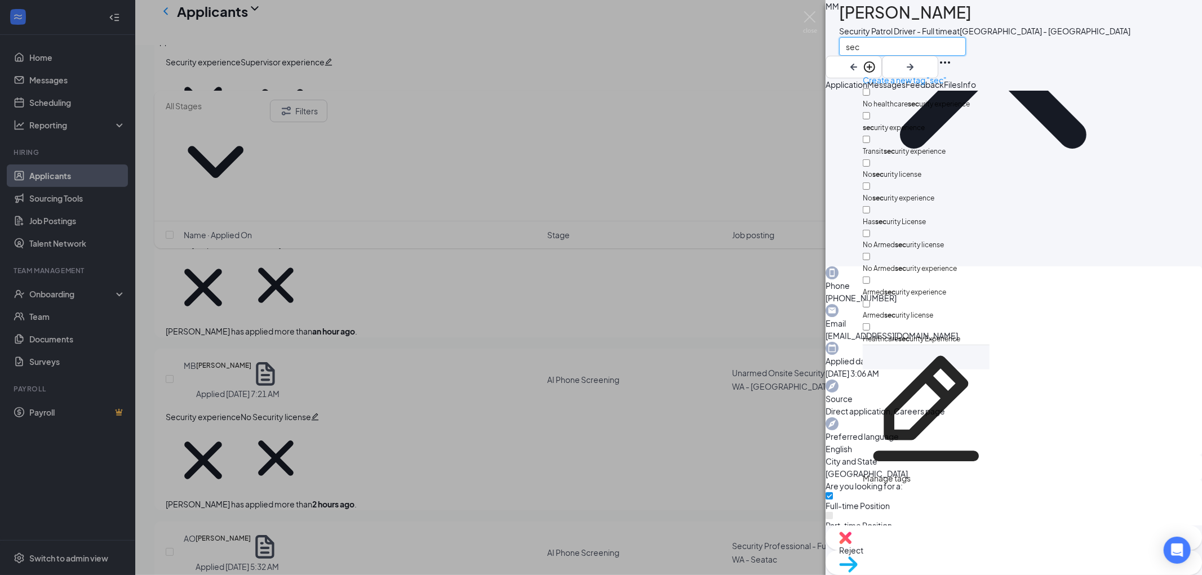
type input "sec"
click at [870, 112] on input "sec urity experience" at bounding box center [866, 115] width 7 height 7
checkbox input "true"
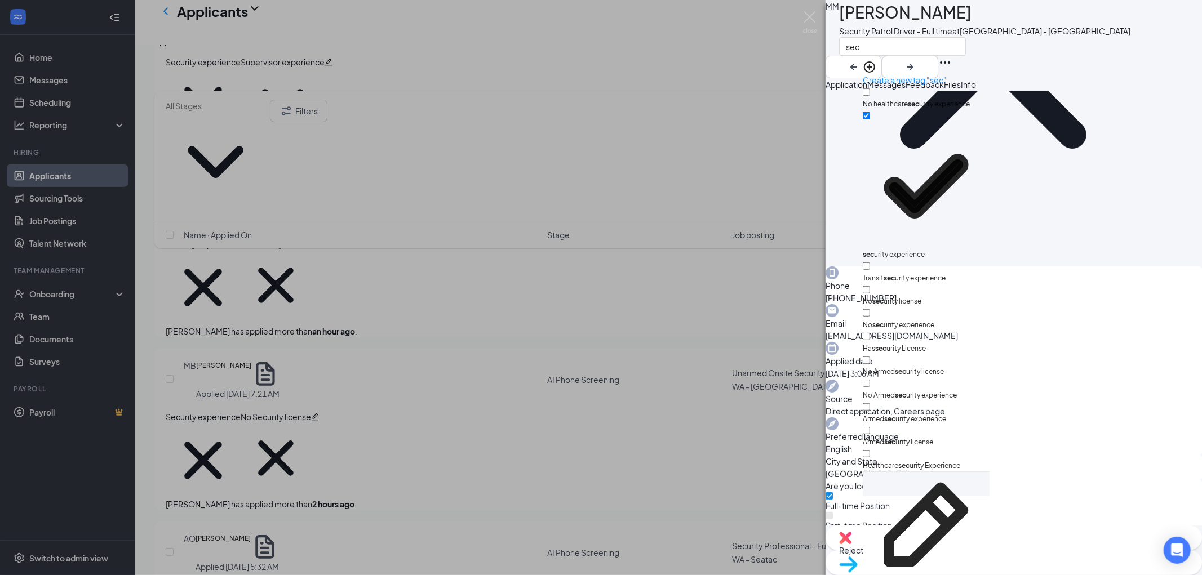
click at [1078, 47] on div "MM [PERSON_NAME] Security Patrol Driver - Full time at [GEOGRAPHIC_DATA] - [GEO…" at bounding box center [1014, 39] width 376 height 78
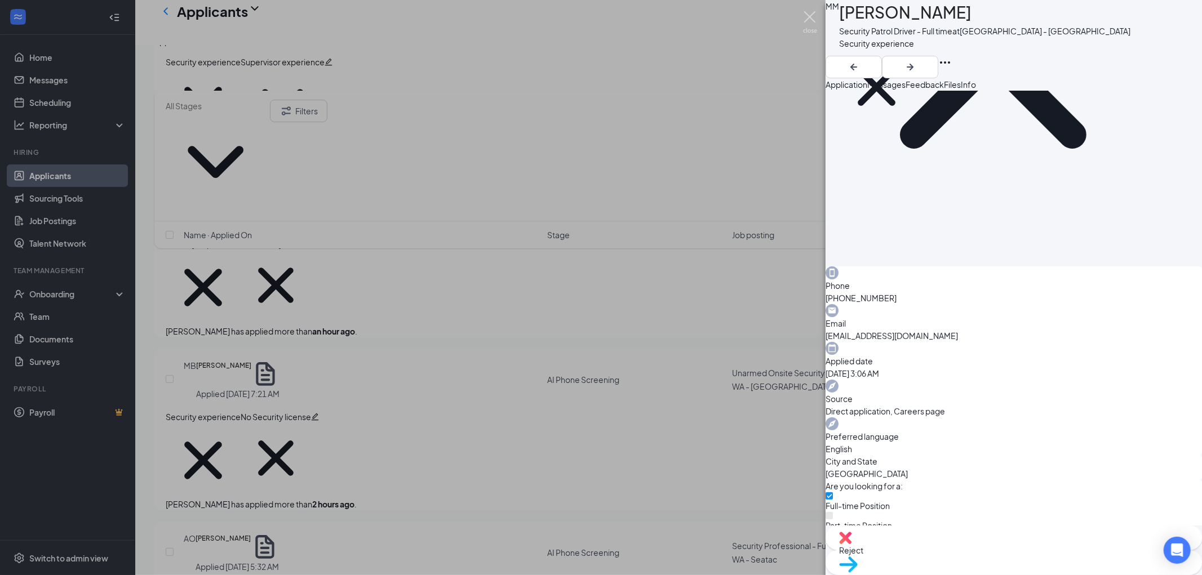
click at [808, 16] on img at bounding box center [810, 22] width 14 height 22
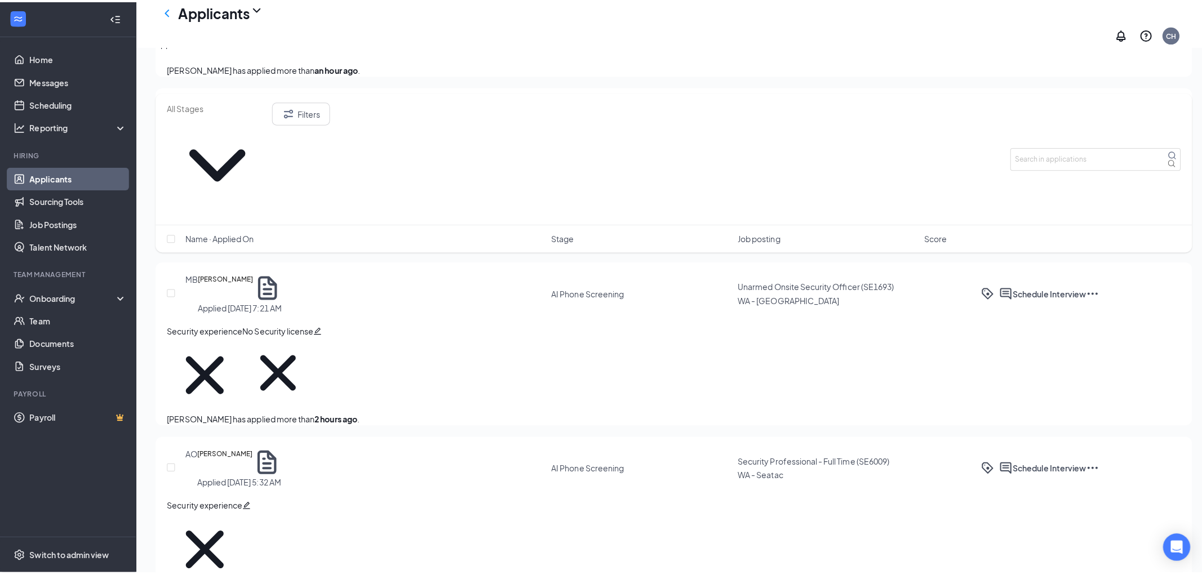
scroll to position [438, 0]
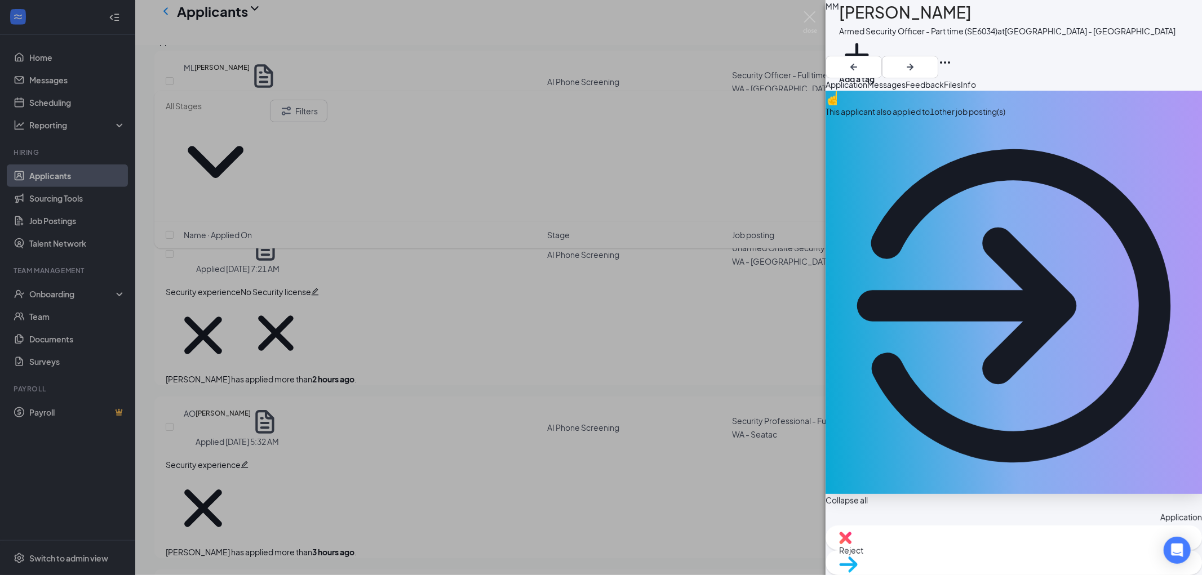
click at [971, 118] on div "This applicant also applied to 1 other job posting(s)" at bounding box center [1014, 111] width 376 height 12
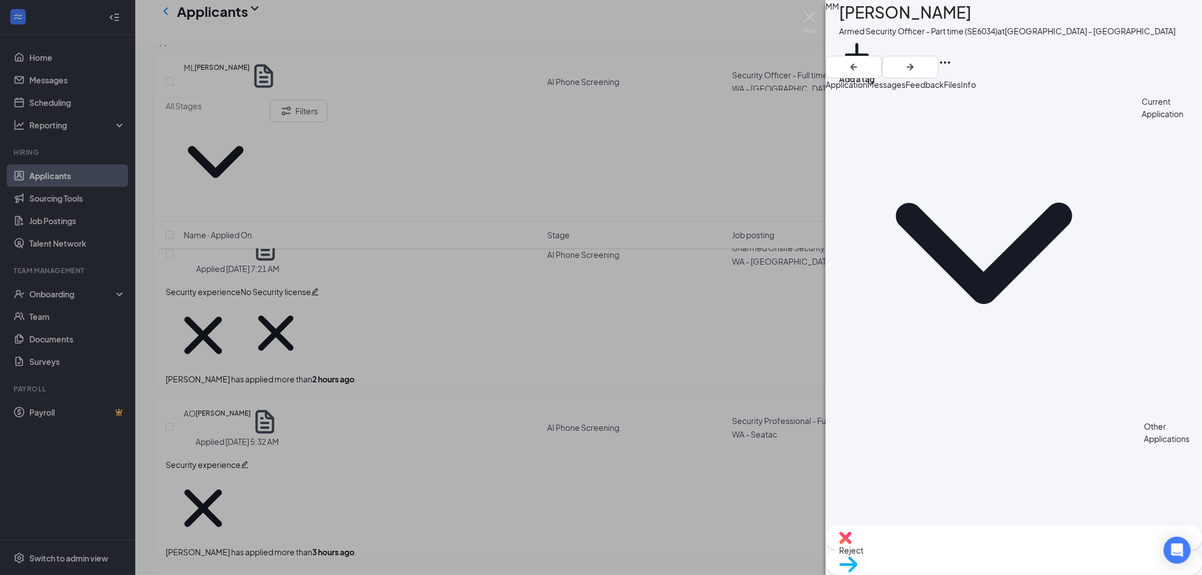
click at [864, 87] on span "Application" at bounding box center [847, 84] width 42 height 10
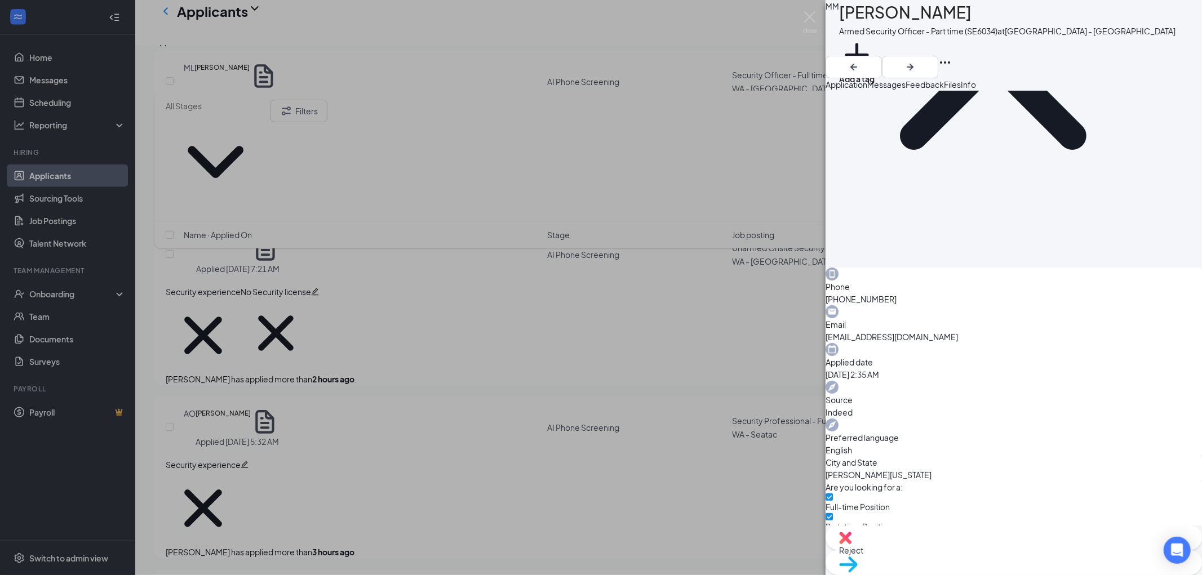
scroll to position [588, 0]
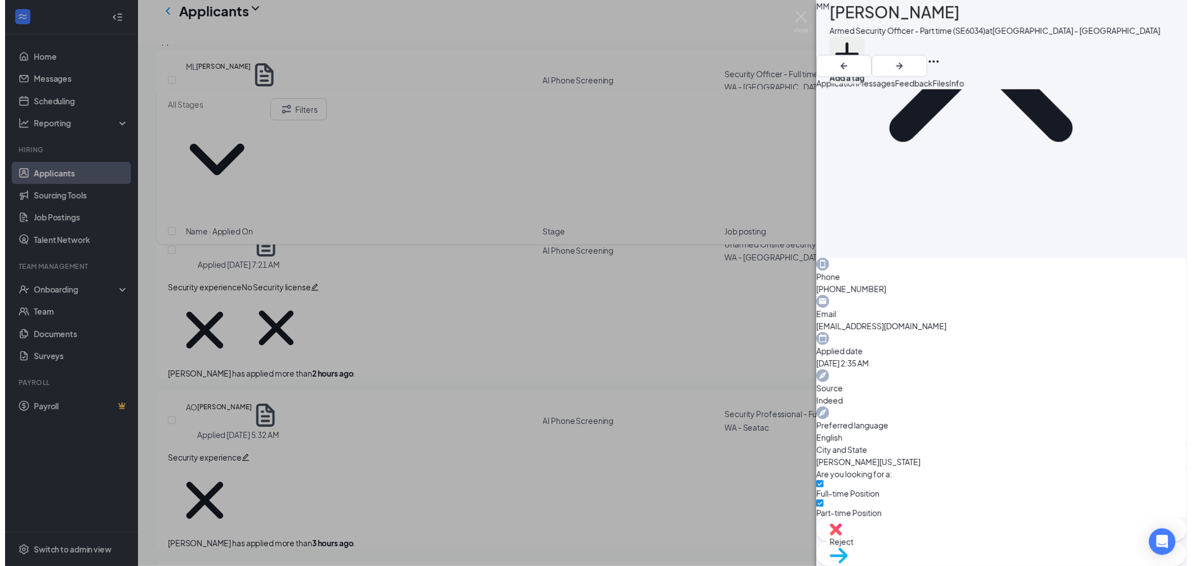
scroll to position [584, 0]
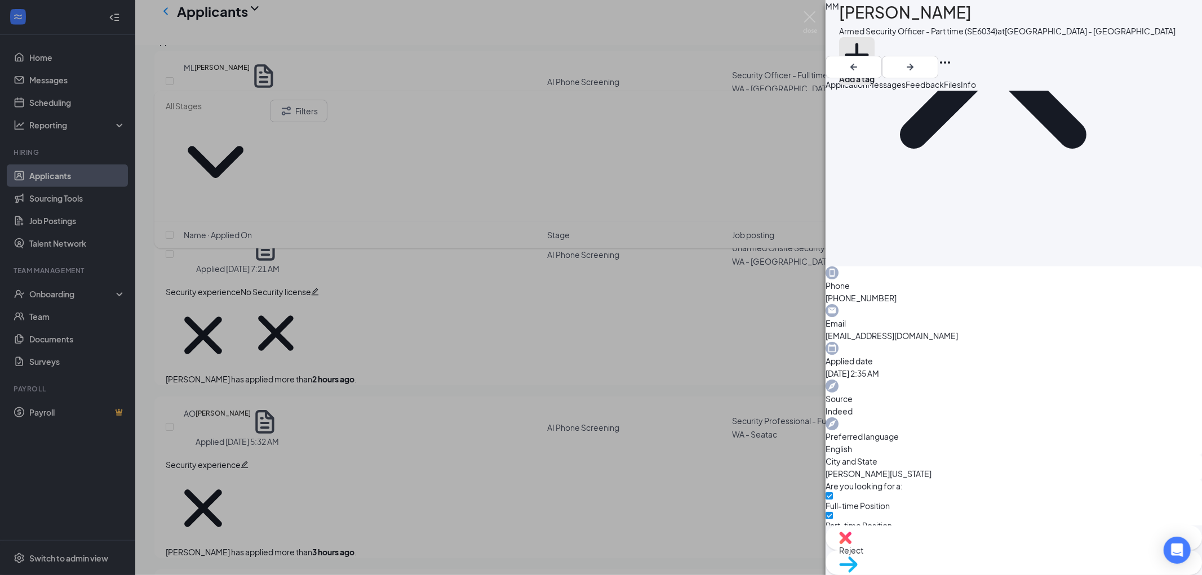
click at [875, 50] on button "Add a tag" at bounding box center [857, 61] width 36 height 48
click at [881, 50] on input "text" at bounding box center [902, 46] width 127 height 19
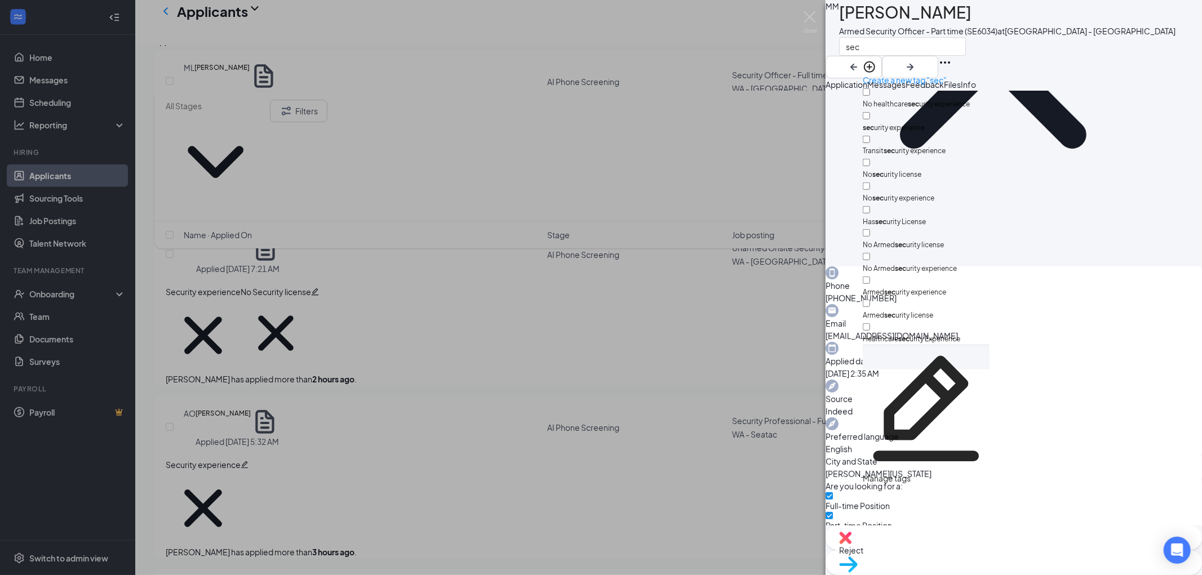
type input "sec"
click at [870, 112] on input "sec urity experience" at bounding box center [866, 115] width 7 height 7
checkbox input "true"
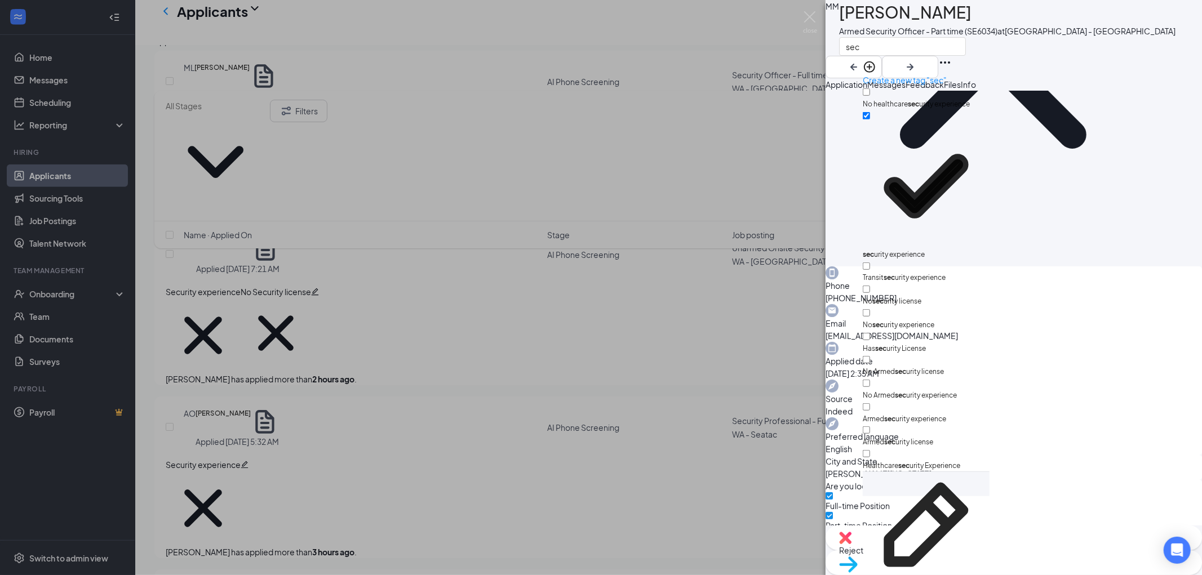
click at [1075, 60] on div "MM [PERSON_NAME] Armed Security Officer - Part time (SE6034) at [GEOGRAPHIC_DAT…" at bounding box center [1014, 39] width 376 height 78
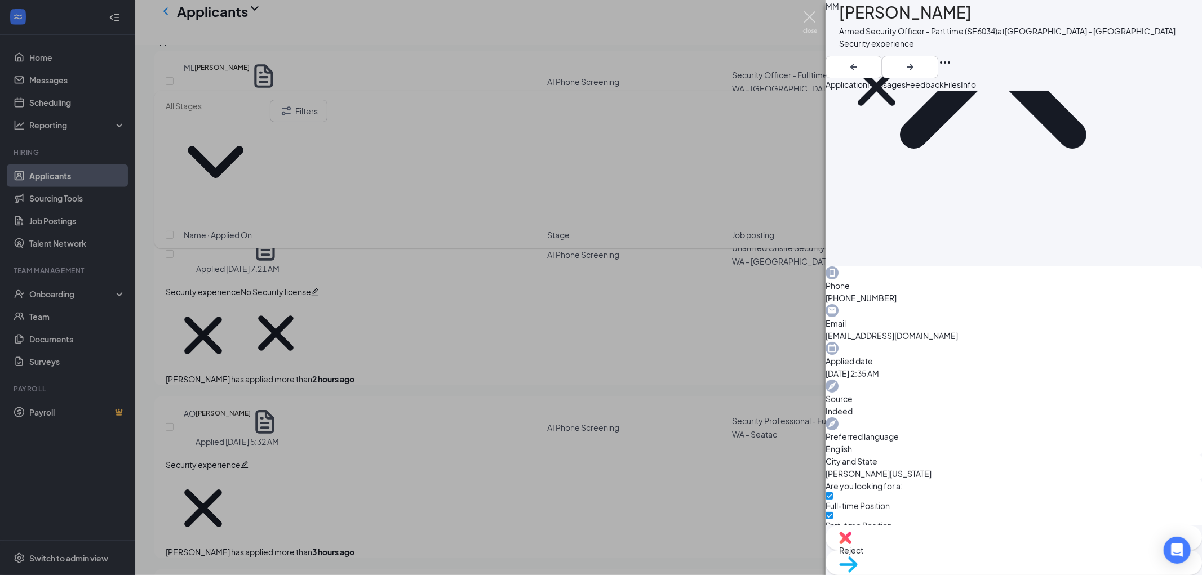
click at [810, 17] on img at bounding box center [810, 22] width 14 height 22
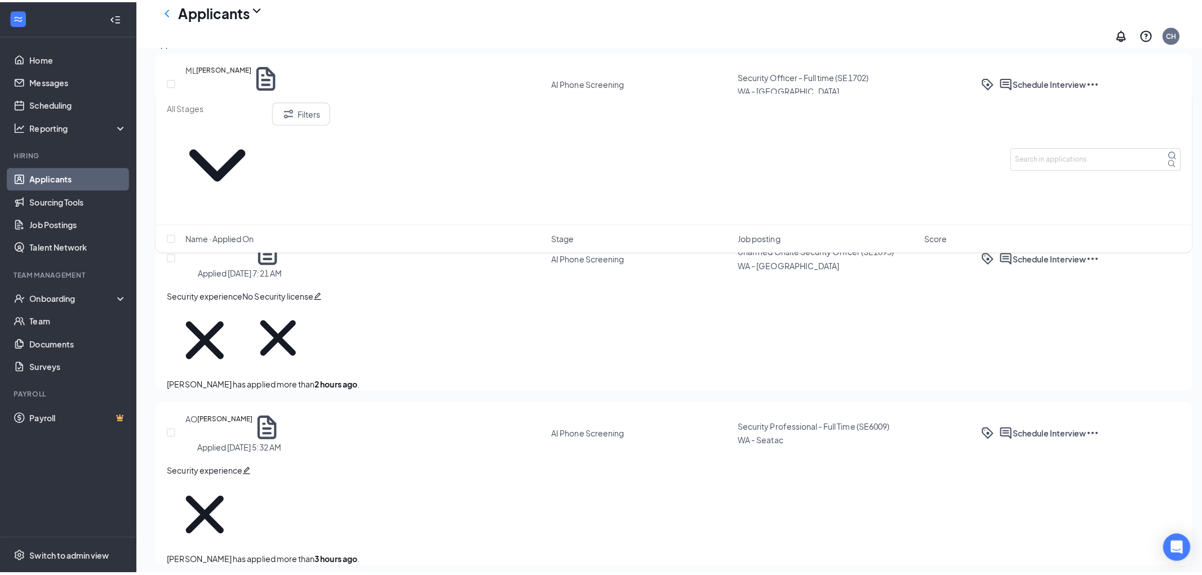
scroll to position [500, 0]
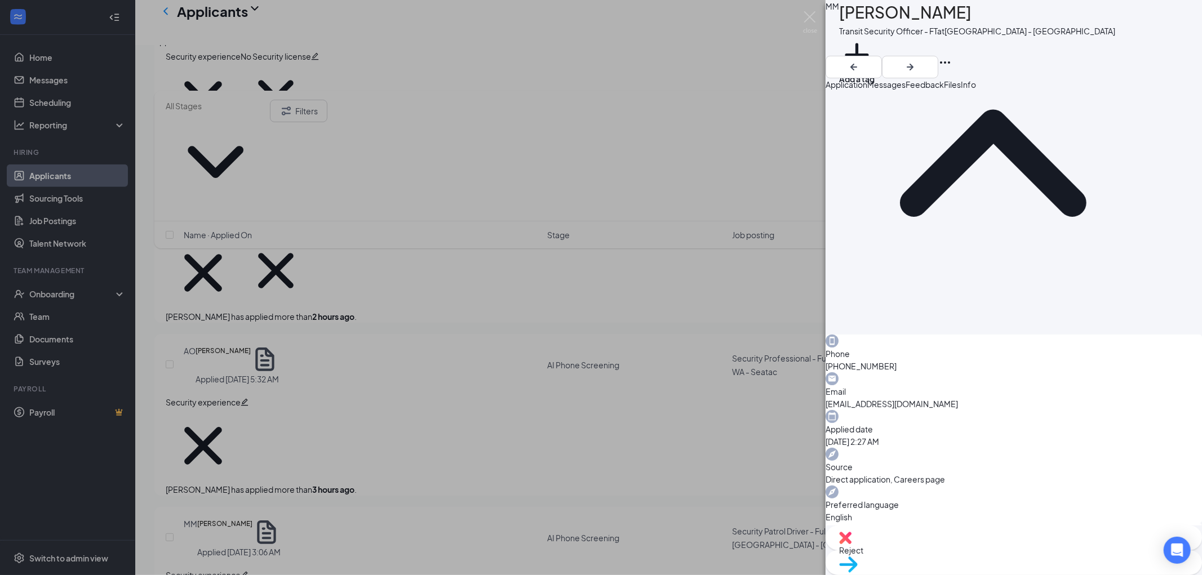
scroll to position [518, 0]
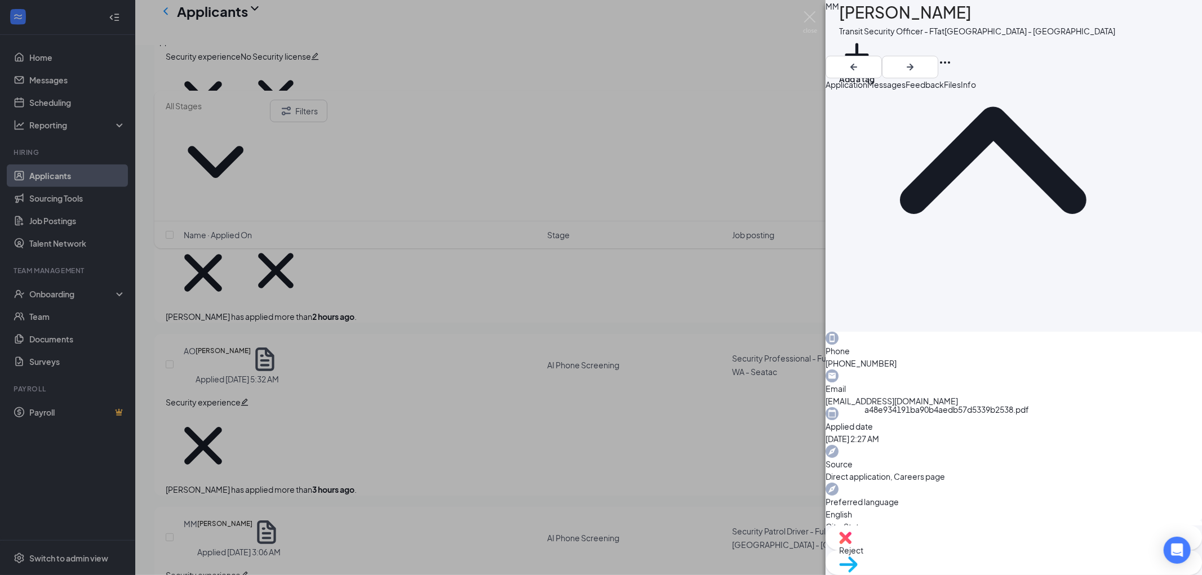
click at [875, 51] on button "Add a tag" at bounding box center [857, 61] width 36 height 48
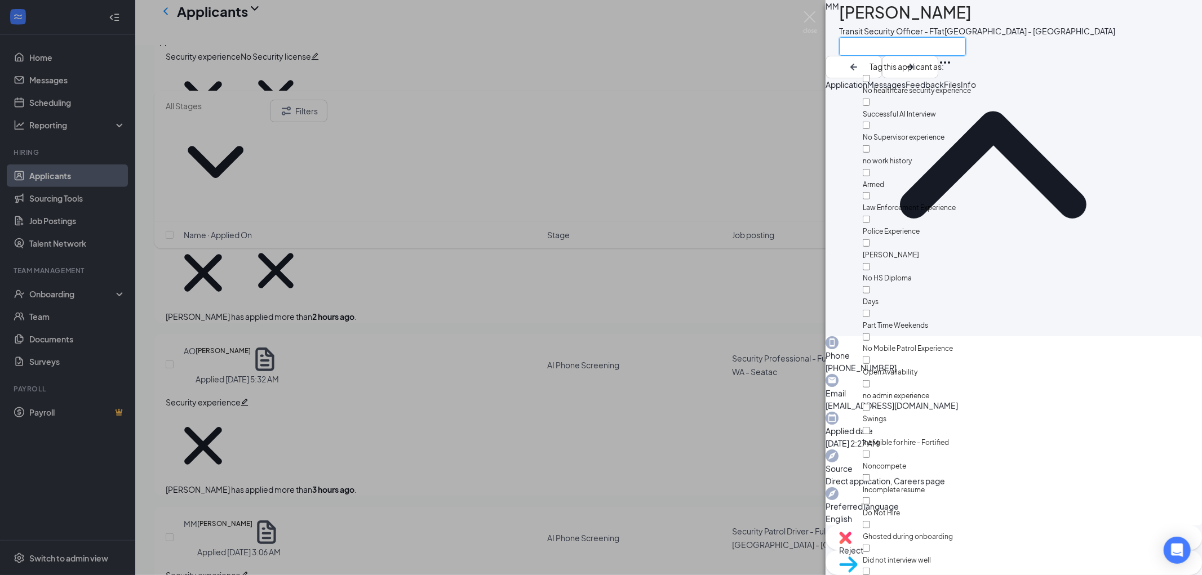
click at [894, 50] on input "text" at bounding box center [902, 46] width 127 height 19
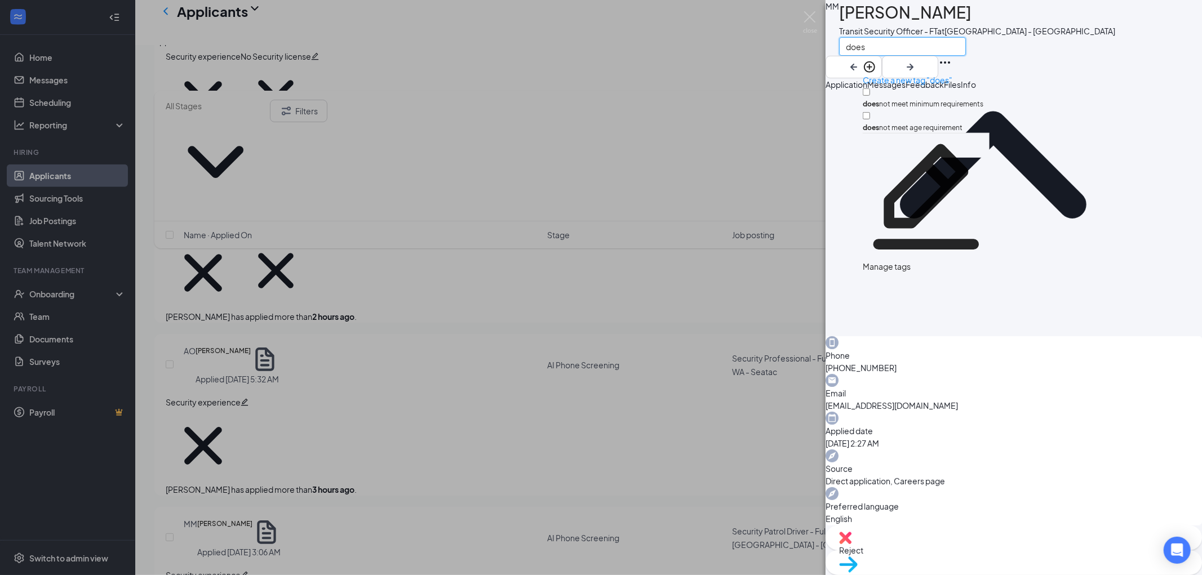
type input "does"
click at [870, 88] on input "does not meet minimum requirements" at bounding box center [866, 91] width 7 height 7
checkbox input "true"
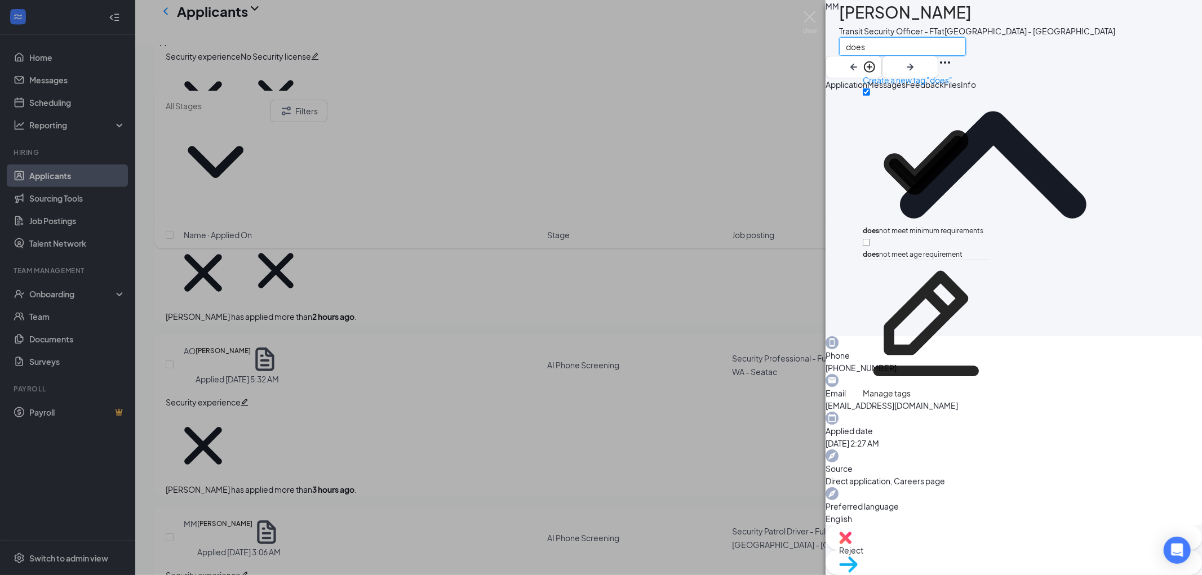
drag, startPoint x: 914, startPoint y: 48, endPoint x: 798, endPoint y: 41, distance: 116.3
click at [798, 41] on div "MM [PERSON_NAME] Transit Security Officer - FT at [GEOGRAPHIC_DATA] - [GEOGRAPH…" at bounding box center [601, 287] width 1202 height 575
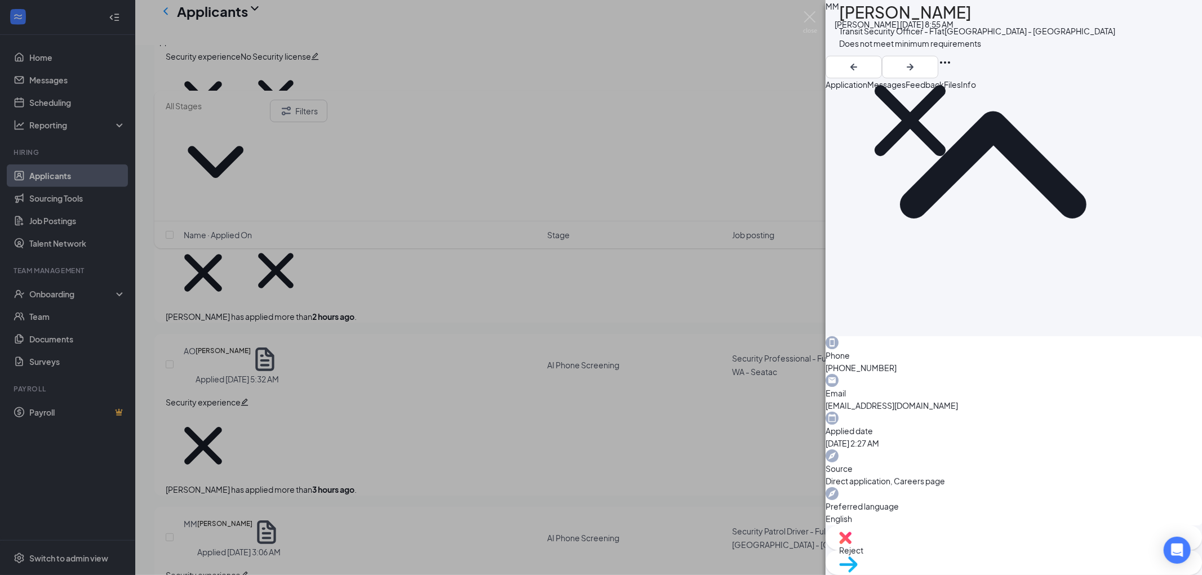
click at [934, 50] on icon "Cross" at bounding box center [910, 121] width 142 height 142
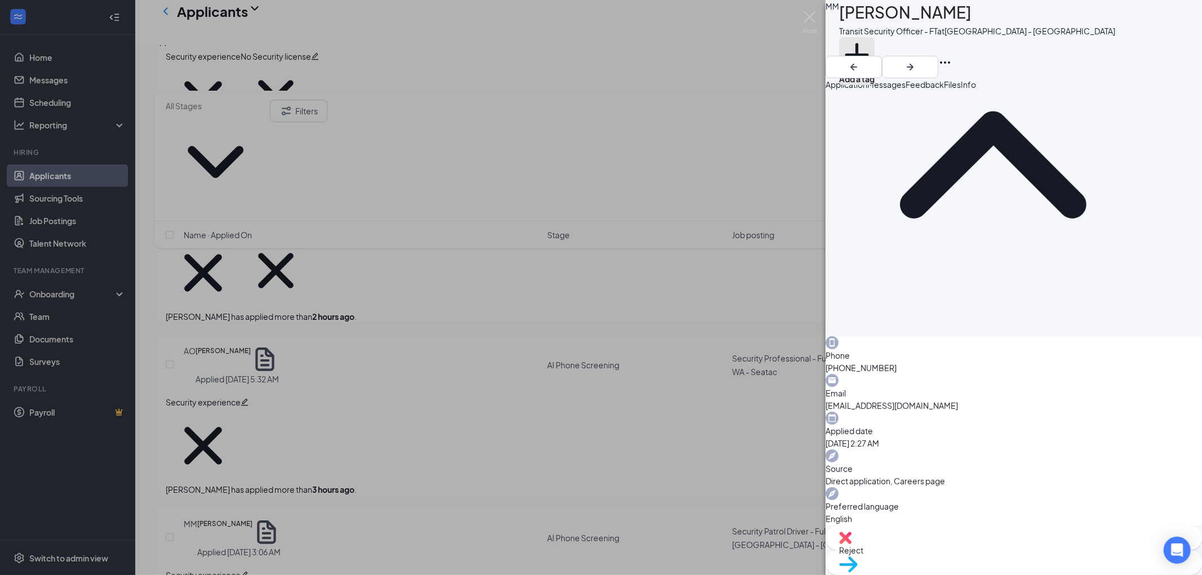
click at [875, 48] on button "Add a tag" at bounding box center [857, 61] width 36 height 48
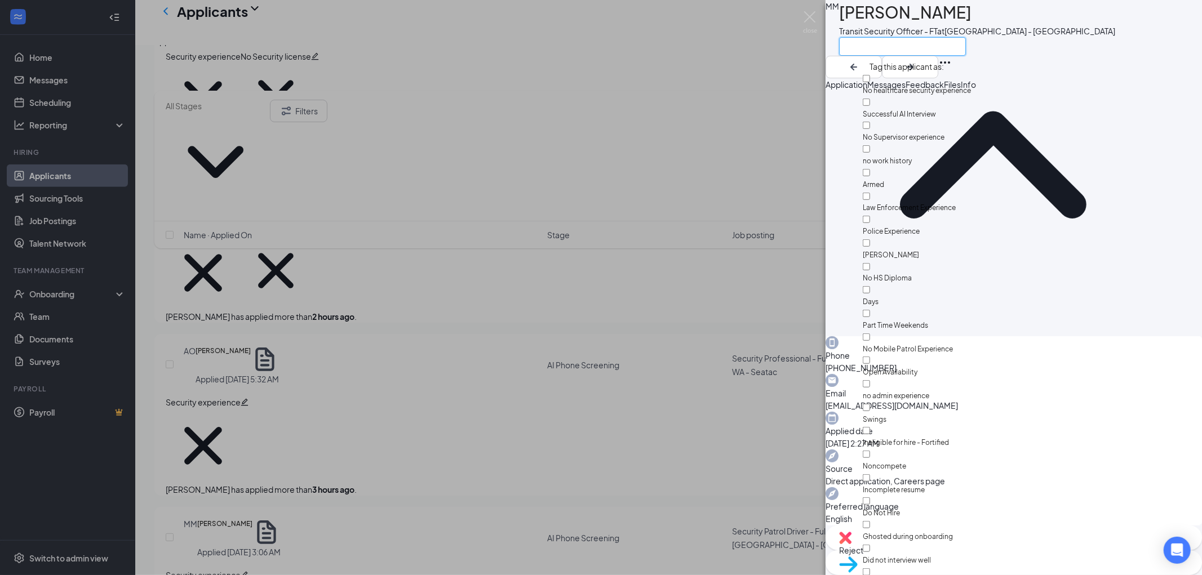
click at [884, 48] on input "text" at bounding box center [902, 46] width 127 height 19
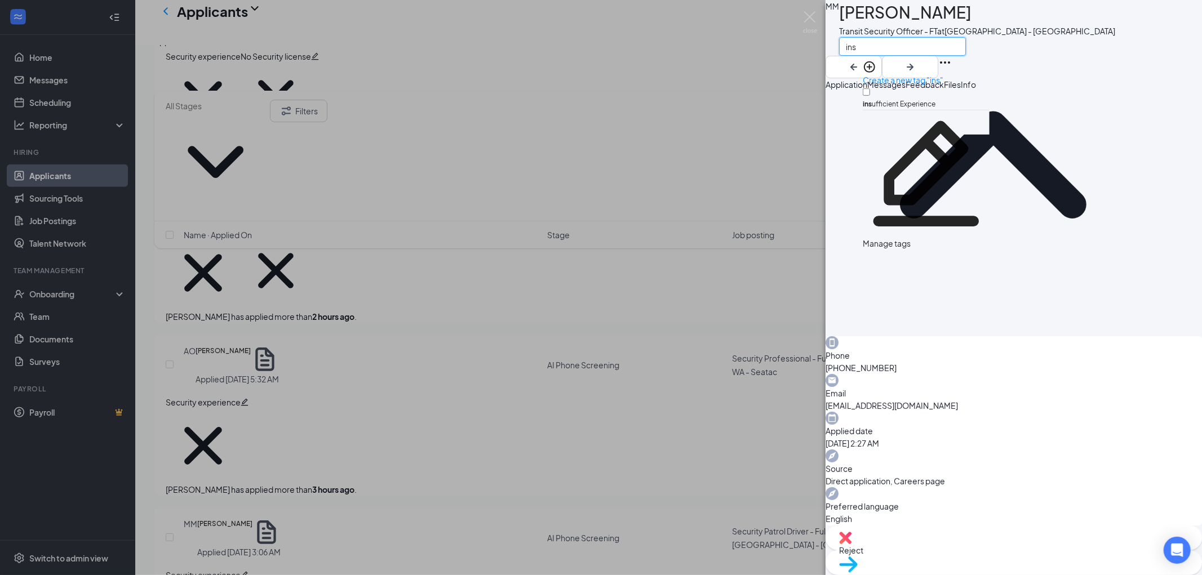
type input "ins"
click at [870, 88] on input "ins ufficient Experience" at bounding box center [866, 91] width 7 height 7
checkbox input "true"
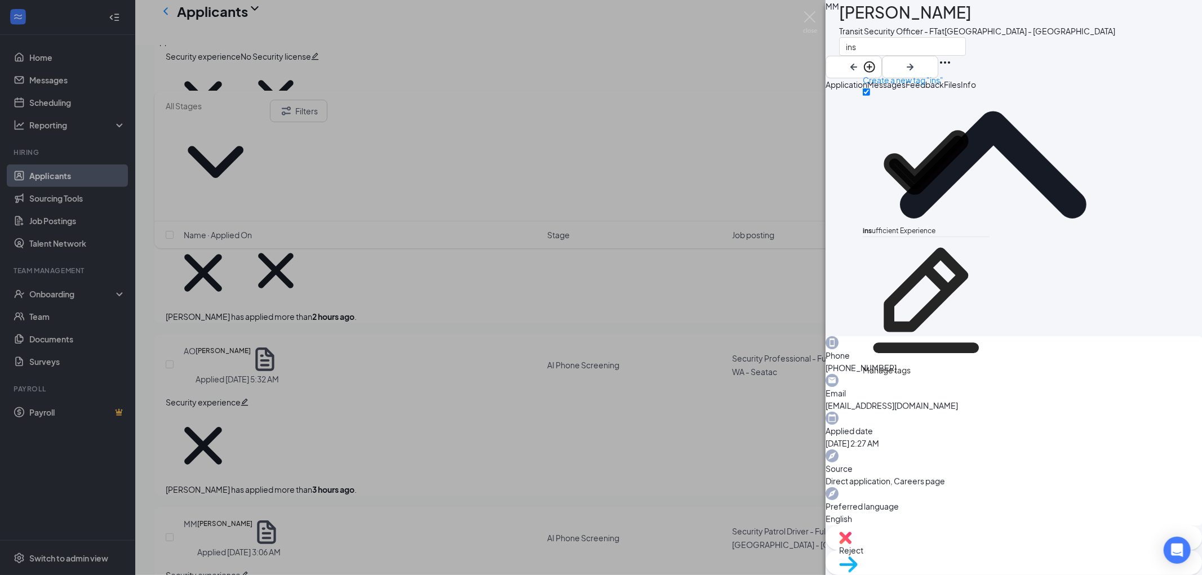
click at [1085, 34] on div "MM [PERSON_NAME] Transit Security Officer - FT at [GEOGRAPHIC_DATA] - [GEOGRAPH…" at bounding box center [1014, 39] width 376 height 78
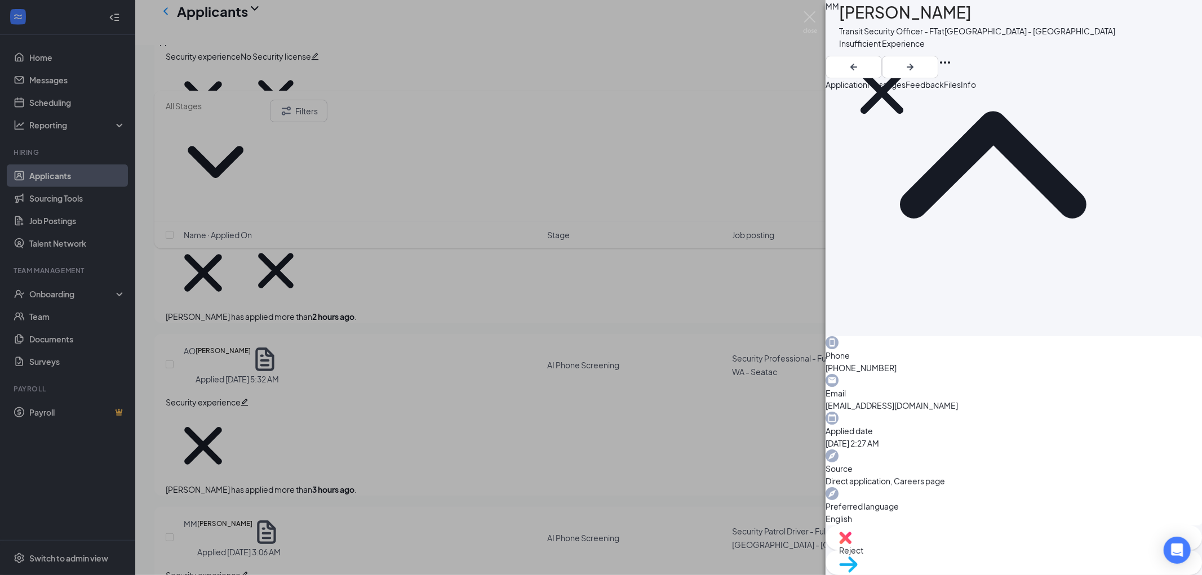
click at [944, 90] on span "Feedback" at bounding box center [925, 84] width 38 height 10
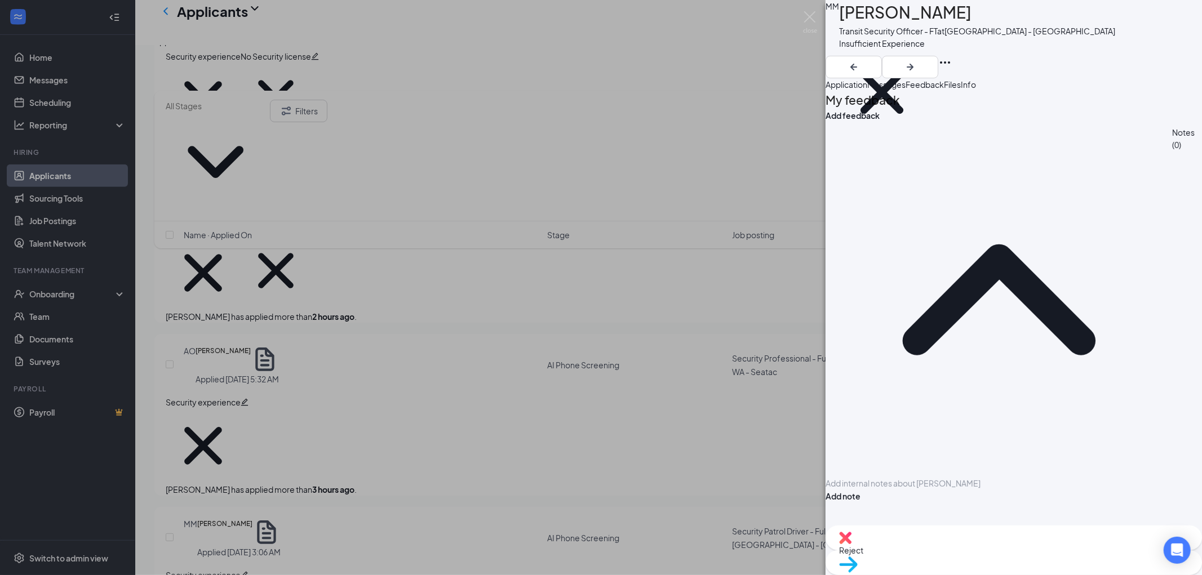
click at [905, 478] on div at bounding box center [1013, 484] width 375 height 12
click at [861, 490] on button "Add note" at bounding box center [843, 496] width 35 height 12
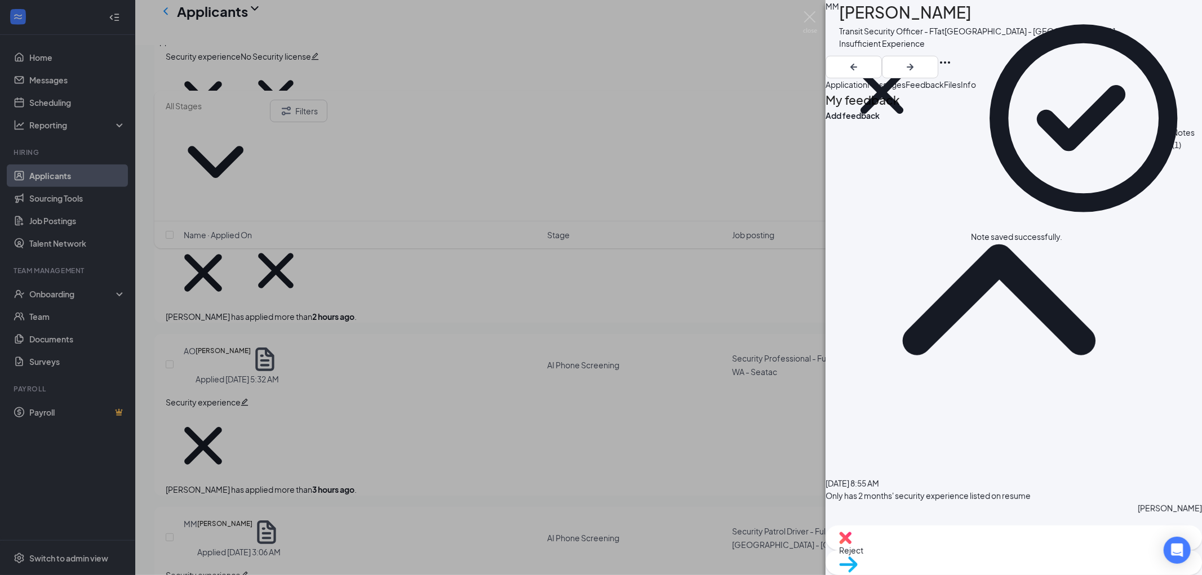
click at [942, 551] on div "Reject" at bounding box center [1014, 538] width 376 height 25
checkbox input "true"
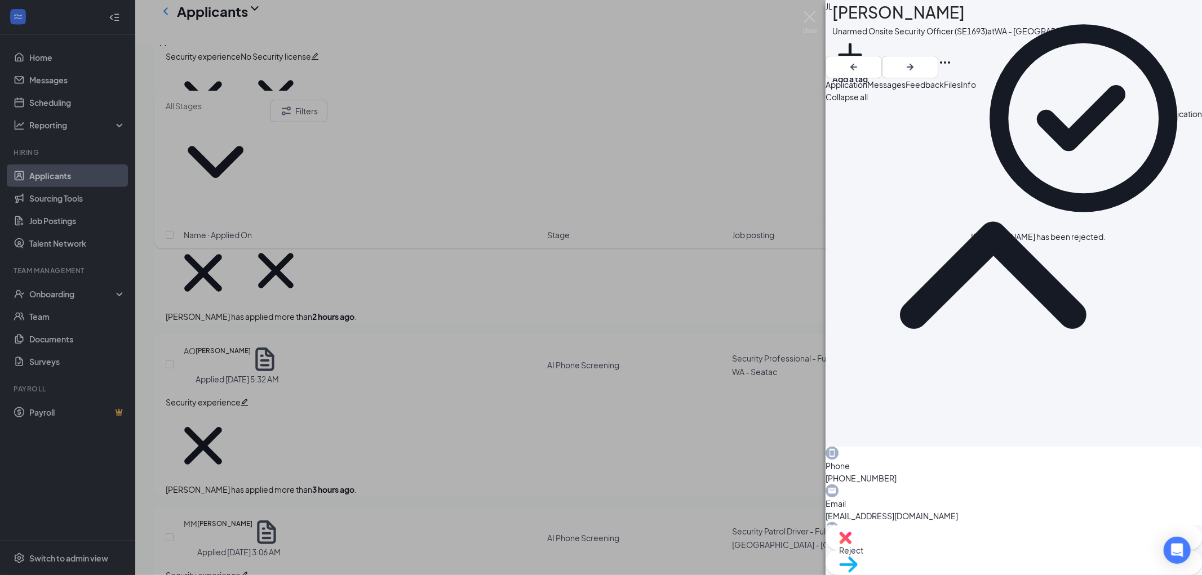
click at [1106, 231] on icon "Cross" at bounding box center [1106, 231] width 0 height 0
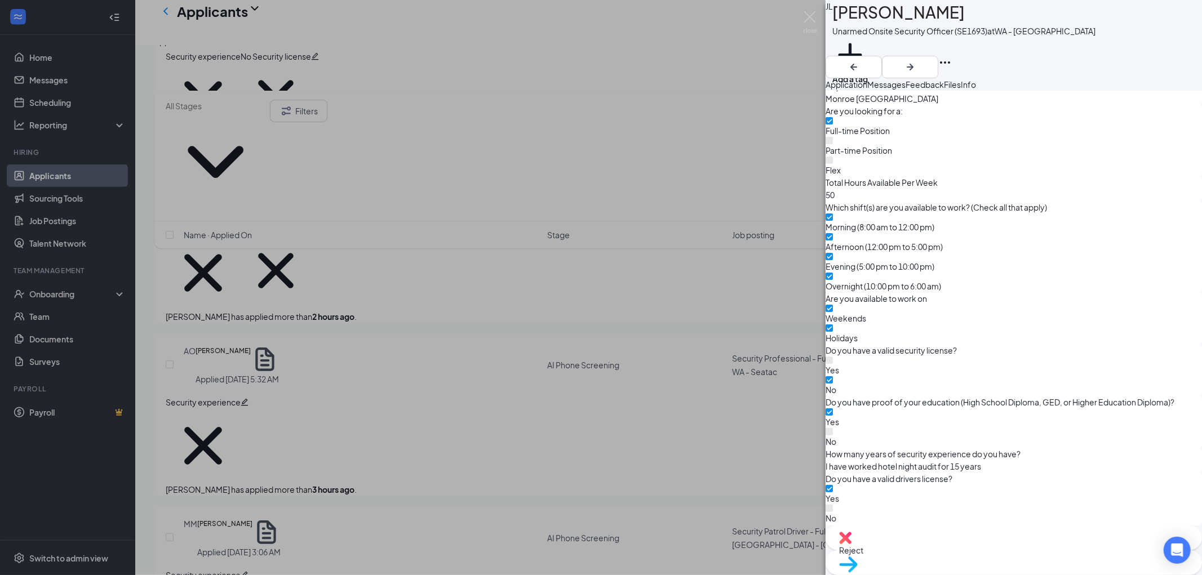
scroll to position [556, 0]
click at [868, 47] on button "Add a tag" at bounding box center [850, 61] width 36 height 48
click at [888, 47] on input "text" at bounding box center [895, 46] width 127 height 19
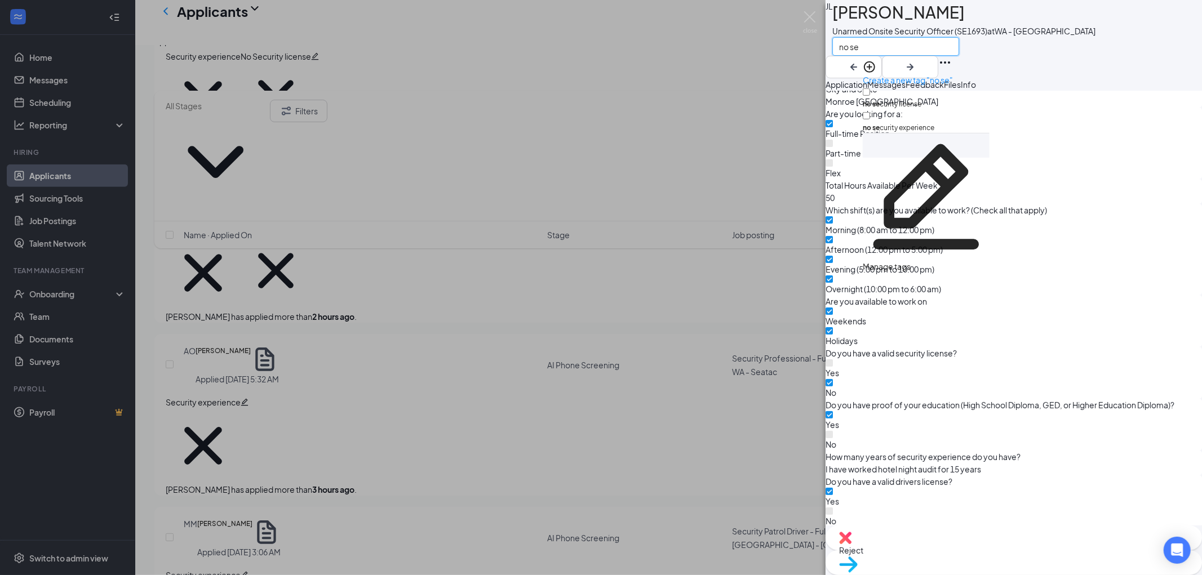
type input "no se"
click at [870, 88] on input "no se curity license" at bounding box center [866, 91] width 7 height 7
checkbox input "true"
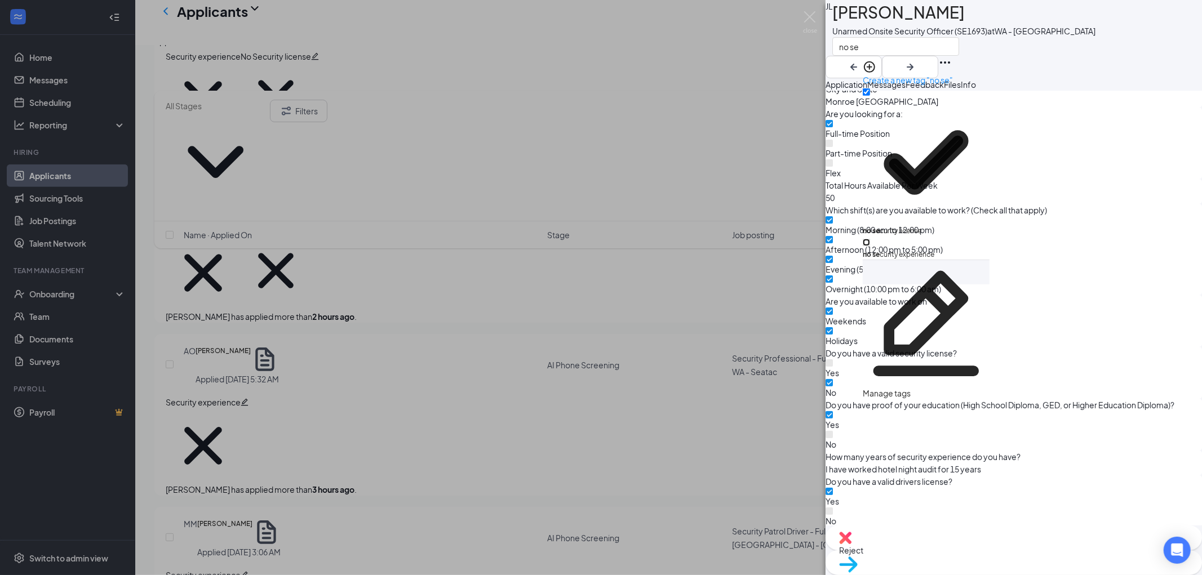
click at [870, 239] on input "no se curity experience" at bounding box center [866, 242] width 7 height 7
checkbox input "true"
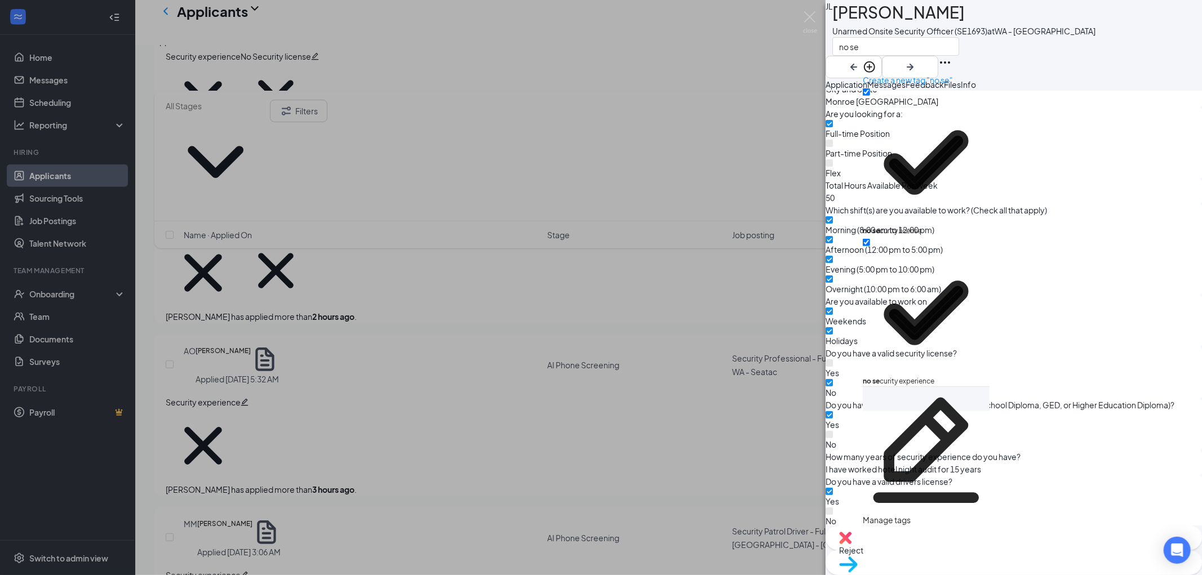
click at [1070, 60] on div "[PERSON_NAME] [PERSON_NAME] Unarmed Onsite Security Officer (SE1693) at WA - [P…" at bounding box center [1014, 39] width 376 height 78
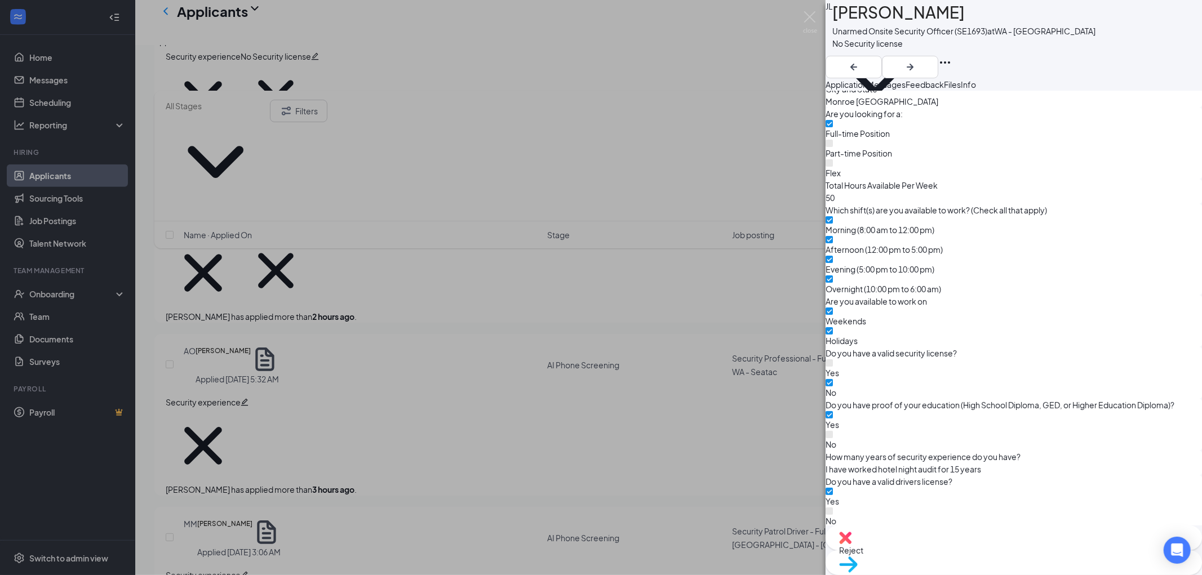
click at [863, 556] on span "Reject" at bounding box center [851, 551] width 24 height 10
type textarea "No security experience listed on resume"
checkbox input "true"
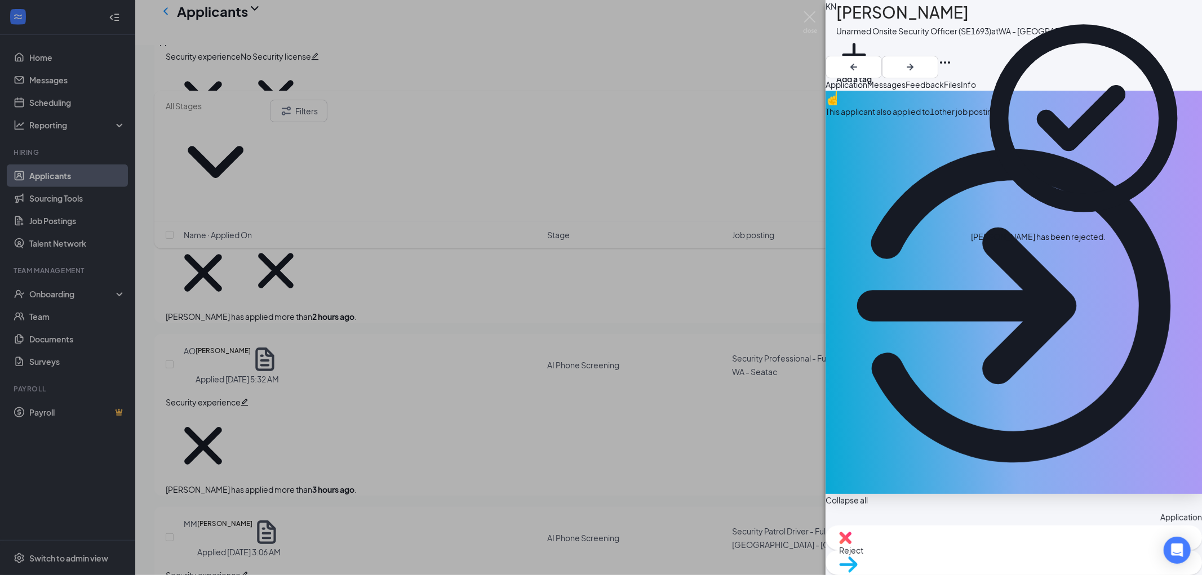
click at [1106, 231] on icon "Cross" at bounding box center [1106, 231] width 0 height 0
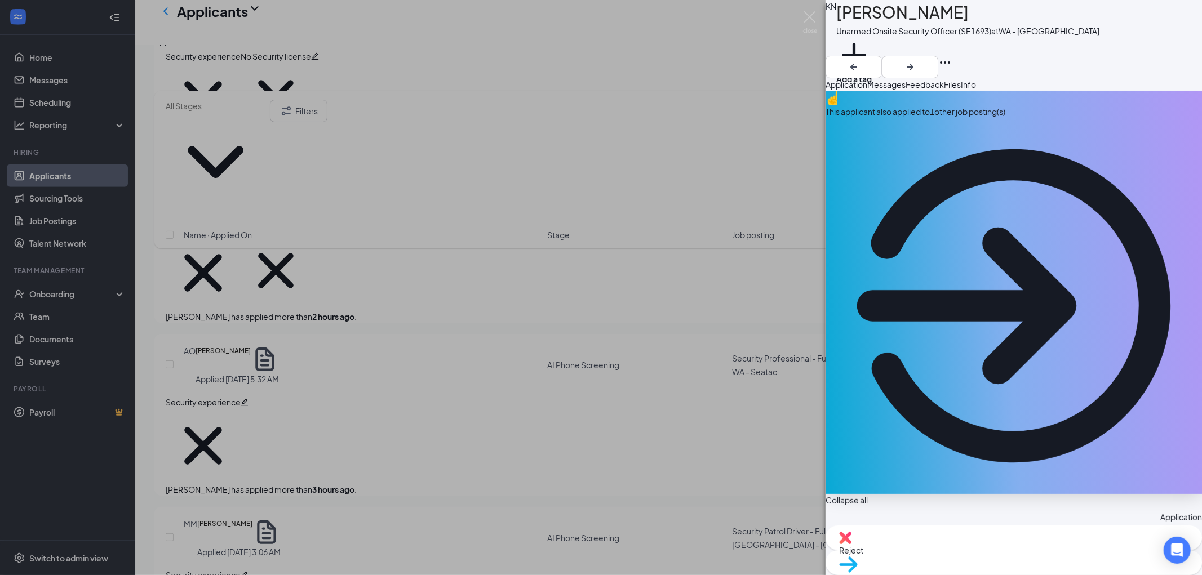
click at [930, 121] on div "This applicant also applied to 1 other job posting(s)" at bounding box center [1014, 293] width 376 height 404
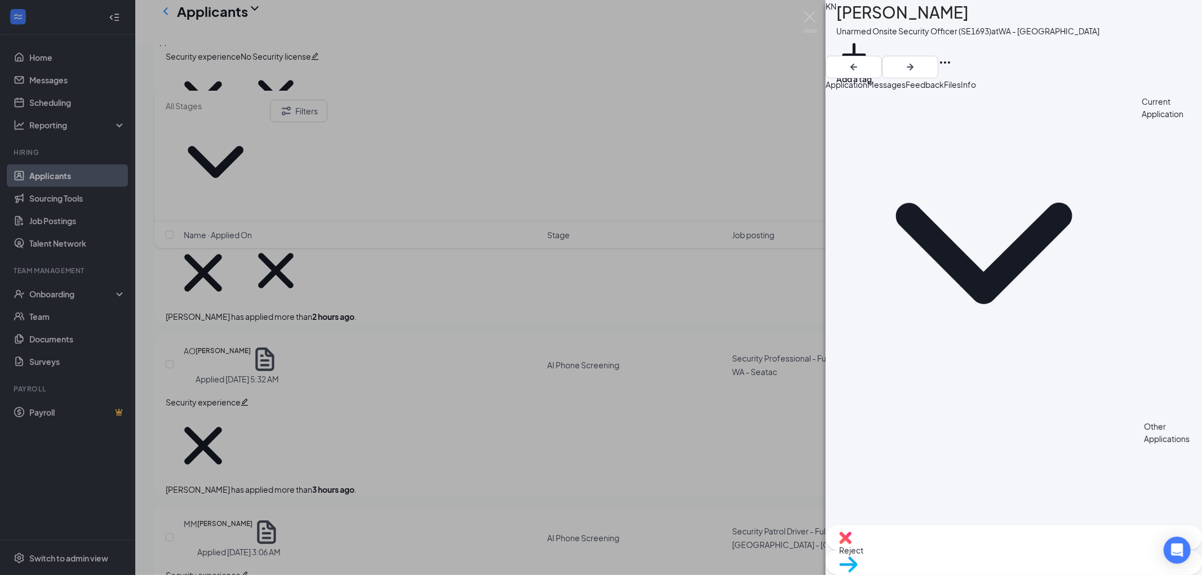
click at [861, 86] on span "Application" at bounding box center [847, 84] width 42 height 10
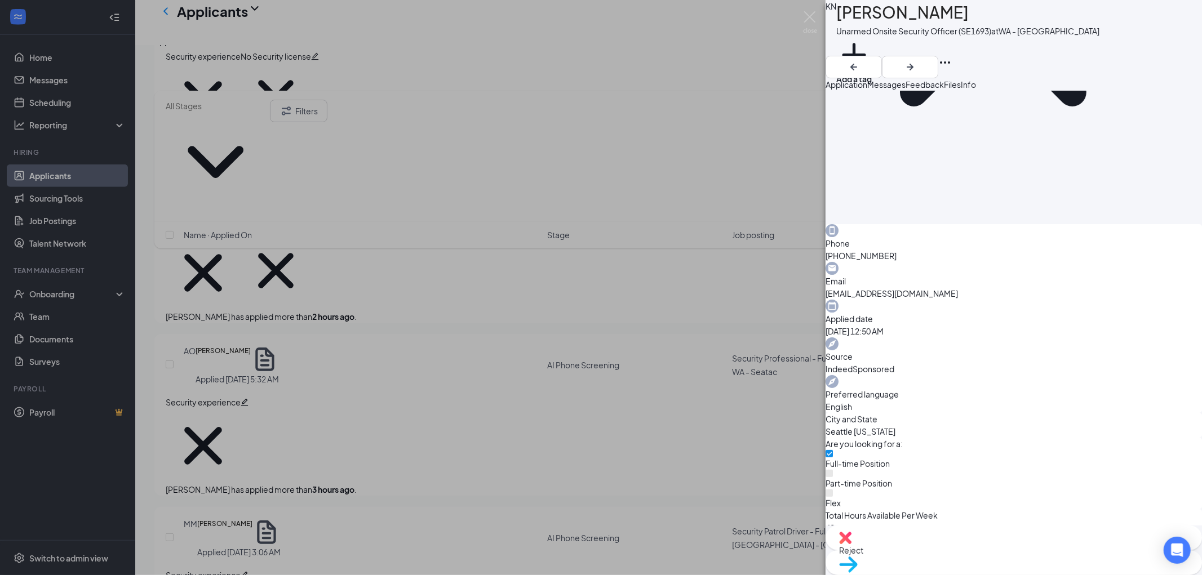
scroll to position [751, 0]
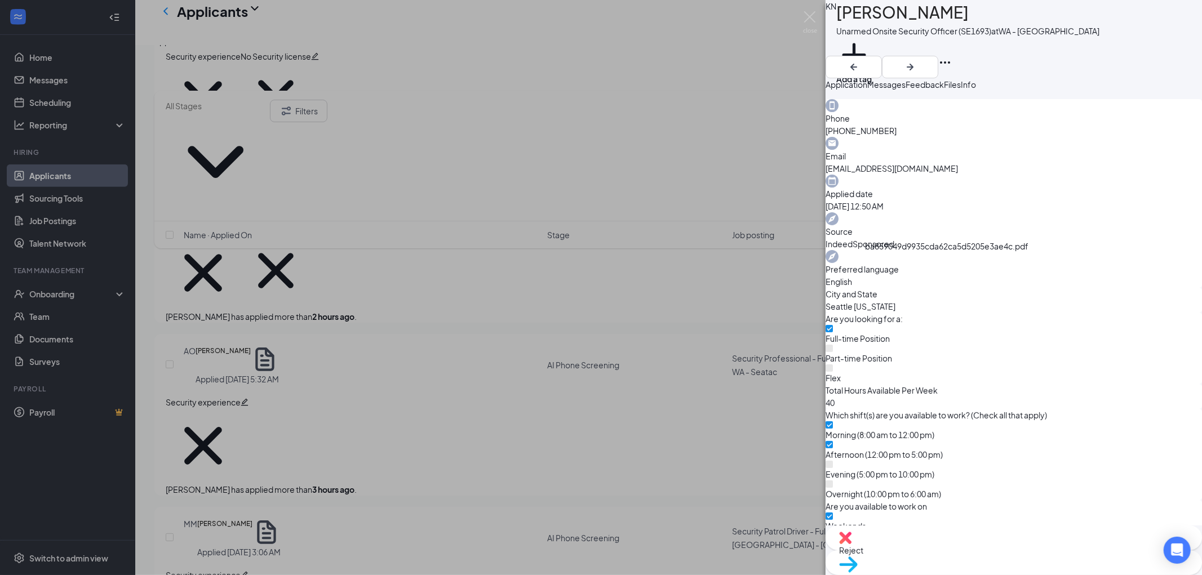
click at [872, 48] on button "Add a tag" at bounding box center [854, 61] width 36 height 48
click at [884, 48] on input "text" at bounding box center [899, 46] width 127 height 19
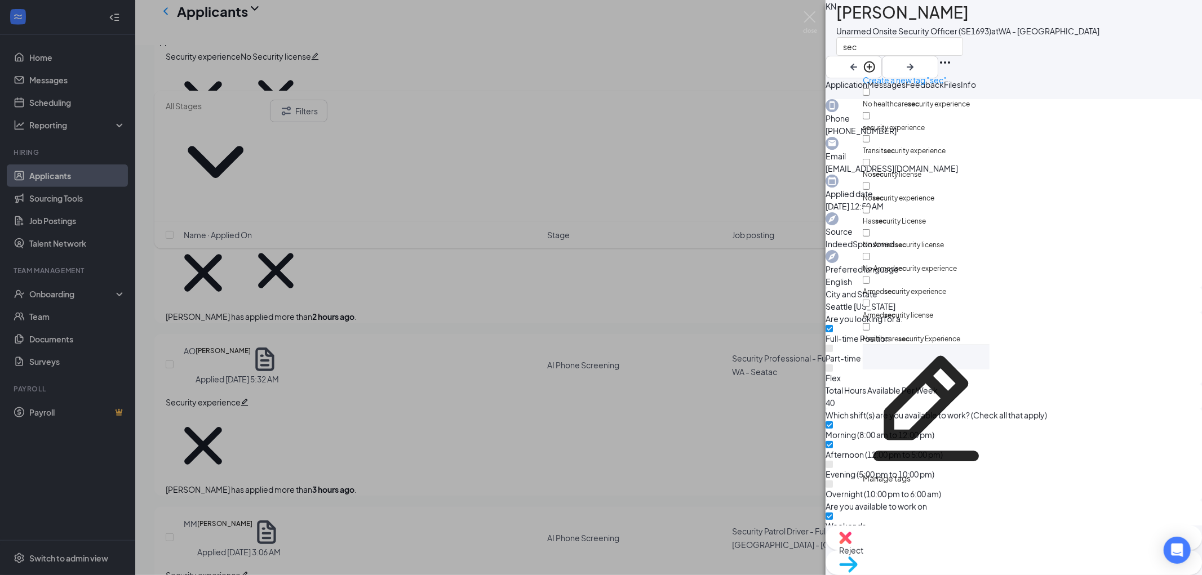
type input "sec"
click at [870, 112] on input "sec urity experience" at bounding box center [866, 115] width 7 height 7
checkbox input "true"
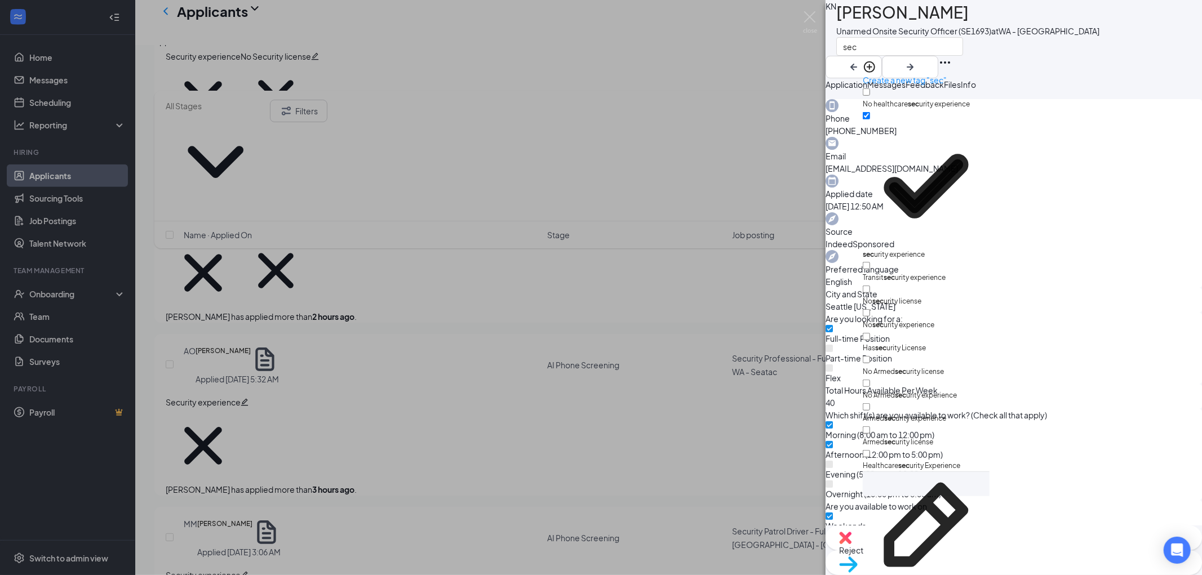
click at [1078, 58] on div "KN [PERSON_NAME] Unarmed Onsite Security Officer (SE1693) at [GEOGRAPHIC_DATA][…" at bounding box center [1014, 39] width 376 height 78
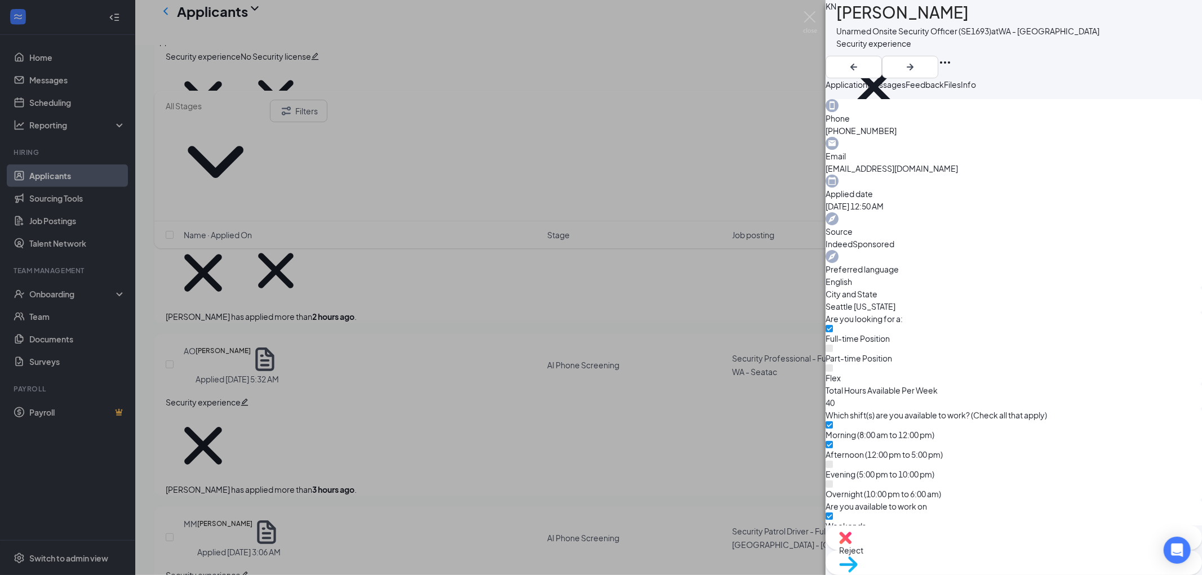
click at [892, 574] on span "Move to stage" at bounding box center [865, 579] width 52 height 10
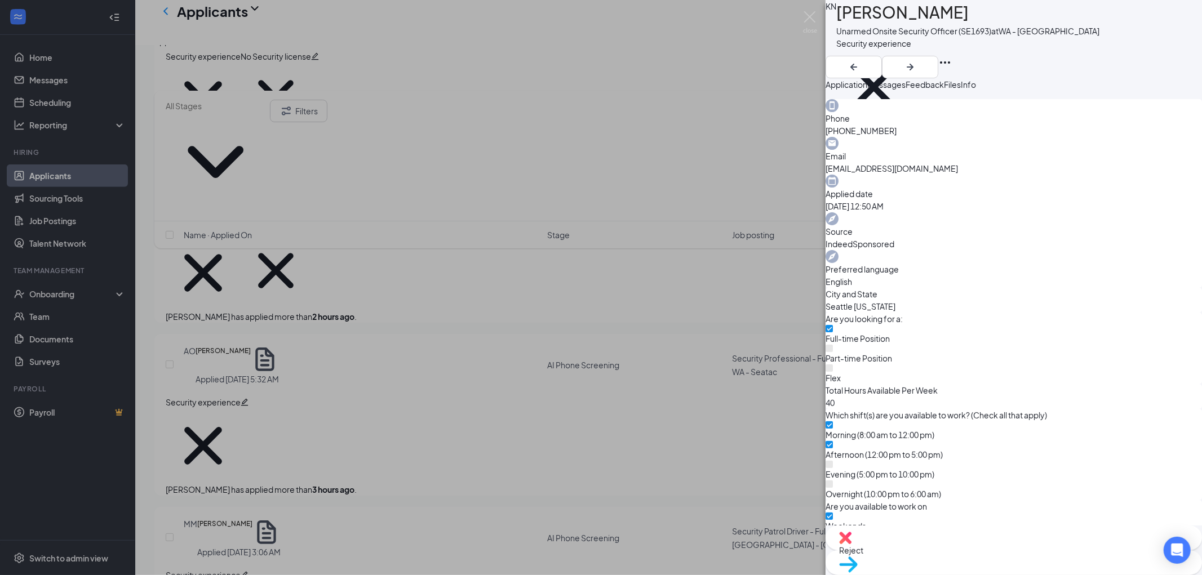
radio input "true"
radio input "false"
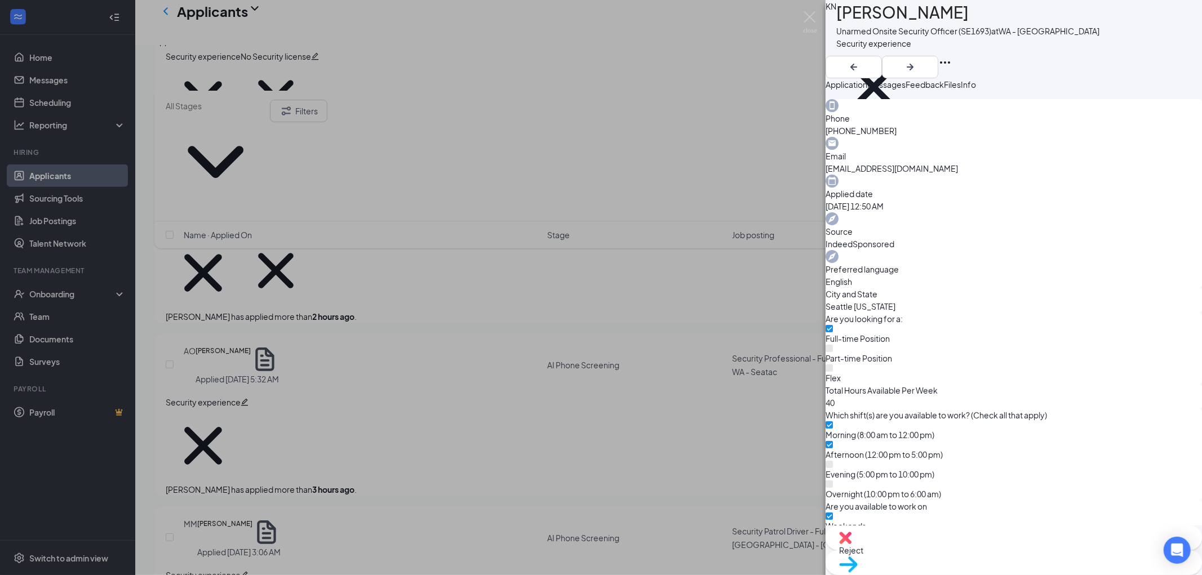
type input "[DATE]"
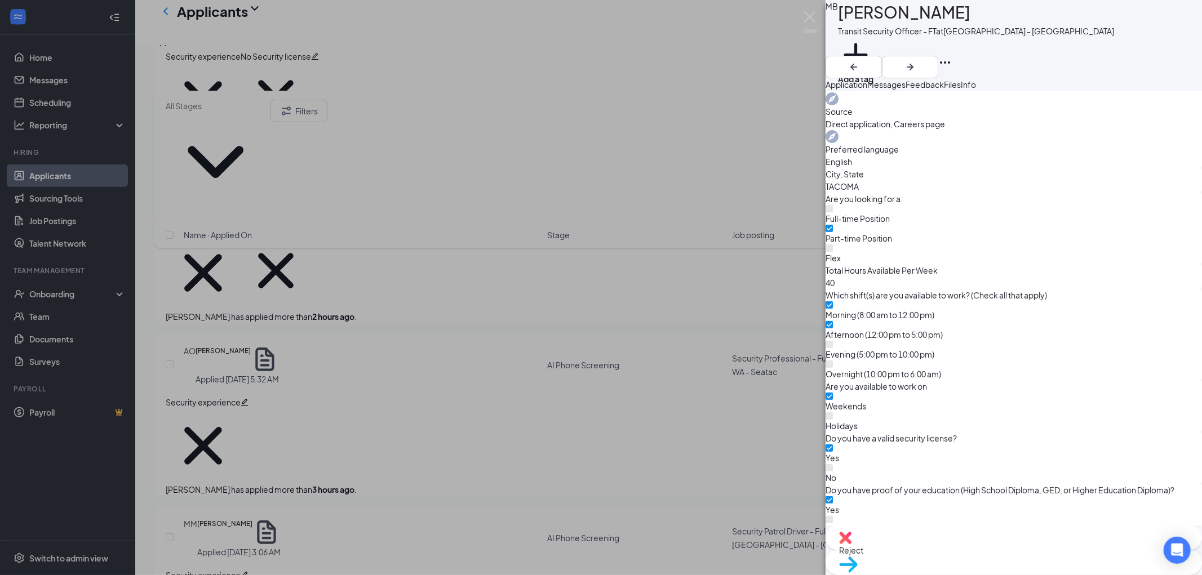
scroll to position [487, 0]
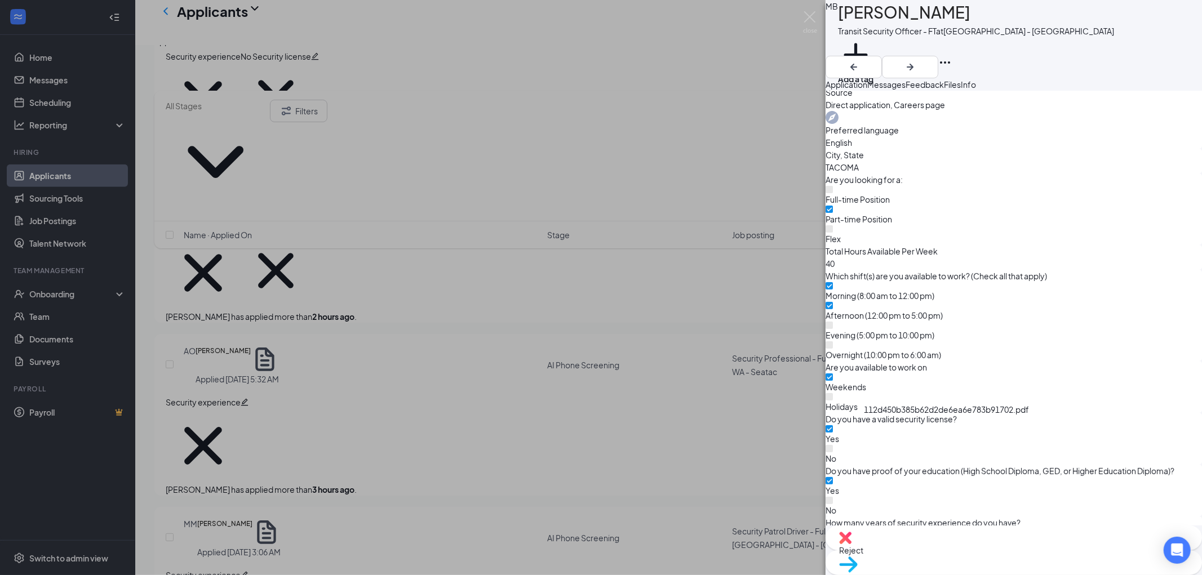
click at [874, 46] on button "Add a tag" at bounding box center [856, 61] width 36 height 48
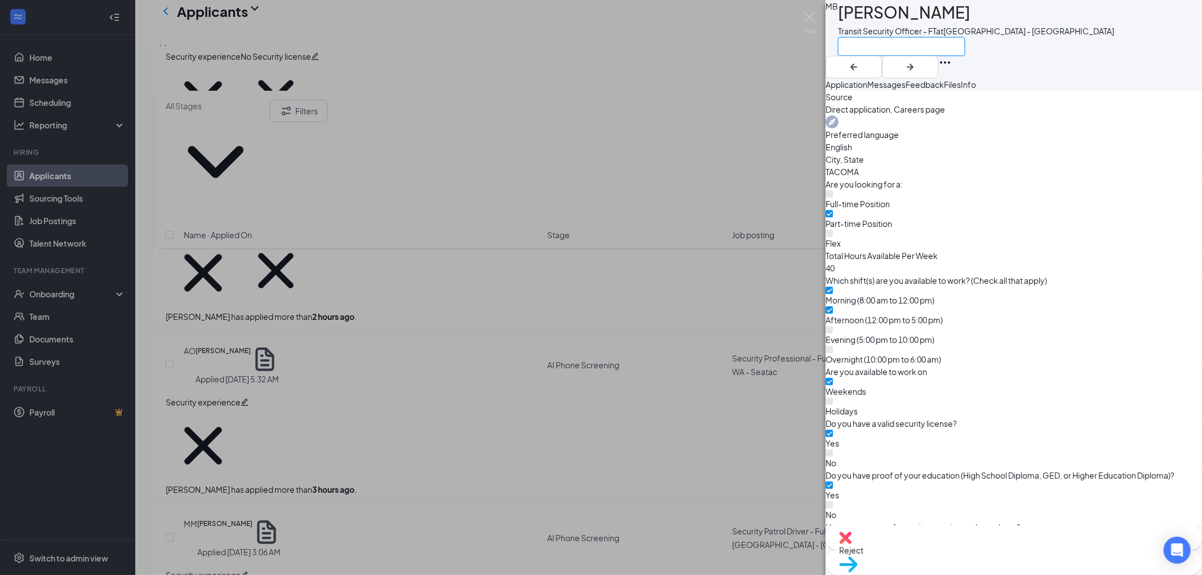
click at [881, 46] on input "text" at bounding box center [901, 46] width 127 height 19
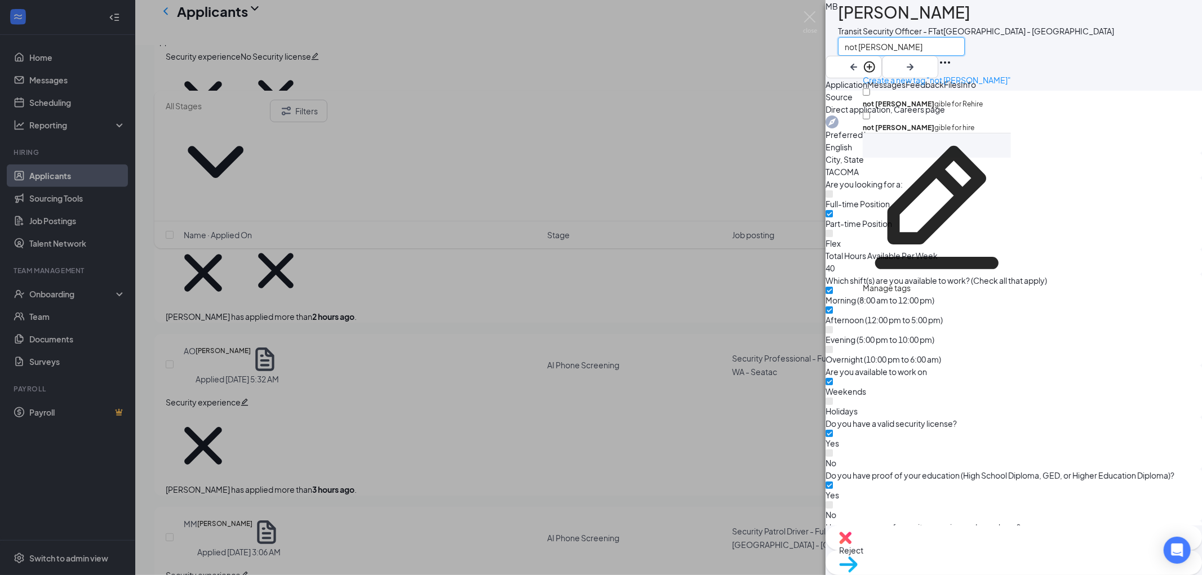
type input "not [PERSON_NAME]"
click at [870, 88] on input "not [PERSON_NAME] gible for Rehire" at bounding box center [866, 91] width 7 height 7
checkbox input "true"
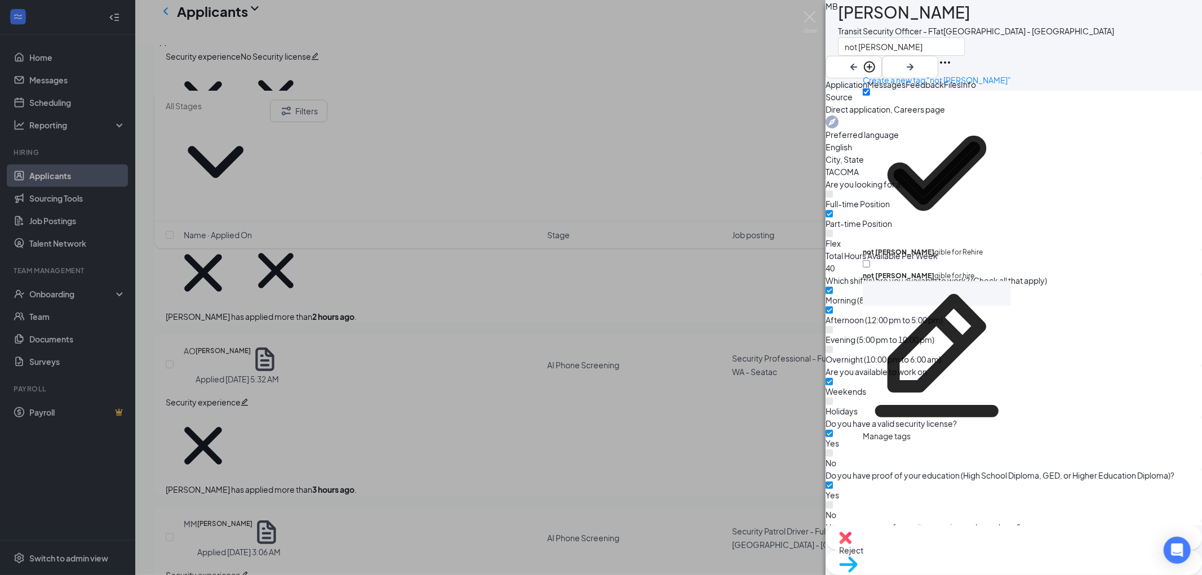
click at [1050, 47] on div "MB [PERSON_NAME] Transit Security Officer - FT at [GEOGRAPHIC_DATA] - [GEOGRAPH…" at bounding box center [1014, 39] width 376 height 78
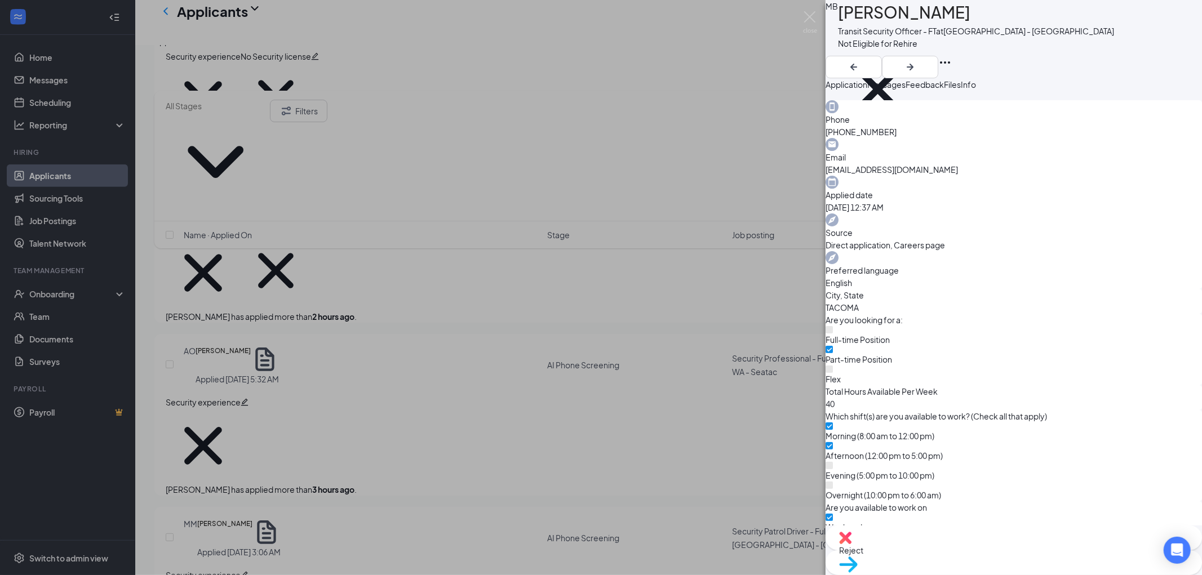
scroll to position [487, 0]
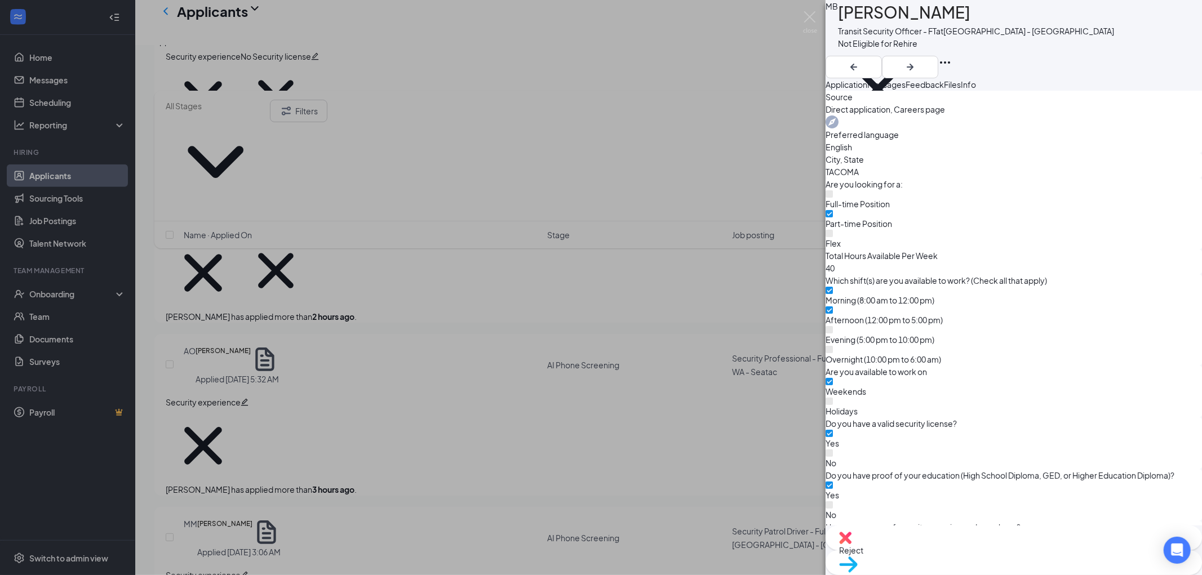
click at [942, 551] on div "Reject" at bounding box center [1014, 538] width 376 height 25
type textarea "Not eligible for rehire"
checkbox input "true"
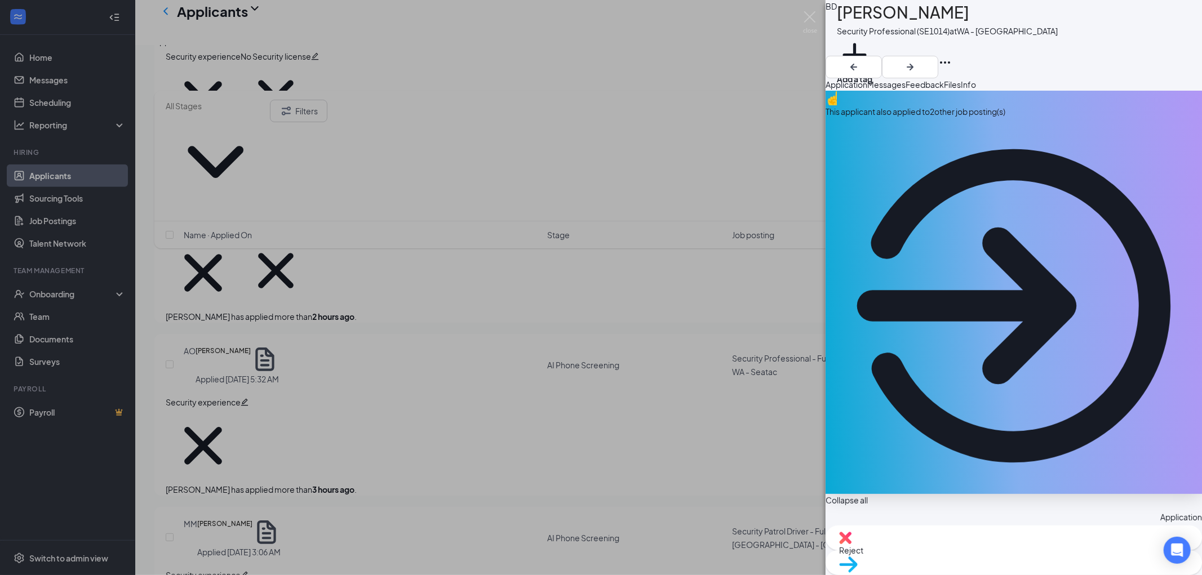
click at [956, 118] on div "This applicant also applied to 2 other job posting(s)" at bounding box center [1014, 111] width 376 height 12
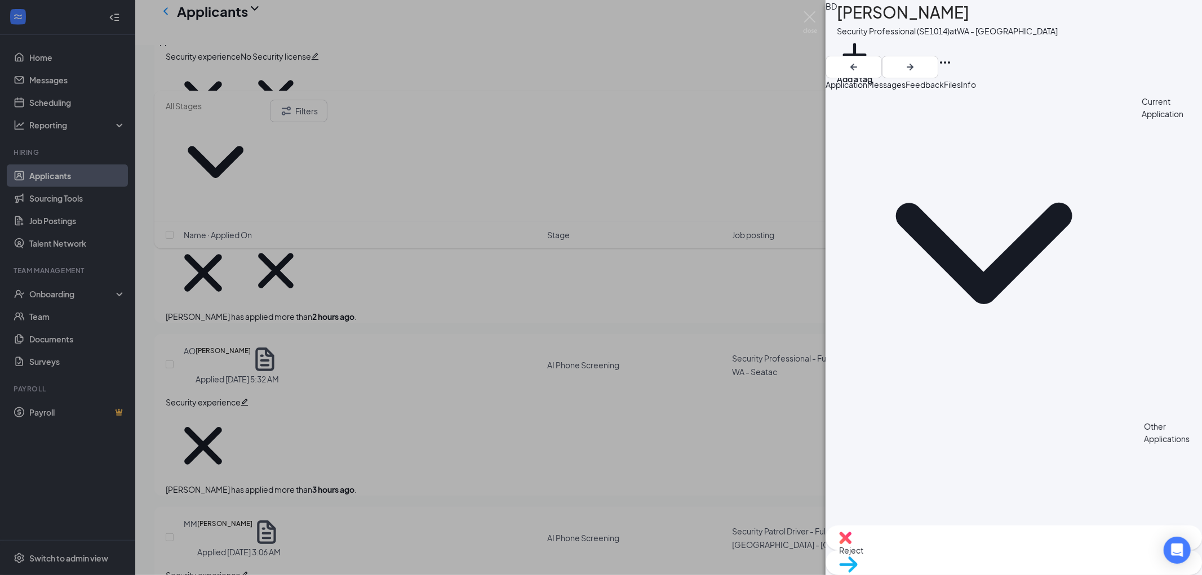
click at [867, 87] on span "Application" at bounding box center [847, 84] width 42 height 10
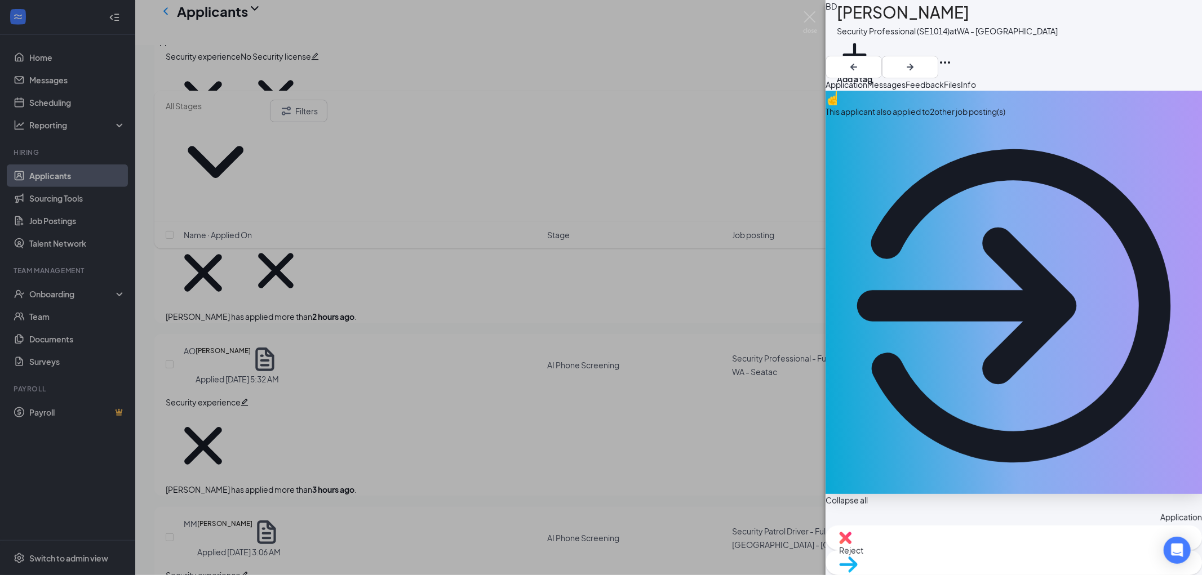
click at [936, 118] on div "This applicant also applied to 2 other job posting(s)" at bounding box center [1014, 111] width 376 height 12
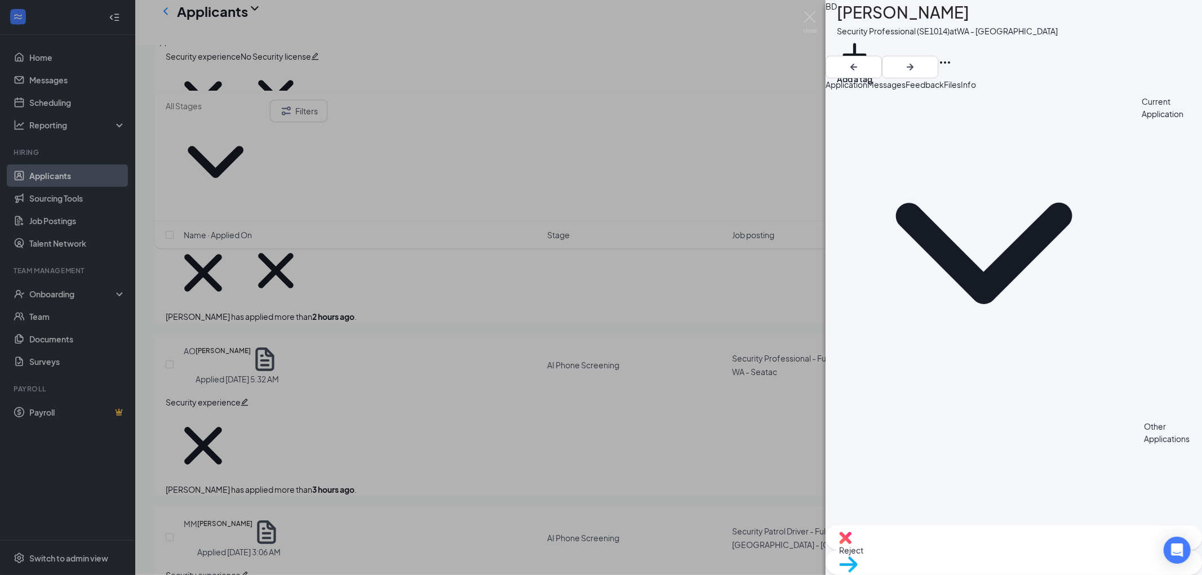
click at [859, 90] on span "Application" at bounding box center [847, 84] width 42 height 10
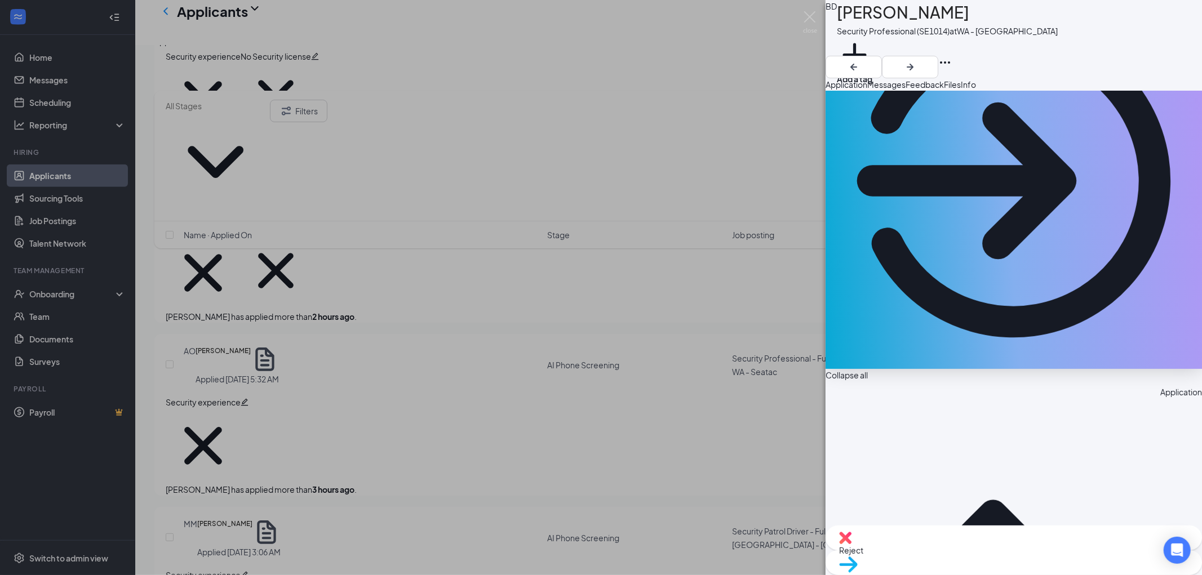
scroll to position [188, 0]
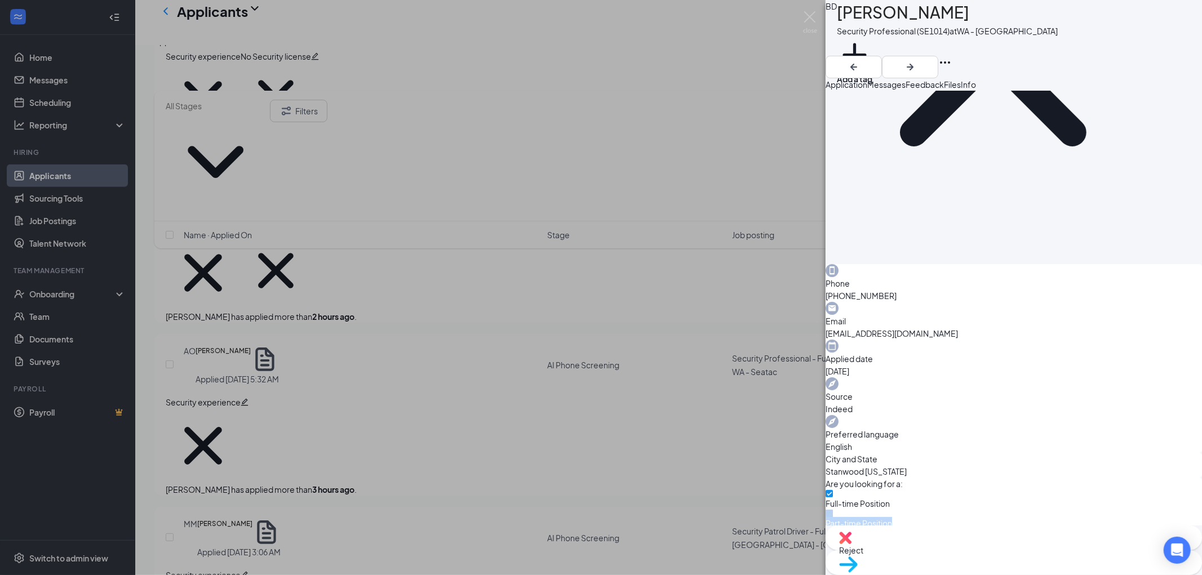
scroll to position [588, 0]
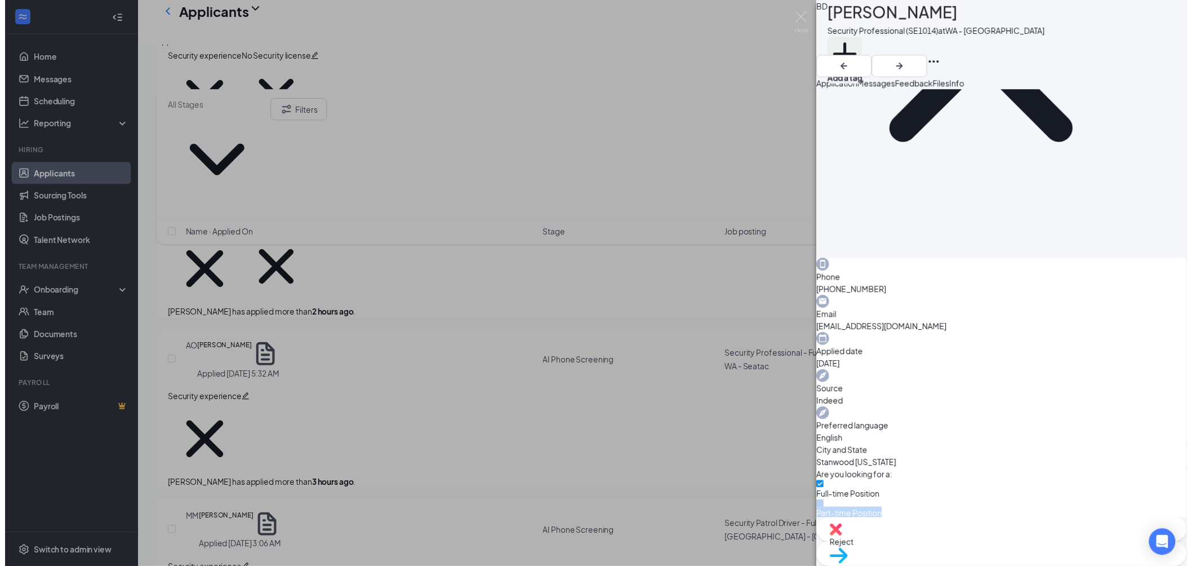
scroll to position [584, 0]
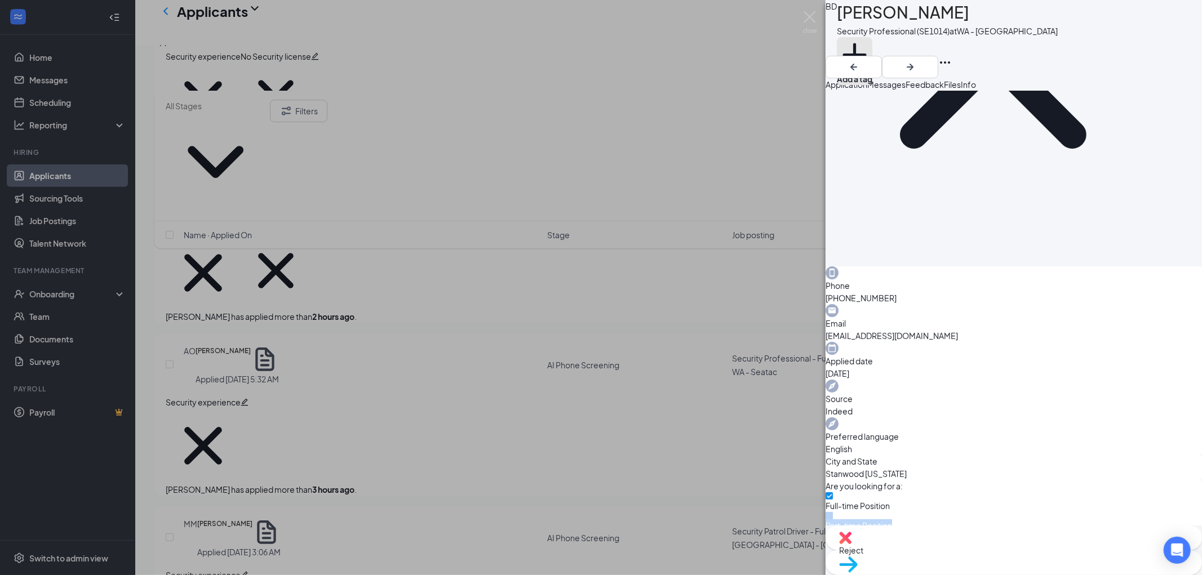
click at [872, 44] on button "Add a tag" at bounding box center [855, 61] width 36 height 48
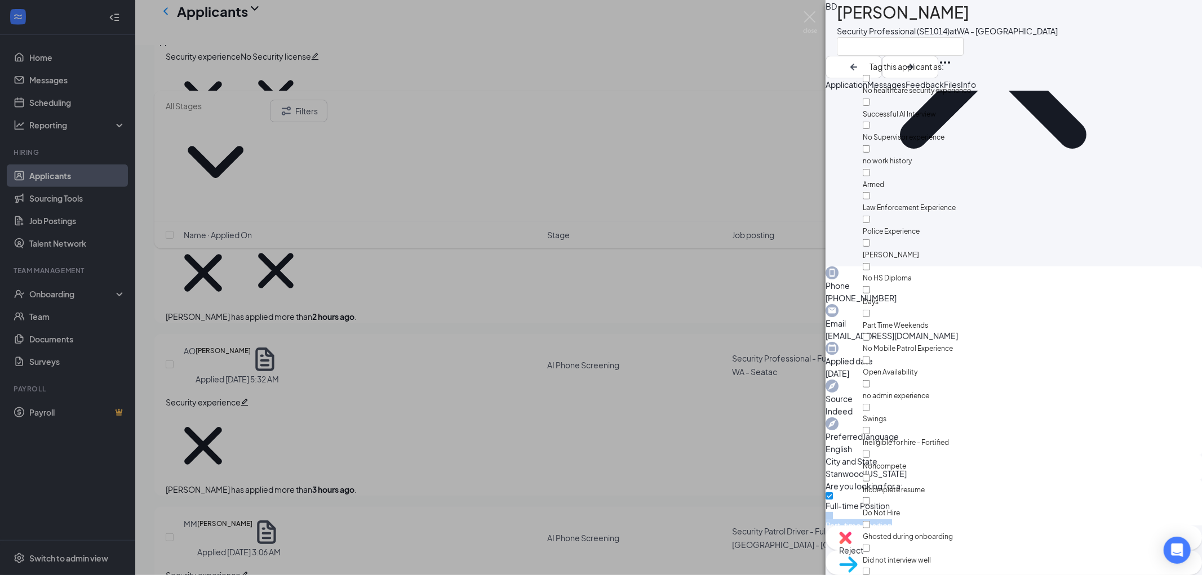
click at [888, 44] on input "text" at bounding box center [900, 46] width 127 height 19
click at [882, 51] on input "text" at bounding box center [900, 46] width 127 height 19
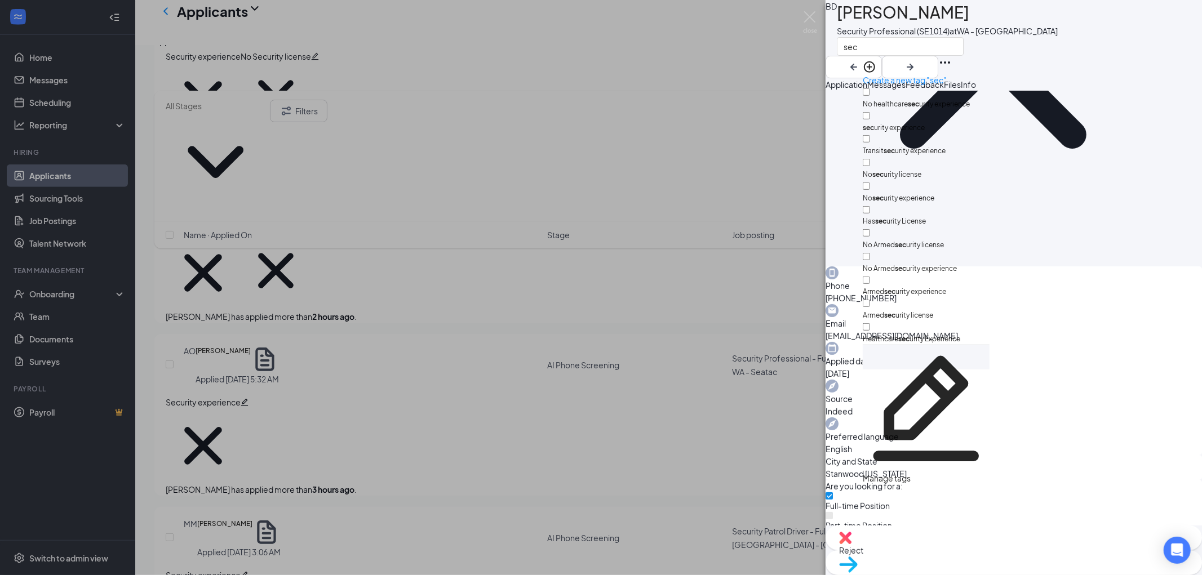
type input "sec"
click at [870, 112] on input "sec urity experience" at bounding box center [866, 115] width 7 height 7
checkbox input "true"
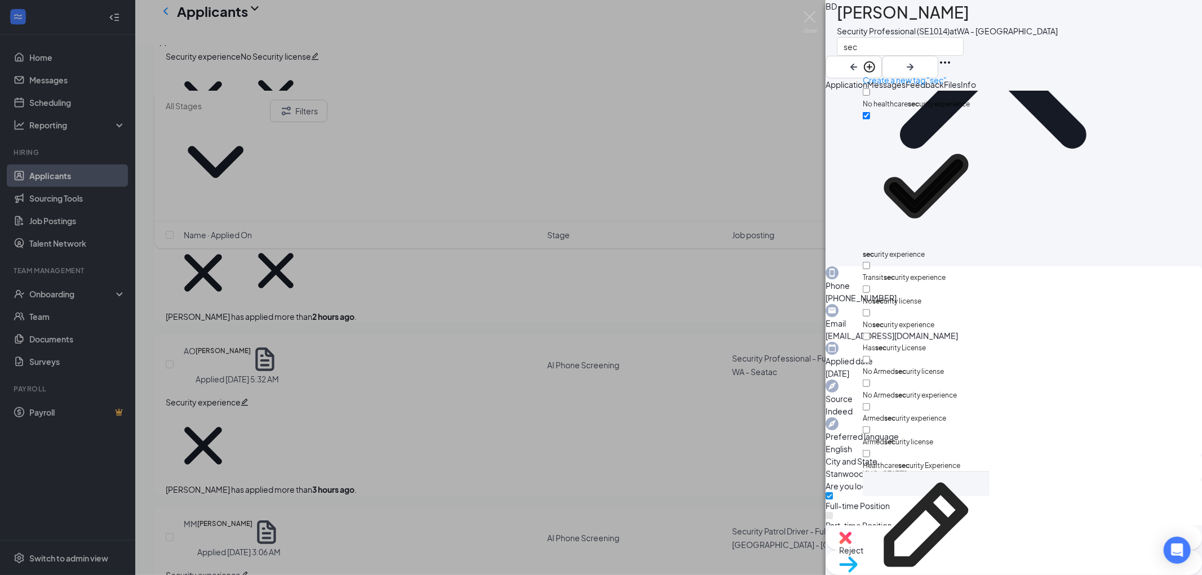
click at [1081, 63] on div "BD [PERSON_NAME] Security Professional (SE1014) at [GEOGRAPHIC_DATA] sec" at bounding box center [1014, 39] width 376 height 78
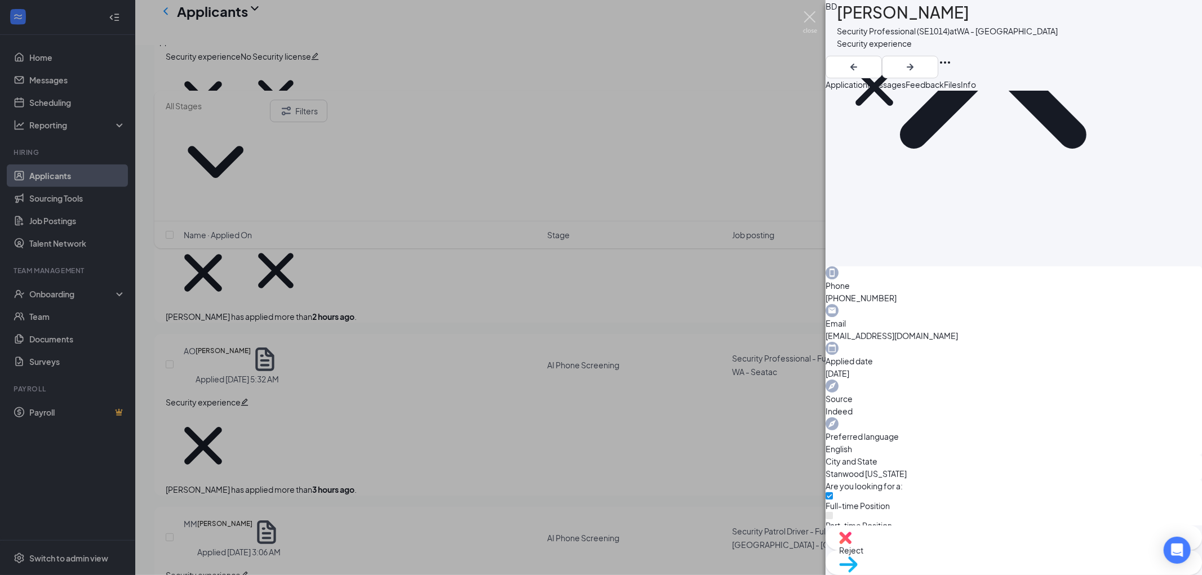
click at [813, 15] on img at bounding box center [810, 22] width 14 height 22
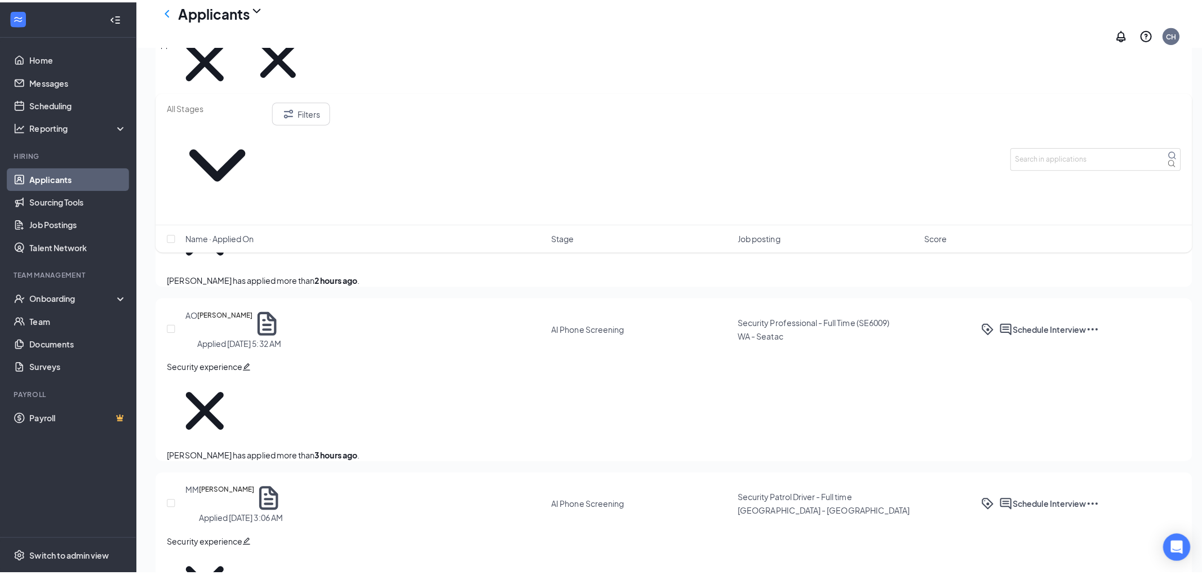
scroll to position [564, 0]
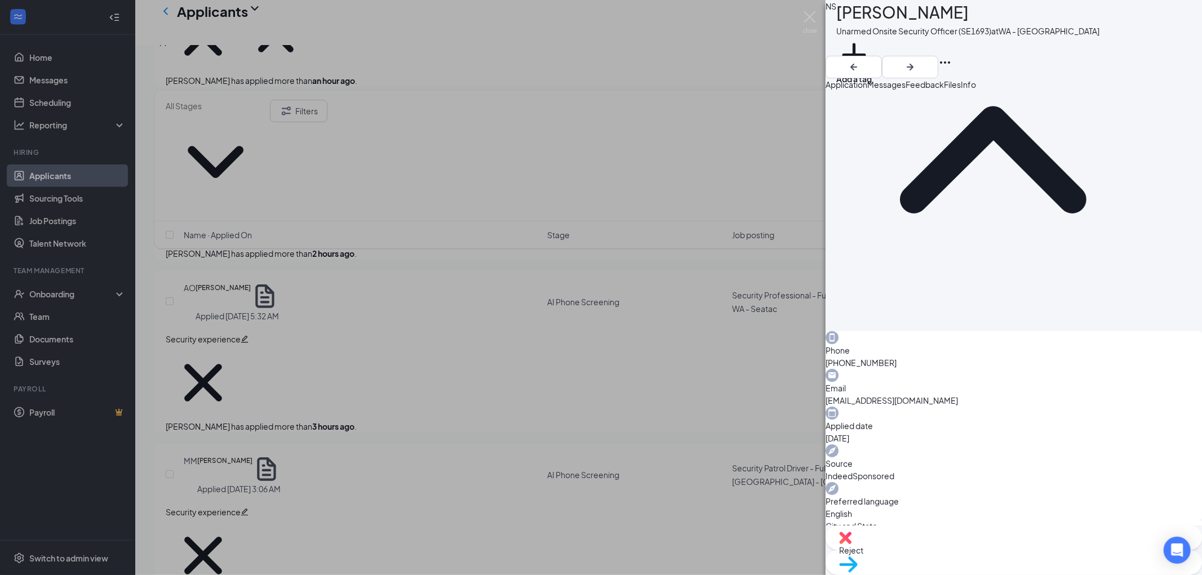
scroll to position [125, 0]
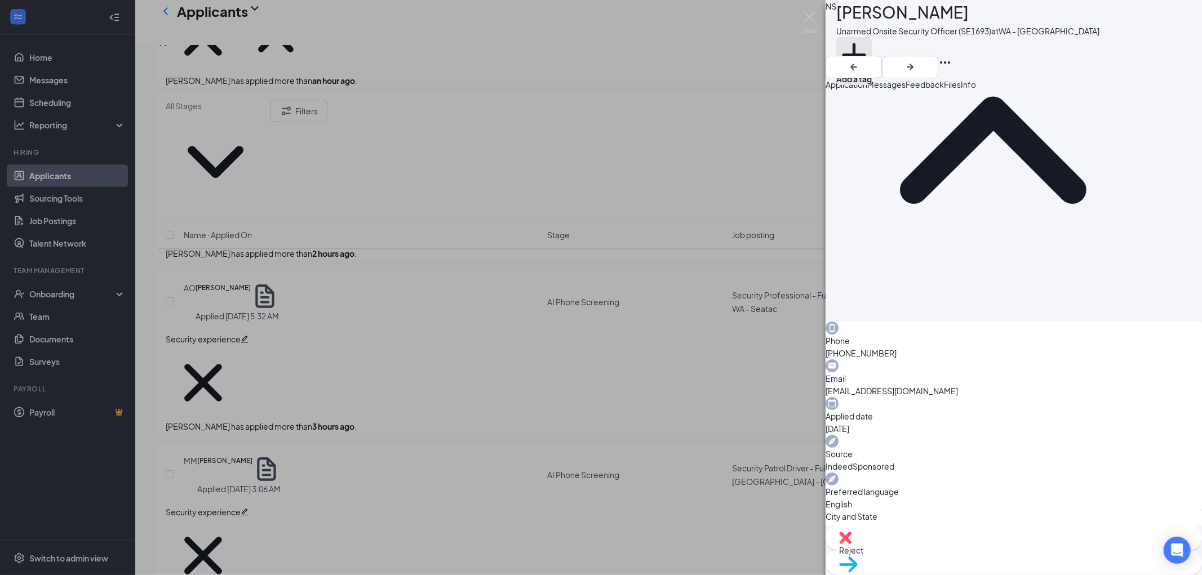
click at [872, 48] on button "Add a tag" at bounding box center [854, 61] width 36 height 48
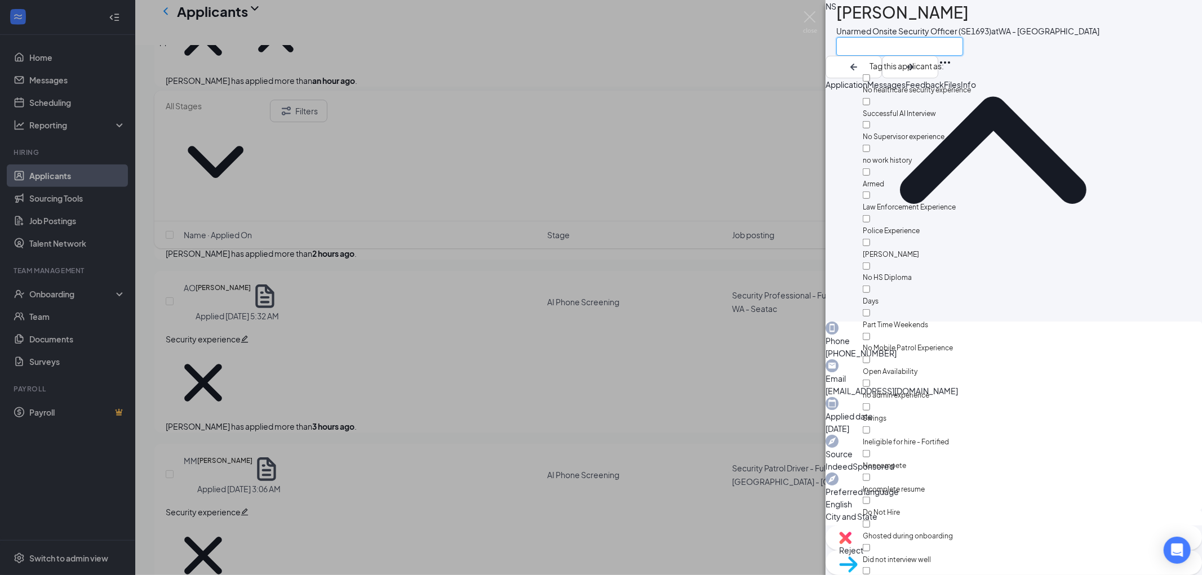
click at [885, 47] on input "text" at bounding box center [899, 46] width 127 height 19
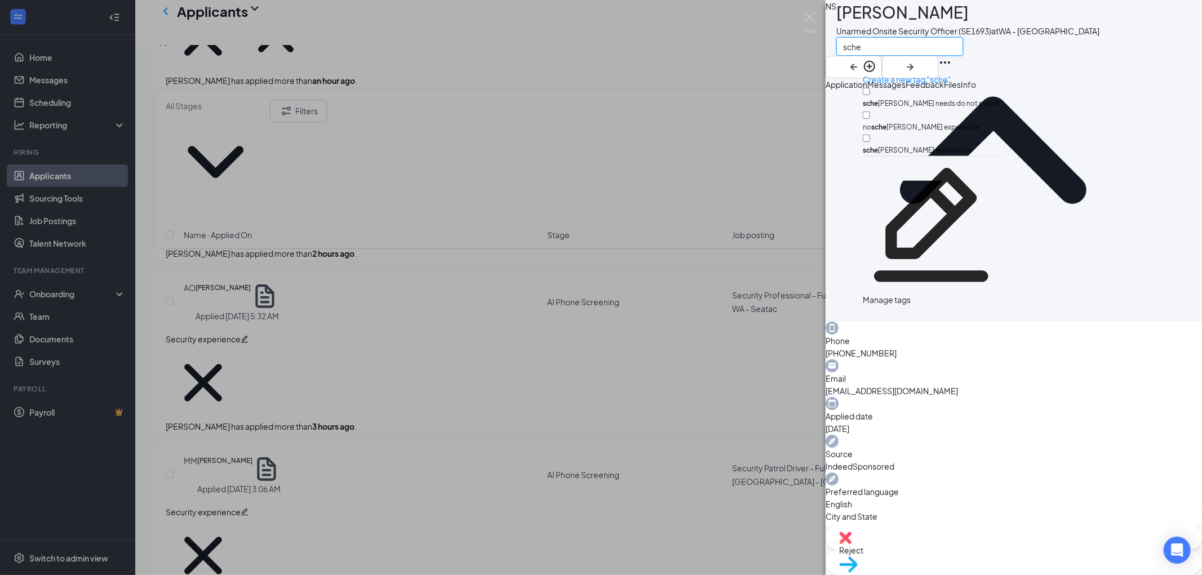
type input "sche"
click at [870, 88] on input "sche [PERSON_NAME] needs do not match" at bounding box center [866, 91] width 7 height 7
checkbox input "true"
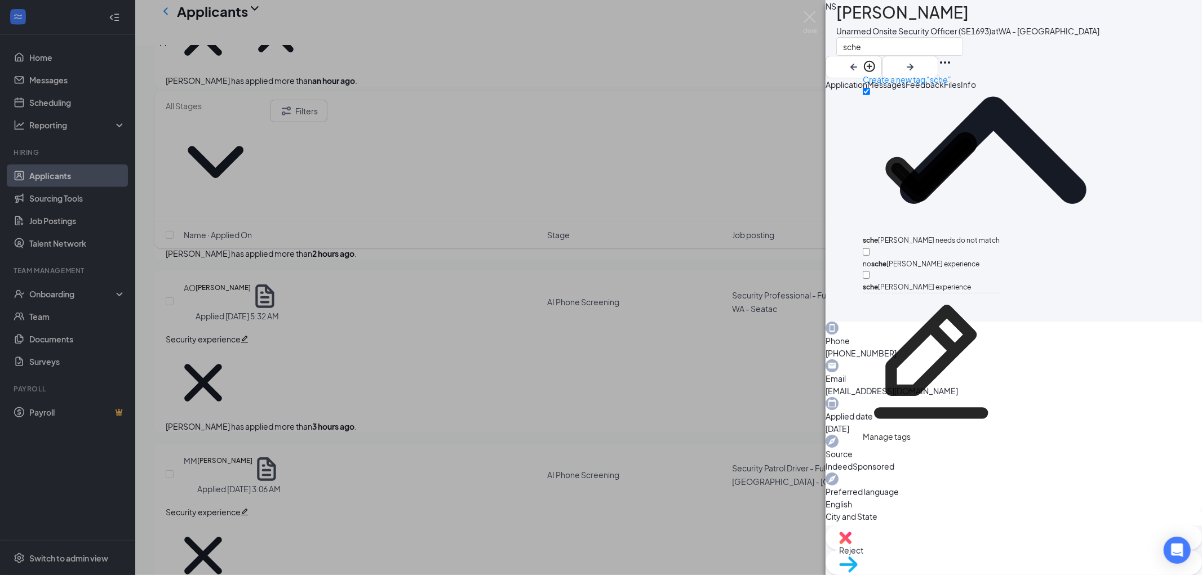
click at [1040, 56] on div "sche" at bounding box center [967, 46] width 263 height 19
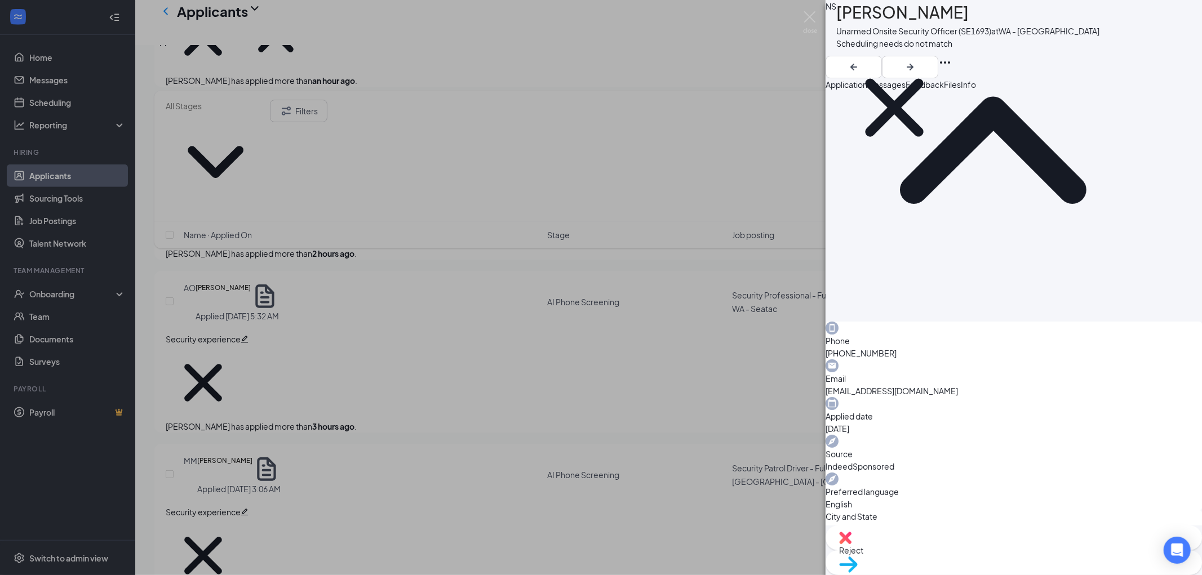
click at [852, 544] on img at bounding box center [845, 538] width 12 height 12
type textarea "N/A day shift"
checkbox input "true"
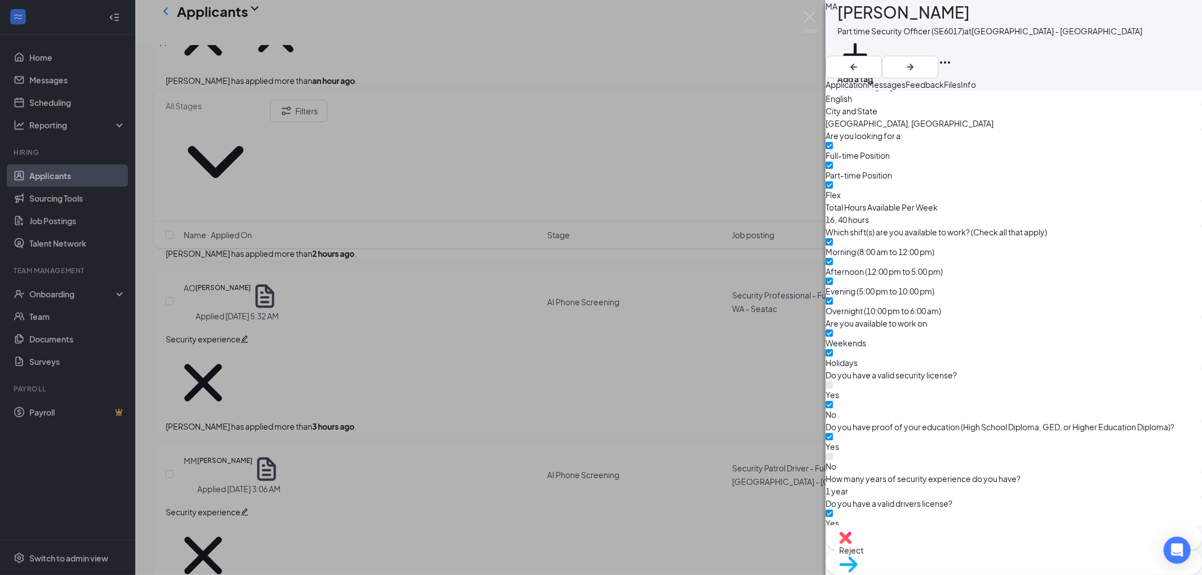
scroll to position [556, 0]
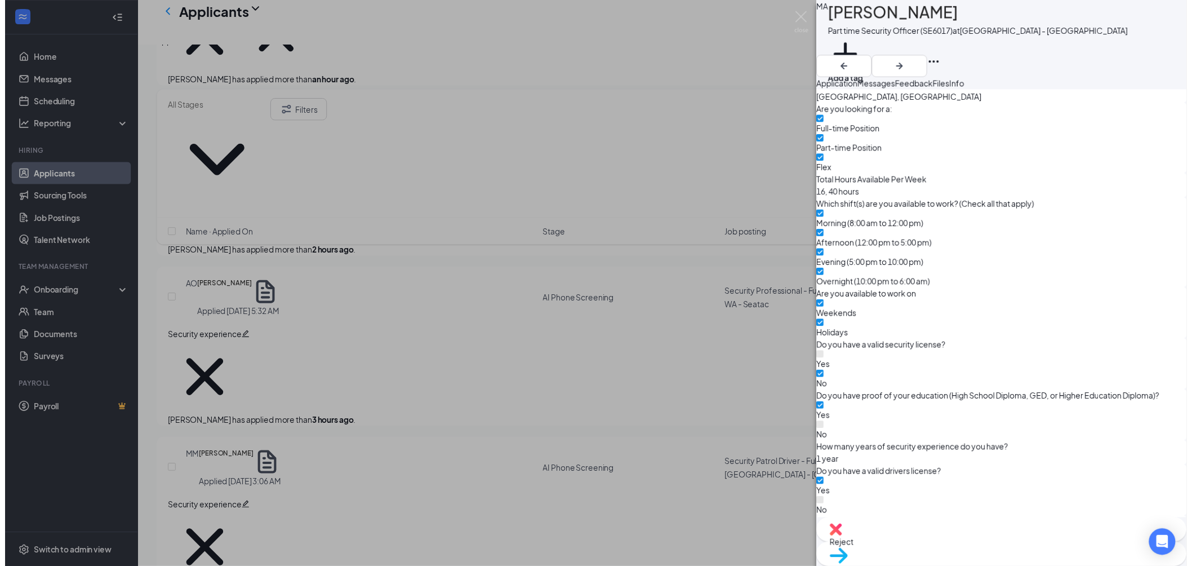
scroll to position [553, 0]
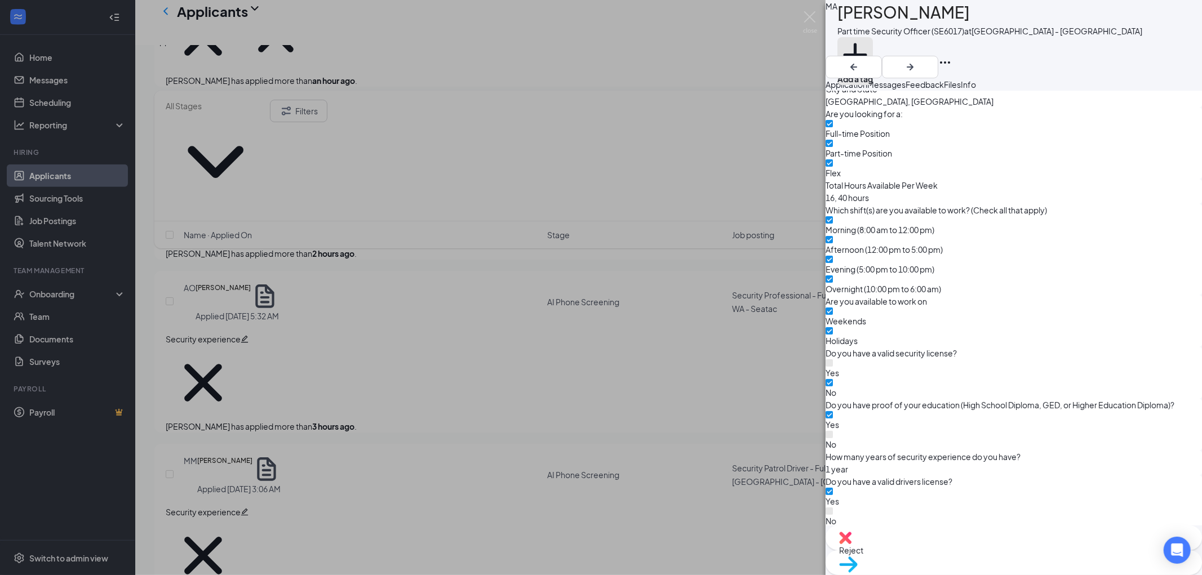
click at [870, 48] on button "Add a tag" at bounding box center [855, 61] width 36 height 48
click at [870, 48] on input "text" at bounding box center [900, 46] width 127 height 19
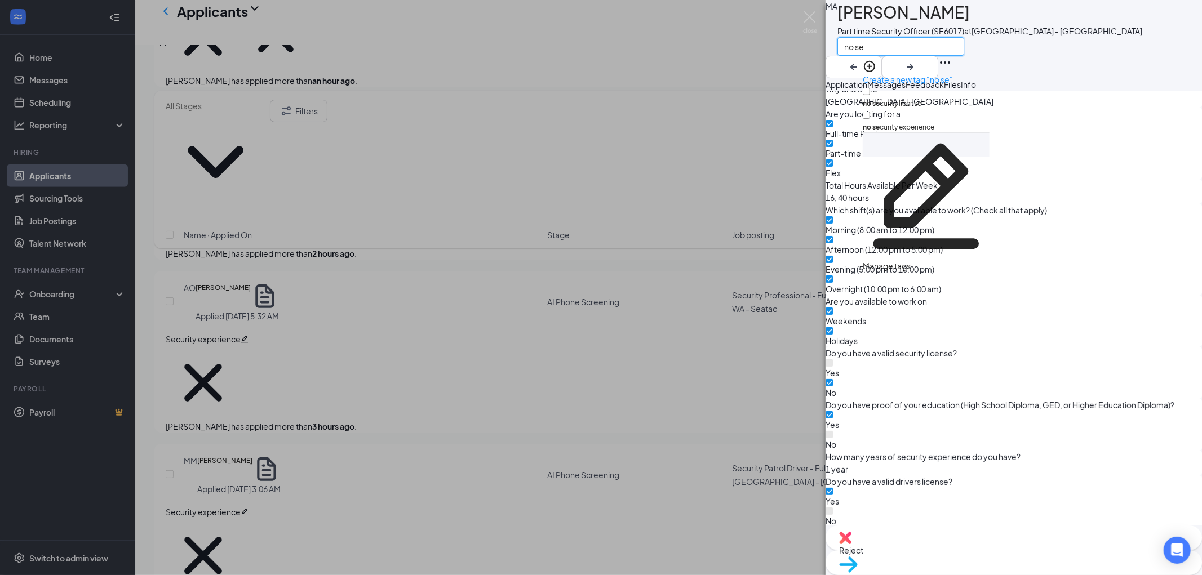
type input "no se"
click at [870, 88] on input "no se curity license" at bounding box center [866, 91] width 7 height 7
checkbox input "true"
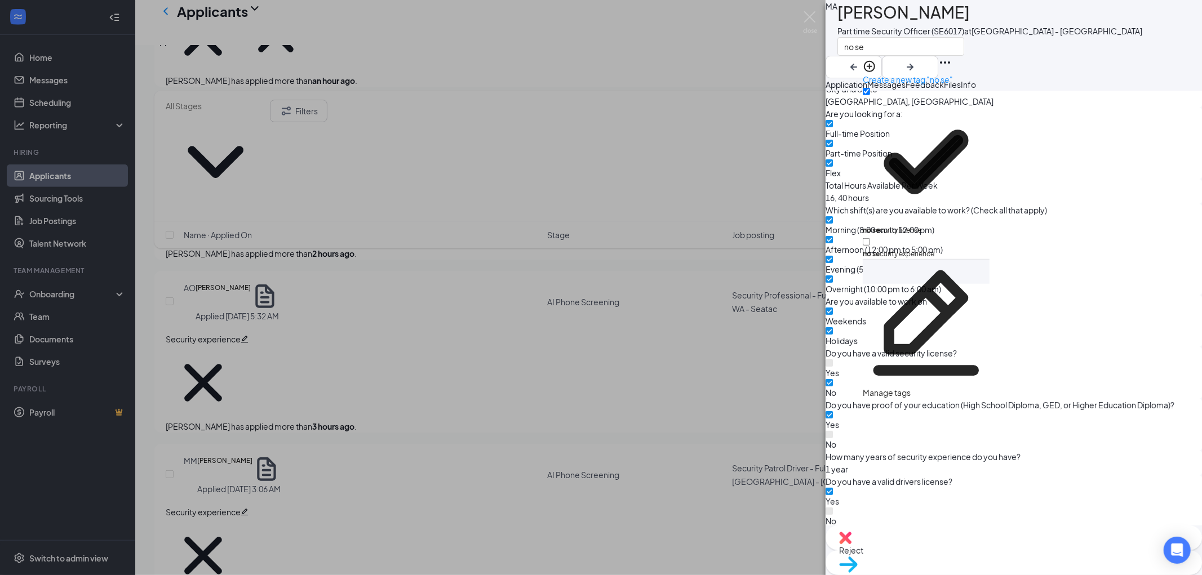
click at [1081, 41] on div "MA [PERSON_NAME] Part time Security Officer (SE6017) at [GEOGRAPHIC_DATA] no se" at bounding box center [1014, 39] width 376 height 78
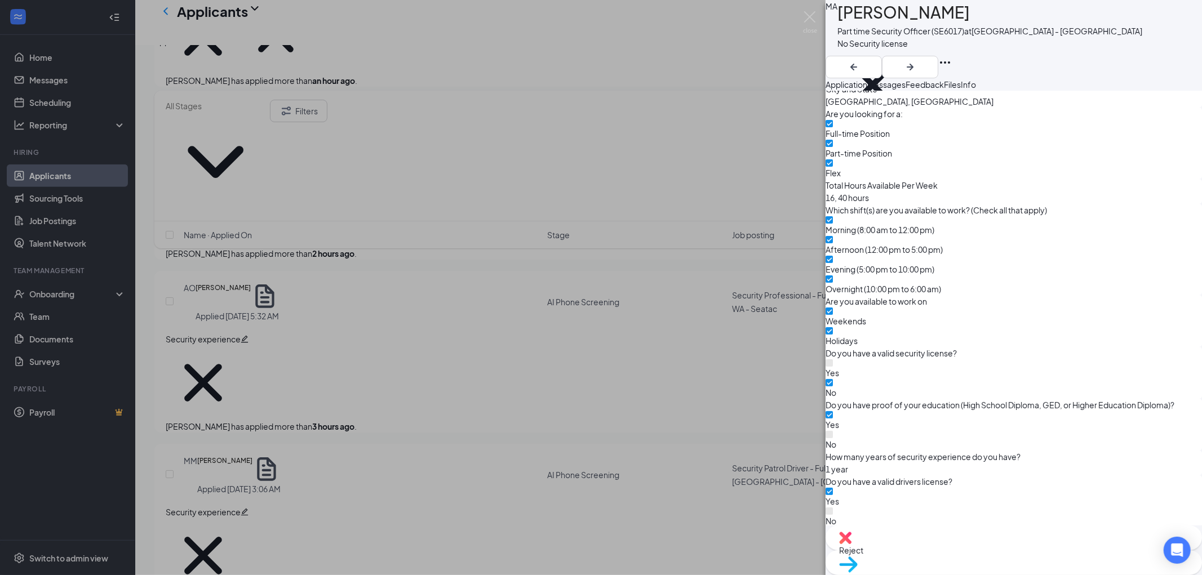
click at [837, 130] on button "button" at bounding box center [837, 130] width 0 height 0
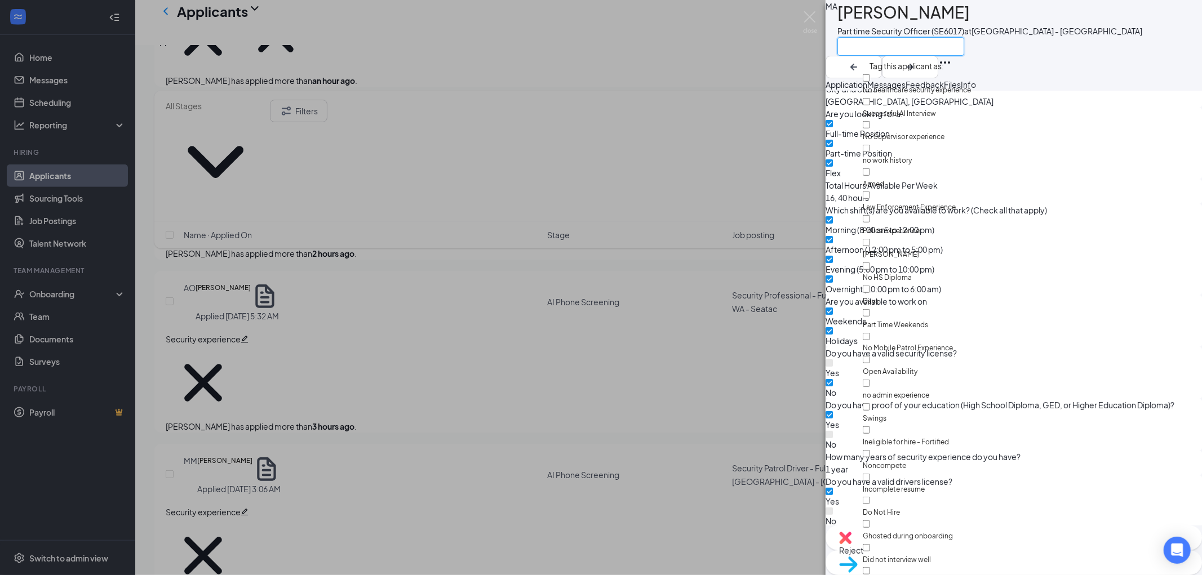
click at [925, 49] on input "text" at bounding box center [900, 46] width 127 height 19
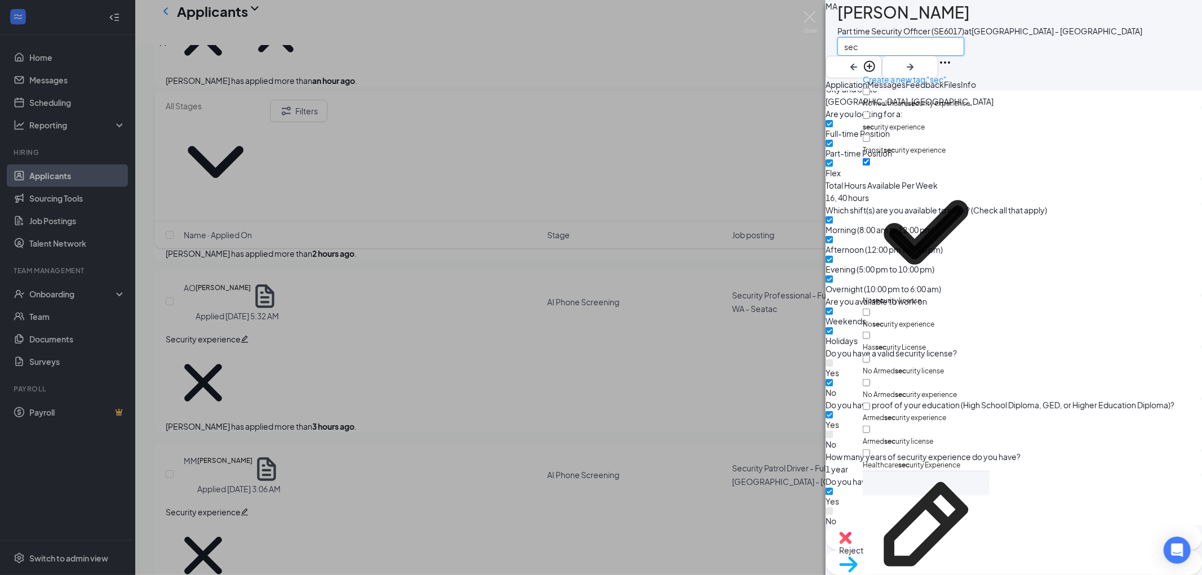
type input "sec"
click at [870, 112] on input "sec urity experience" at bounding box center [866, 115] width 7 height 7
checkbox input "true"
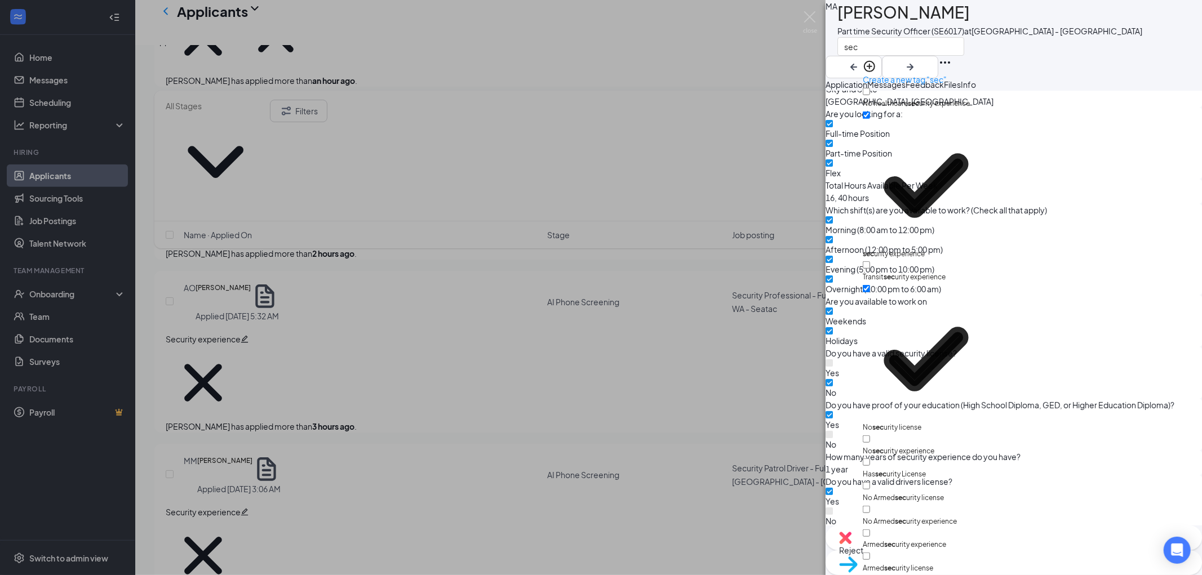
click at [1070, 60] on div "MA [PERSON_NAME] Part time Security Officer (SE6017) at [GEOGRAPHIC_DATA]" at bounding box center [1014, 39] width 376 height 78
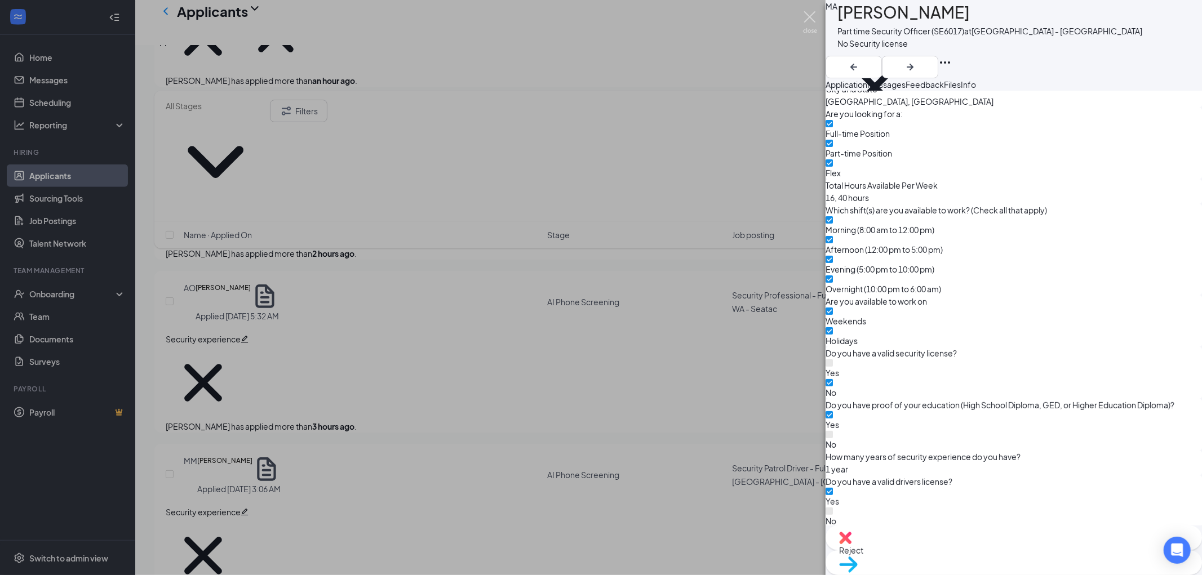
click at [810, 17] on img at bounding box center [810, 22] width 14 height 22
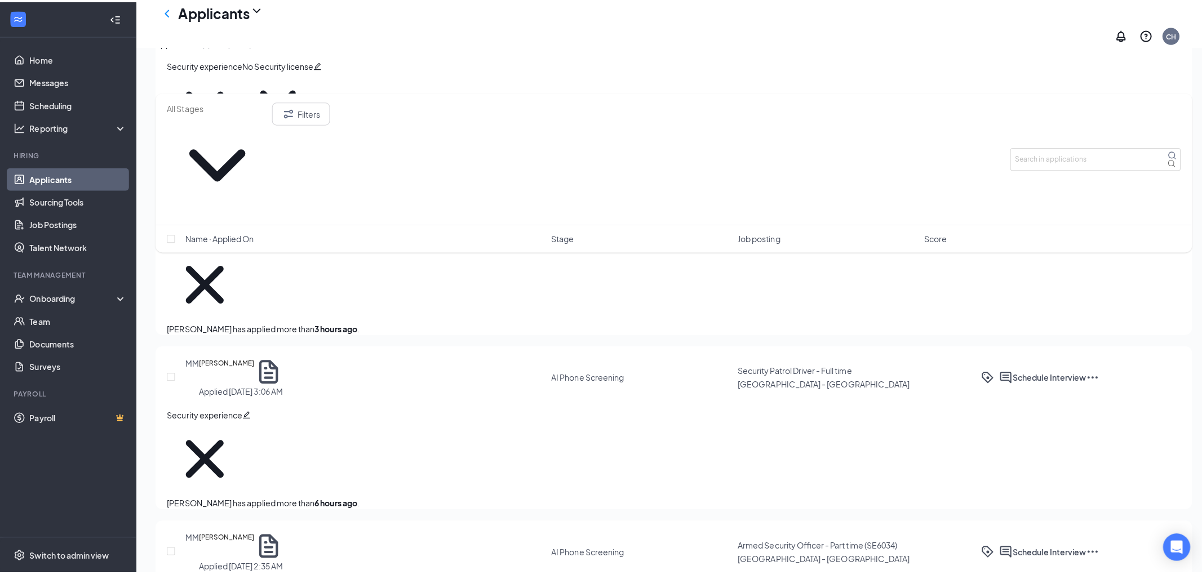
scroll to position [689, 0]
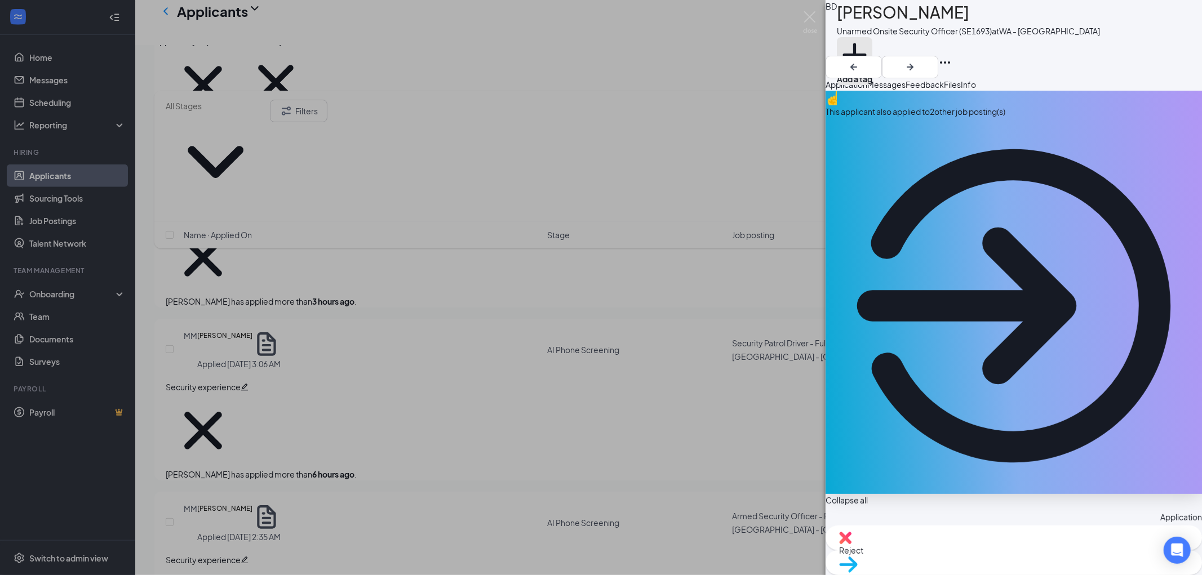
click at [872, 48] on button "Add a tag" at bounding box center [855, 61] width 36 height 48
click at [890, 48] on input "text" at bounding box center [900, 46] width 127 height 19
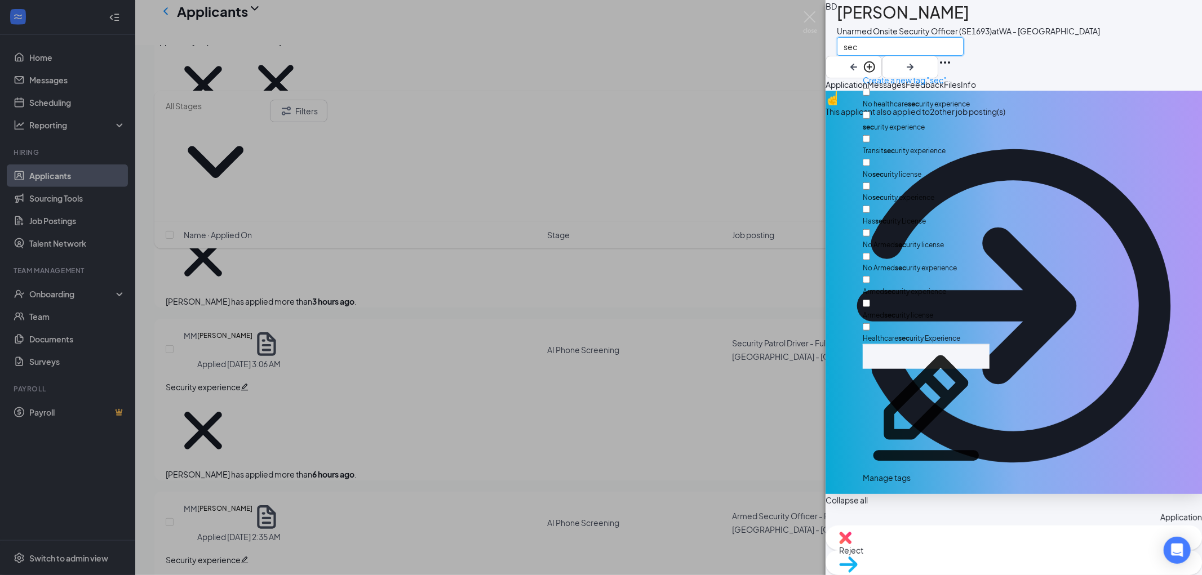
type input "sec"
click at [870, 112] on input "sec urity experience" at bounding box center [866, 115] width 7 height 7
checkbox input "true"
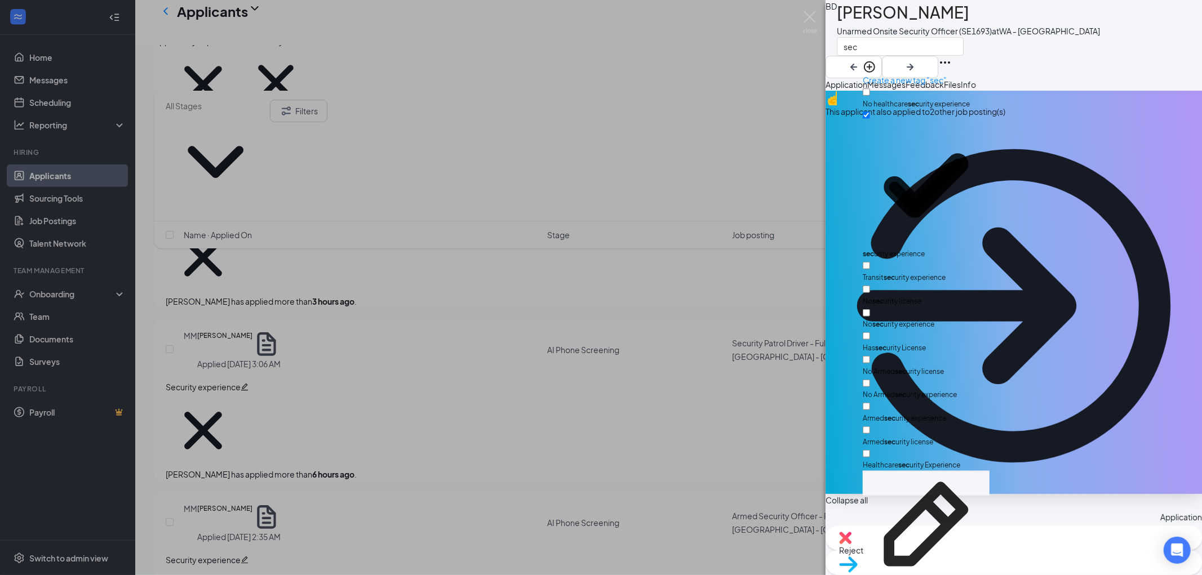
click at [1073, 64] on div "BD [PERSON_NAME] Unarmed Onsite Security Officer (SE1693) at [GEOGRAPHIC_DATA][…" at bounding box center [1014, 39] width 376 height 78
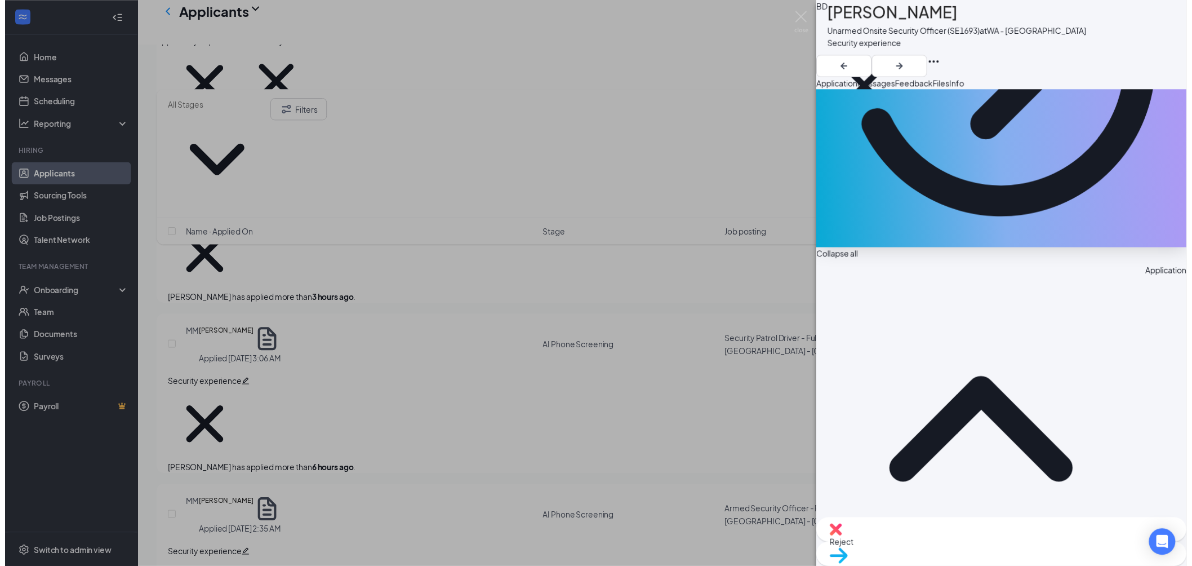
scroll to position [250, 0]
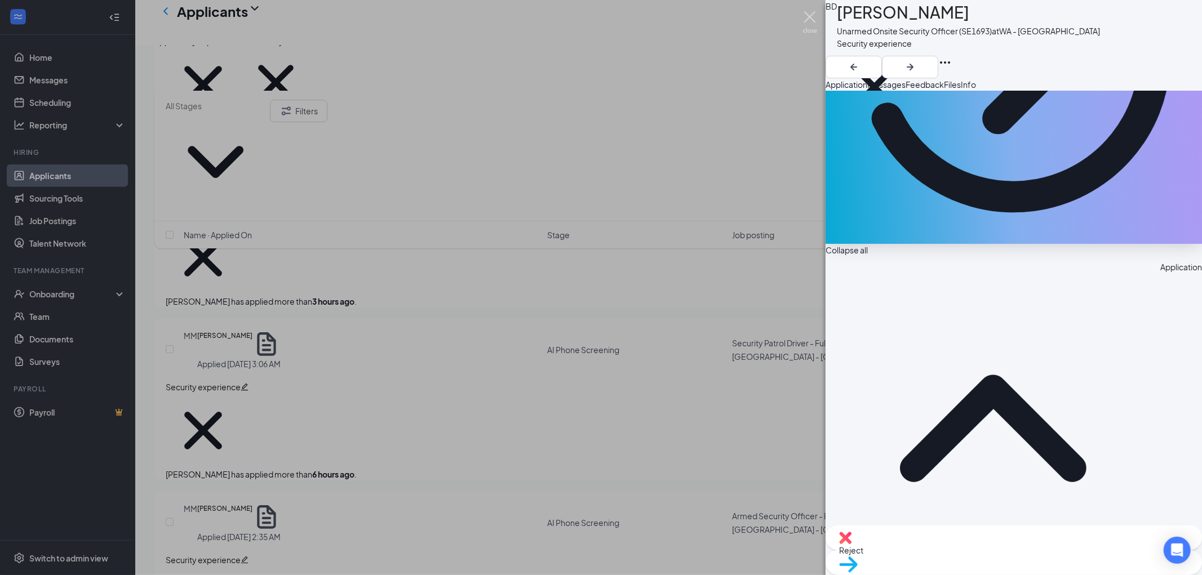
click at [810, 14] on img at bounding box center [810, 22] width 14 height 22
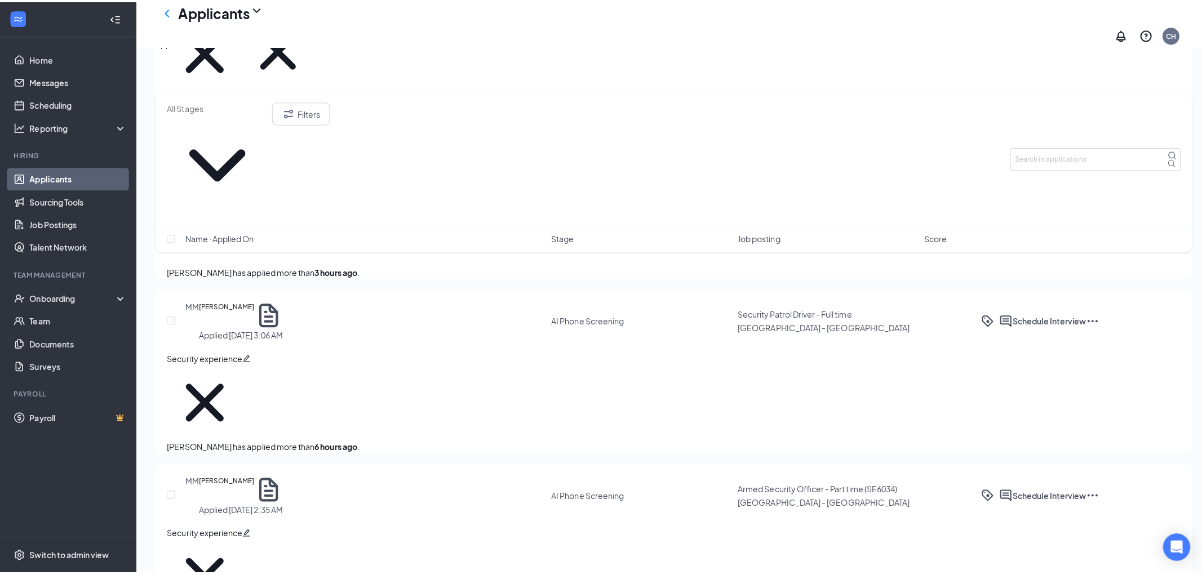
scroll to position [751, 0]
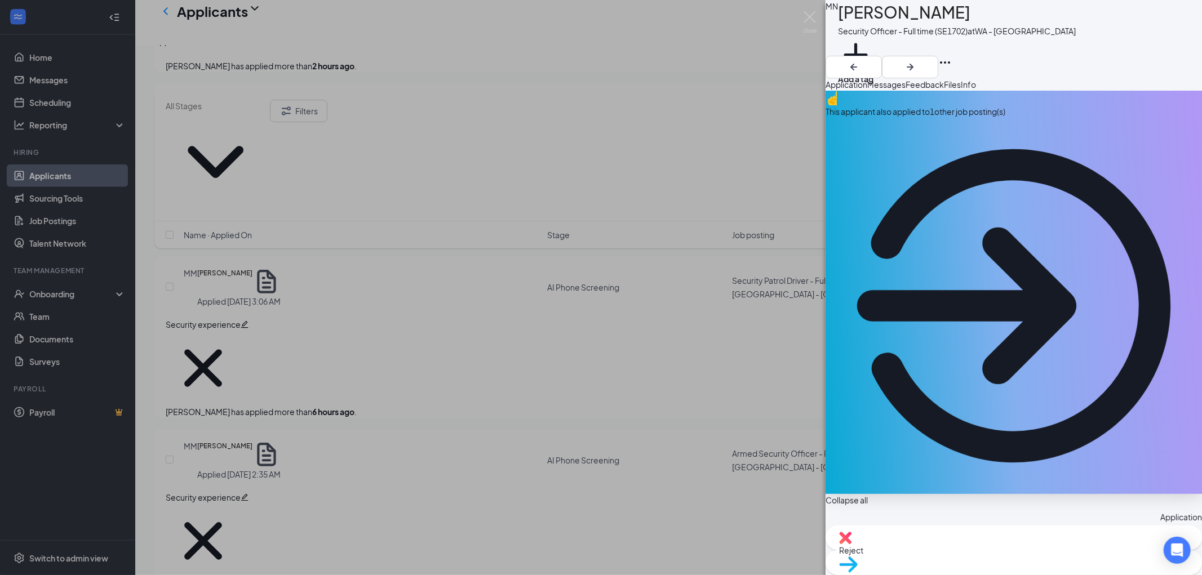
click at [927, 118] on div "This applicant also applied to 1 other job posting(s)" at bounding box center [1014, 111] width 376 height 12
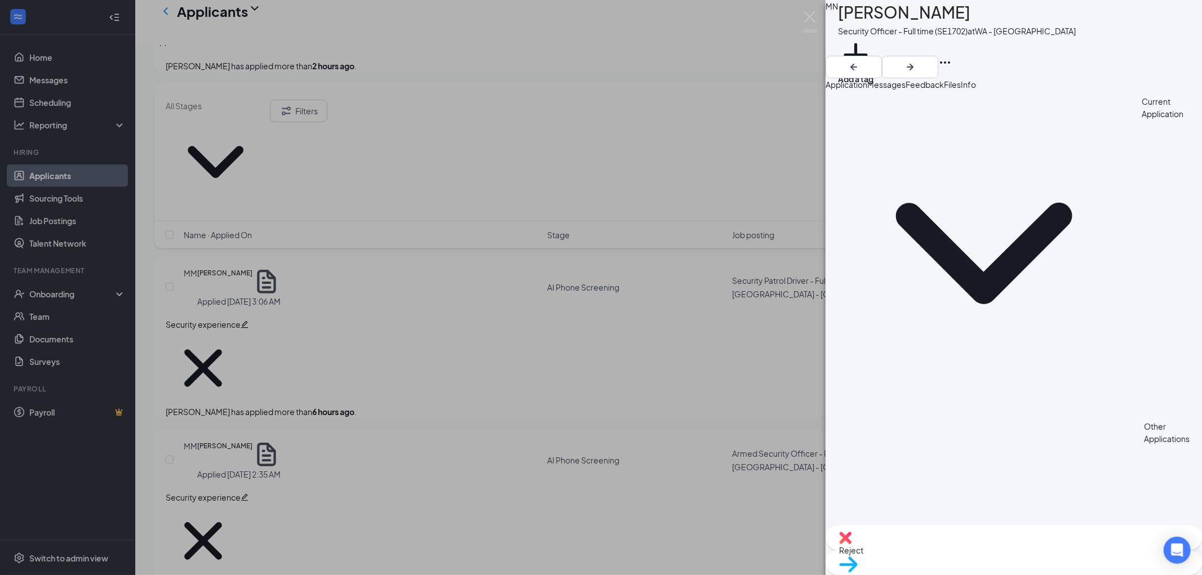
click at [865, 90] on span "Application" at bounding box center [847, 84] width 42 height 10
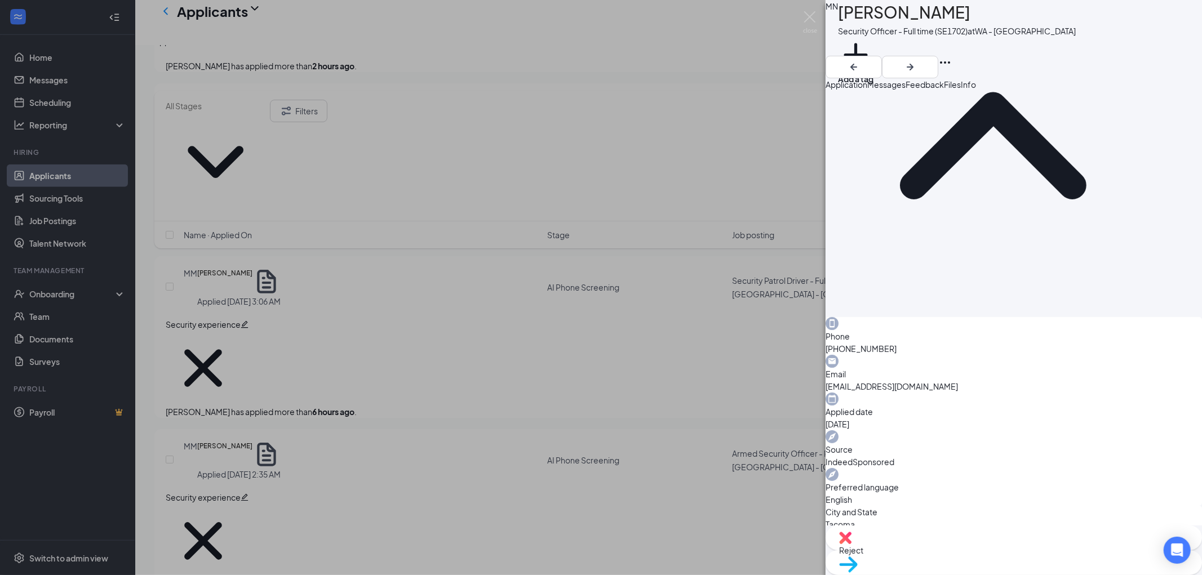
scroll to position [588, 0]
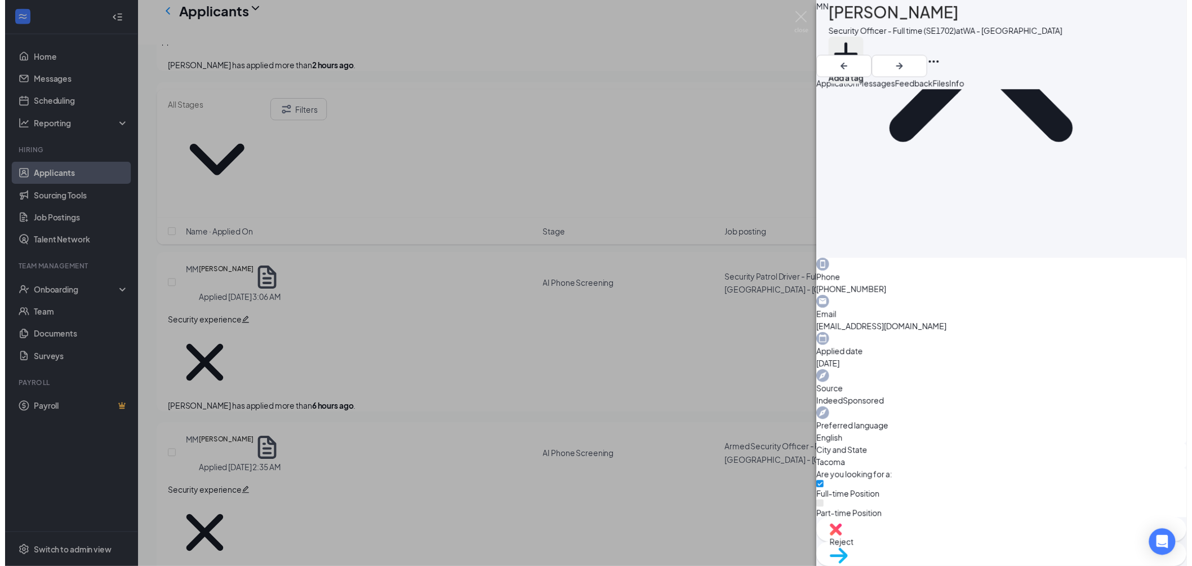
scroll to position [584, 0]
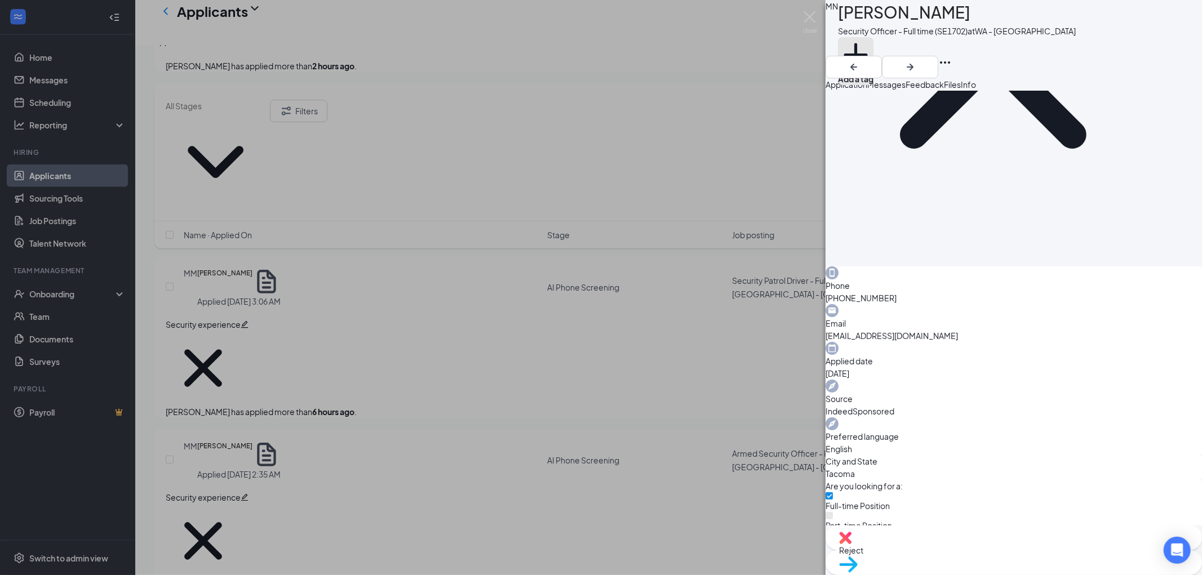
click at [874, 47] on button "Add a tag" at bounding box center [856, 61] width 36 height 48
click at [893, 47] on input "text" at bounding box center [901, 46] width 127 height 19
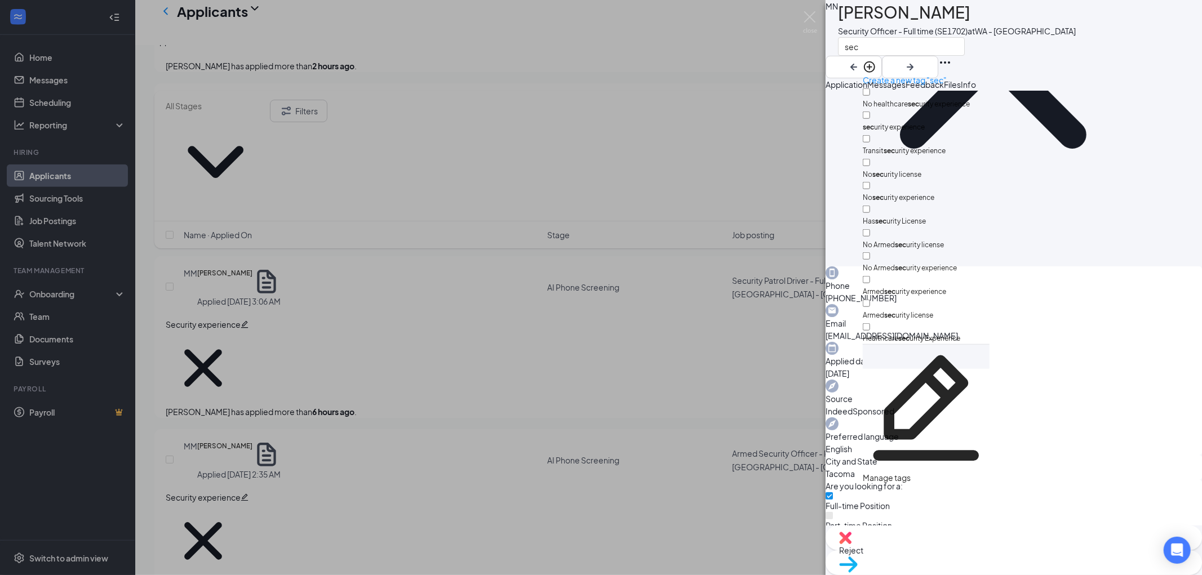
type input "sec"
click at [870, 112] on input "sec urity experience" at bounding box center [866, 115] width 7 height 7
checkbox input "true"
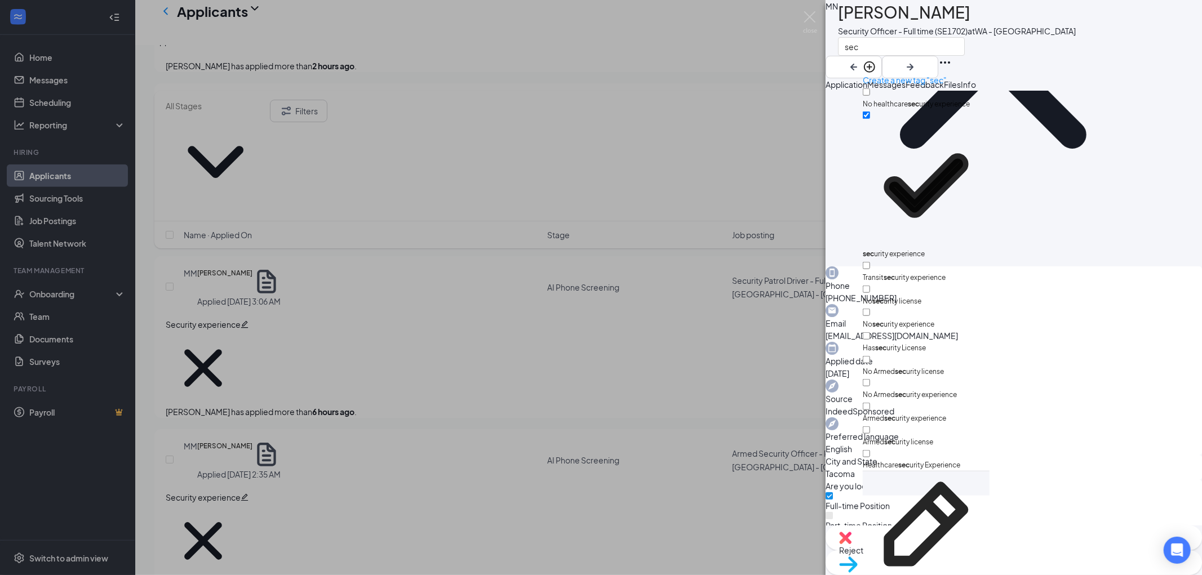
click at [1053, 78] on div at bounding box center [1014, 78] width 376 height 0
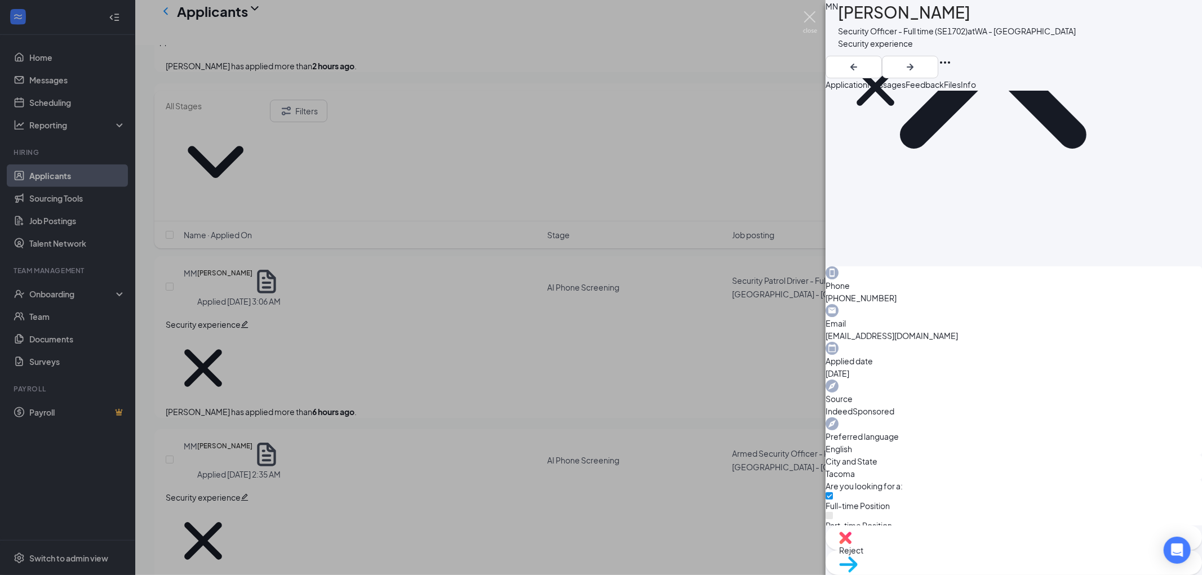
click at [813, 17] on img at bounding box center [810, 22] width 14 height 22
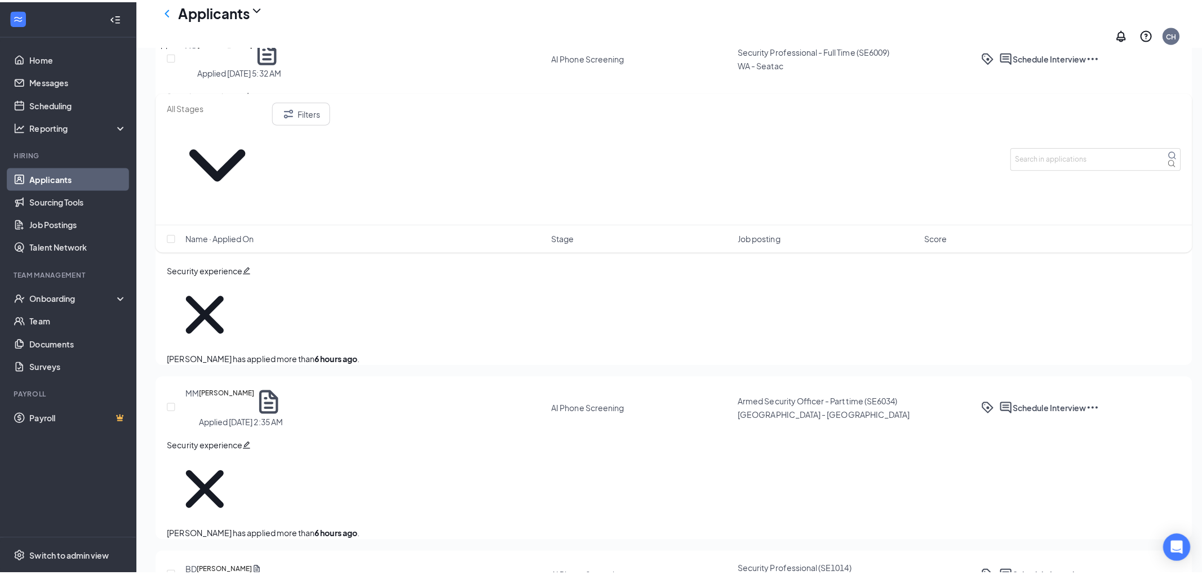
scroll to position [876, 0]
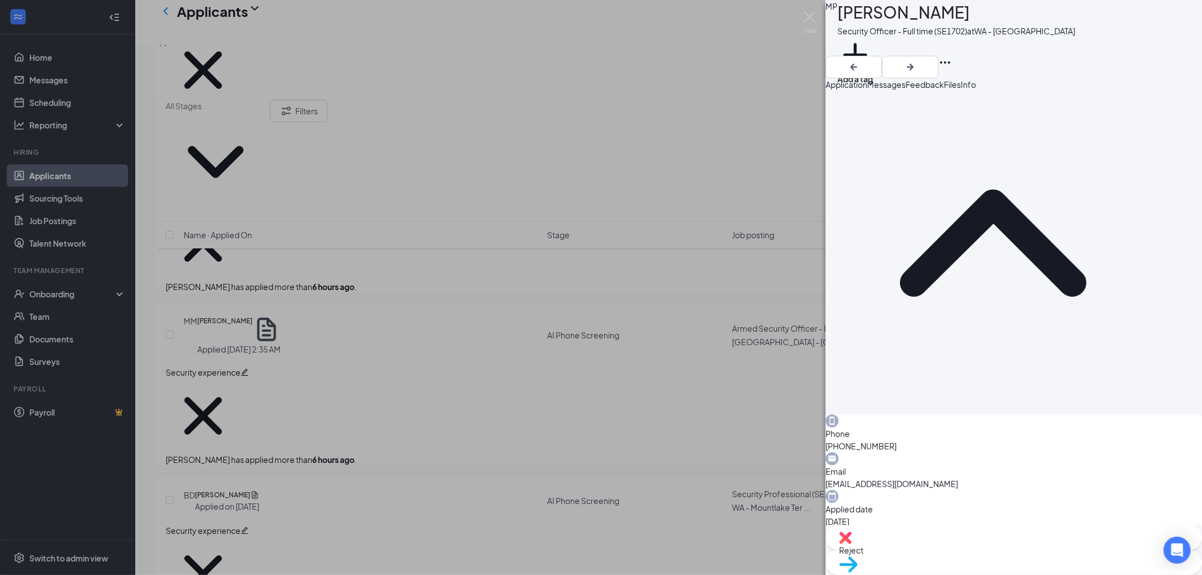
scroll to position [63, 0]
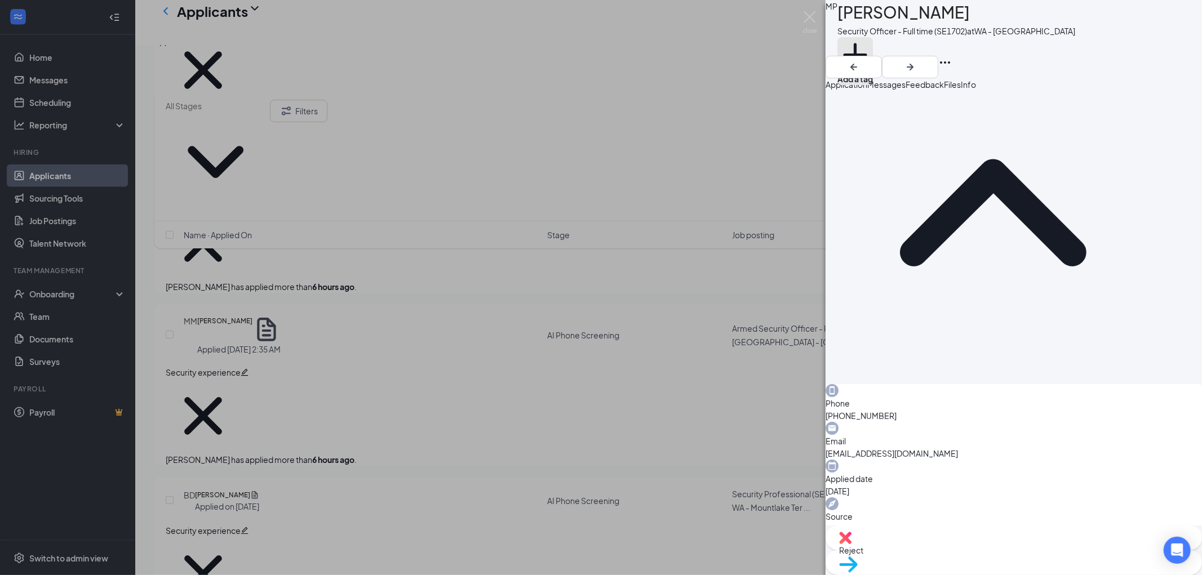
click at [873, 50] on button "Add a tag" at bounding box center [855, 61] width 36 height 48
click at [888, 50] on input "text" at bounding box center [900, 46] width 127 height 19
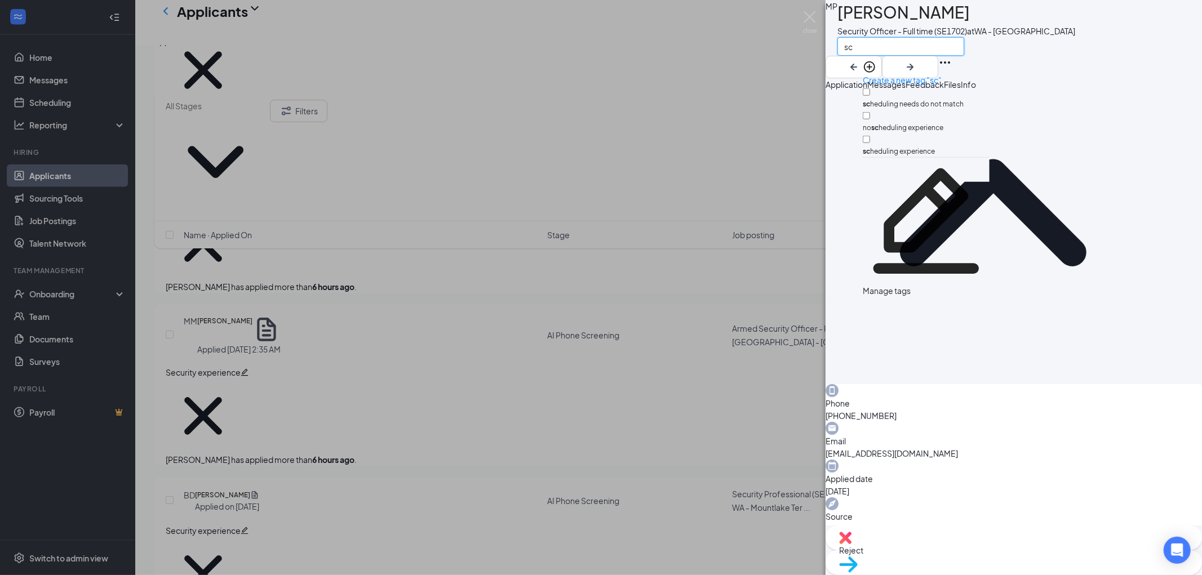
type input "sc"
click at [870, 88] on input "sc heduling needs do not match" at bounding box center [866, 91] width 7 height 7
checkbox input "true"
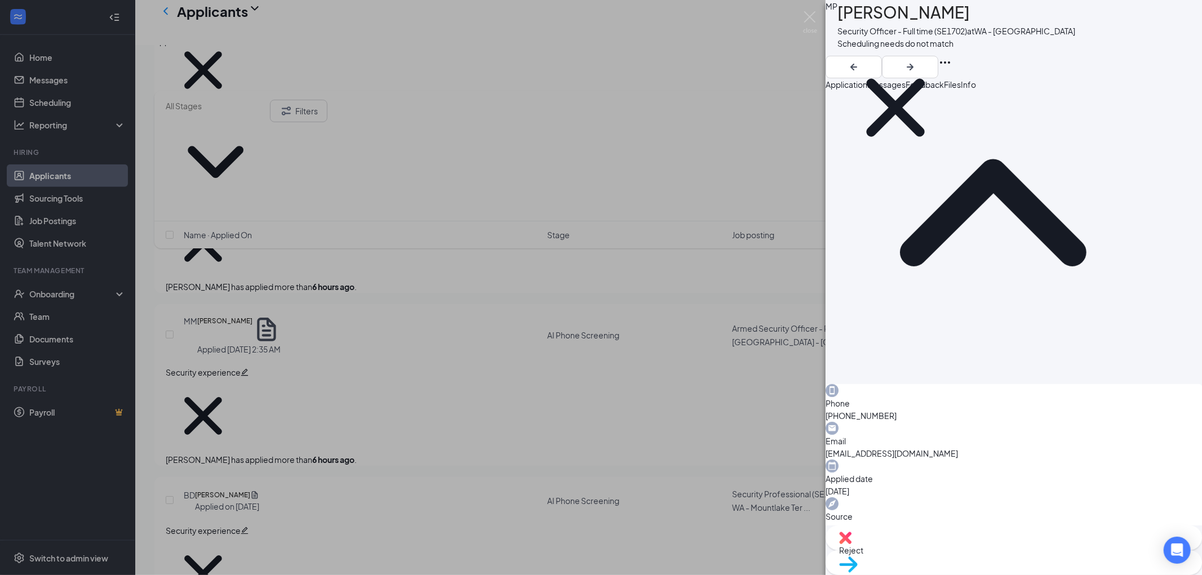
click at [852, 544] on img at bounding box center [845, 538] width 12 height 12
type textarea "N/A [PERSON_NAME]"
checkbox input "true"
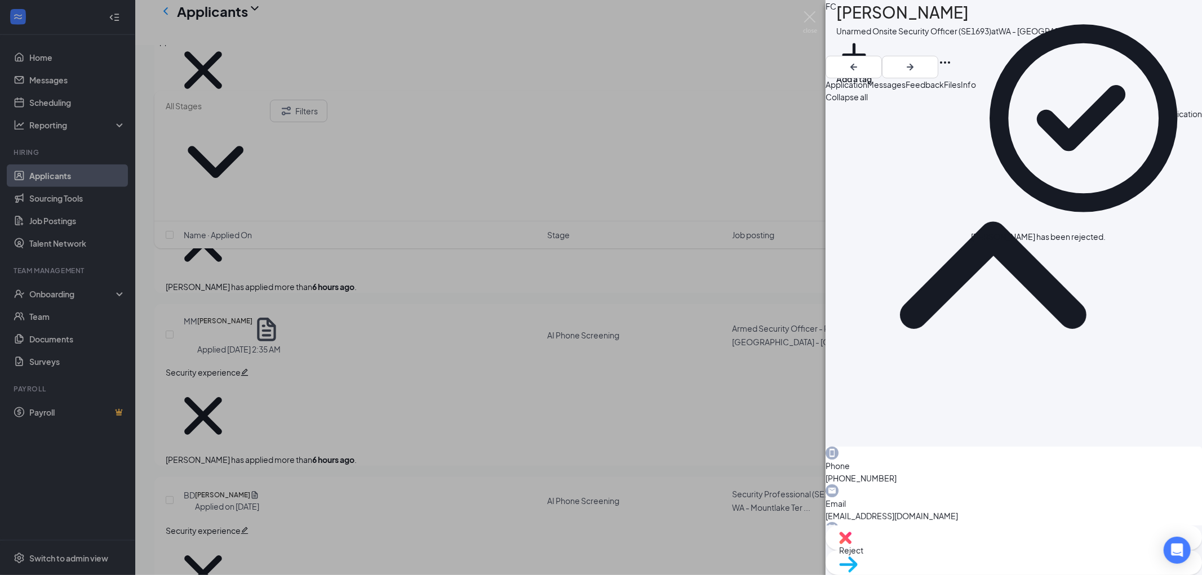
click at [1116, 234] on icon "Cross" at bounding box center [1112, 237] width 7 height 7
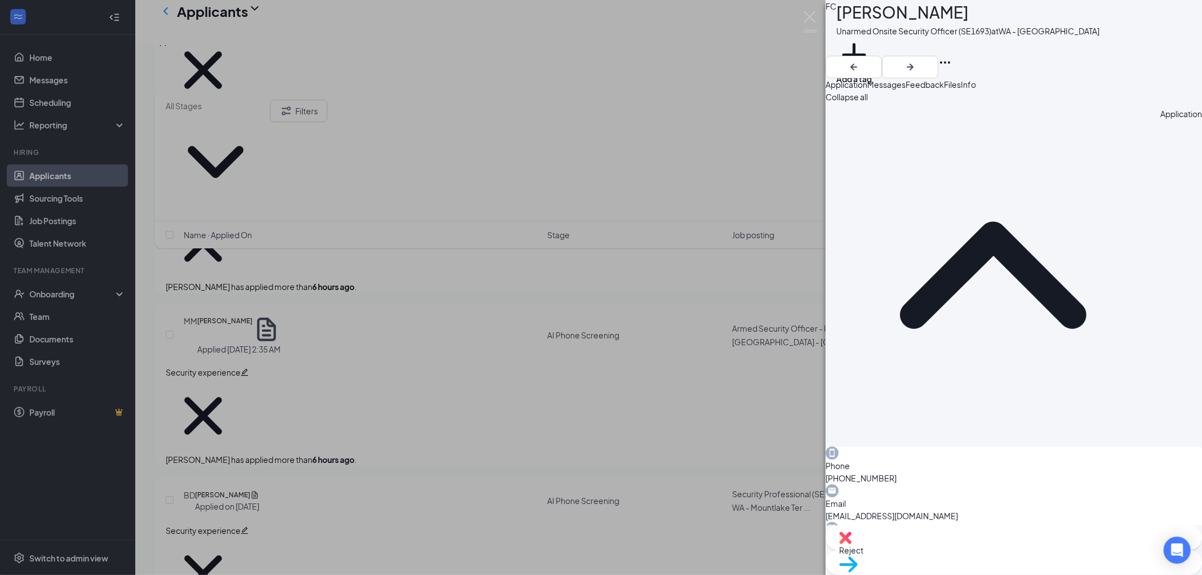
scroll to position [63, 0]
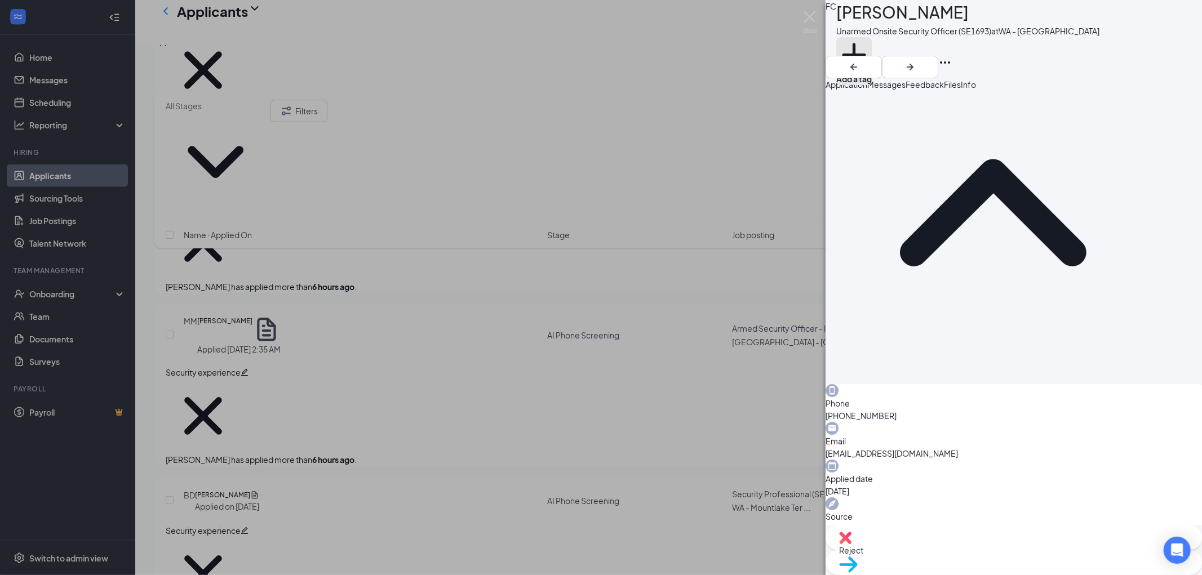
click at [872, 47] on button "Add a tag" at bounding box center [854, 61] width 36 height 48
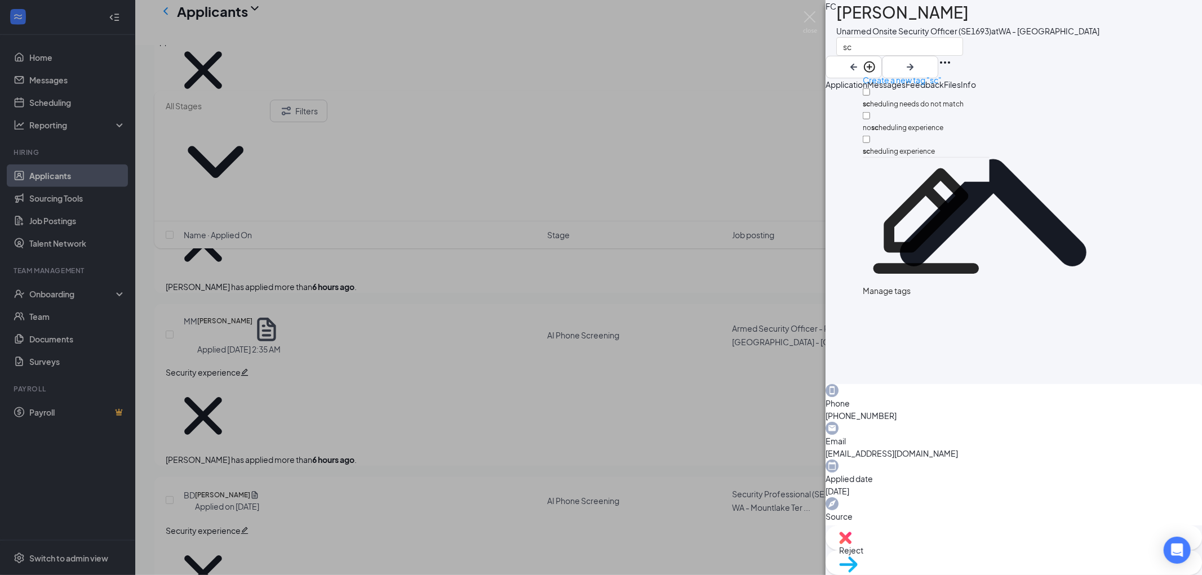
type input "sc"
click at [870, 88] on input "sc heduling needs do not match" at bounding box center [866, 91] width 7 height 7
checkbox input "true"
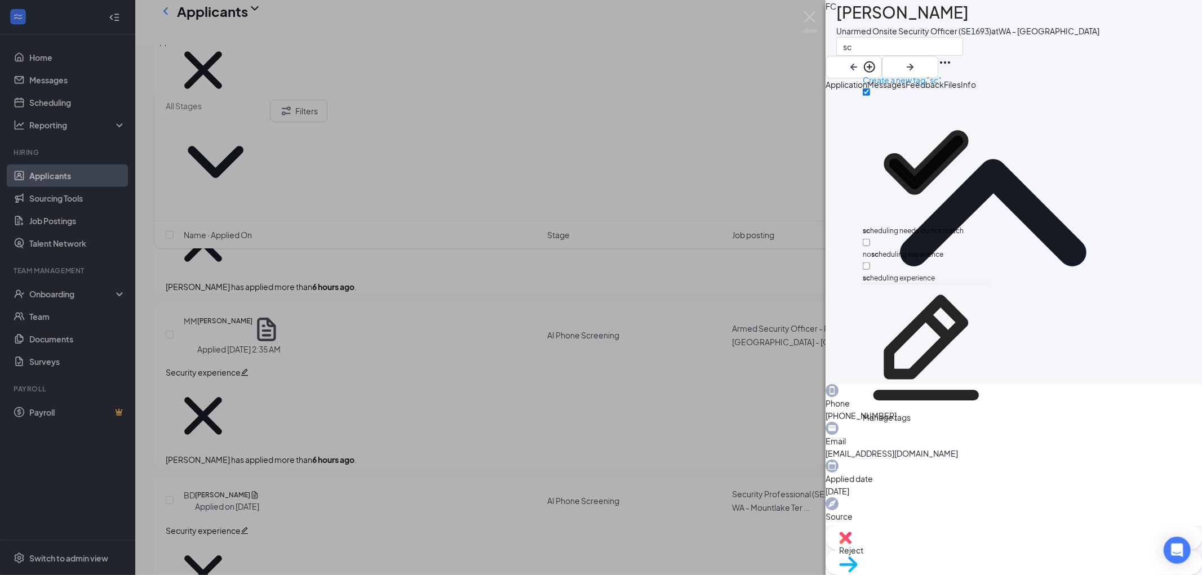
click at [1062, 43] on div "sc" at bounding box center [967, 46] width 263 height 19
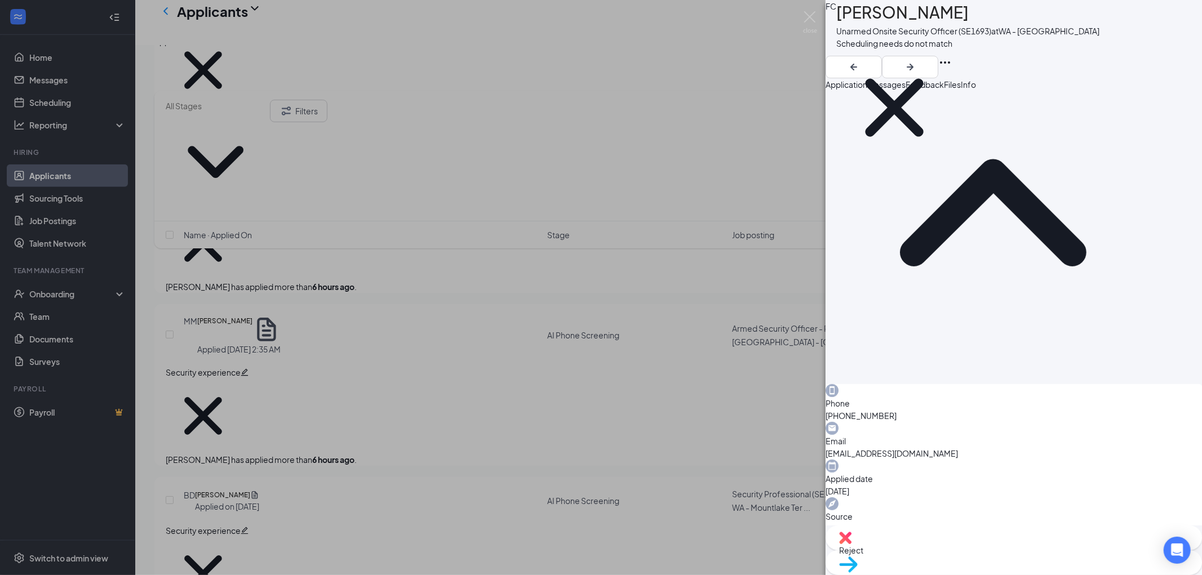
click at [852, 544] on img at bounding box center [845, 538] width 12 height 12
type textarea "N/A day shift"
checkbox input "true"
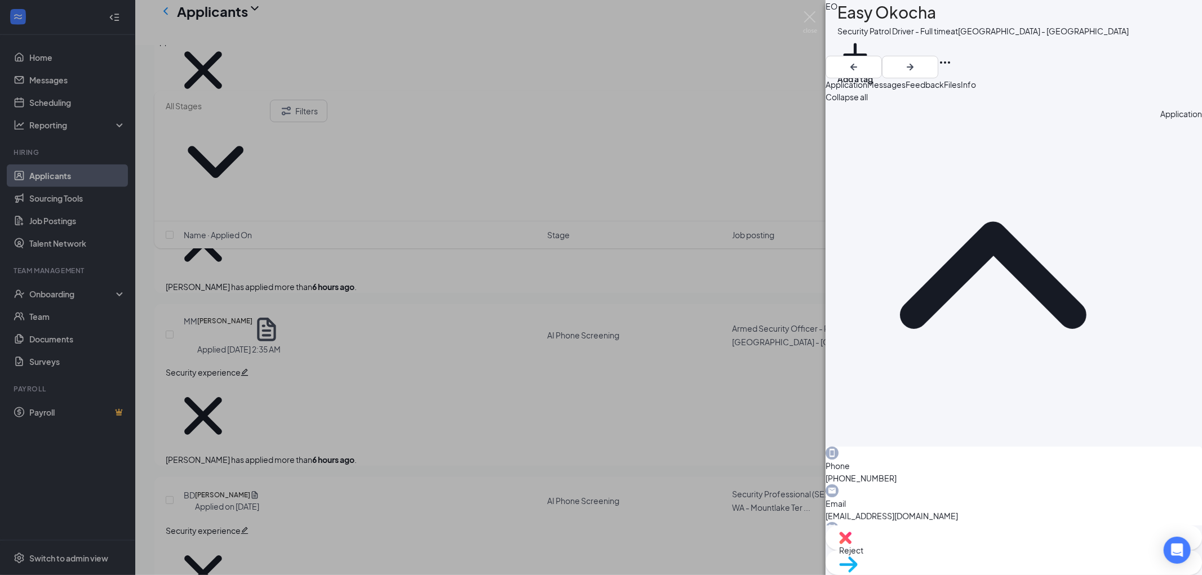
drag, startPoint x: 1074, startPoint y: 56, endPoint x: 1079, endPoint y: 70, distance: 15.0
click at [1074, 56] on div "EO Easy Okocha Security Patrol Driver - Full time at [GEOGRAPHIC_DATA] - [GEOGR…" at bounding box center [1014, 39] width 376 height 78
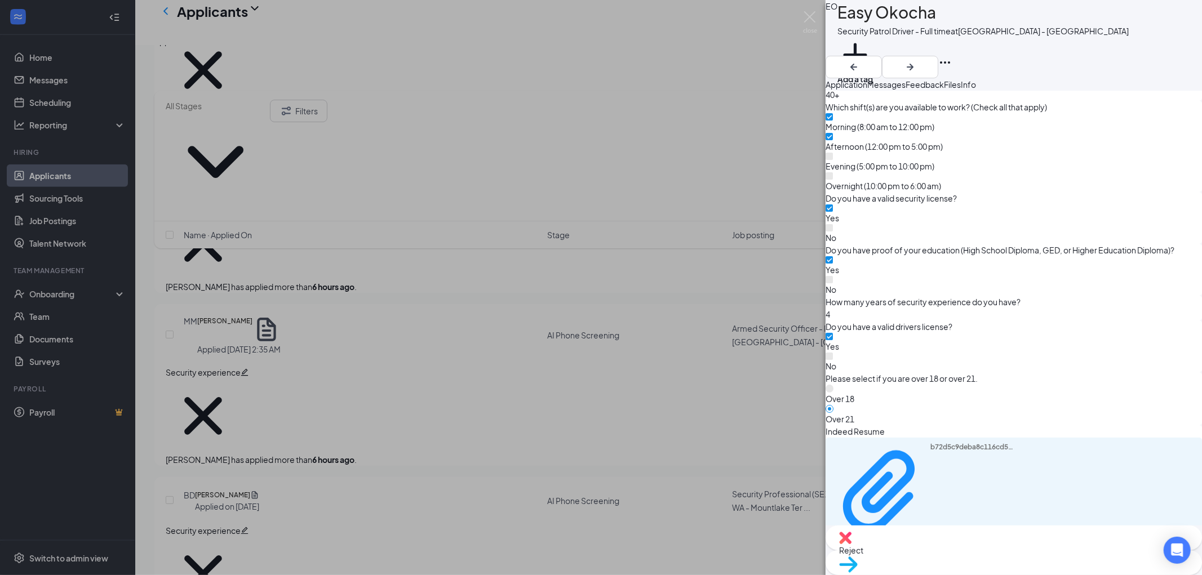
scroll to position [689, 0]
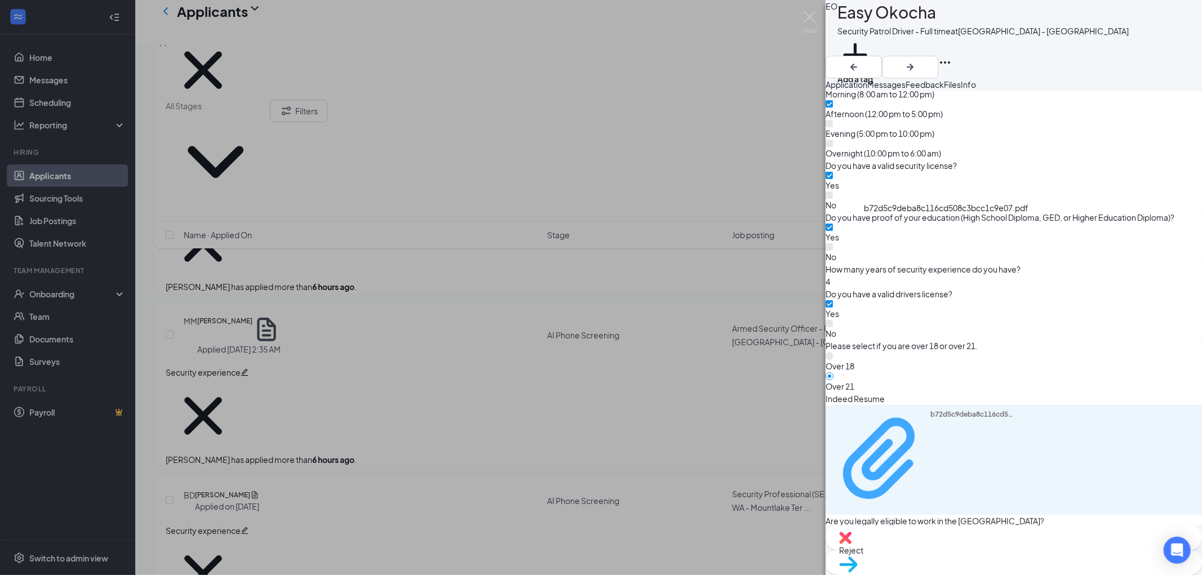
click at [930, 410] on div "b72d5c9deba8c116cd508c3bcc1c9e07.pdf" at bounding box center [972, 459] width 85 height 98
click at [873, 51] on button "Add a tag" at bounding box center [855, 61] width 36 height 48
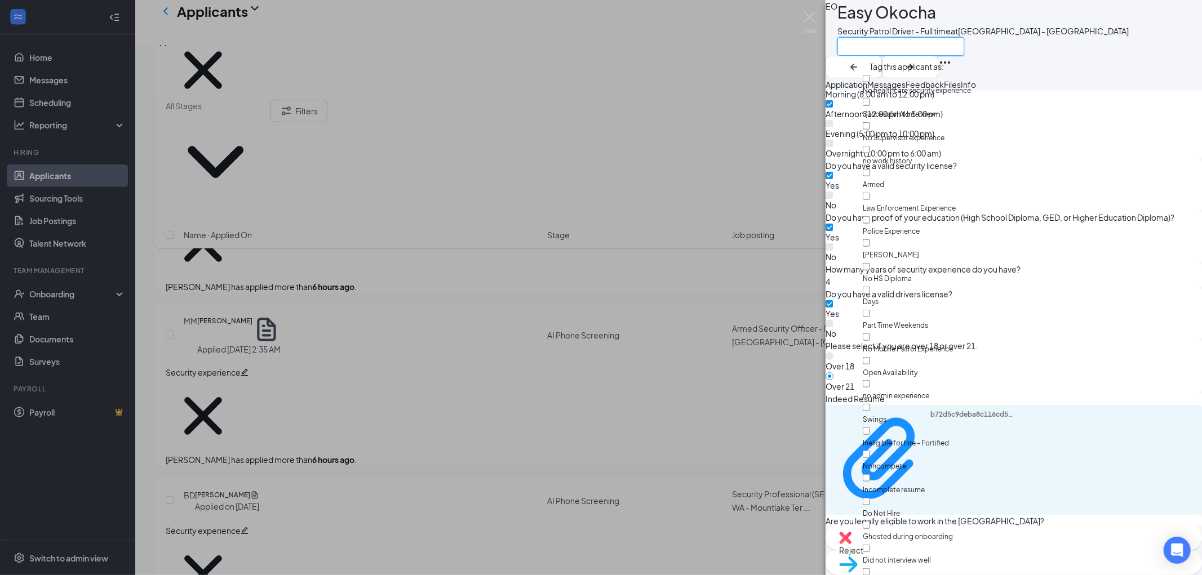
click at [891, 51] on input "text" at bounding box center [900, 46] width 127 height 19
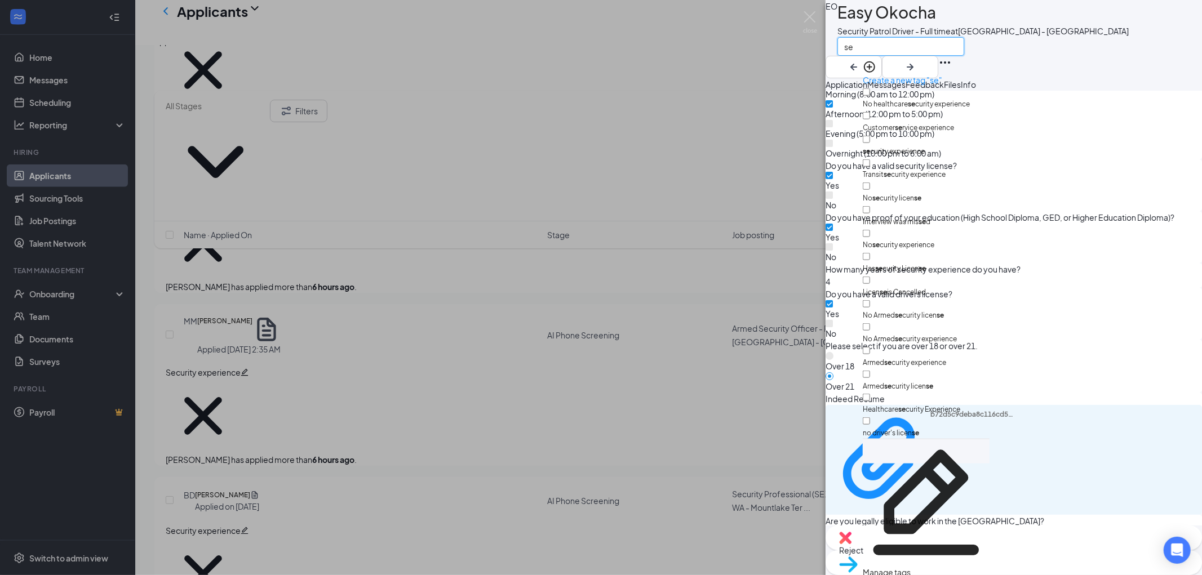
type input "se"
click at [870, 136] on input "se curity experience" at bounding box center [866, 139] width 7 height 7
checkbox input "true"
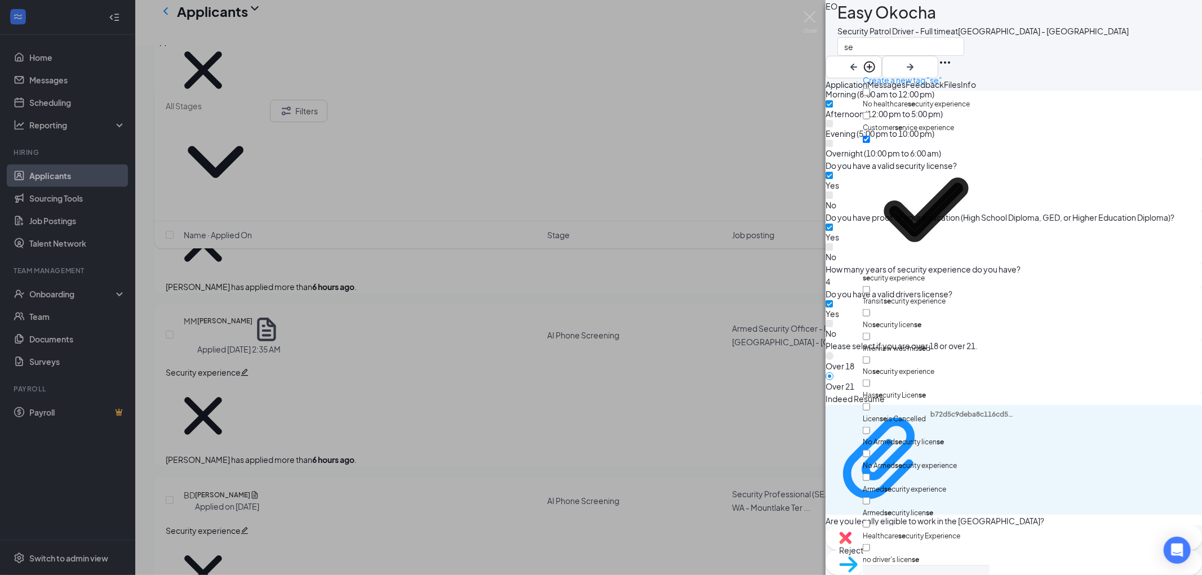
click at [1064, 78] on div at bounding box center [1014, 78] width 376 height 0
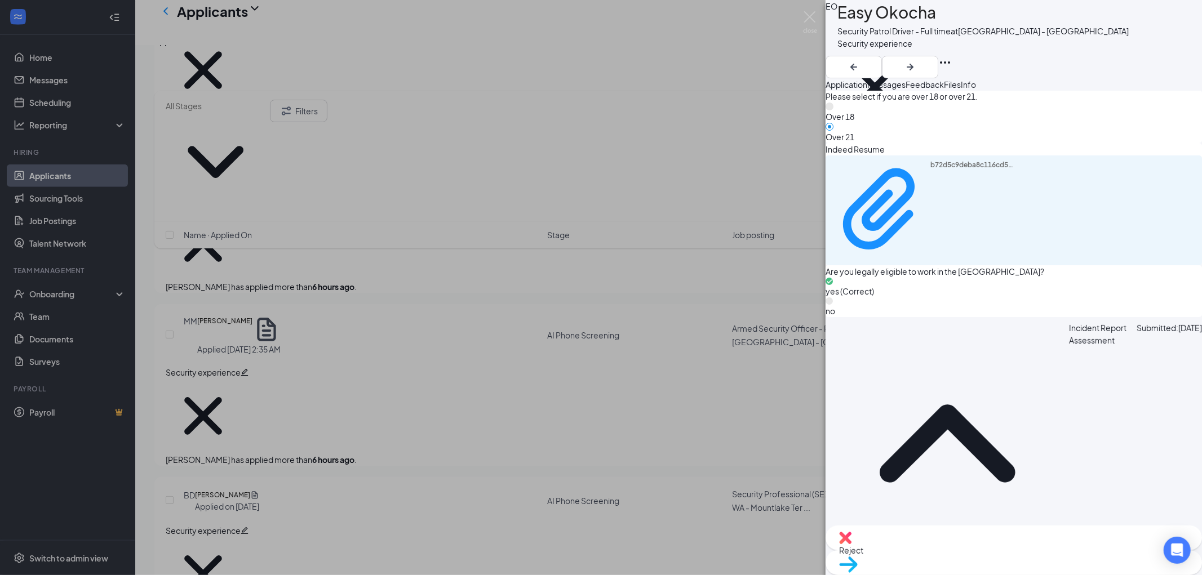
scroll to position [939, 0]
click at [892, 574] on span "Move to stage" at bounding box center [865, 579] width 52 height 10
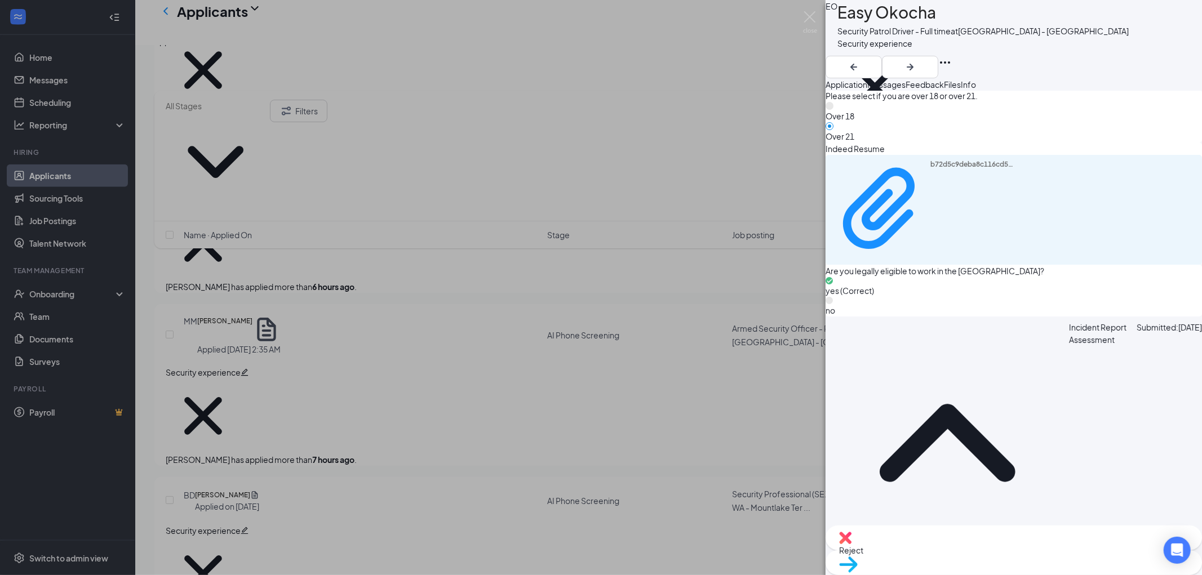
radio input "true"
radio input "false"
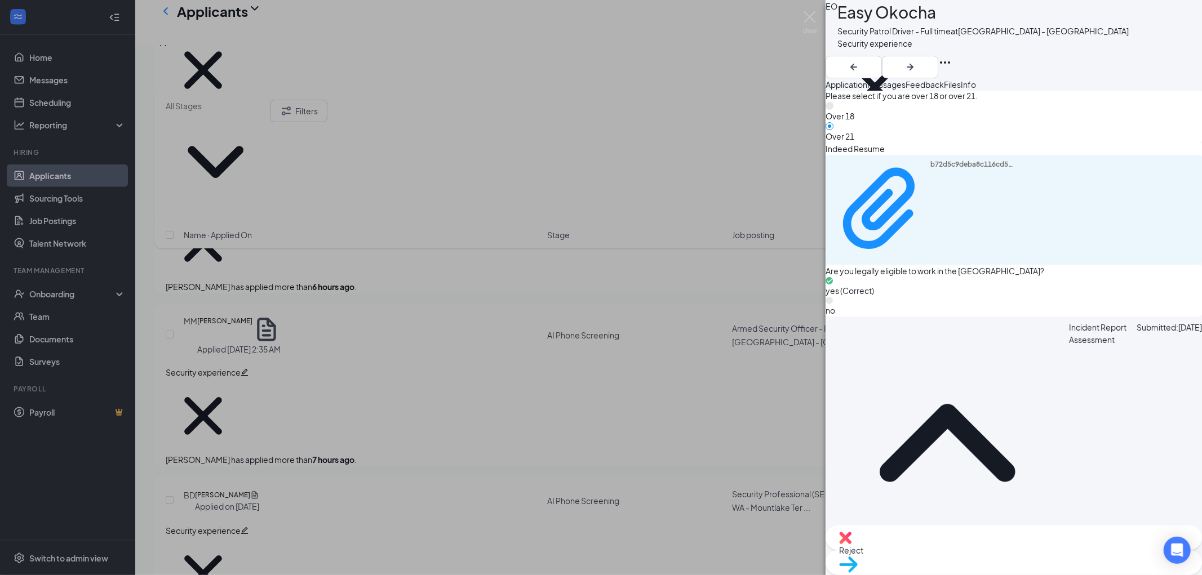
scroll to position [576, 0]
type input "[DATE]"
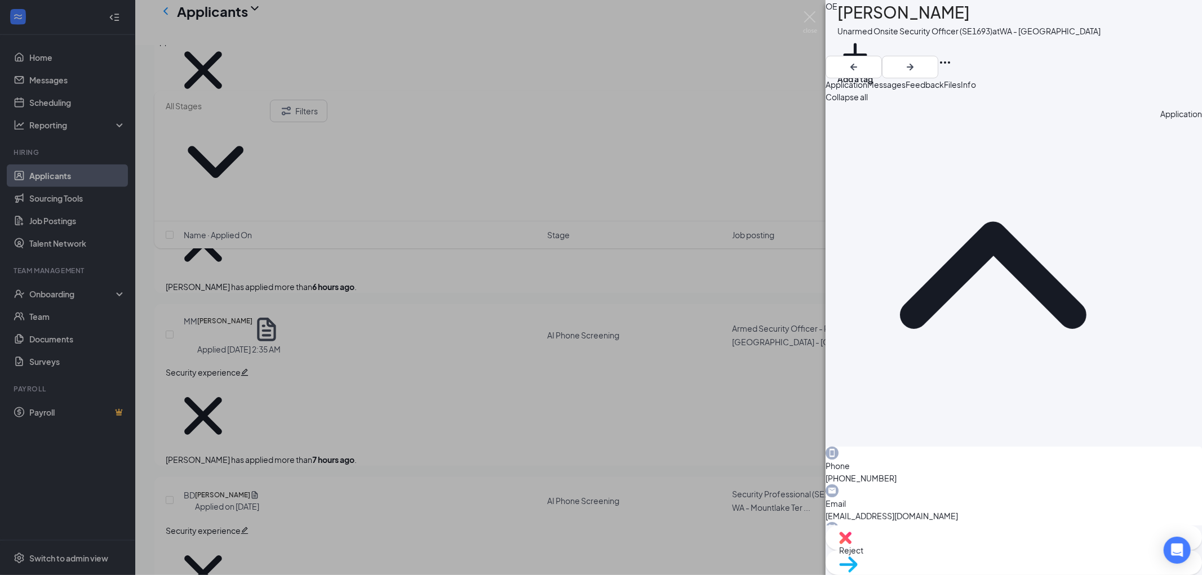
scroll to position [63, 0]
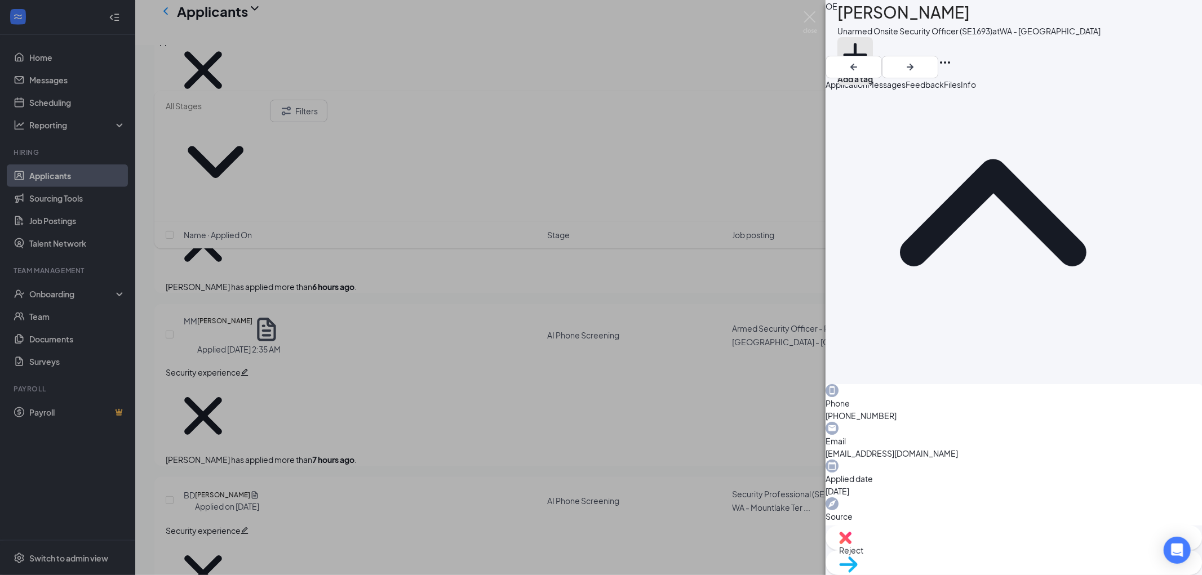
click at [873, 50] on button "Add a tag" at bounding box center [855, 61] width 36 height 48
click at [876, 50] on input "text" at bounding box center [900, 46] width 127 height 19
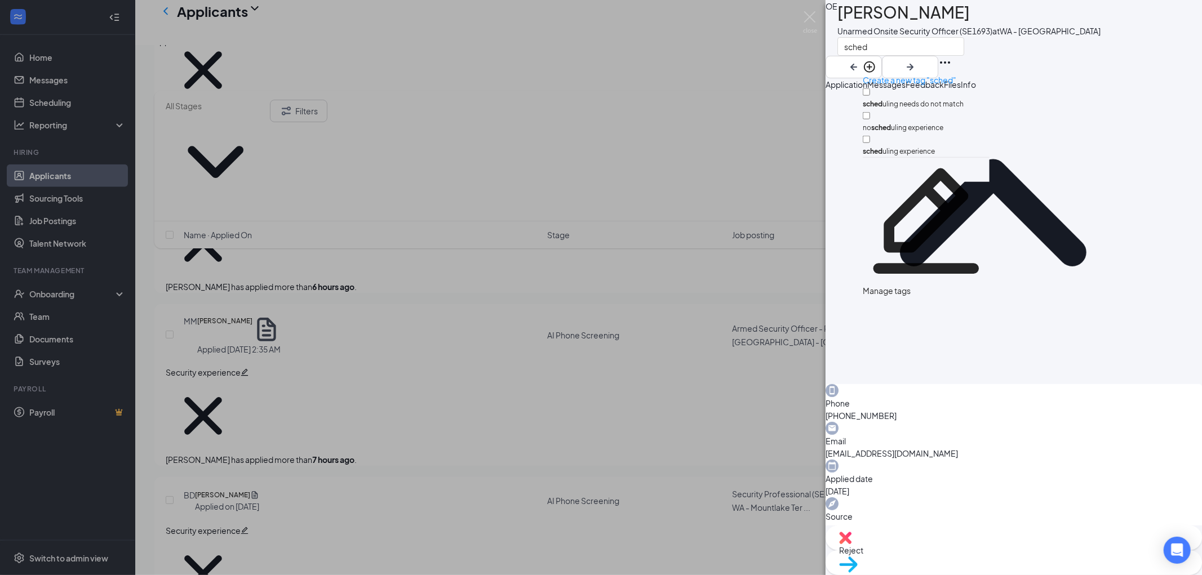
type input "sched"
click at [870, 88] on input "sched uling needs do not match" at bounding box center [866, 91] width 7 height 7
checkbox input "true"
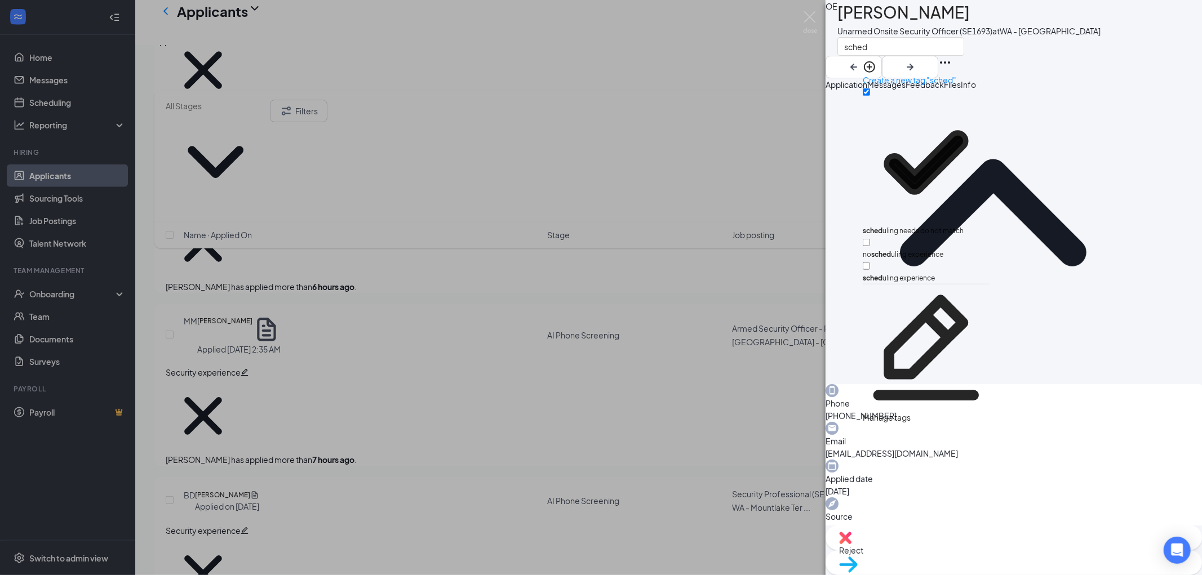
click at [1085, 50] on div "OE [PERSON_NAME] Unarmed [DEMOGRAPHIC_DATA] Security Officer (SE1693) at WA - […" at bounding box center [1014, 39] width 376 height 78
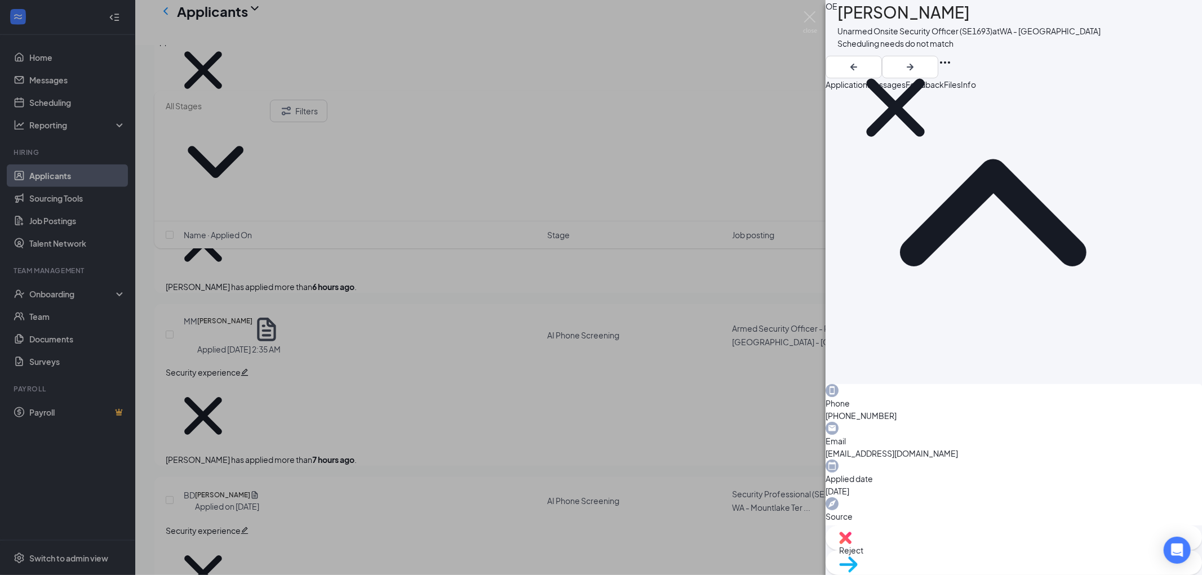
click at [939, 551] on div "Reject" at bounding box center [1014, 538] width 376 height 25
type textarea "N/A day shift"
checkbox input "true"
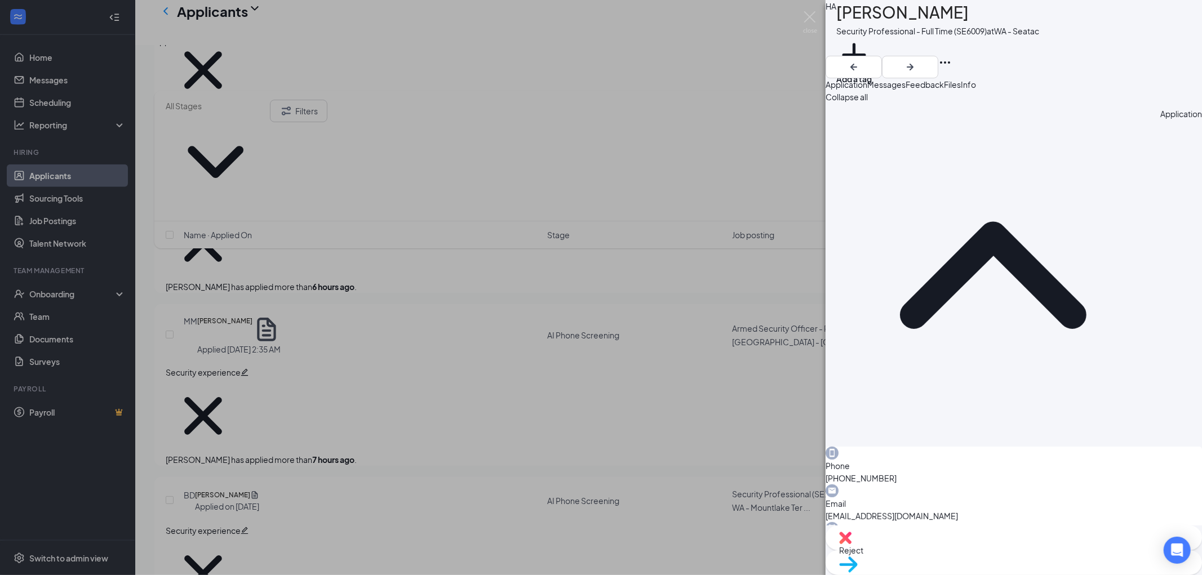
scroll to position [63, 0]
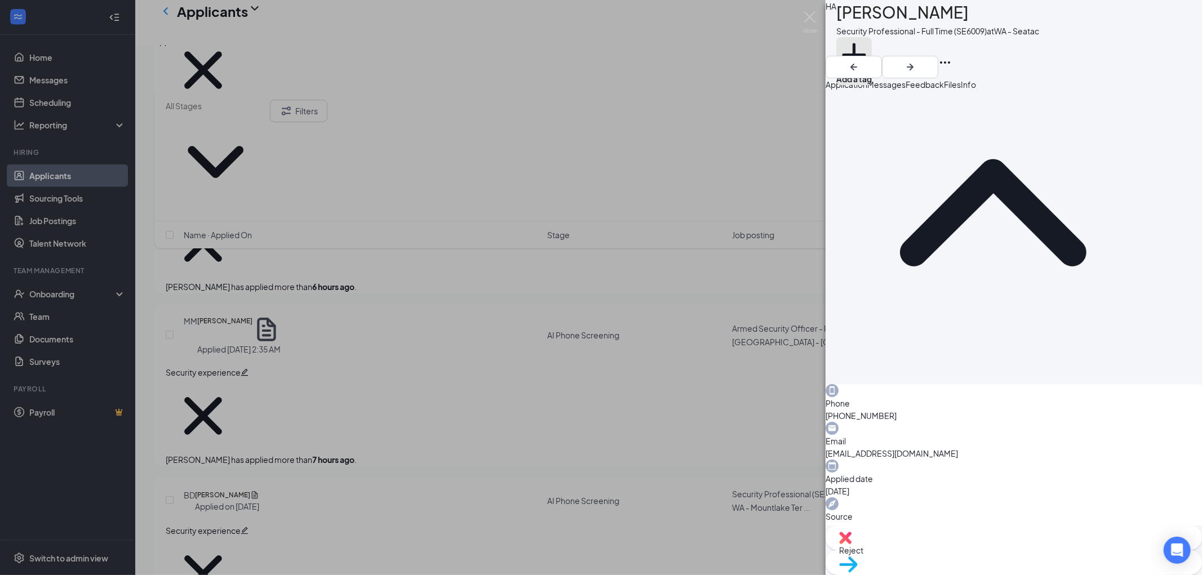
click at [872, 48] on button "Add a tag" at bounding box center [854, 61] width 36 height 48
click at [877, 48] on input "text" at bounding box center [899, 46] width 127 height 19
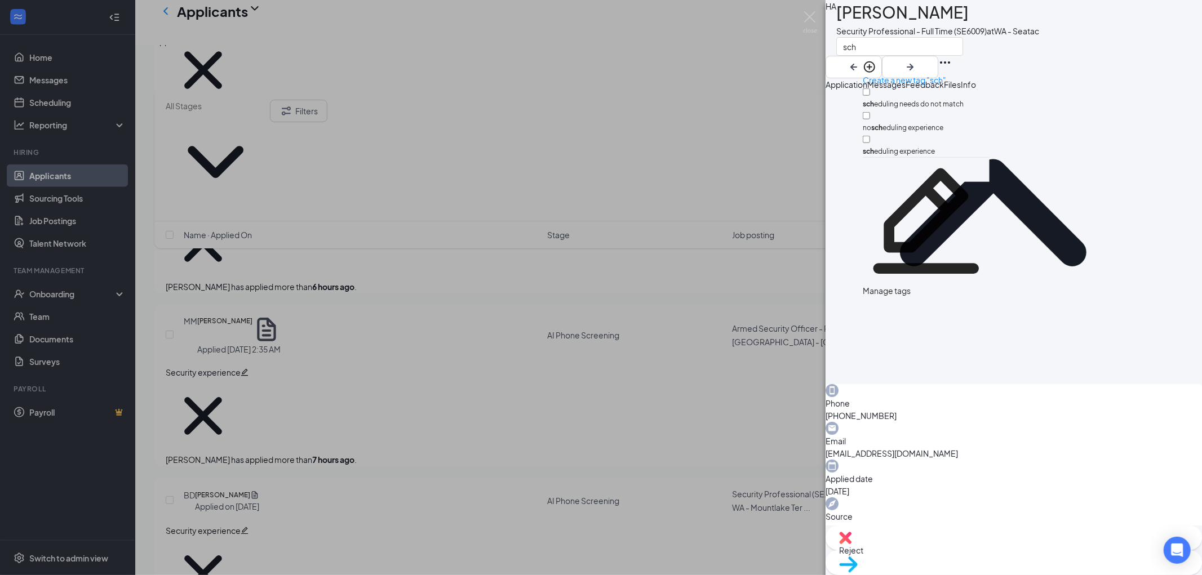
type input "sch"
click at [870, 88] on input "sch eduling needs do not match" at bounding box center [866, 91] width 7 height 7
checkbox input "true"
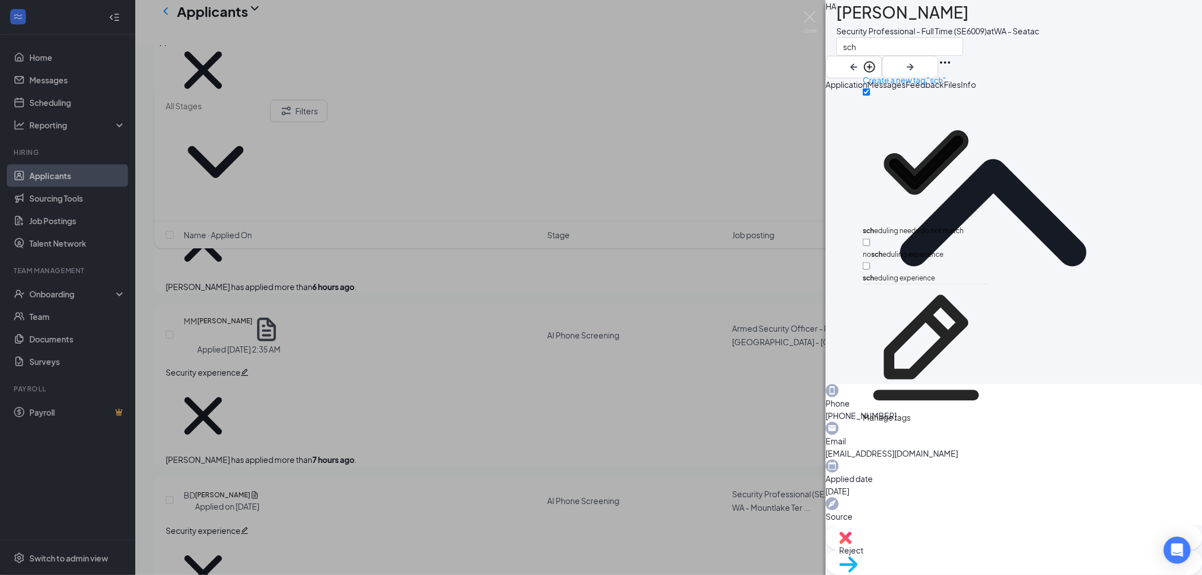
click at [1039, 56] on div "sch" at bounding box center [937, 46] width 203 height 19
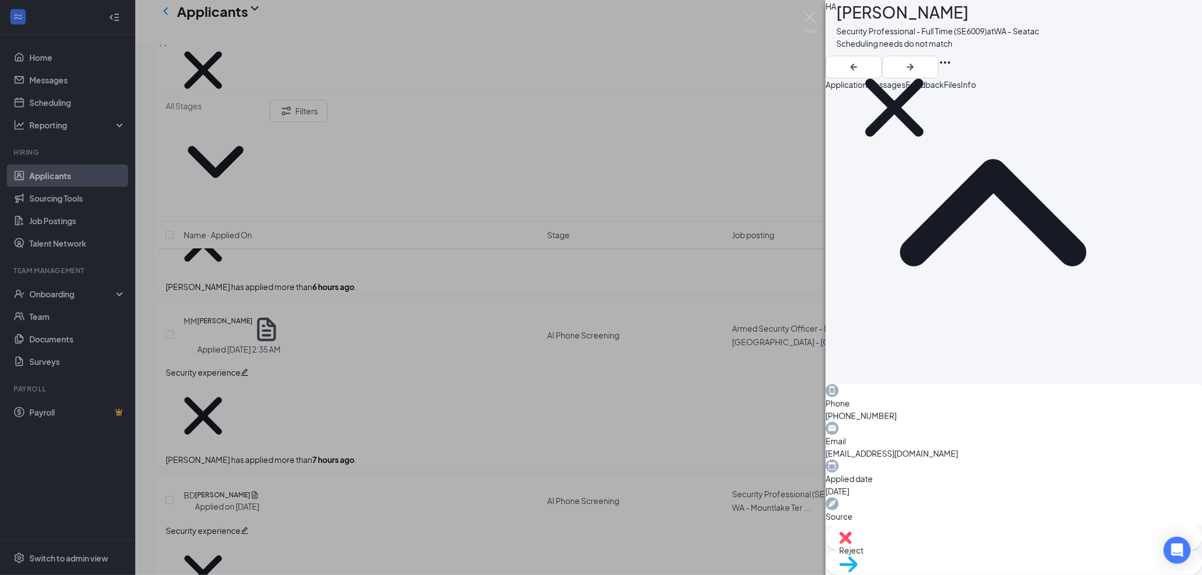
click at [852, 544] on img at bounding box center [845, 538] width 12 height 12
type textarea "N/A [PERSON_NAME]"
checkbox input "true"
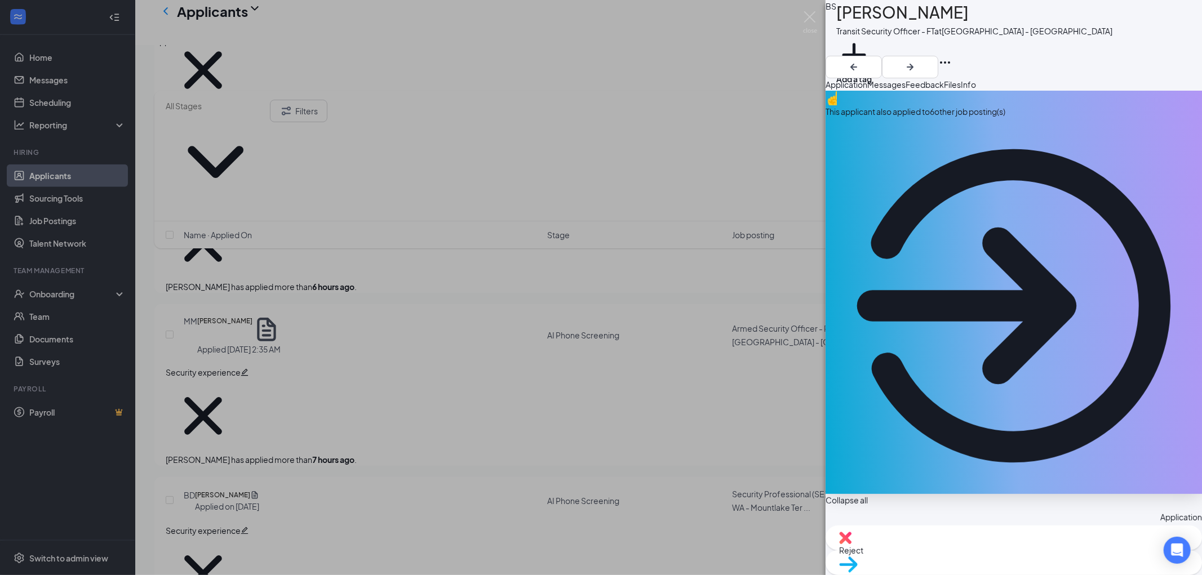
drag, startPoint x: 915, startPoint y: 128, endPoint x: 914, endPoint y: 136, distance: 8.5
click at [915, 118] on div "This applicant also applied to 6 other job posting(s)" at bounding box center [1014, 111] width 376 height 12
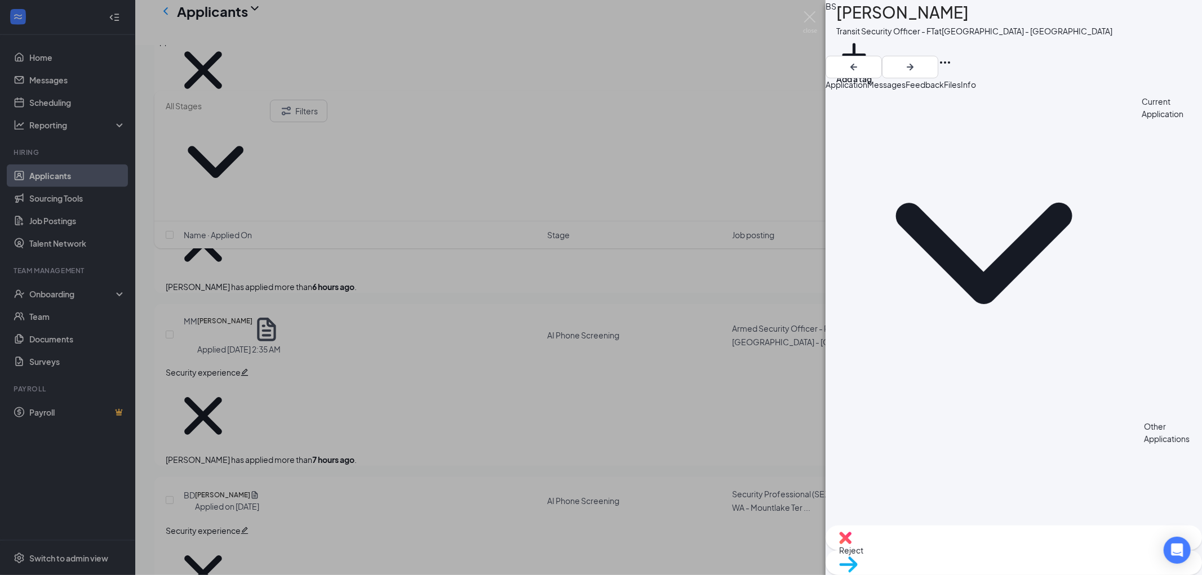
click at [862, 90] on span "Application" at bounding box center [847, 84] width 42 height 10
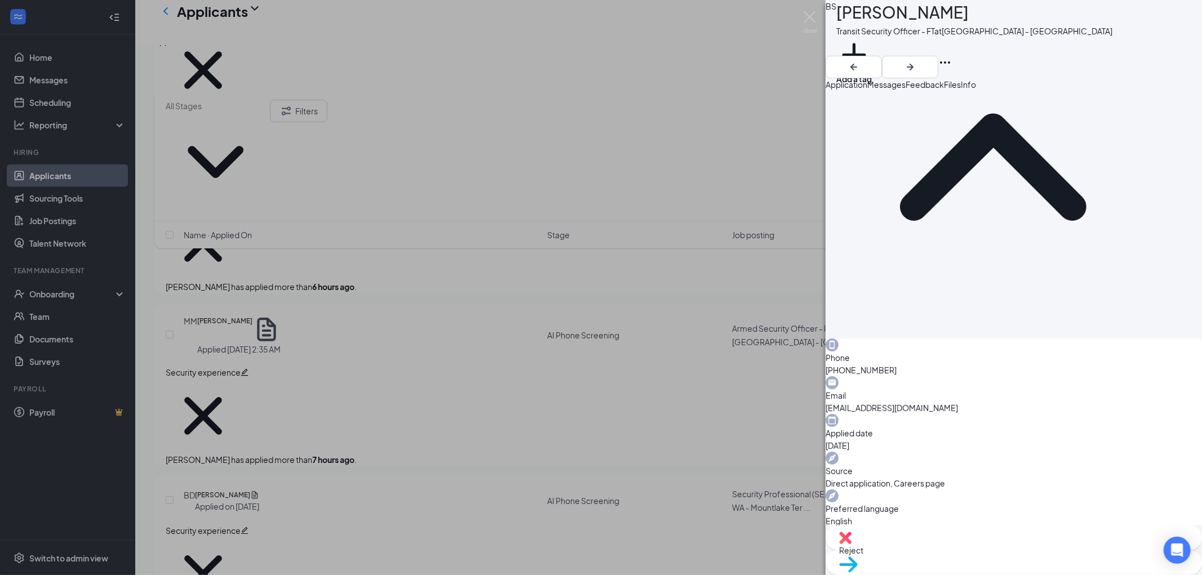
scroll to position [518, 0]
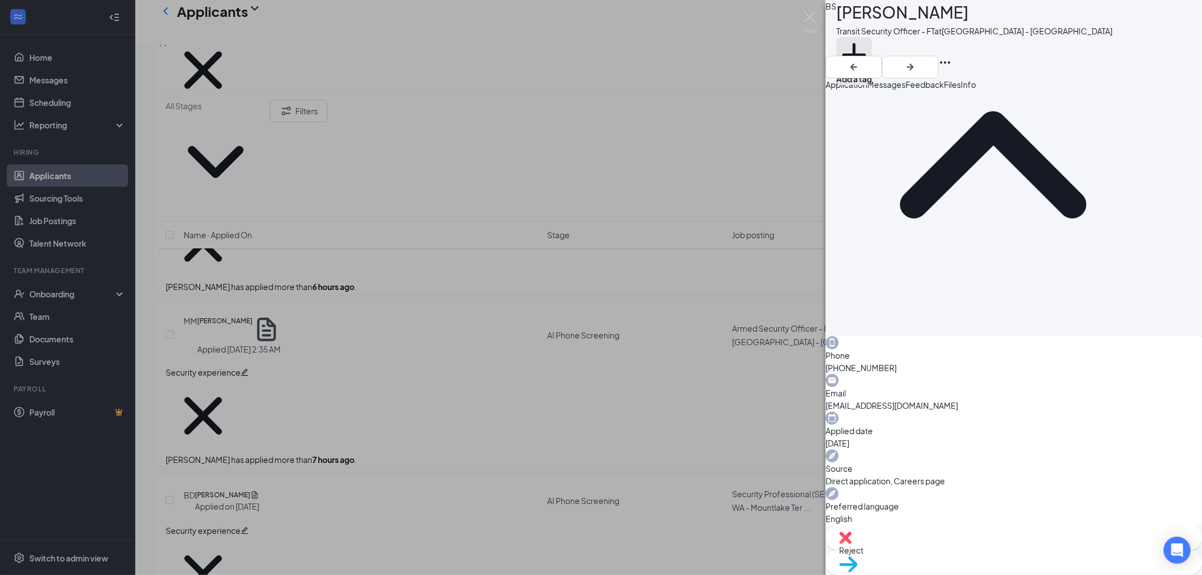
click at [872, 48] on button "Add a tag" at bounding box center [854, 61] width 36 height 48
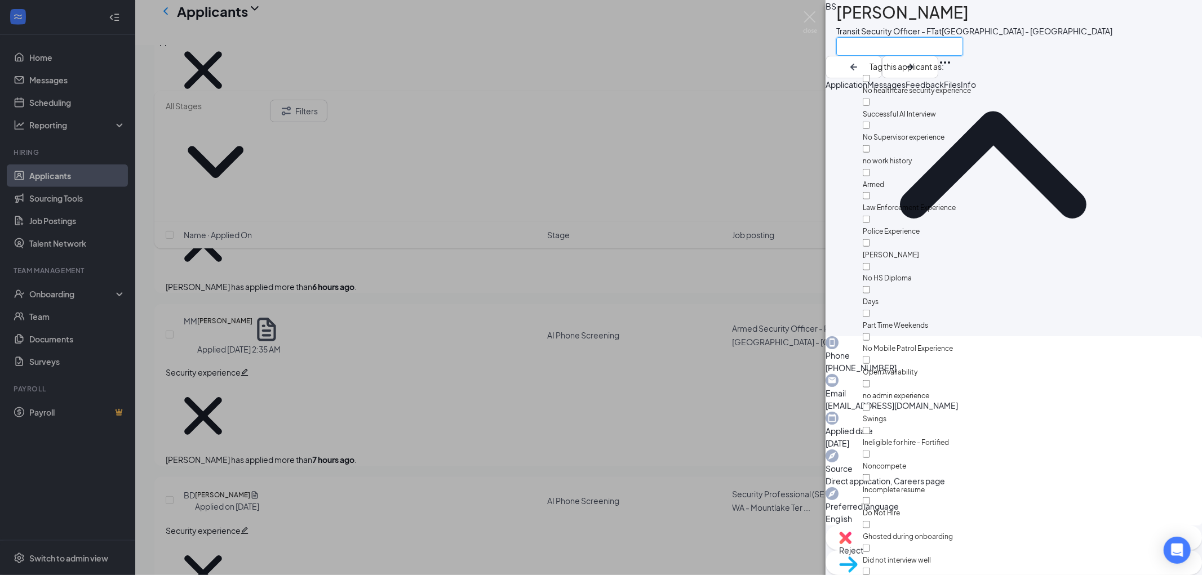
click at [888, 47] on input "text" at bounding box center [899, 46] width 127 height 19
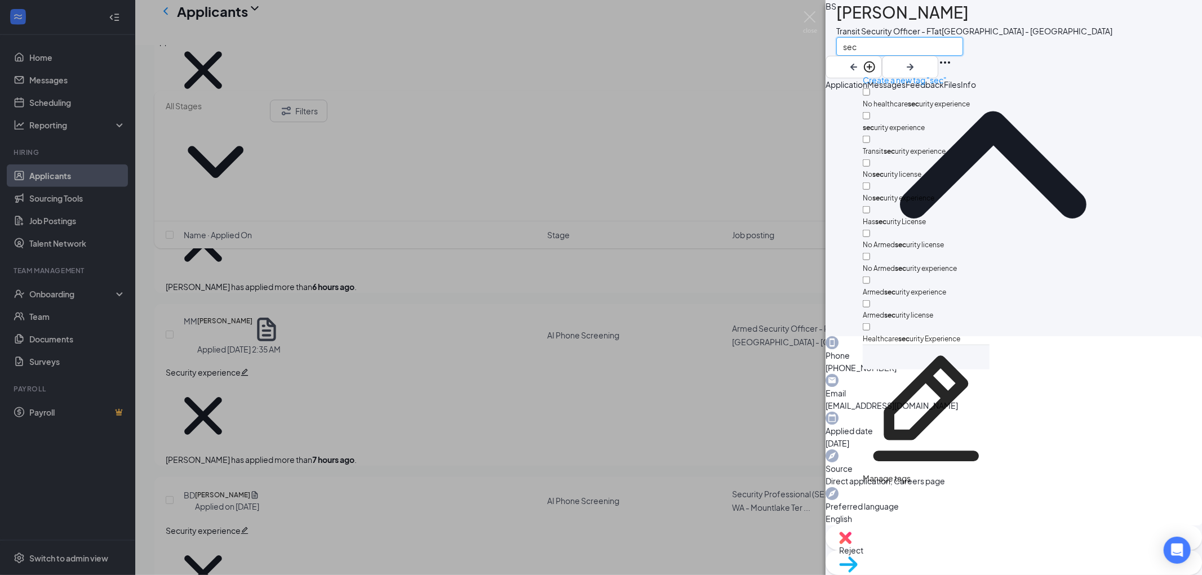
type input "sec"
click at [870, 112] on input "sec urity experience" at bounding box center [866, 115] width 7 height 7
checkbox input "true"
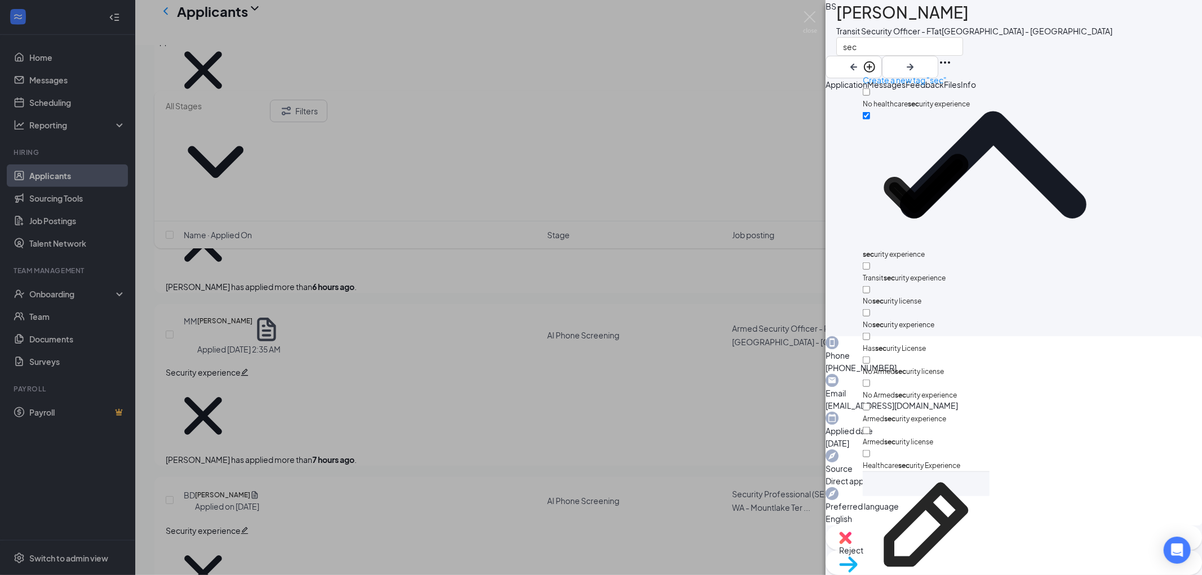
click at [1085, 60] on div "BS [PERSON_NAME] Transit Security Officer - FT at [GEOGRAPHIC_DATA] - [GEOGRAPH…" at bounding box center [1014, 39] width 376 height 78
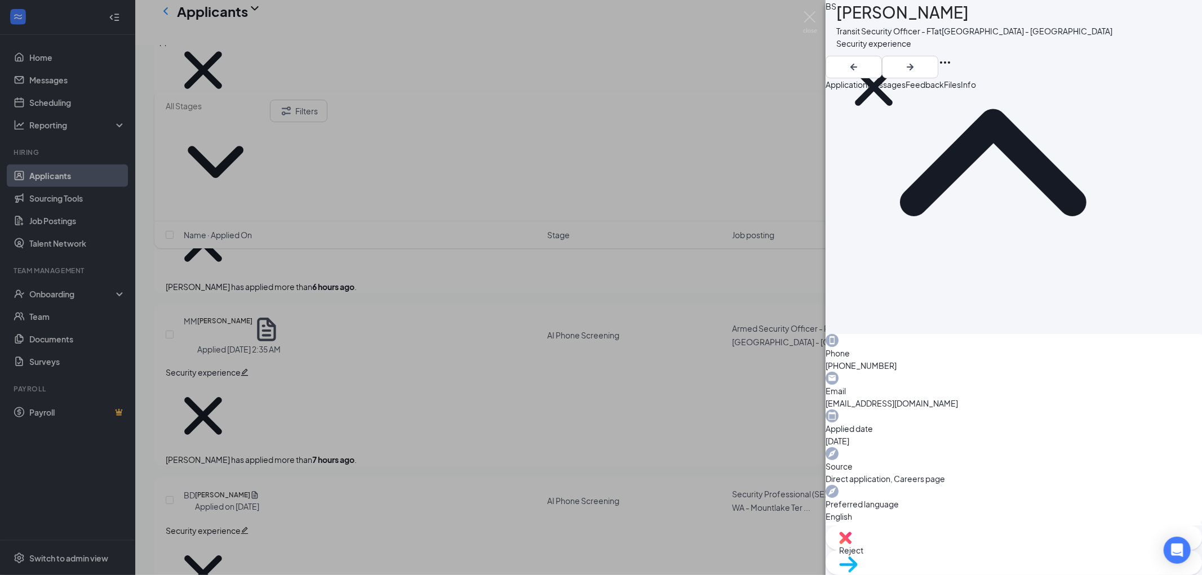
scroll to position [518, 0]
click at [892, 574] on span "Move to stage" at bounding box center [865, 579] width 52 height 10
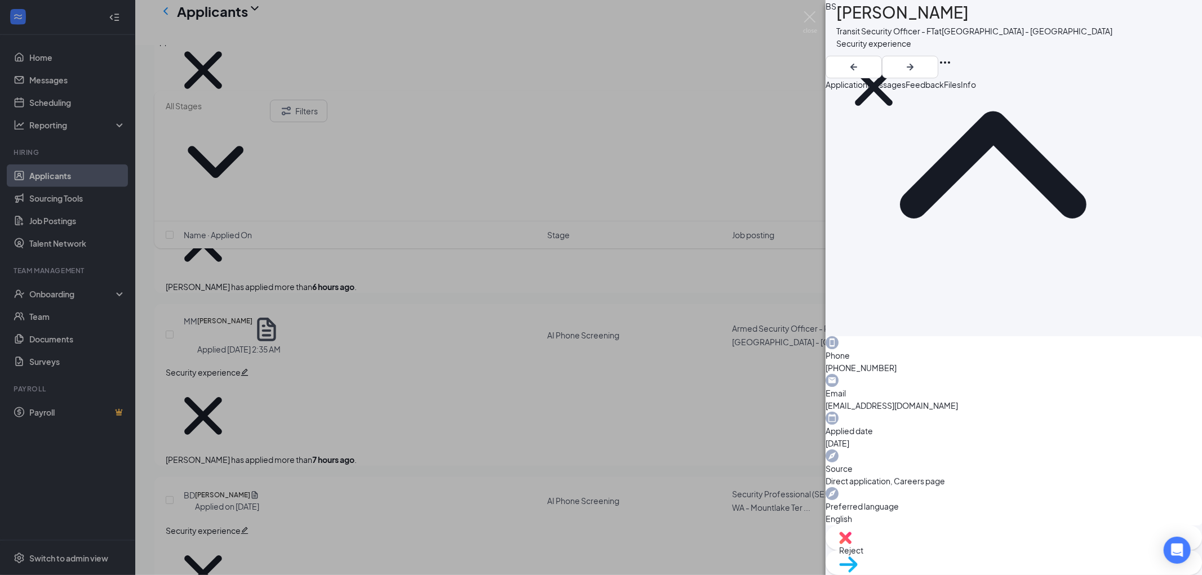
radio input "true"
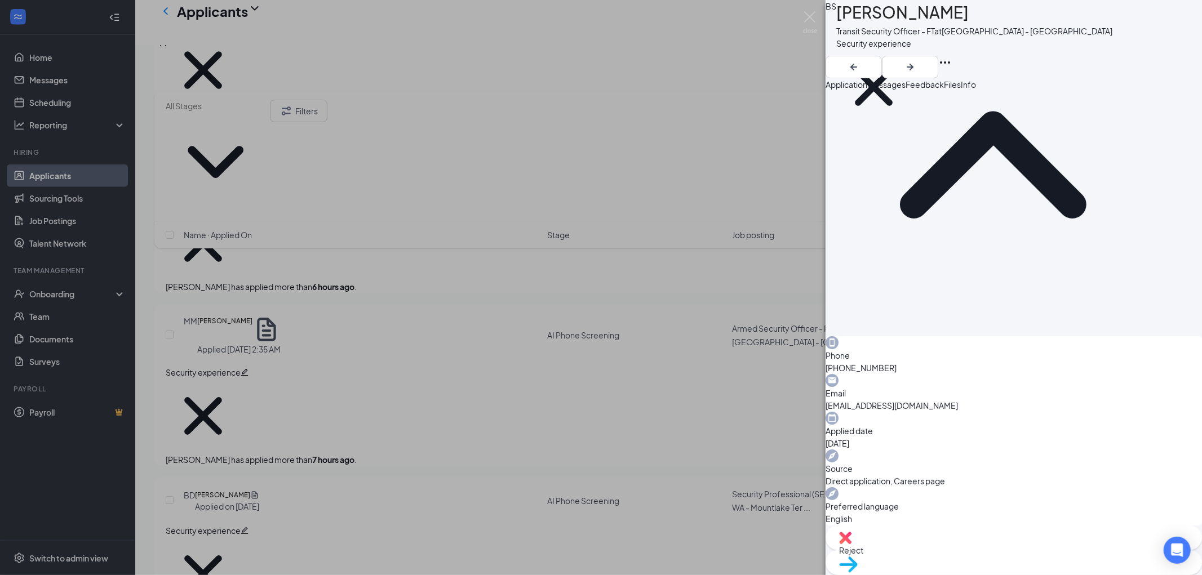
radio input "false"
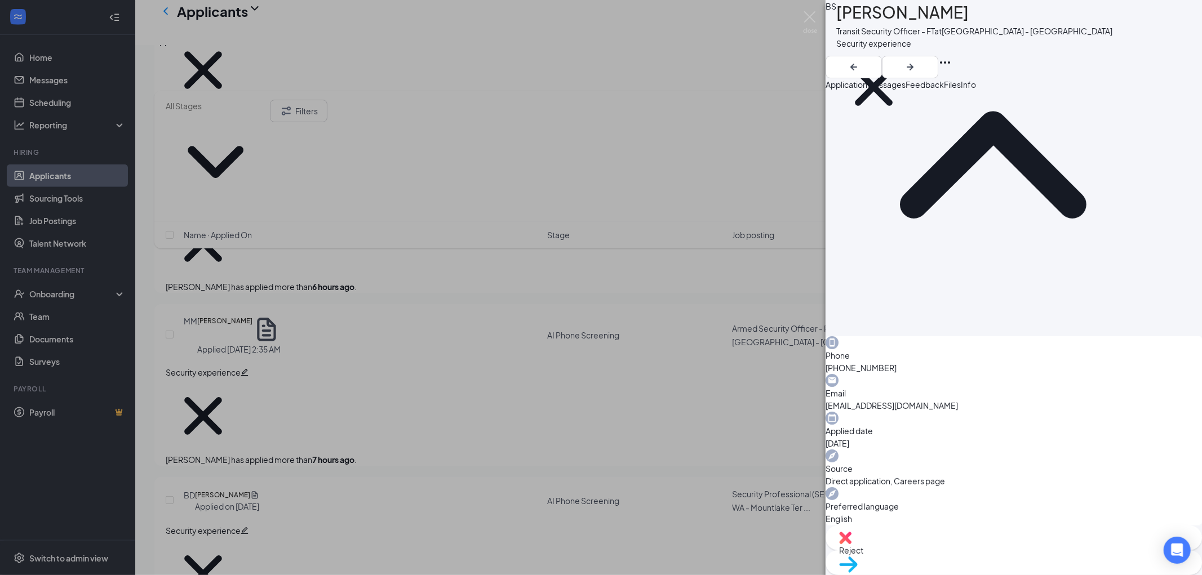
type input "[DATE]"
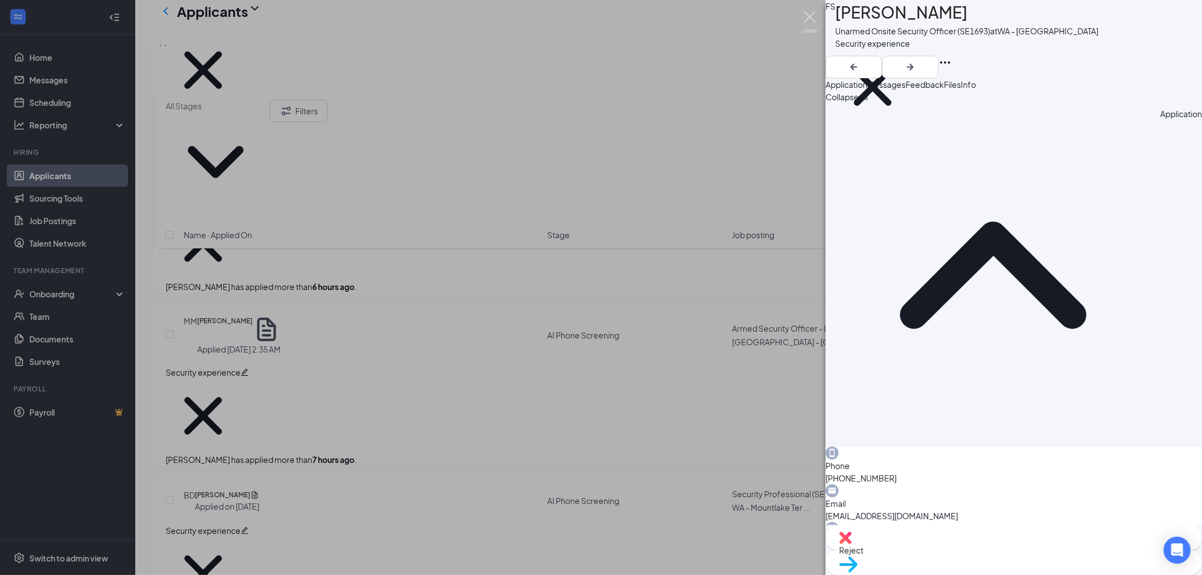
drag, startPoint x: 814, startPoint y: 15, endPoint x: 447, endPoint y: 138, distance: 386.7
click at [814, 15] on img at bounding box center [810, 22] width 14 height 22
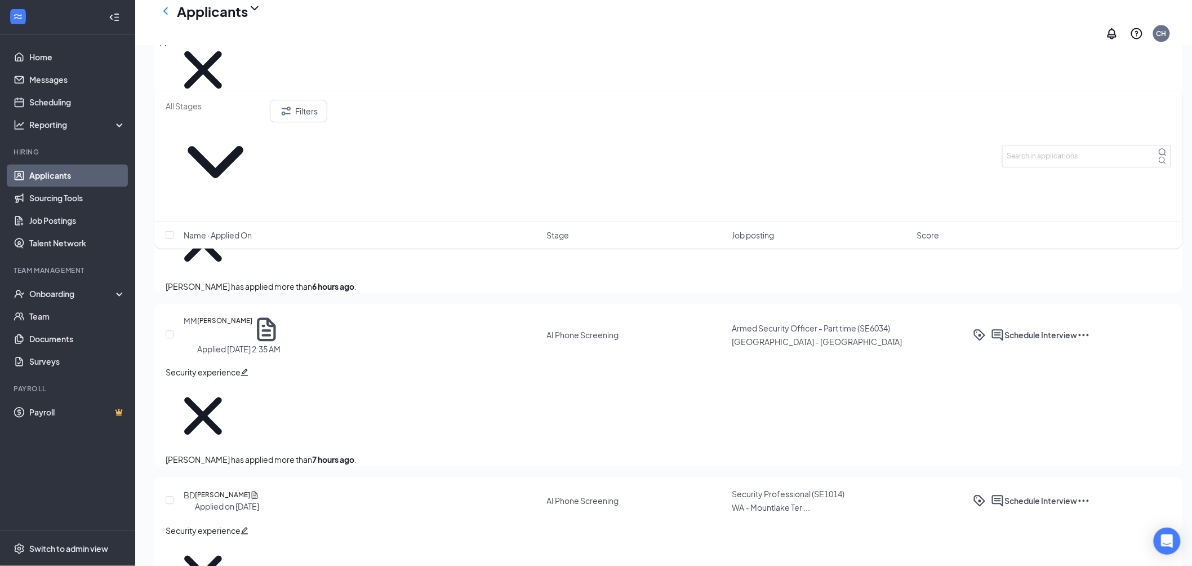
click at [751, 229] on span "Job posting" at bounding box center [753, 234] width 42 height 11
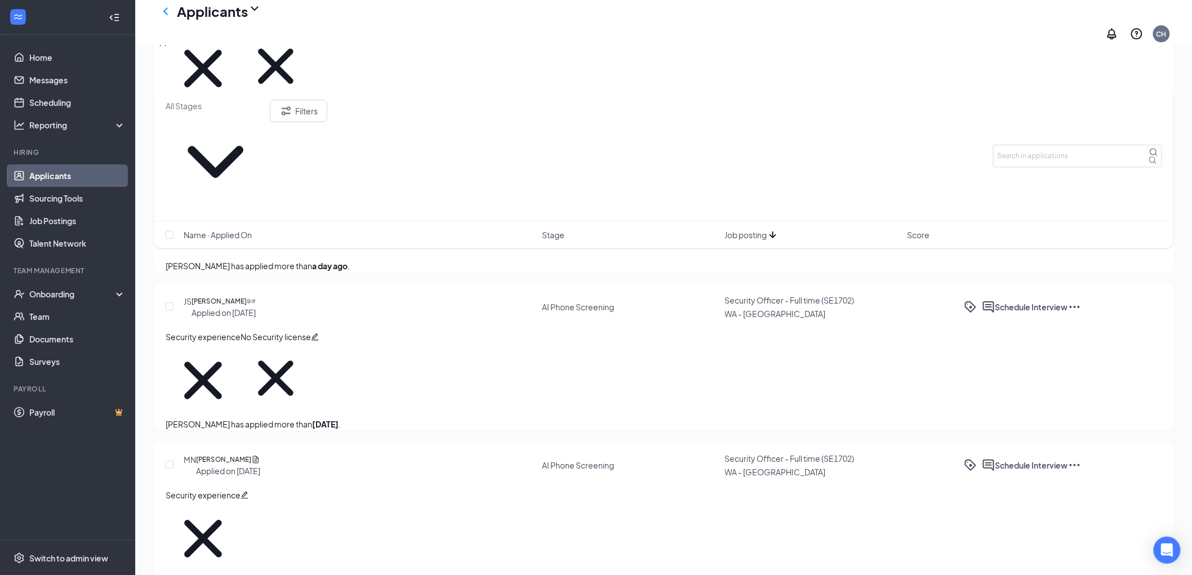
scroll to position [3395, 0]
click at [52, 175] on link "Applicants" at bounding box center [77, 176] width 96 height 23
click at [44, 58] on link "Home" at bounding box center [77, 57] width 96 height 23
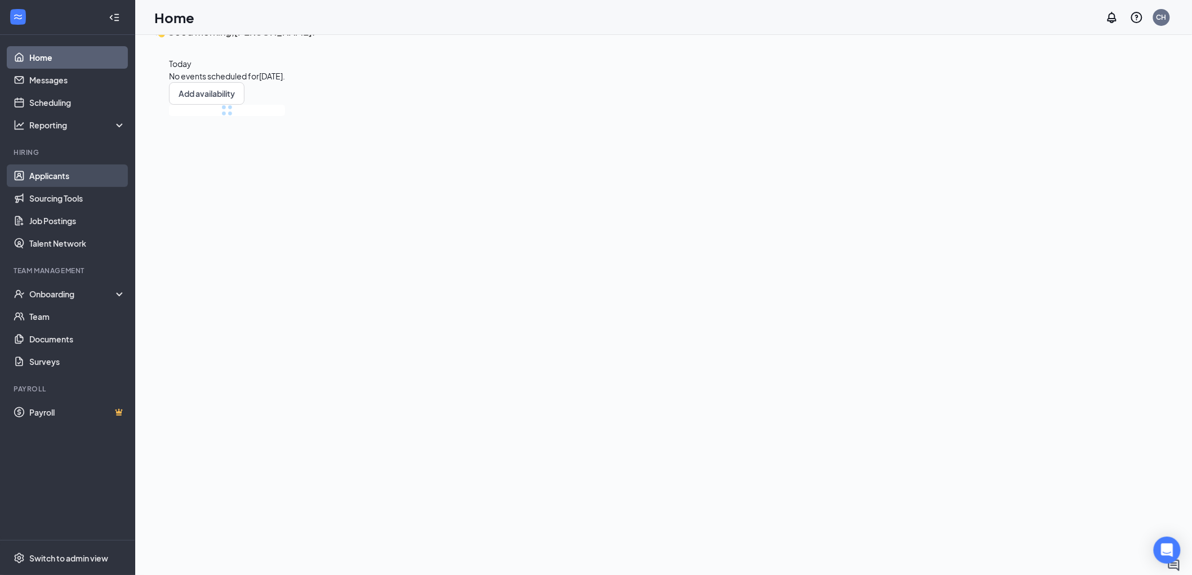
scroll to position [24, 0]
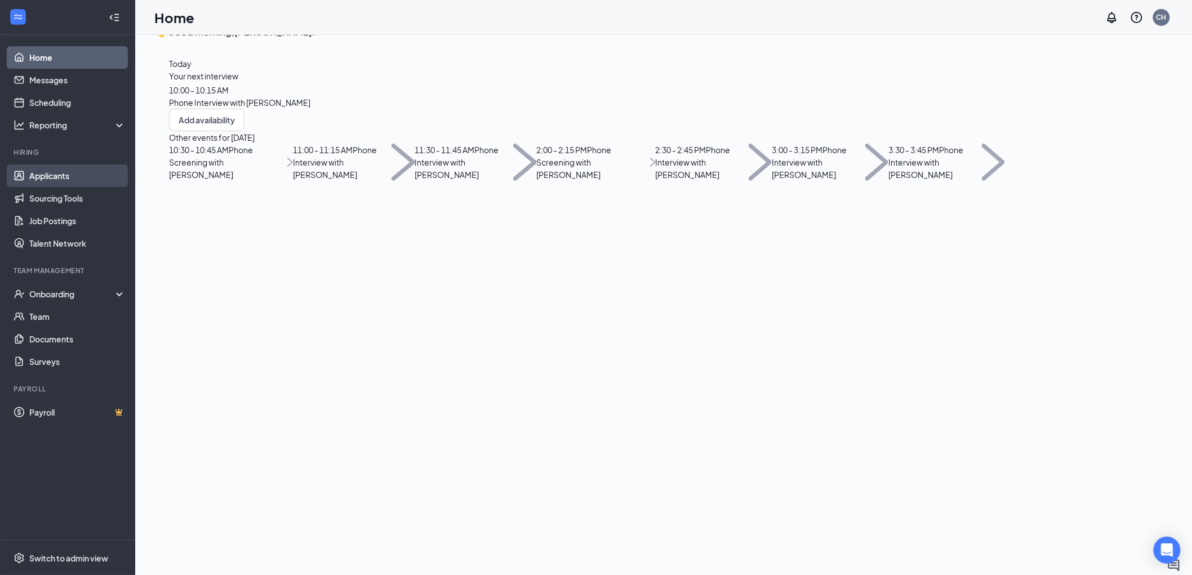
click at [48, 175] on link "Applicants" at bounding box center [77, 176] width 96 height 23
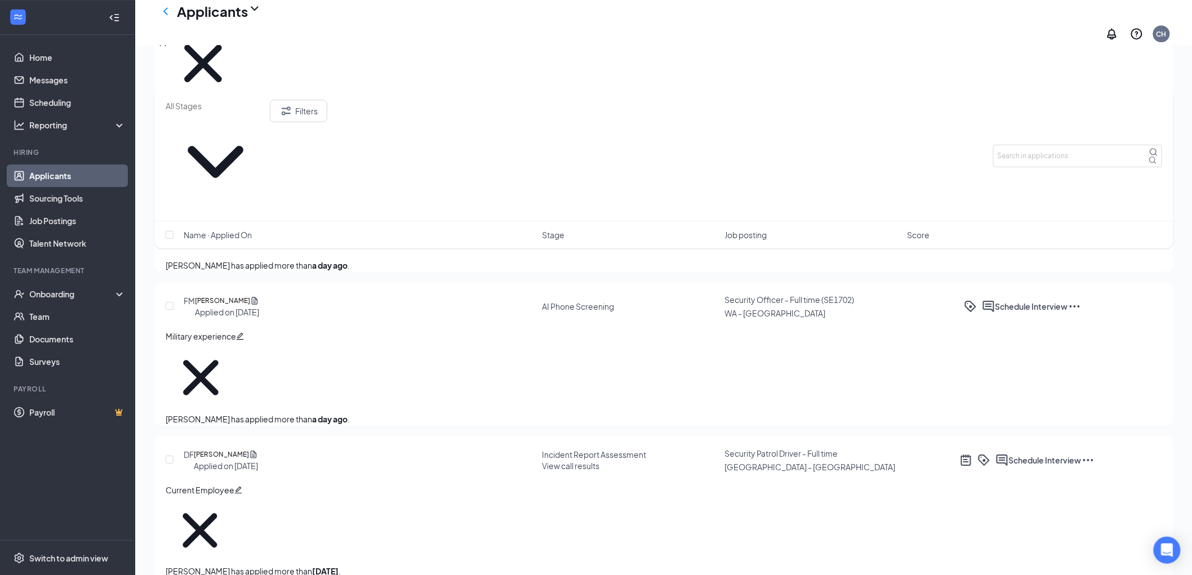
scroll to position [3395, 0]
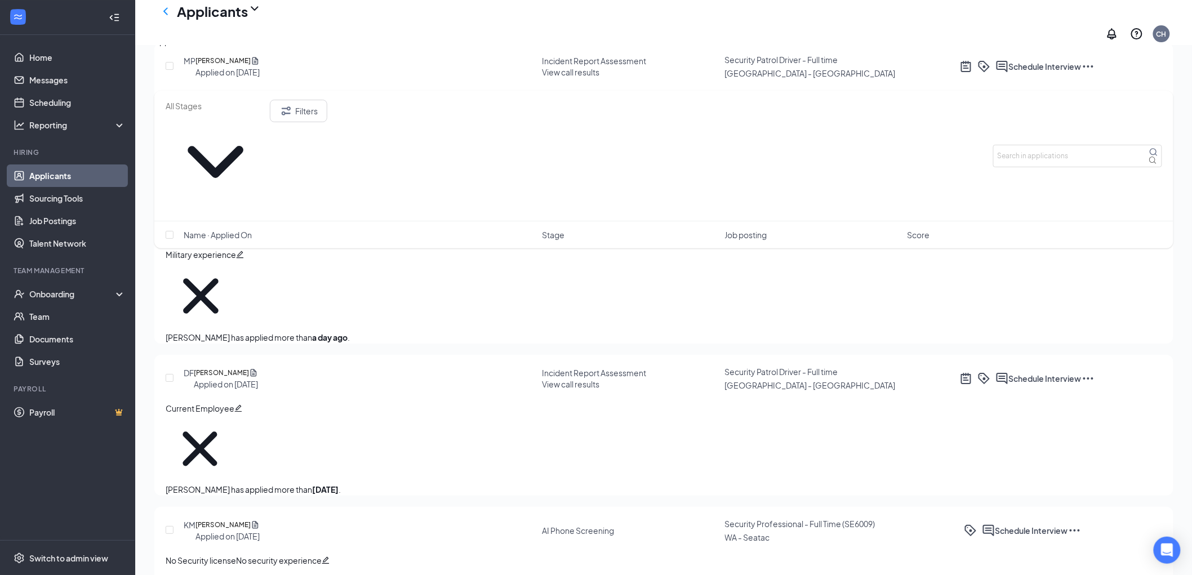
drag, startPoint x: 748, startPoint y: 145, endPoint x: 742, endPoint y: 190, distance: 46.1
click at [748, 229] on span "Job posting" at bounding box center [746, 234] width 42 height 11
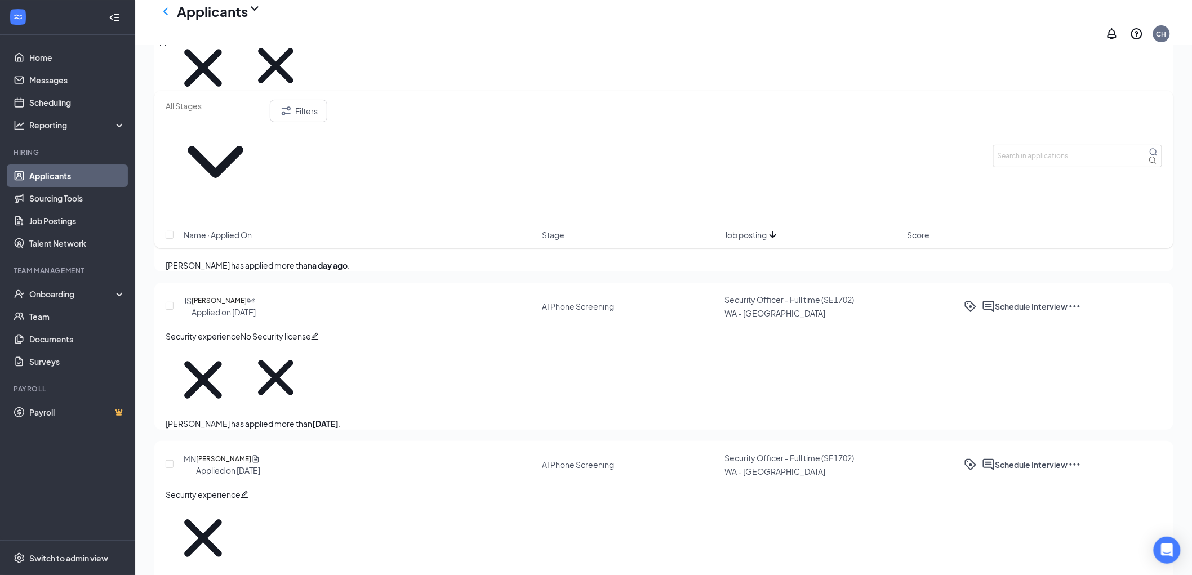
click at [746, 229] on span "Job posting" at bounding box center [746, 234] width 42 height 11
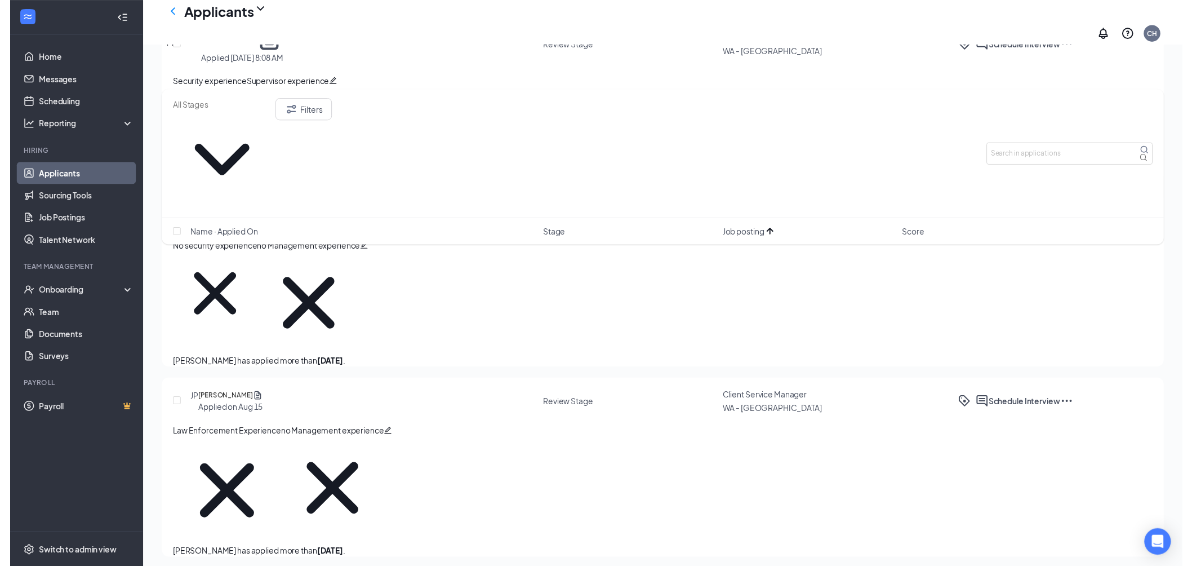
scroll to position [1252, 0]
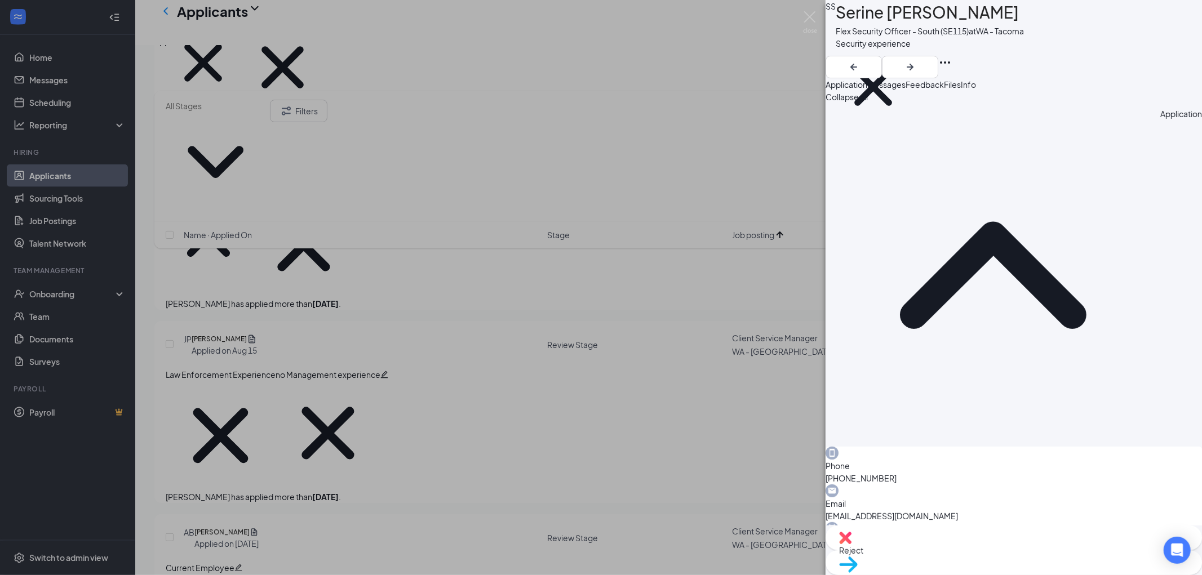
click at [852, 544] on img at bounding box center [845, 538] width 12 height 12
click at [906, 90] on span "Messages" at bounding box center [886, 84] width 38 height 10
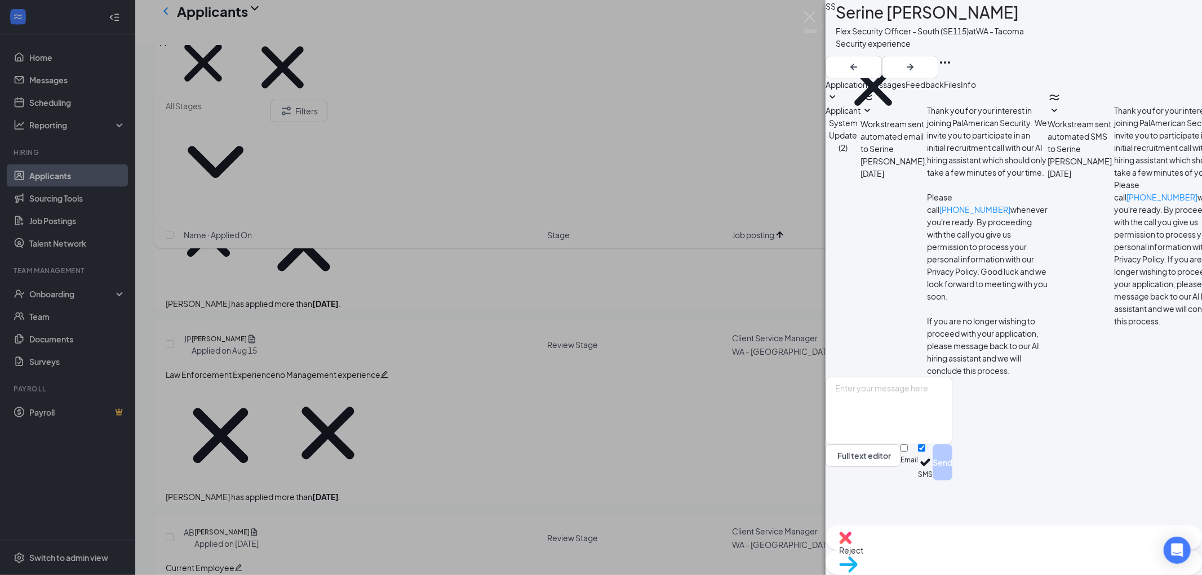
click at [852, 544] on img at bounding box center [845, 538] width 12 height 12
type textarea "Unresponsive - did not complete phone screening"
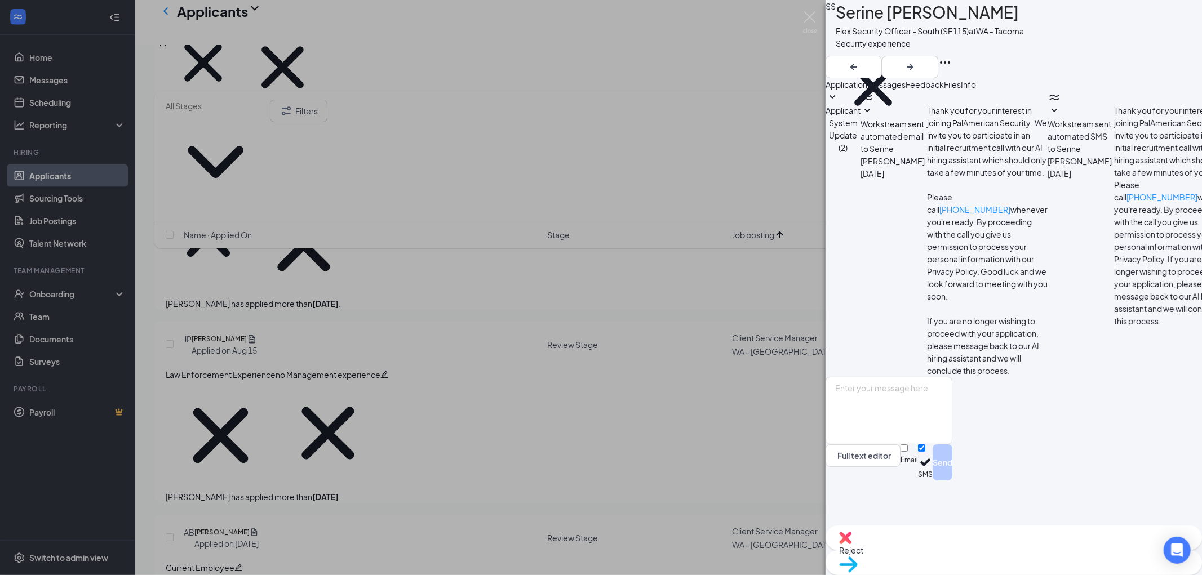
checkbox input "true"
drag, startPoint x: 632, startPoint y: 257, endPoint x: 352, endPoint y: 250, distance: 280.2
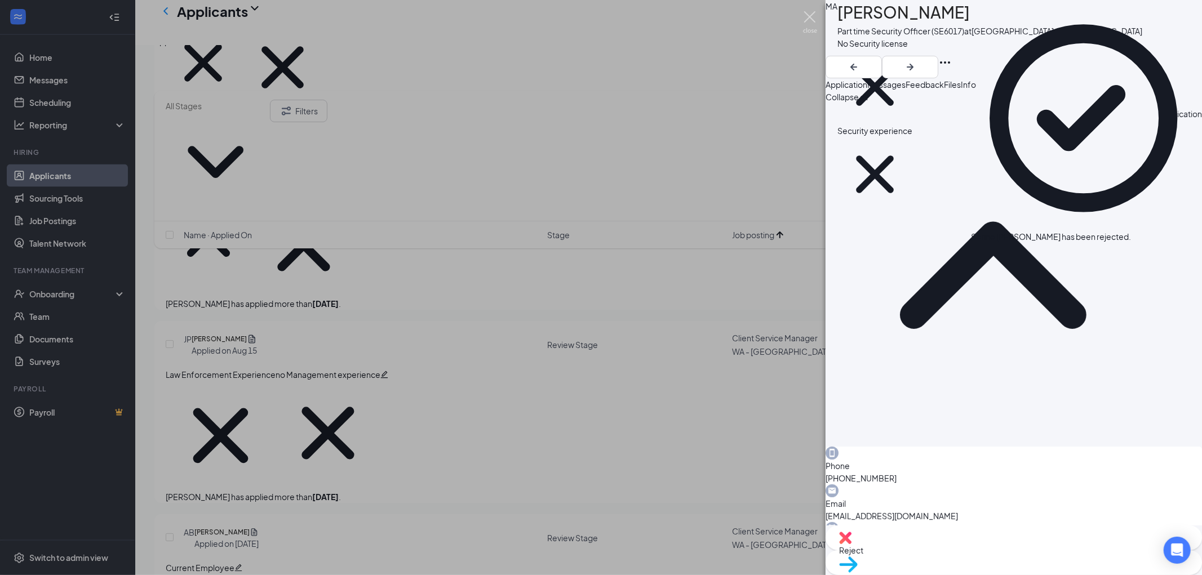
click at [812, 14] on img at bounding box center [810, 22] width 14 height 22
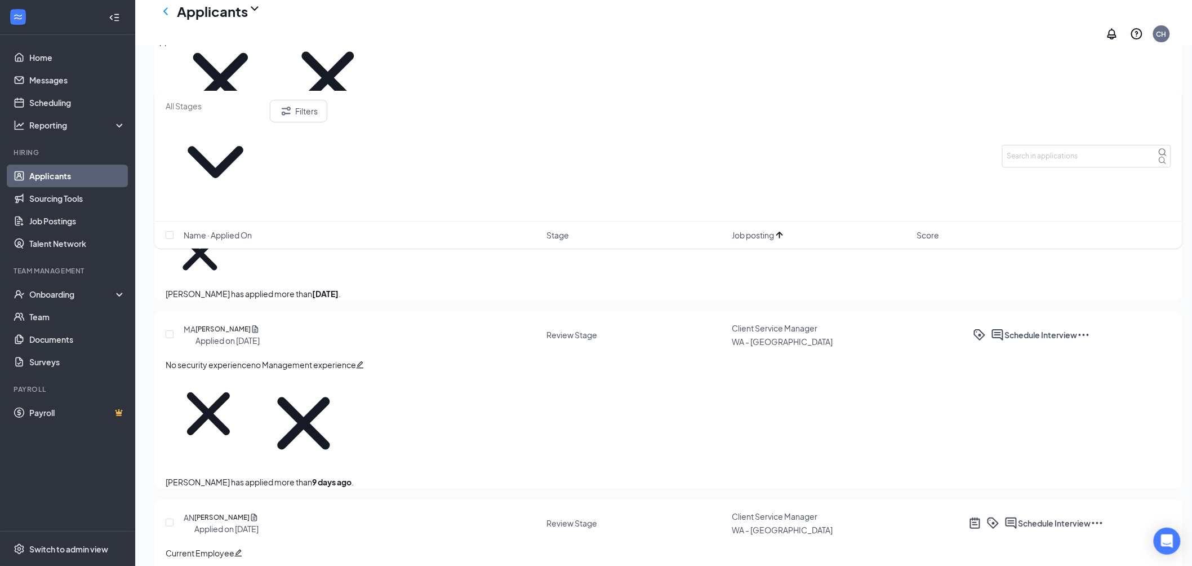
scroll to position [1628, 0]
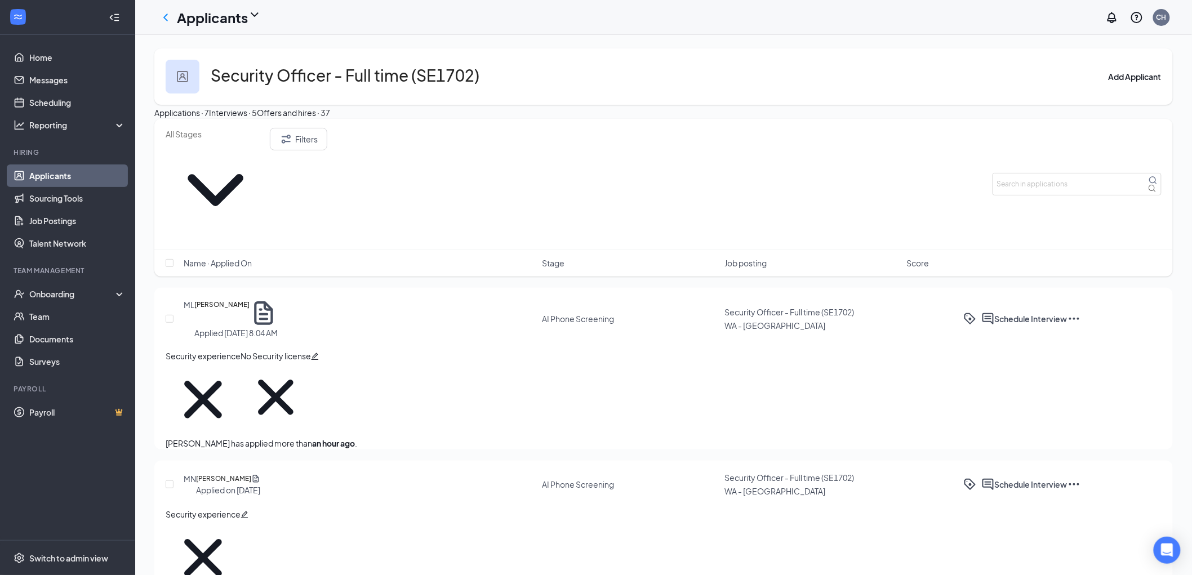
click at [257, 119] on div "Interviews · 5" at bounding box center [233, 113] width 48 height 12
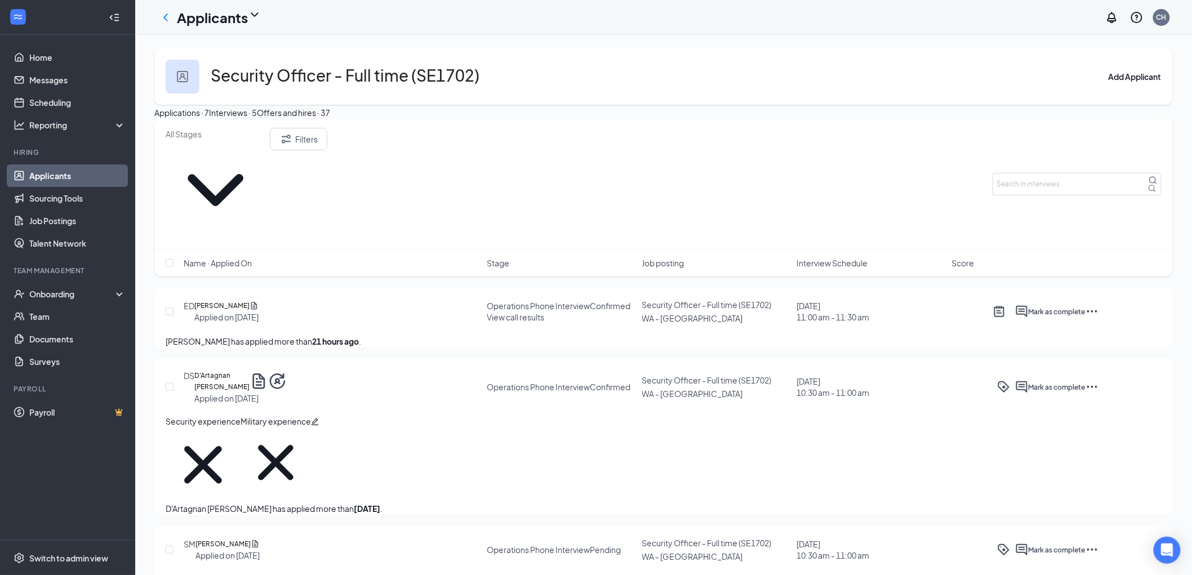
click at [184, 119] on div "Applications · 7" at bounding box center [181, 113] width 55 height 12
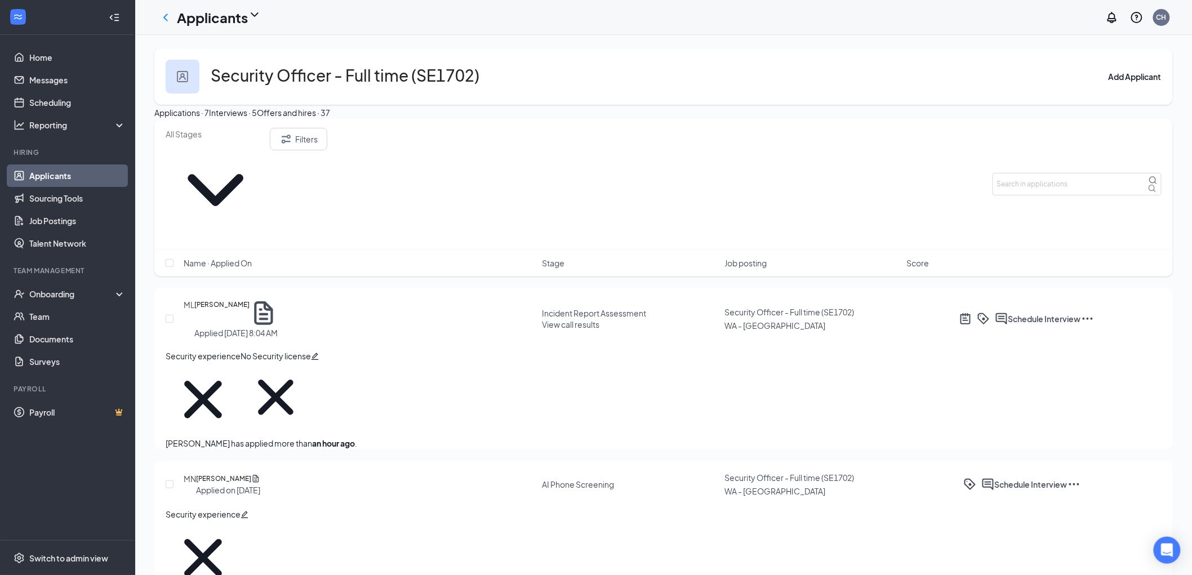
click at [716, 93] on div "Security Officer - Full time (SE1702) Add Applicant" at bounding box center [663, 76] width 1019 height 56
click at [250, 299] on h5 "[PERSON_NAME]" at bounding box center [221, 313] width 55 height 28
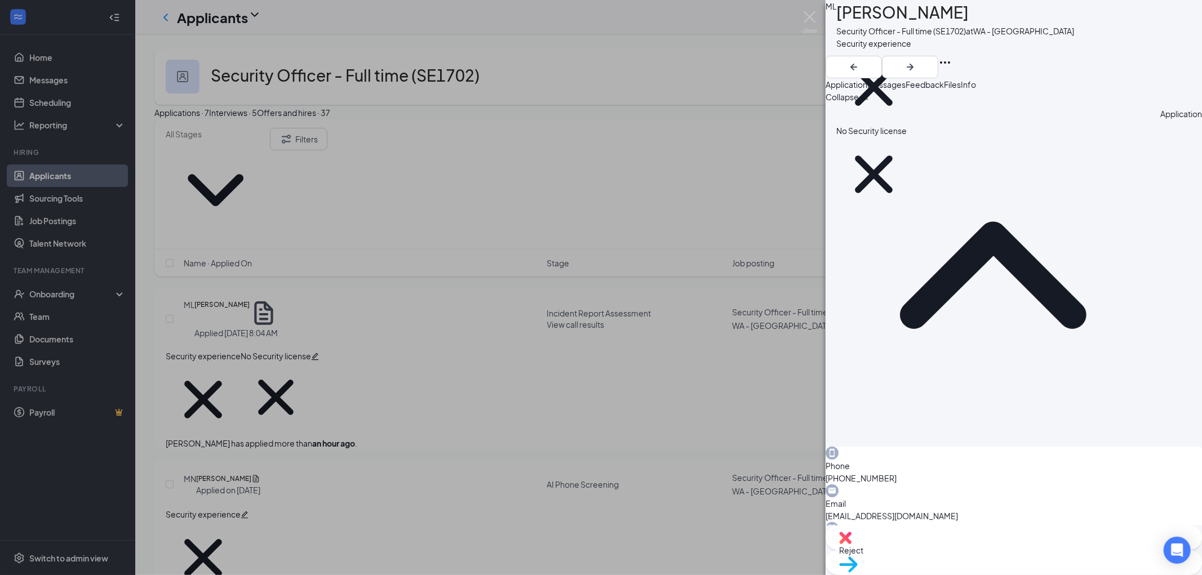
click at [892, 574] on span "Move to stage" at bounding box center [865, 579] width 52 height 10
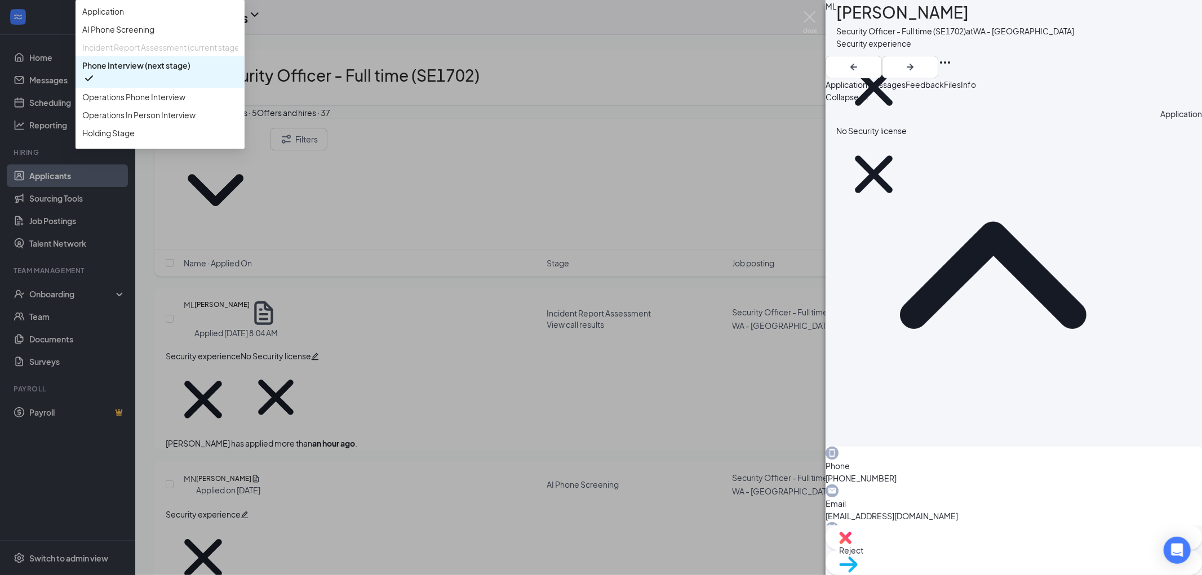
scroll to position [63, 0]
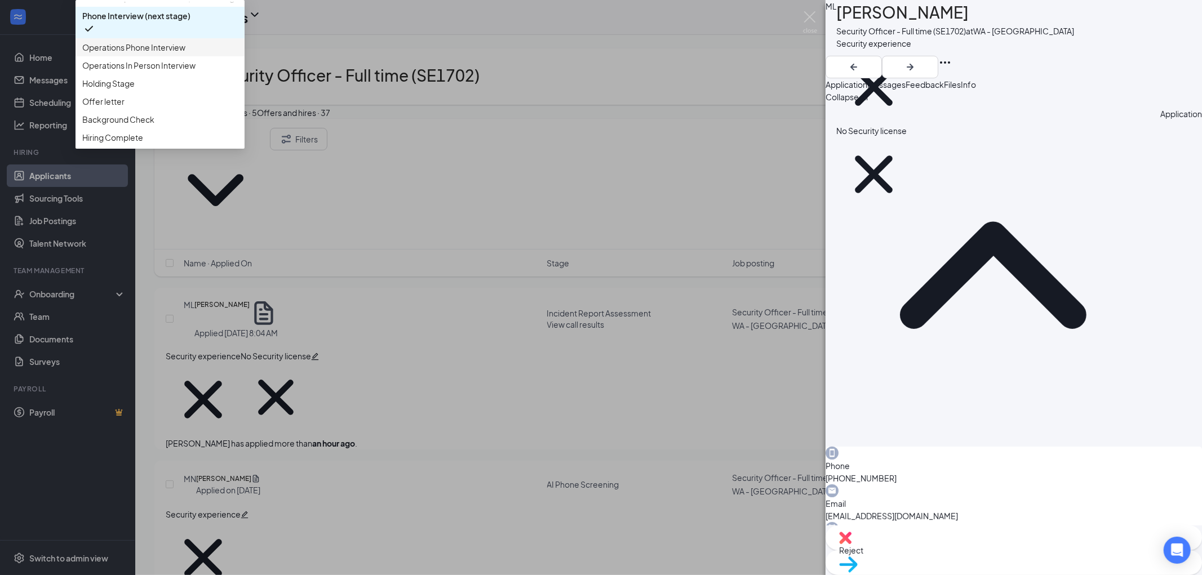
click at [185, 54] on span "Operations Phone Interview" at bounding box center [133, 47] width 103 height 12
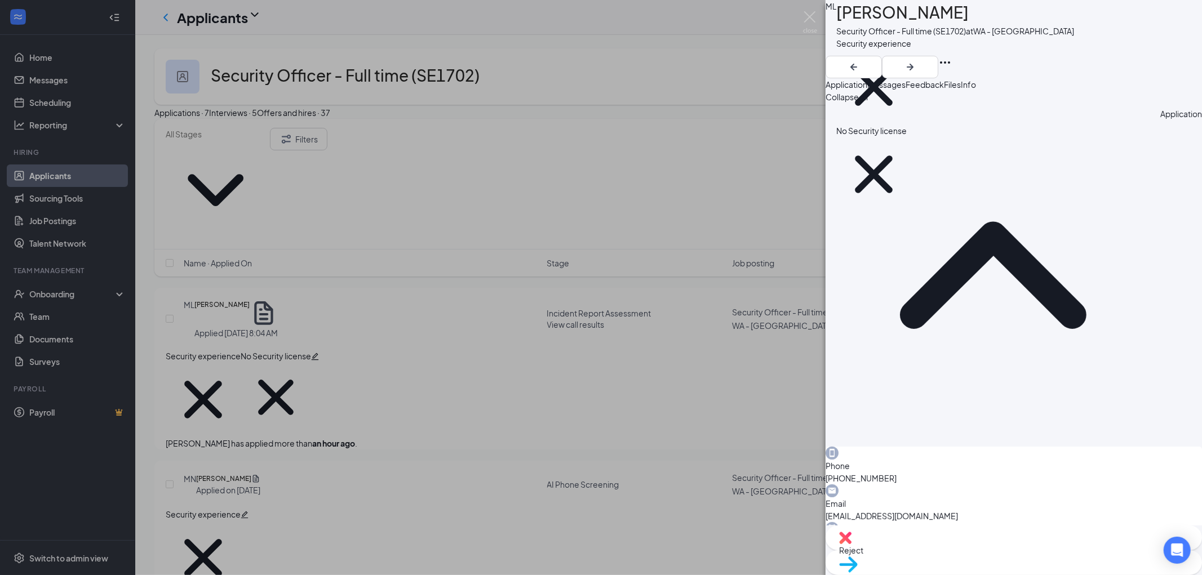
radio input "true"
radio input "false"
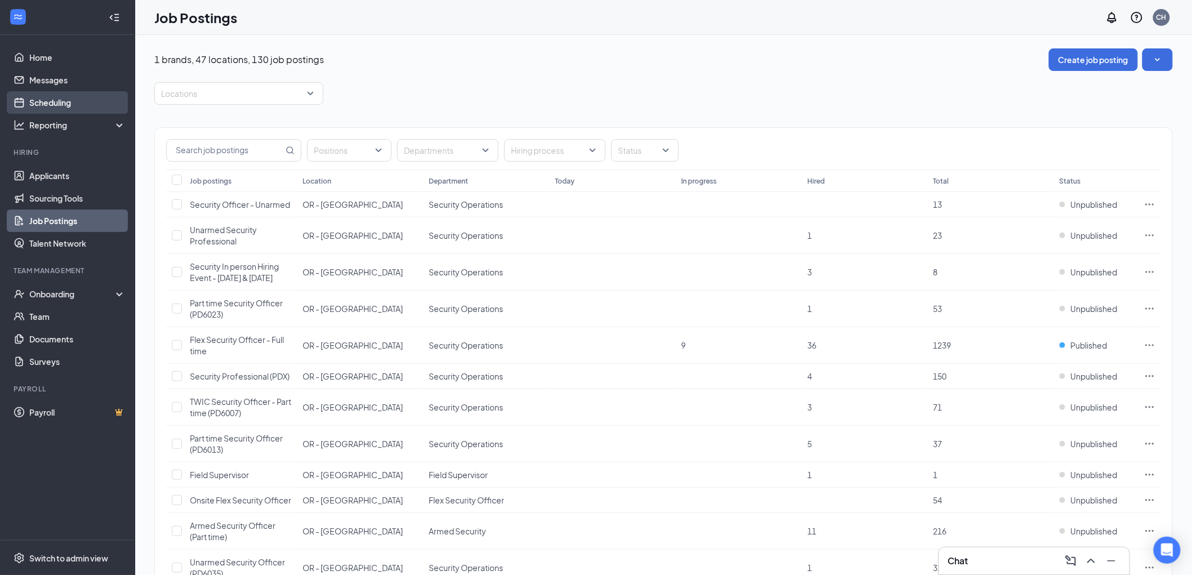
click at [54, 104] on link "Scheduling" at bounding box center [77, 102] width 96 height 23
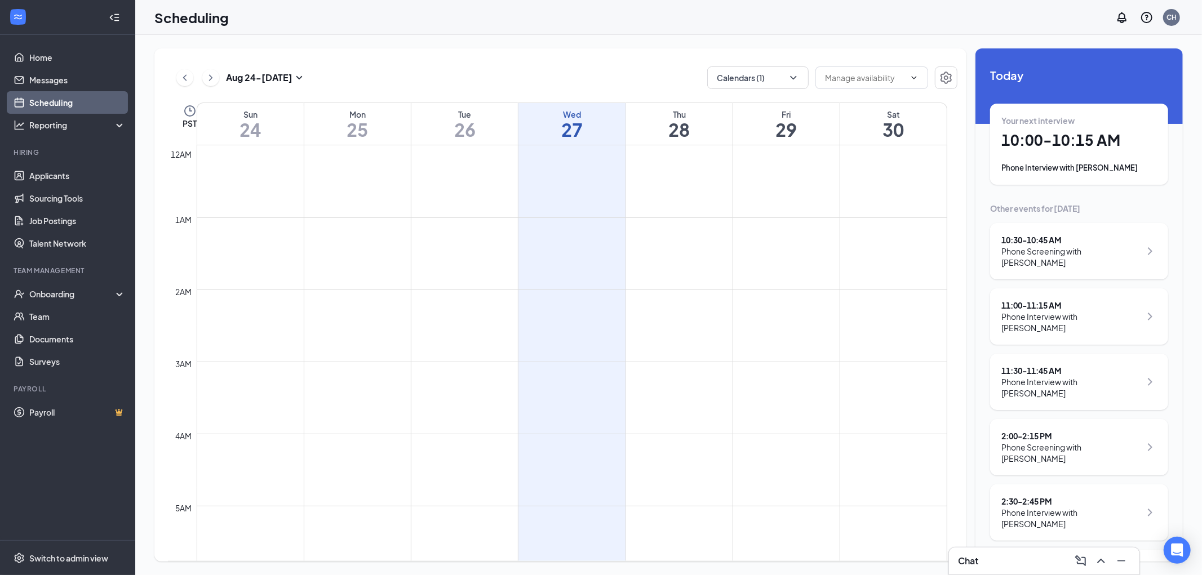
scroll to position [554, 0]
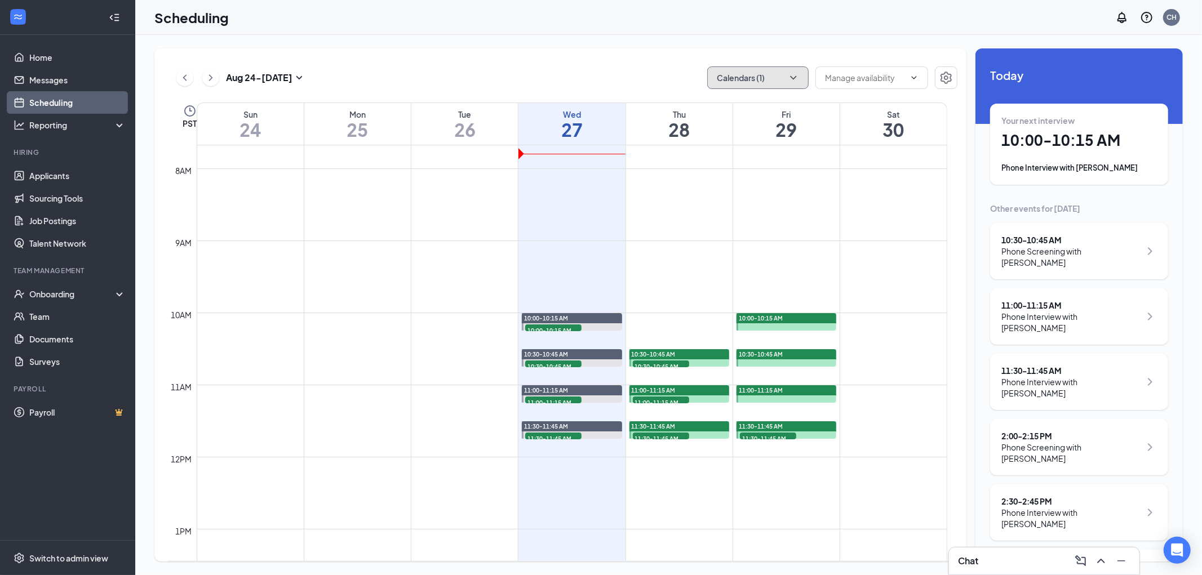
click at [757, 76] on button "Calendars (1)" at bounding box center [757, 77] width 101 height 23
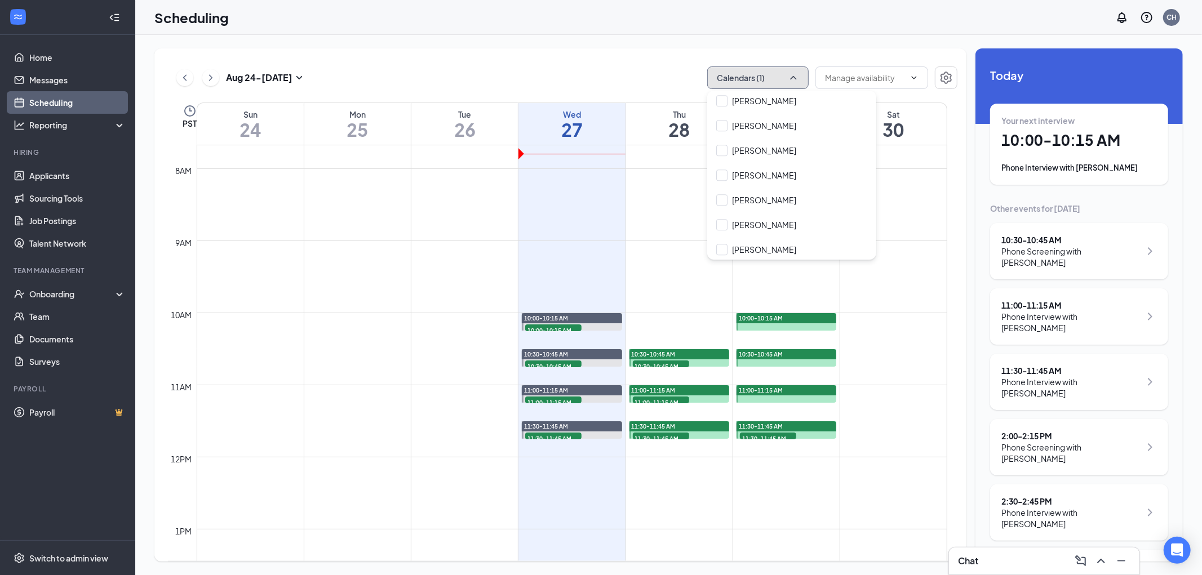
scroll to position [2254, 0]
click at [728, 153] on input "[PERSON_NAME]" at bounding box center [756, 154] width 80 height 11
checkbox input "true"
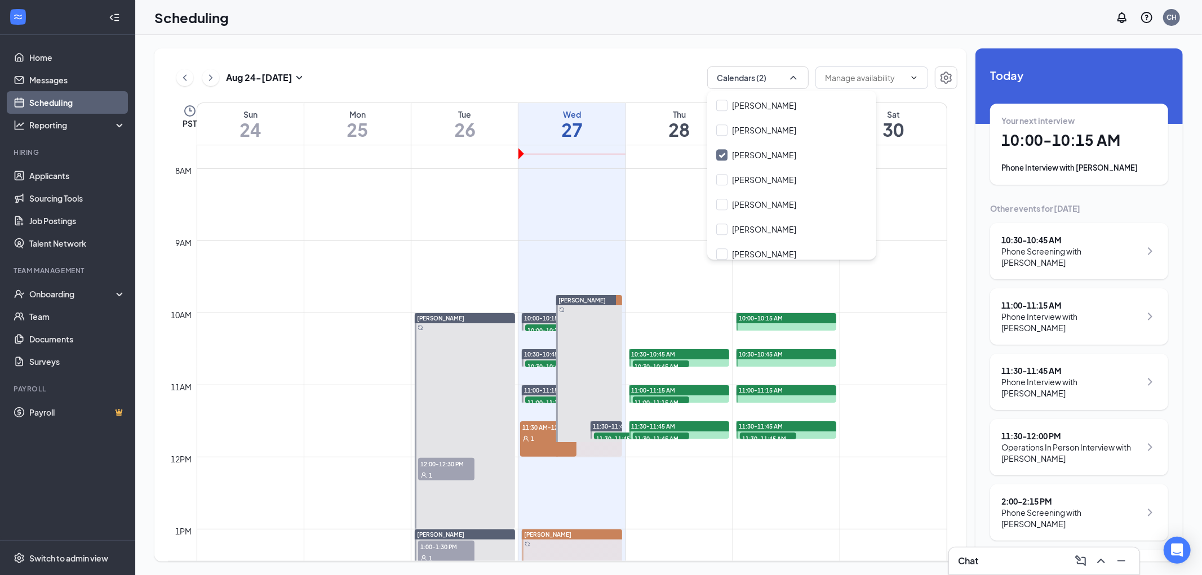
click at [564, 46] on div "Aug 24 - Aug 30 Calendars (2) PST Sun 24 Mon 25 Tue 26 Wed 27 Thu 28 Fri 29 Sat…" at bounding box center [668, 305] width 1067 height 540
click at [737, 78] on button "Calendars (2)" at bounding box center [757, 77] width 101 height 23
drag, startPoint x: 724, startPoint y: 127, endPoint x: 505, endPoint y: 82, distance: 223.9
click at [724, 127] on input "My Calendar" at bounding box center [747, 127] width 63 height 11
checkbox input "false"
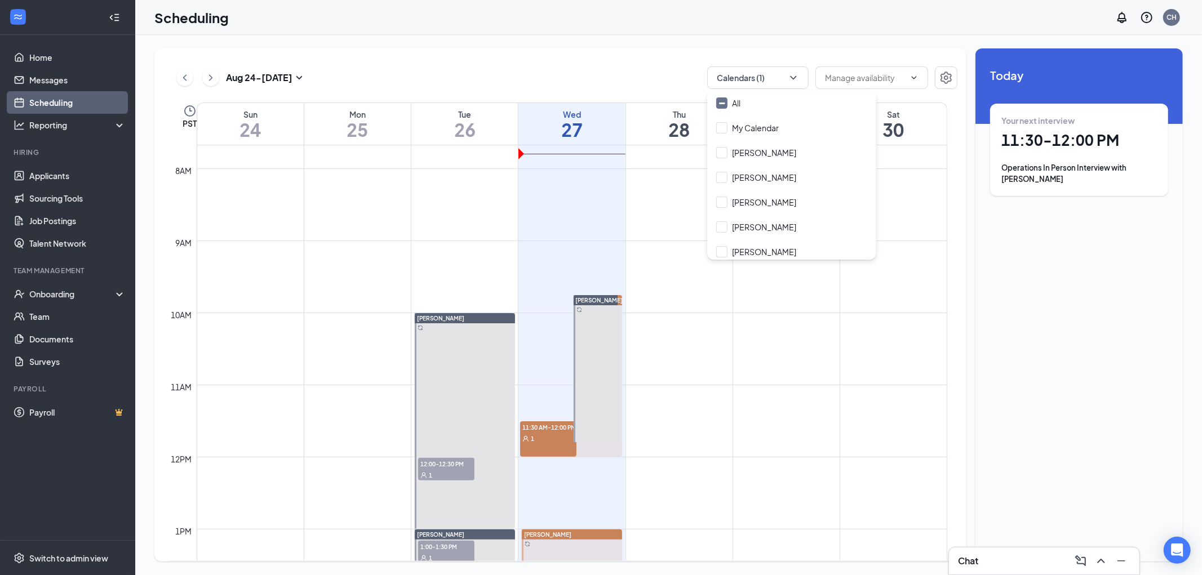
click at [504, 42] on div "Aug 24 - Aug 30 Calendars (1) PST Sun 24 Mon 25 Tue 26 Wed 27 Thu 28 Fri 29 Sat…" at bounding box center [668, 305] width 1067 height 540
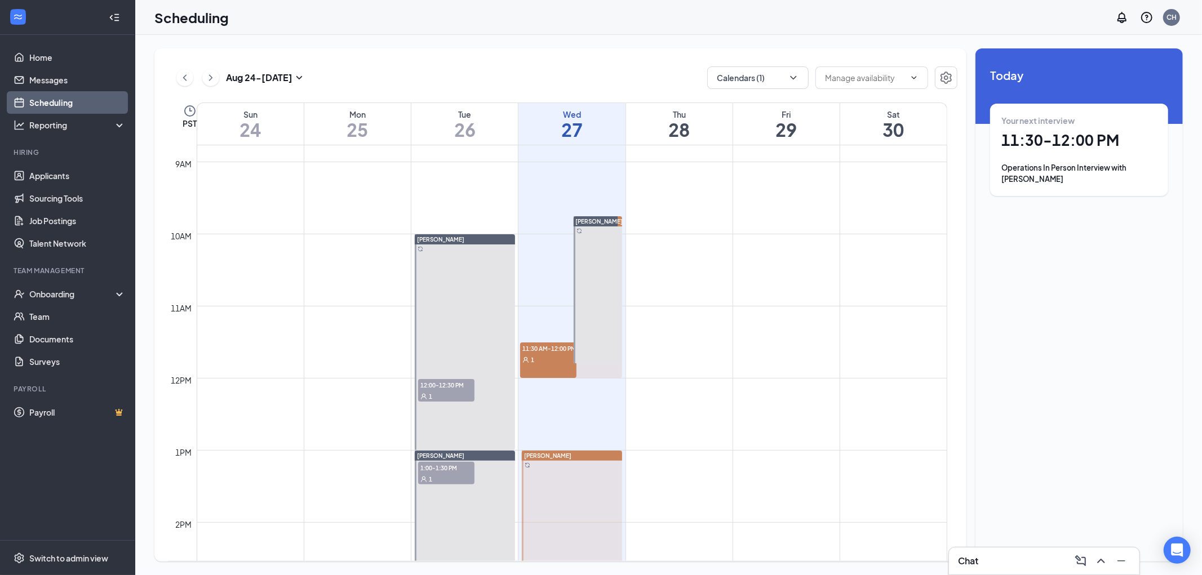
scroll to position [679, 0]
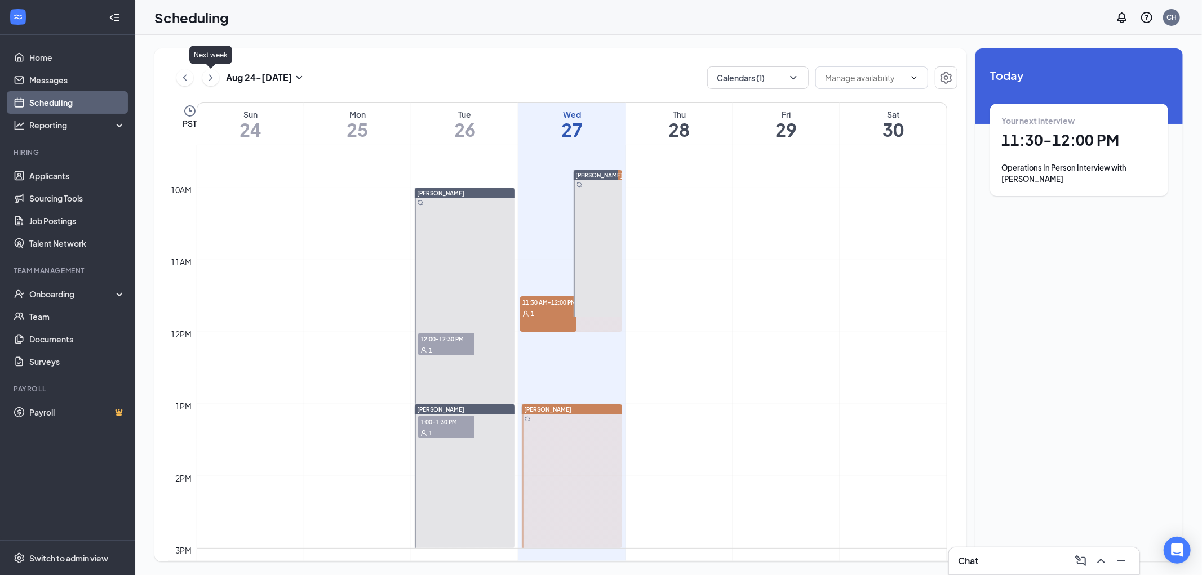
click at [215, 79] on icon "ChevronRight" at bounding box center [210, 78] width 11 height 14
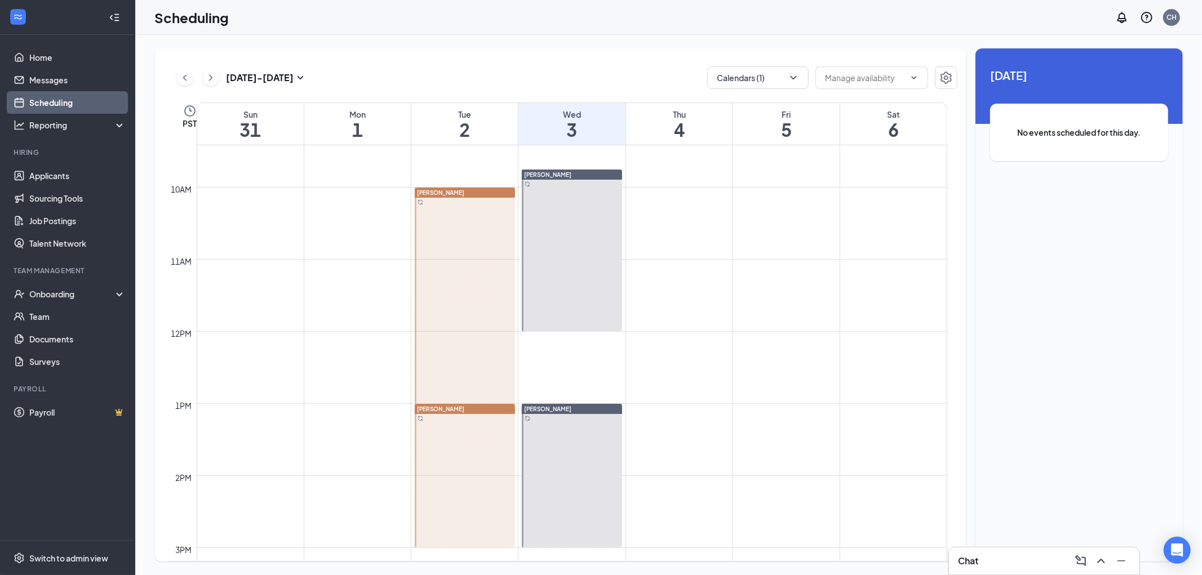
scroll to position [679, 0]
click at [59, 172] on link "Applicants" at bounding box center [77, 176] width 96 height 23
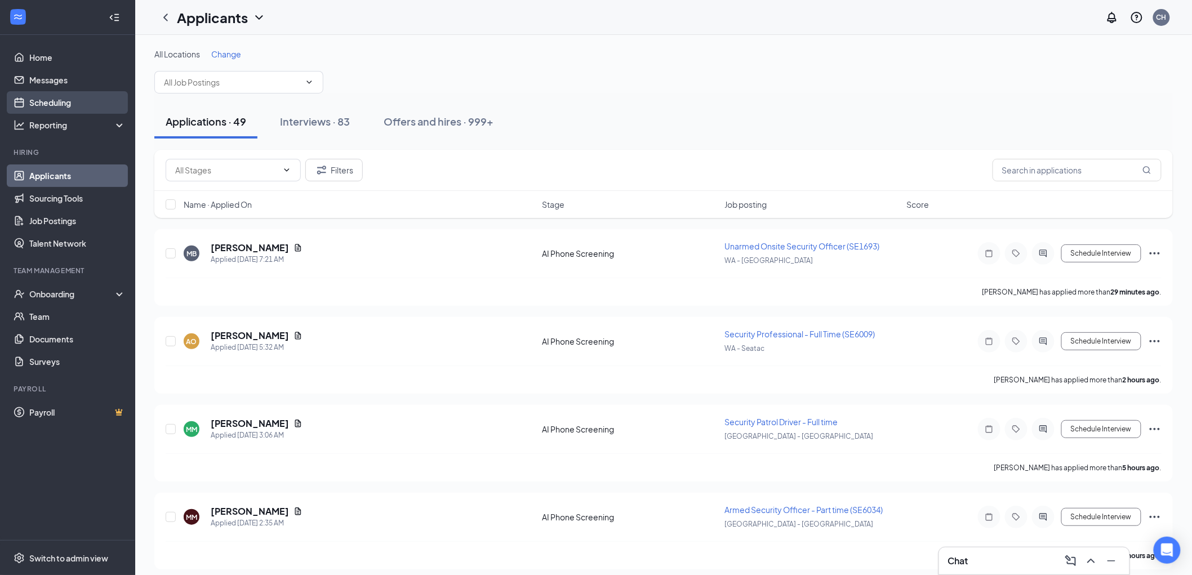
click at [54, 96] on link "Scheduling" at bounding box center [77, 102] width 96 height 23
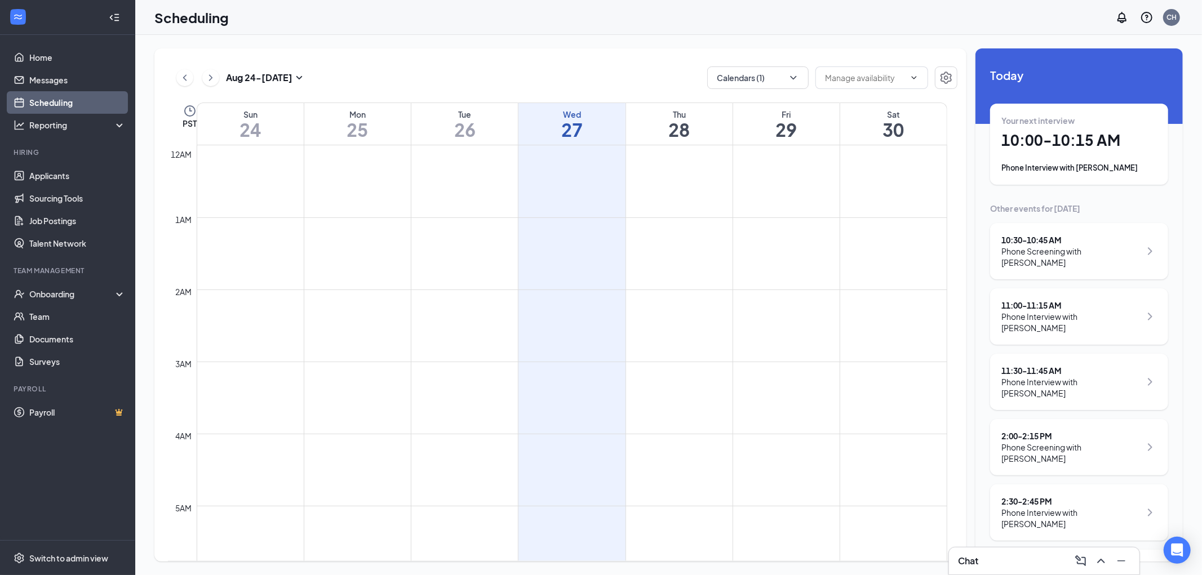
scroll to position [554, 0]
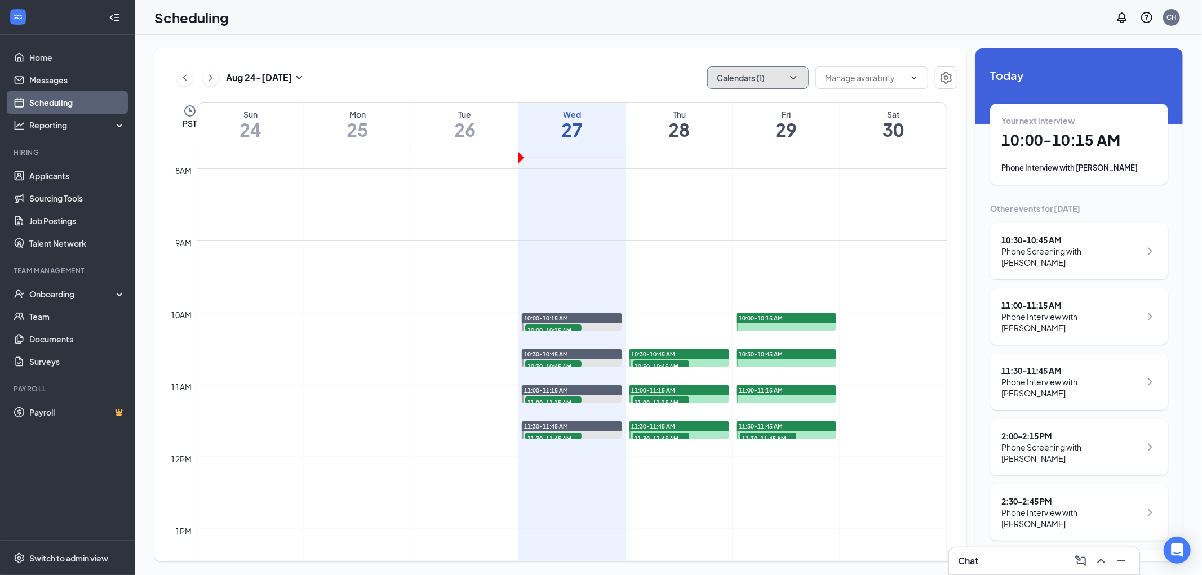
click at [725, 81] on button "Calendars (1)" at bounding box center [757, 77] width 101 height 23
click at [717, 108] on input "[PERSON_NAME]" at bounding box center [756, 108] width 80 height 11
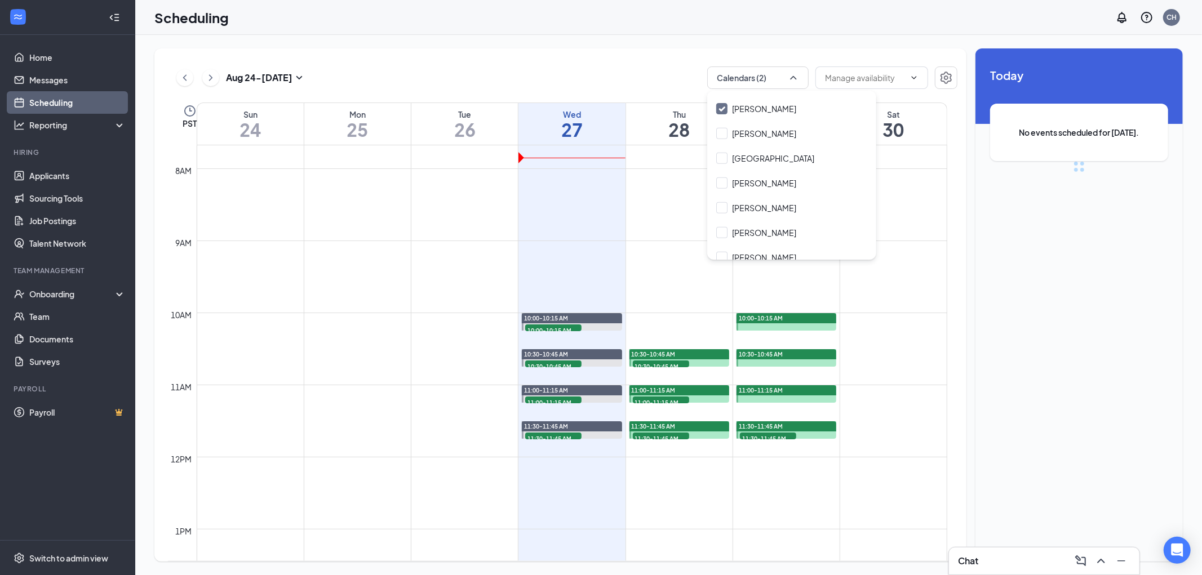
checkbox input "true"
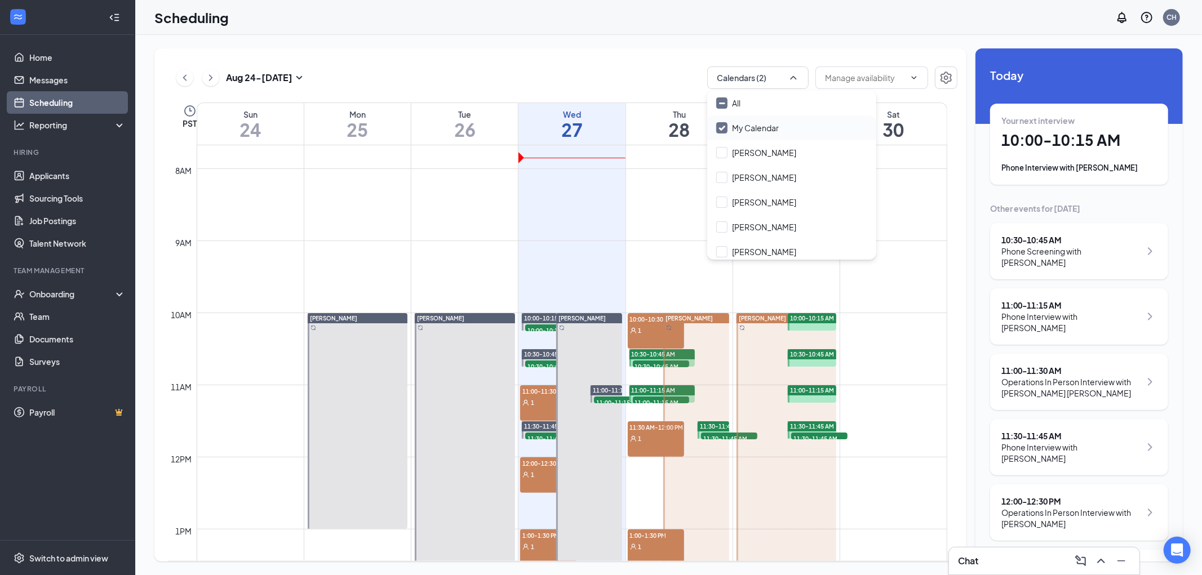
click at [715, 125] on div "My Calendar" at bounding box center [791, 128] width 169 height 25
checkbox input "false"
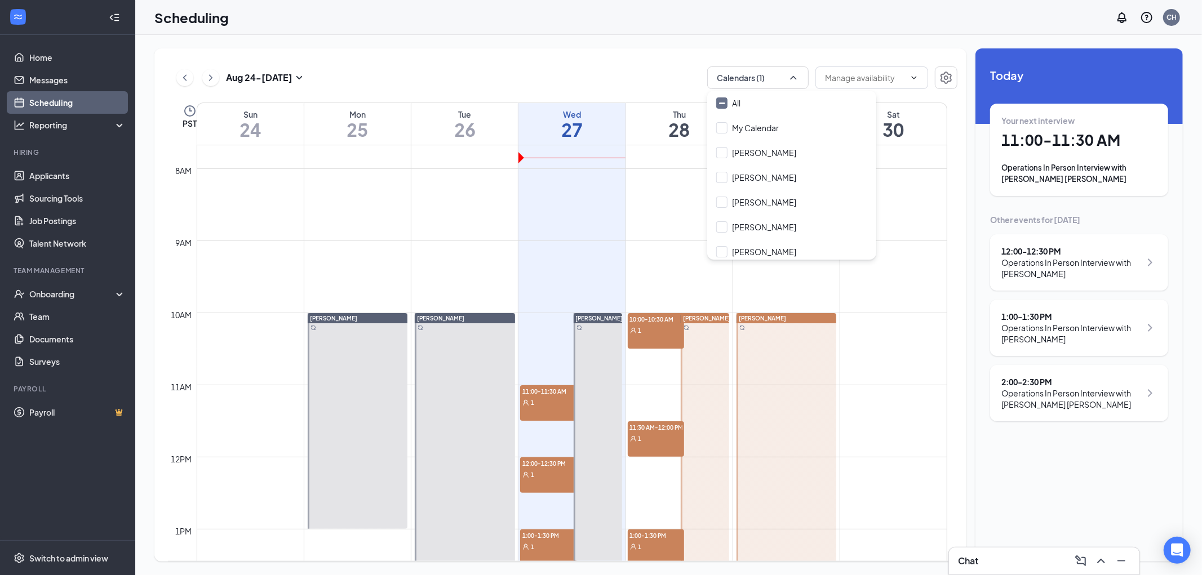
click at [574, 76] on div "Aug 24 - Aug 30 Calendars (1)" at bounding box center [563, 77] width 790 height 23
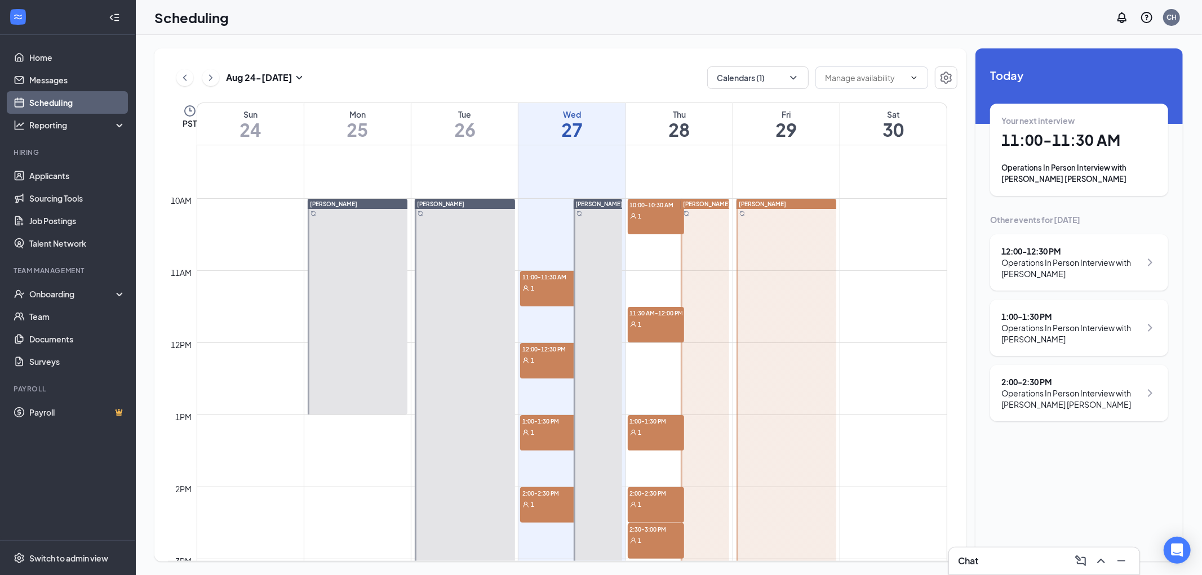
scroll to position [679, 0]
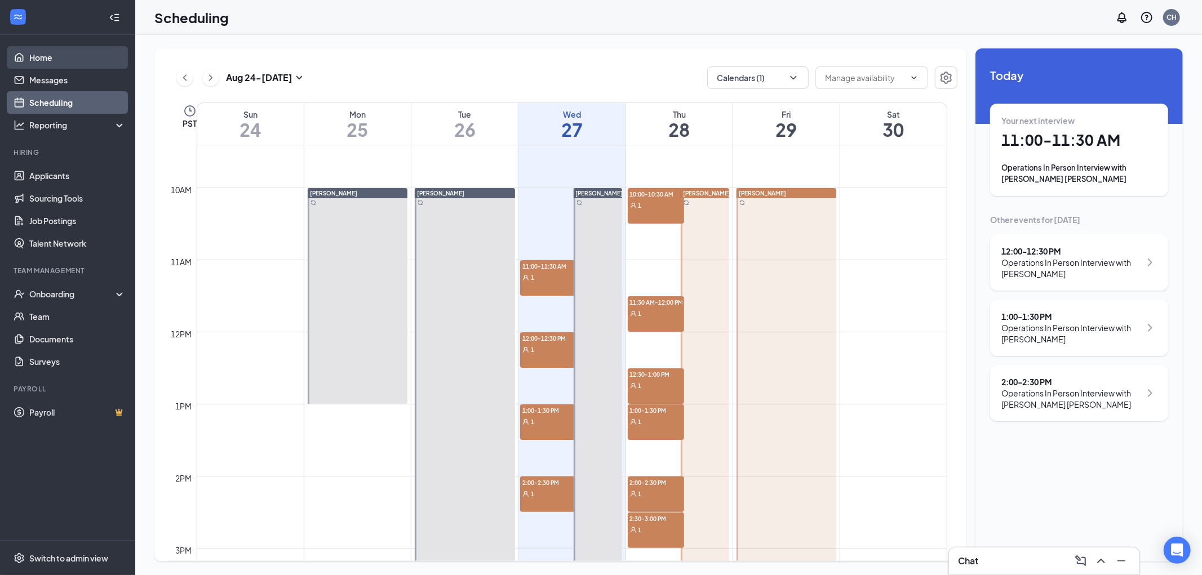
click at [34, 62] on link "Home" at bounding box center [77, 57] width 96 height 23
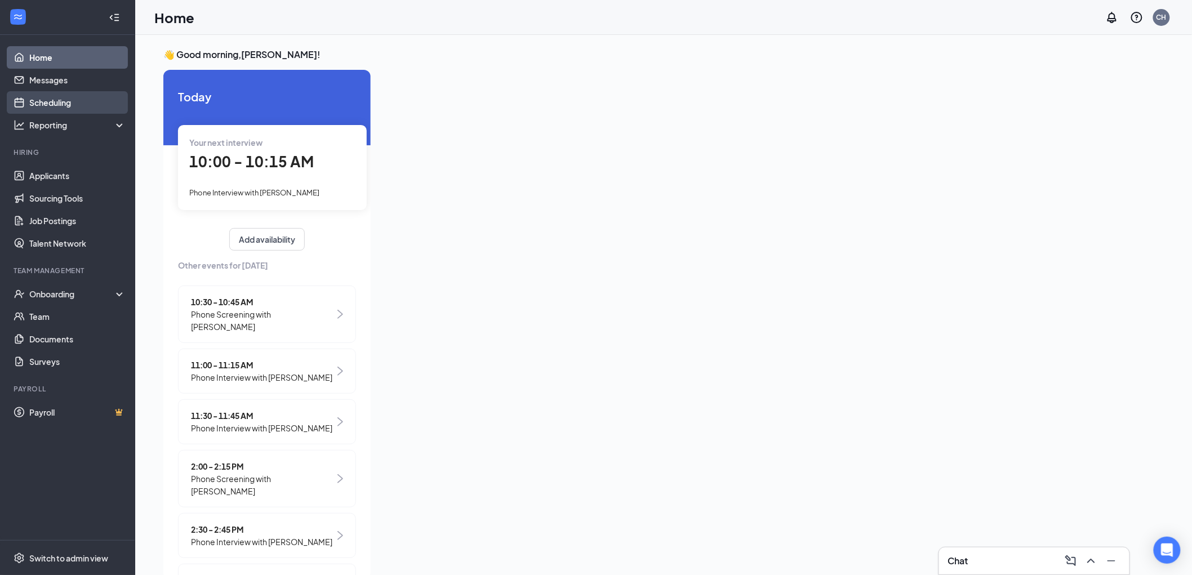
click at [39, 101] on link "Scheduling" at bounding box center [77, 102] width 96 height 23
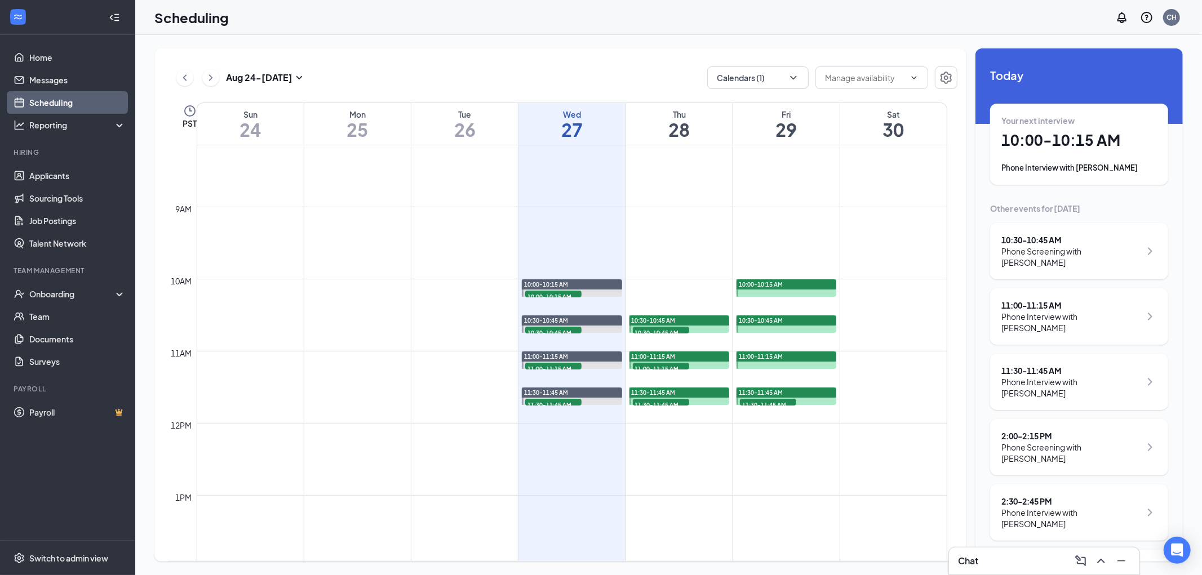
scroll to position [617, 0]
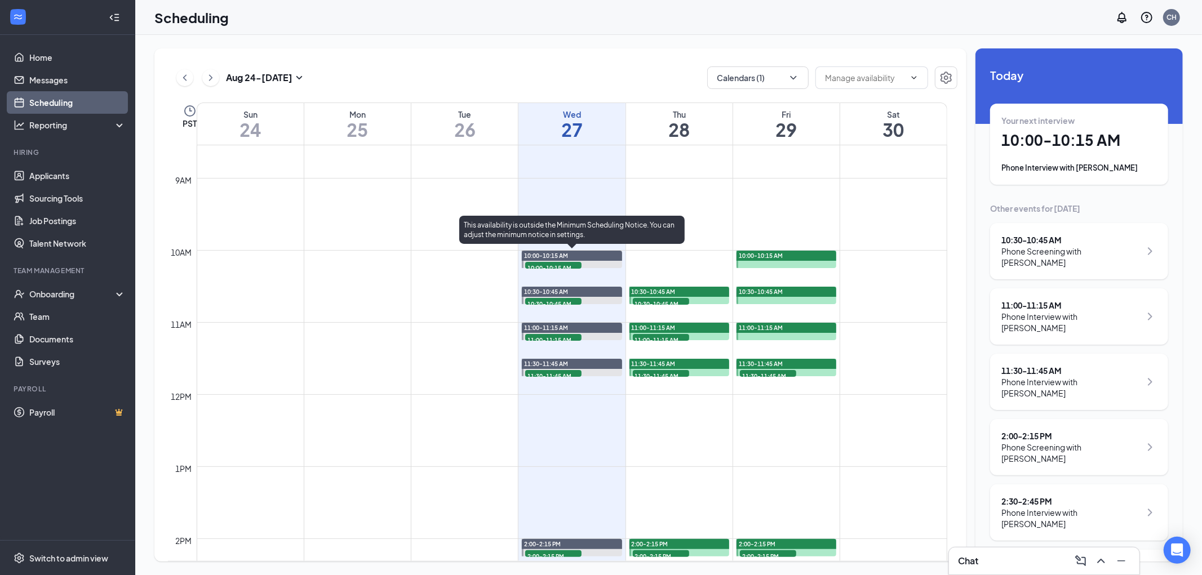
click at [551, 263] on span "10:00-10:15 AM" at bounding box center [553, 267] width 56 height 11
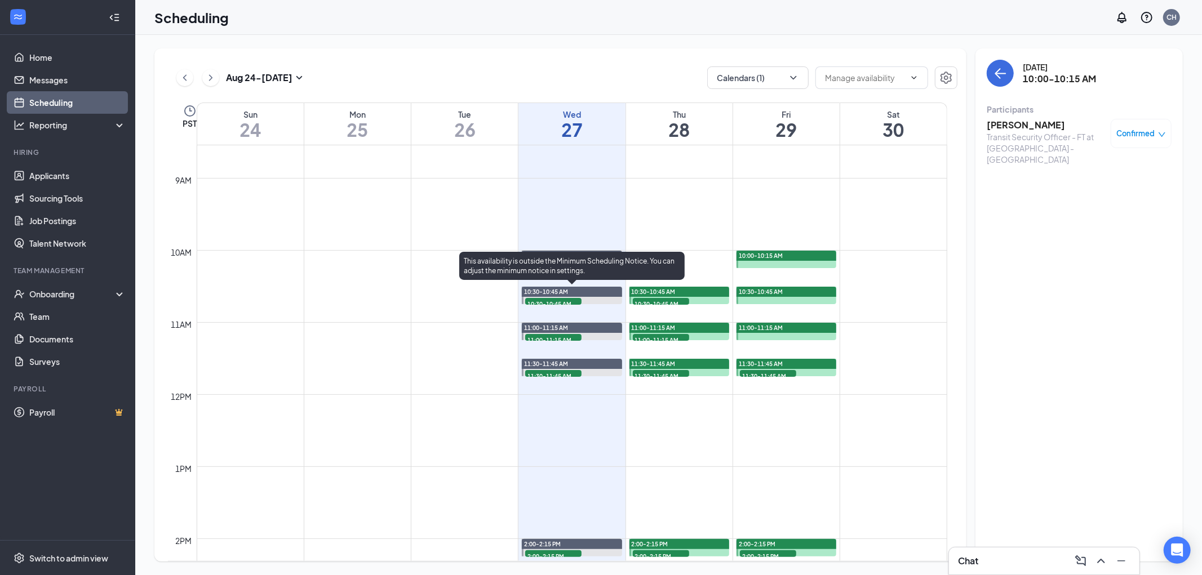
click at [554, 302] on span "10:30-10:45 AM" at bounding box center [553, 303] width 56 height 11
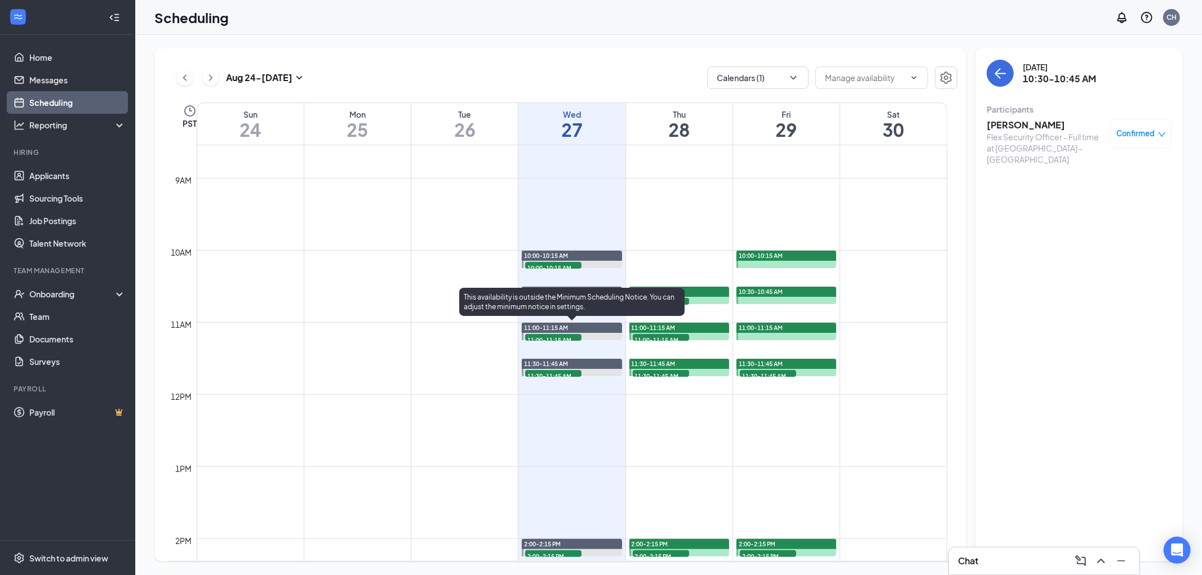
click at [555, 336] on span "11:00-11:15 AM" at bounding box center [553, 339] width 56 height 11
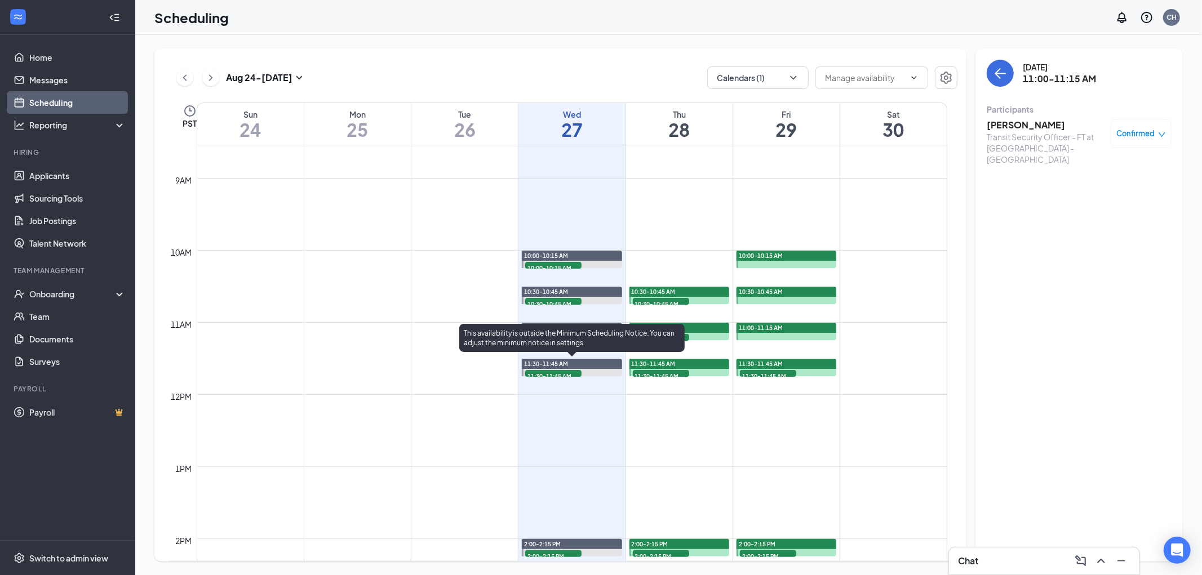
click at [560, 373] on span "11:30-11:45 AM" at bounding box center [553, 375] width 56 height 11
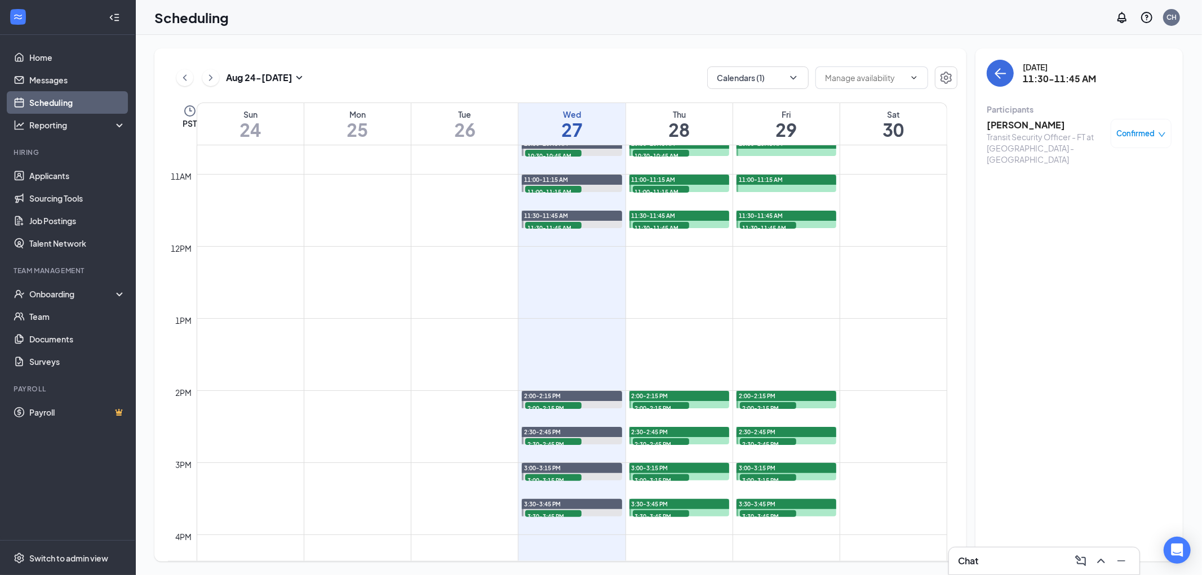
scroll to position [804, 0]
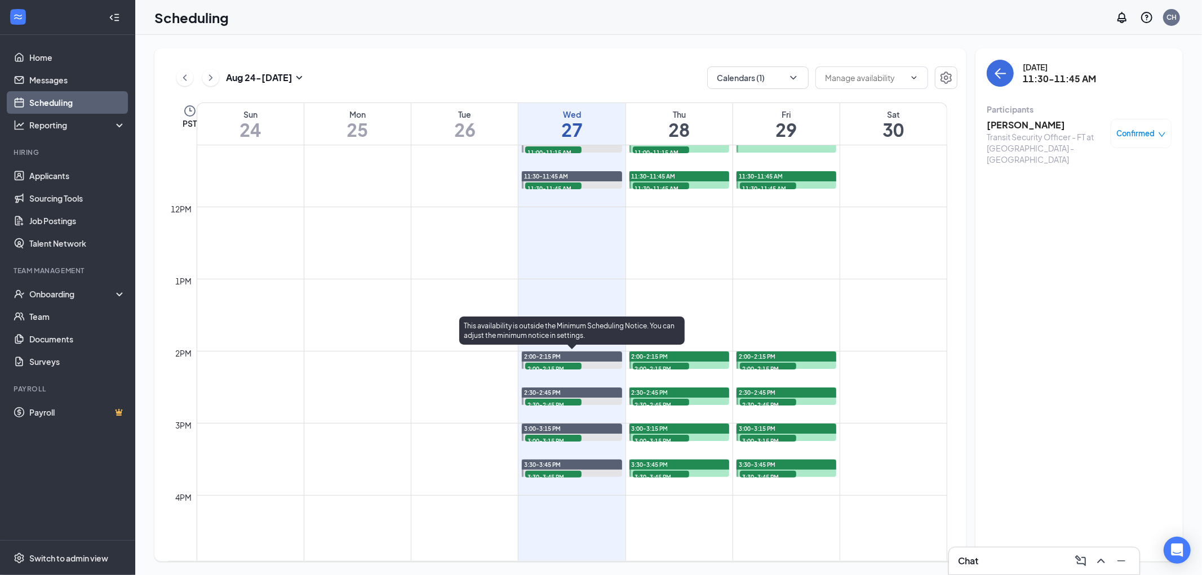
click at [534, 367] on span "2:00-2:15 PM" at bounding box center [553, 368] width 56 height 11
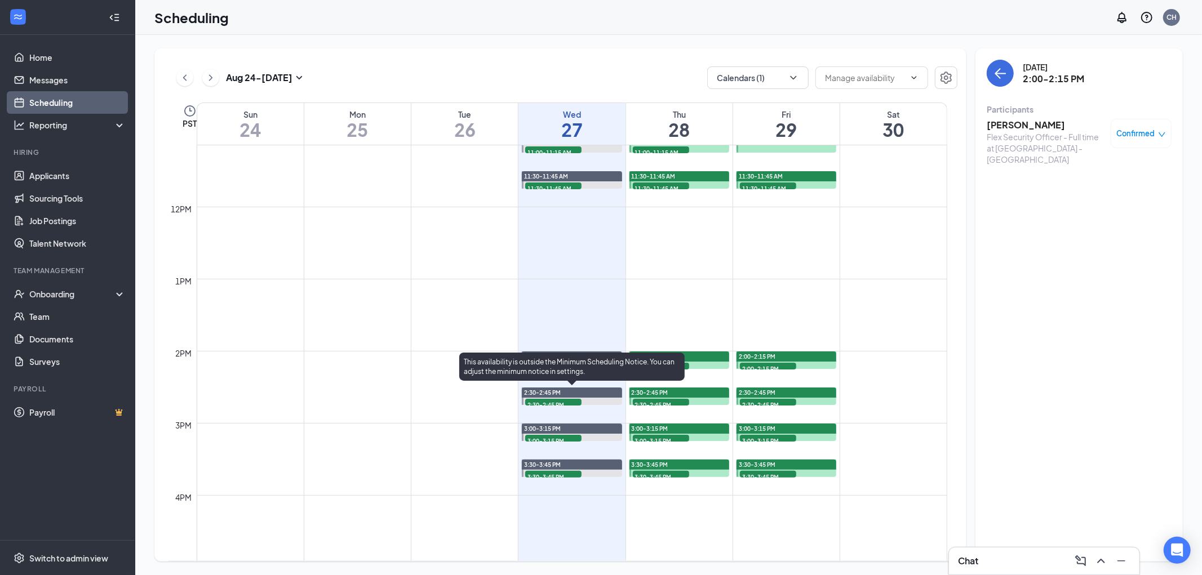
click at [533, 402] on span "2:30-2:45 PM" at bounding box center [553, 404] width 56 height 11
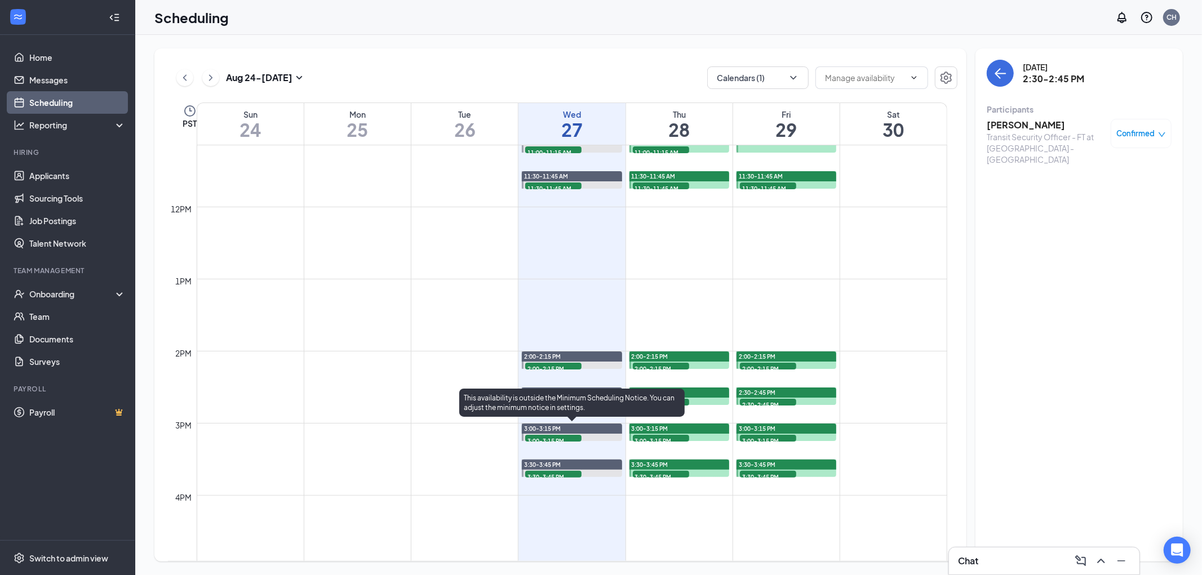
click at [543, 438] on span "3:00-3:15 PM" at bounding box center [553, 440] width 56 height 11
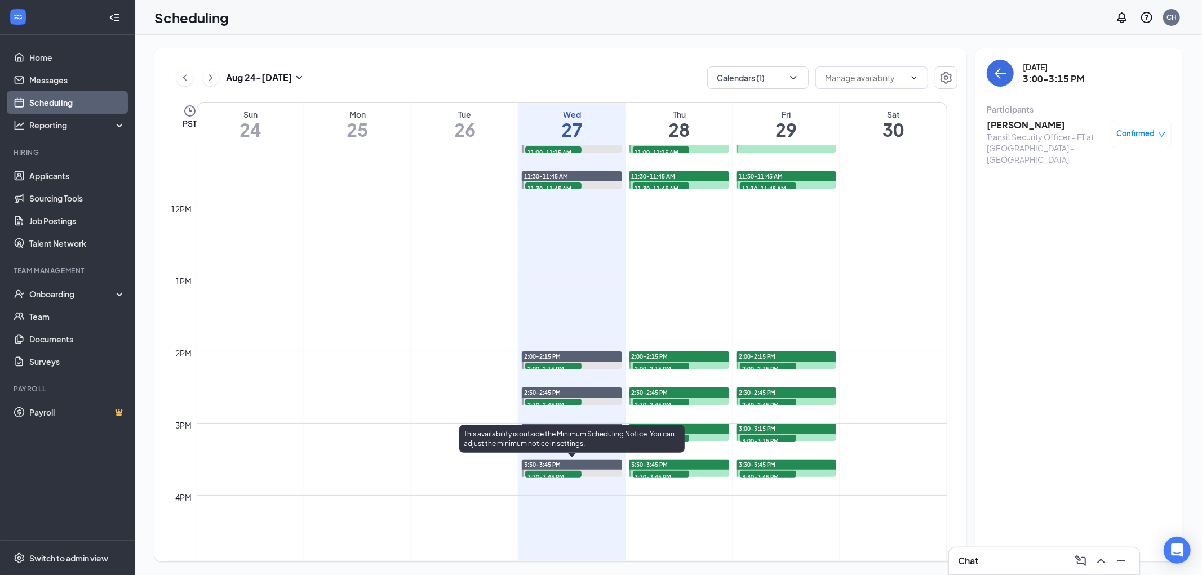
click at [548, 475] on span "3:30-3:45 PM" at bounding box center [553, 476] width 56 height 11
